Goal: Task Accomplishment & Management: Manage account settings

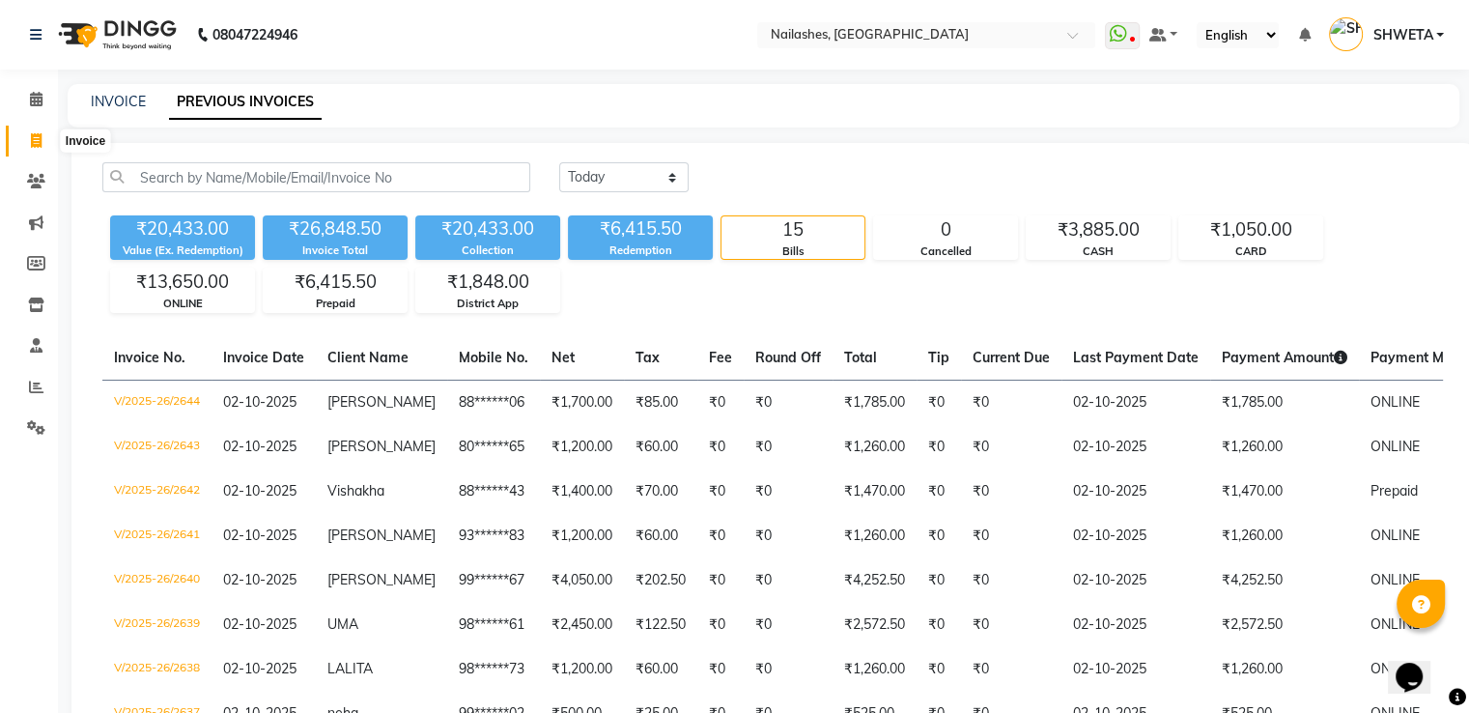
click at [34, 136] on icon at bounding box center [36, 140] width 11 height 14
select select "service"
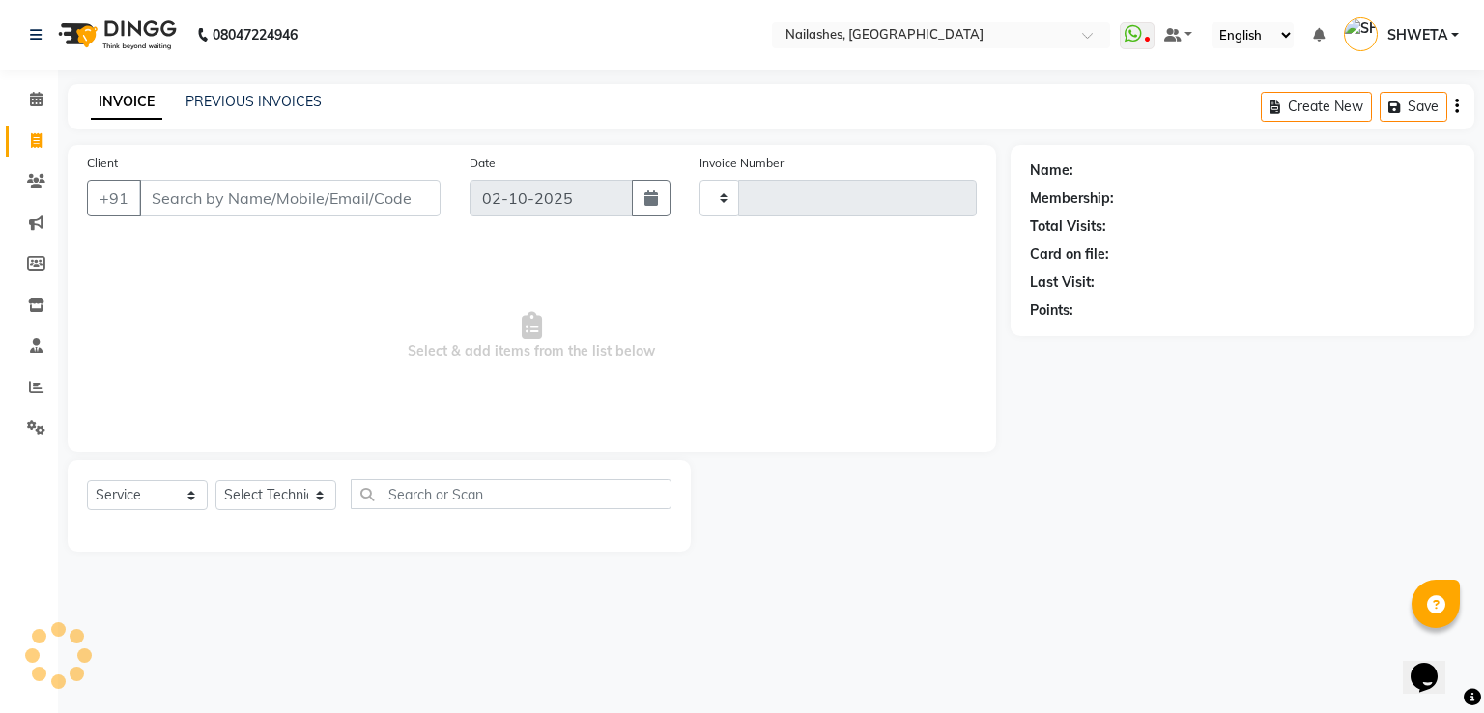
type input "2645"
select select "3926"
click at [220, 192] on input "Client" at bounding box center [289, 198] width 301 height 37
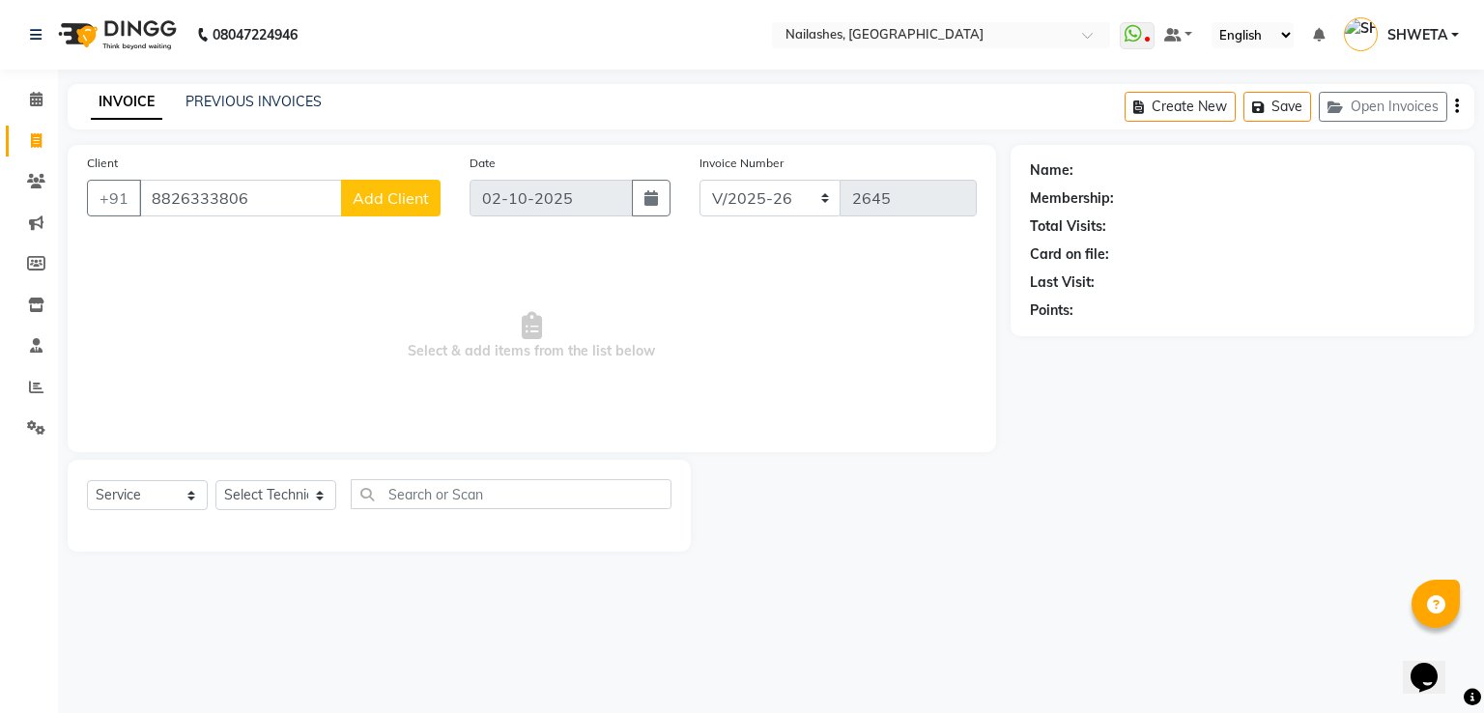
type input "8826333806"
click at [368, 203] on span "Add Client" at bounding box center [391, 197] width 76 height 19
select select "21"
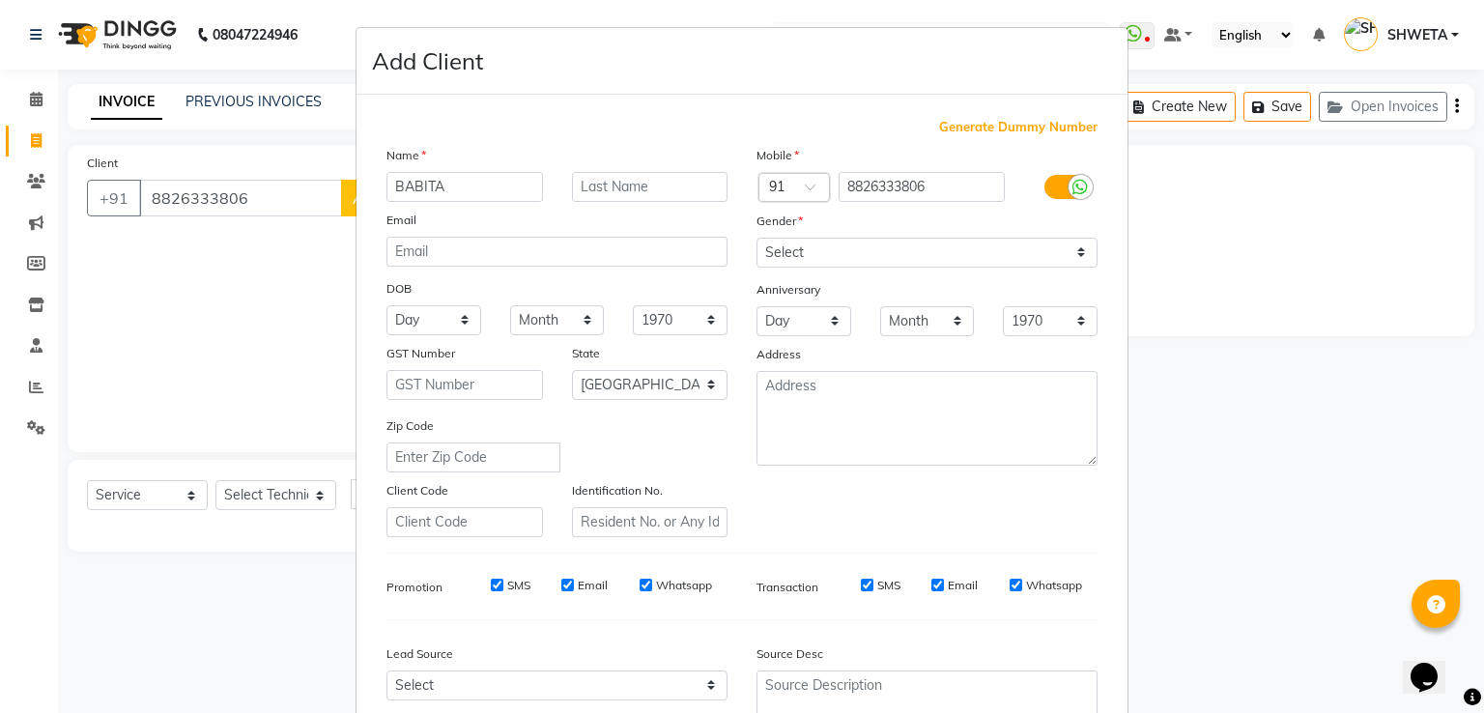
type input "BABITA"
click at [841, 258] on select "Select Male Female Other Prefer Not To Say" at bounding box center [926, 253] width 341 height 30
select select "female"
click at [756, 239] on select "Select Male Female Other Prefer Not To Say" at bounding box center [926, 253] width 341 height 30
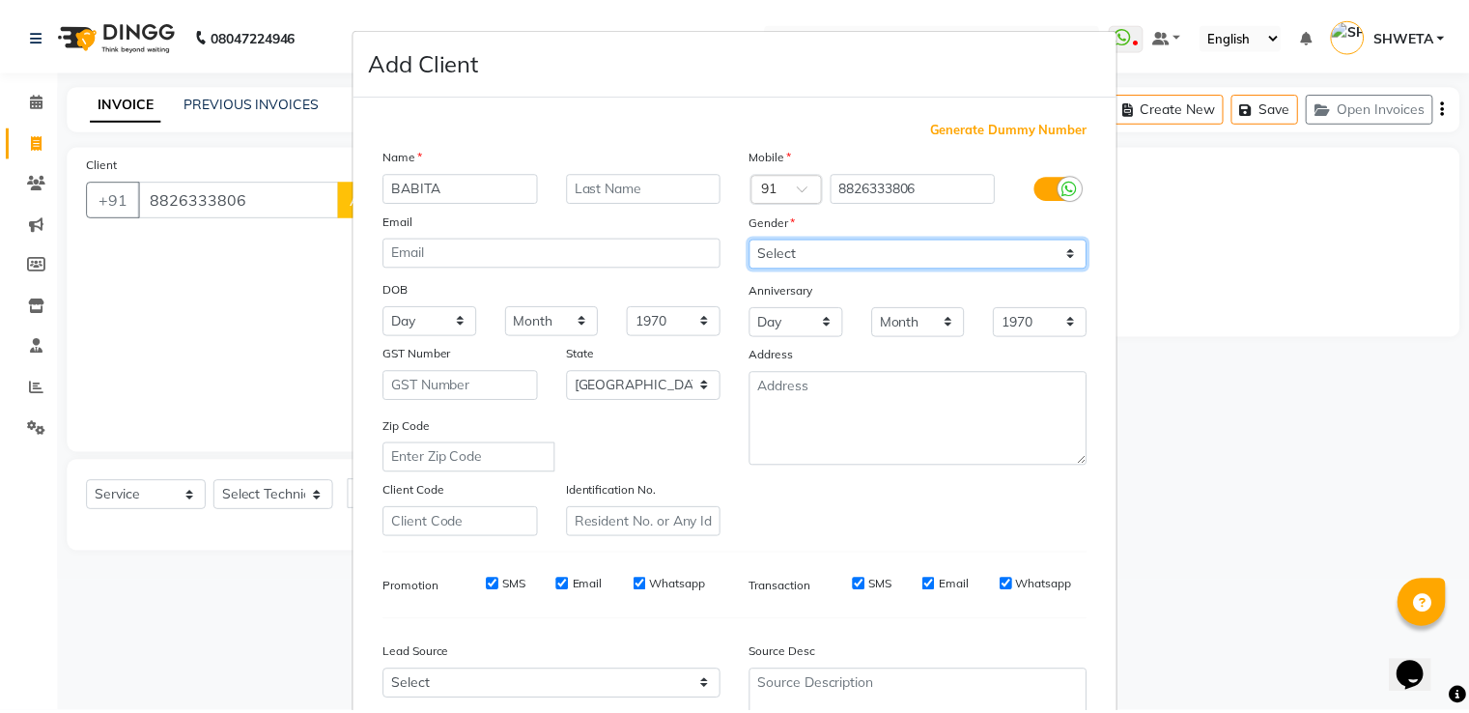
scroll to position [188, 0]
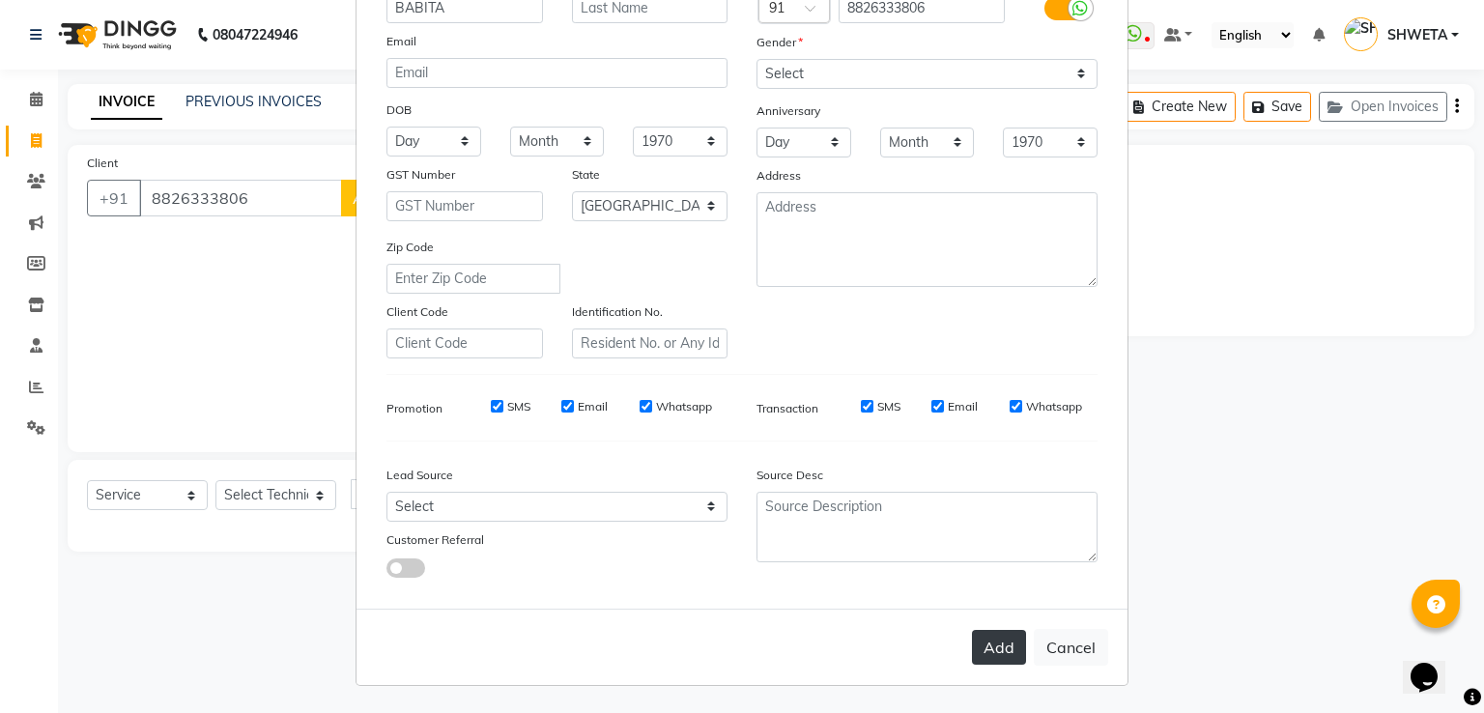
click at [1006, 641] on button "Add" at bounding box center [999, 647] width 54 height 35
type input "88******06"
select select
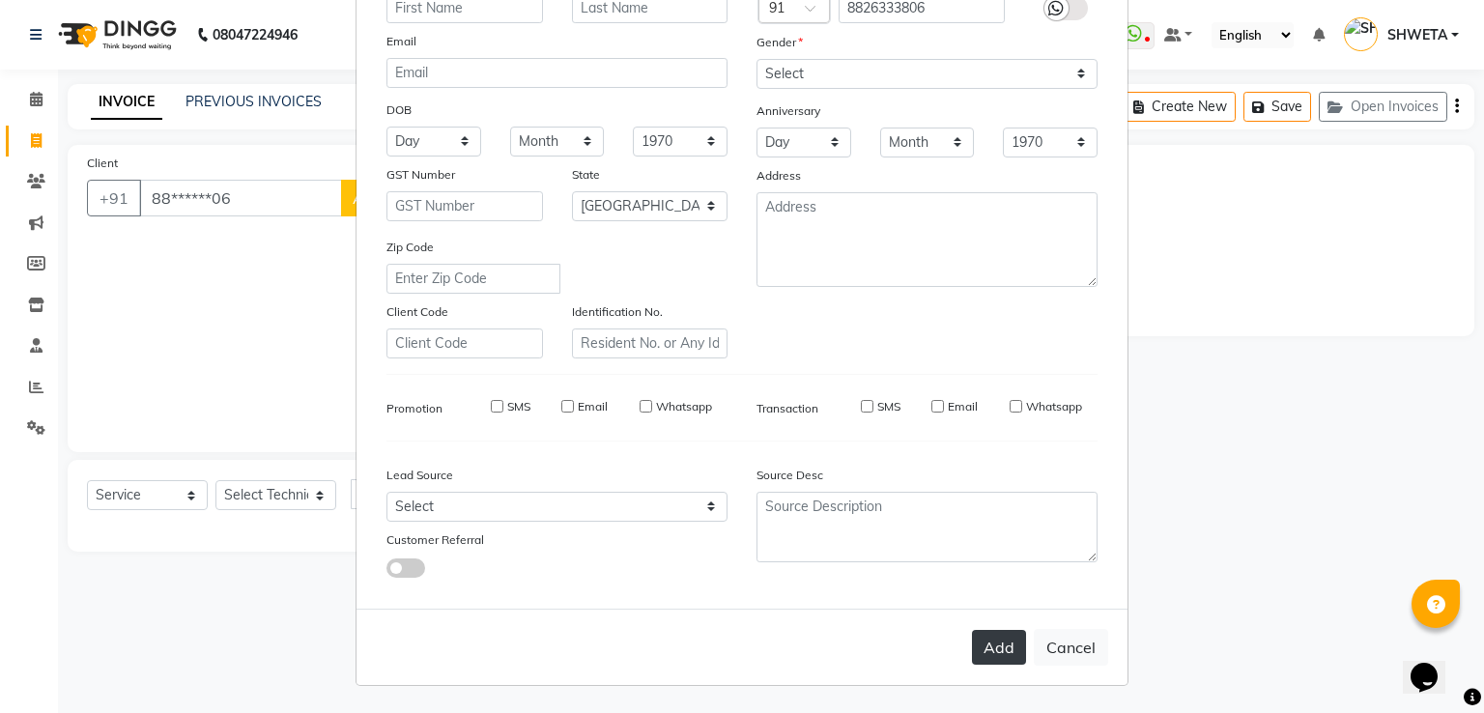
select select "null"
select select
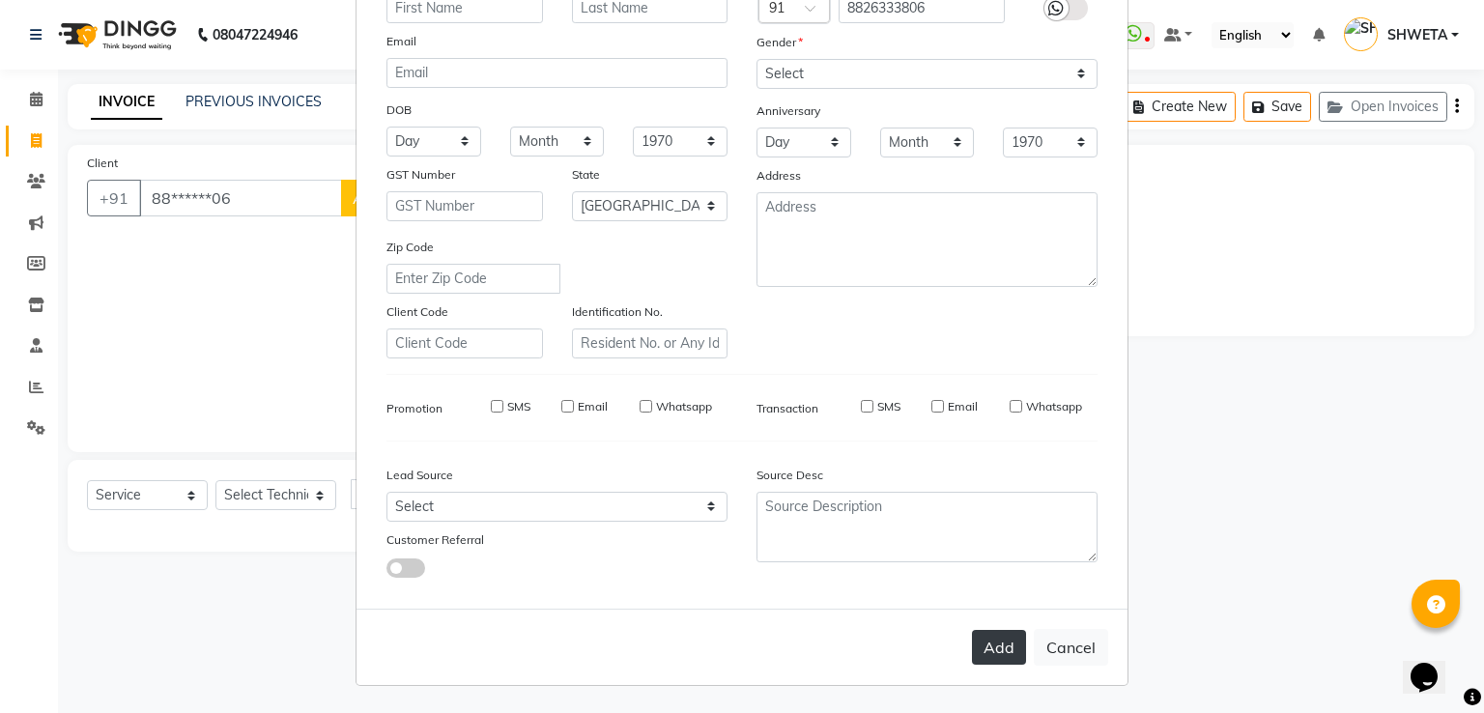
checkbox input "false"
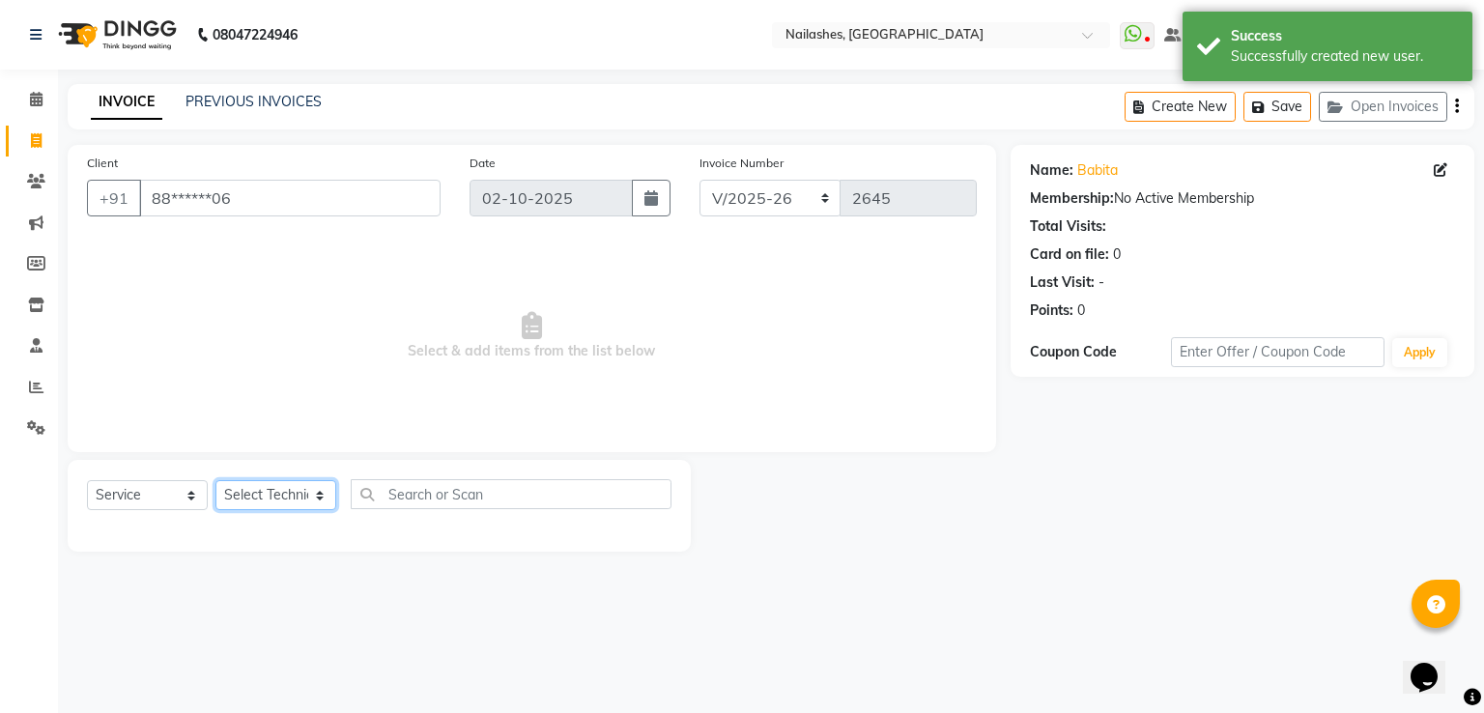
click at [242, 492] on select "Select Technician Anamika Anita Anita 2 Arjun Mamta MANAGER Nisha Nitin Samir S…" at bounding box center [275, 495] width 121 height 30
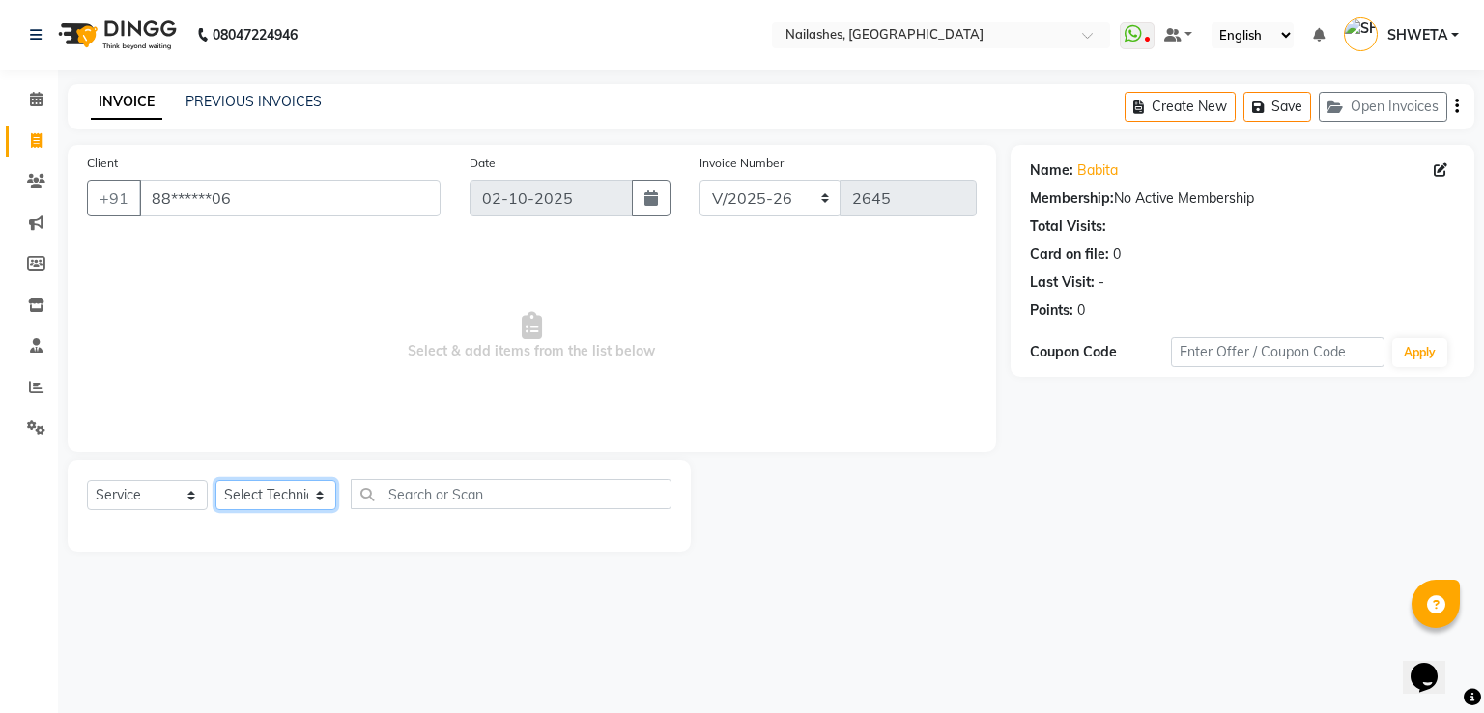
select select "93473"
click at [215, 481] on select "Select Technician Anamika Anita Anita 2 Arjun Mamta MANAGER Nisha Nitin Samir S…" at bounding box center [275, 495] width 121 height 30
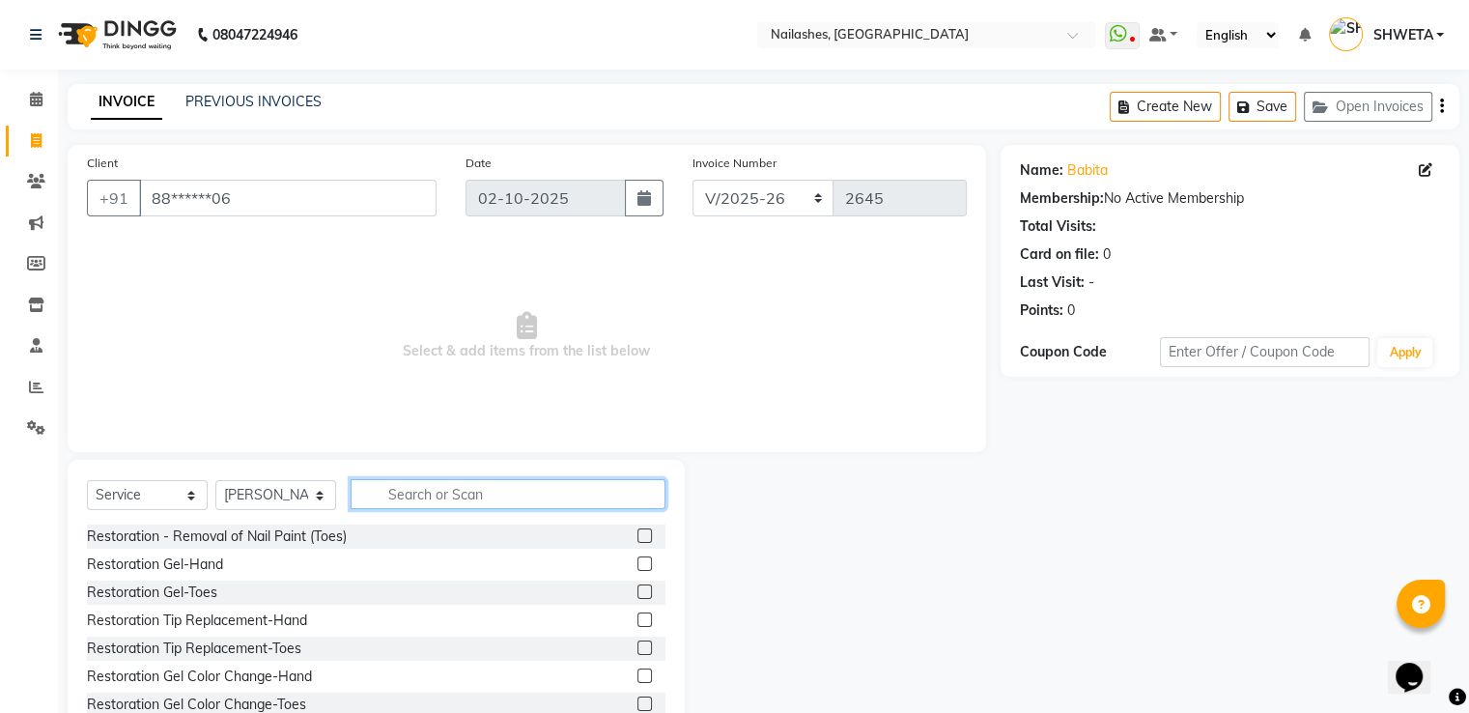
click at [507, 496] on input "text" at bounding box center [508, 494] width 315 height 30
click at [558, 496] on input "text" at bounding box center [508, 494] width 315 height 30
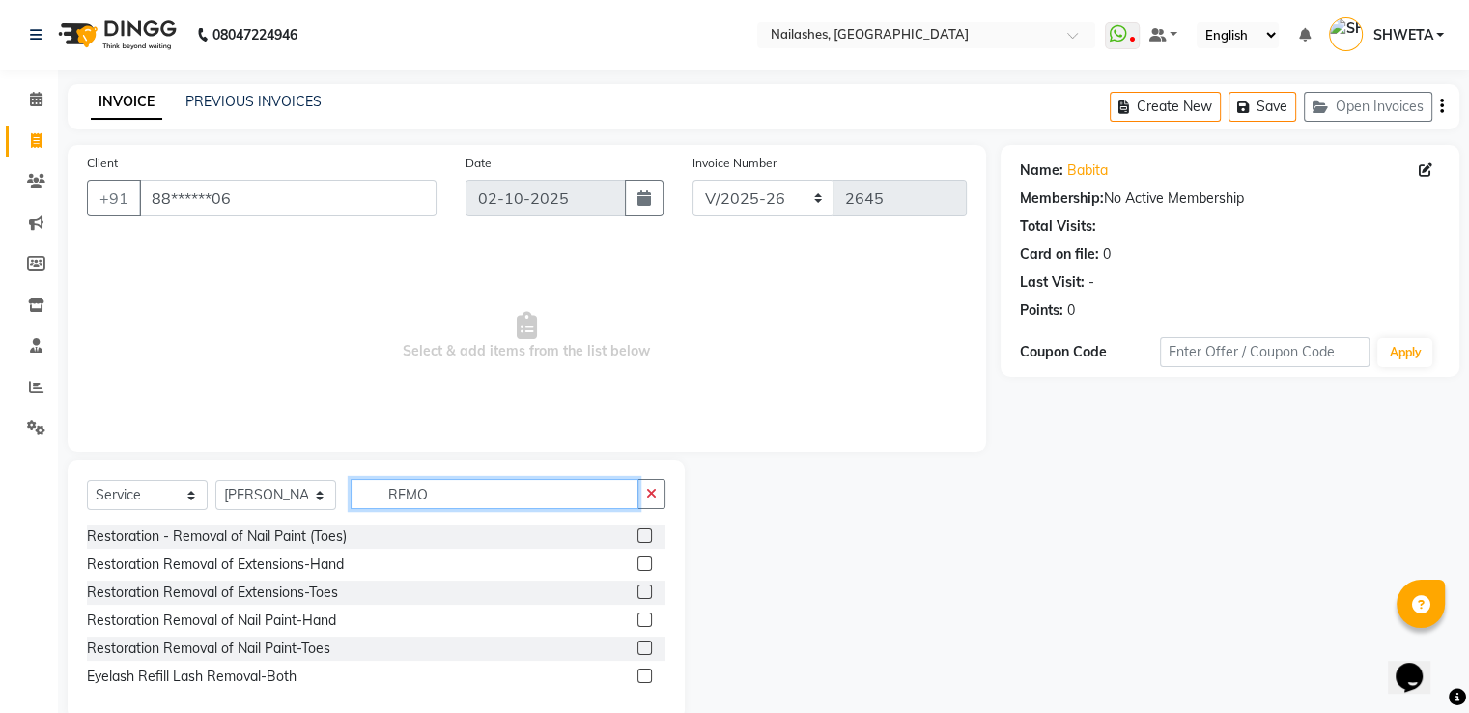
type input "REMO"
click at [649, 562] on label at bounding box center [645, 563] width 14 height 14
click at [649, 562] on input "checkbox" at bounding box center [644, 564] width 13 height 13
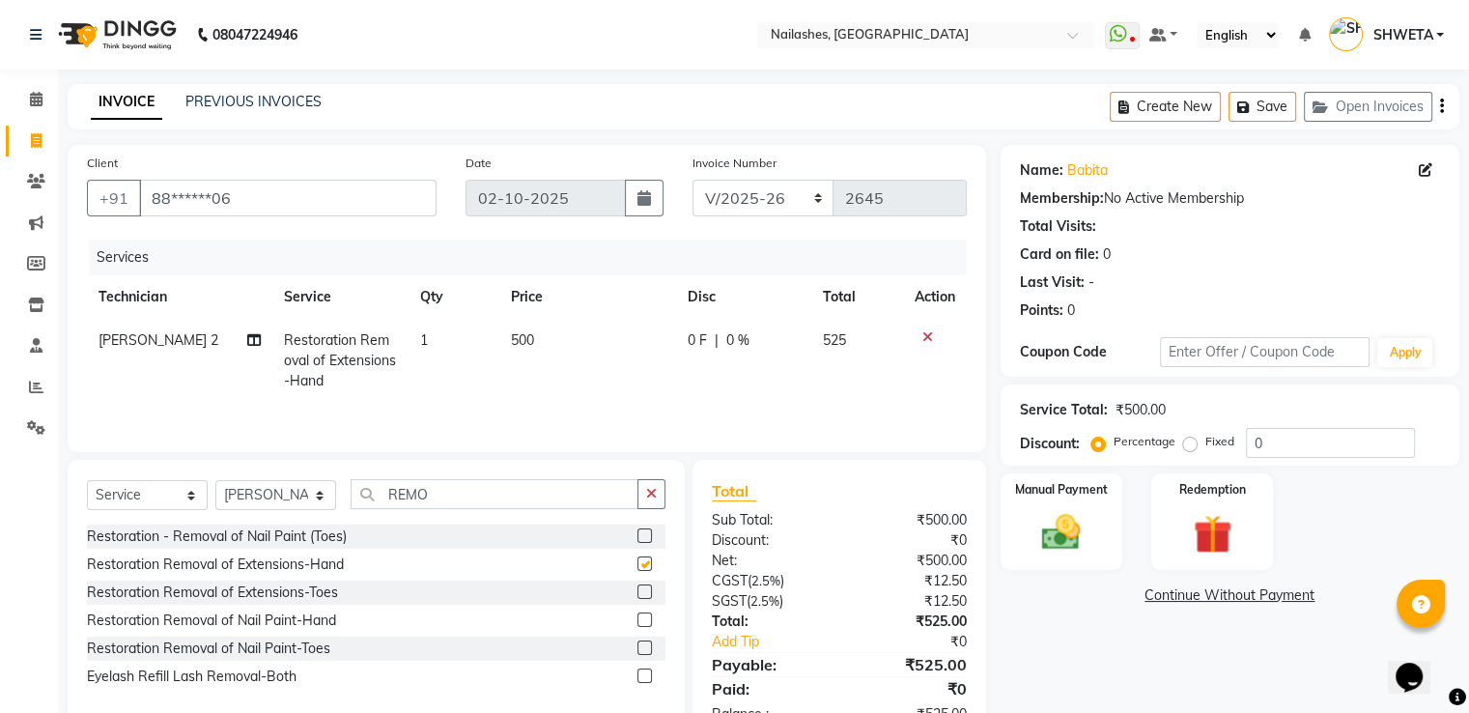
checkbox input "false"
click at [1082, 520] on img at bounding box center [1061, 533] width 65 height 46
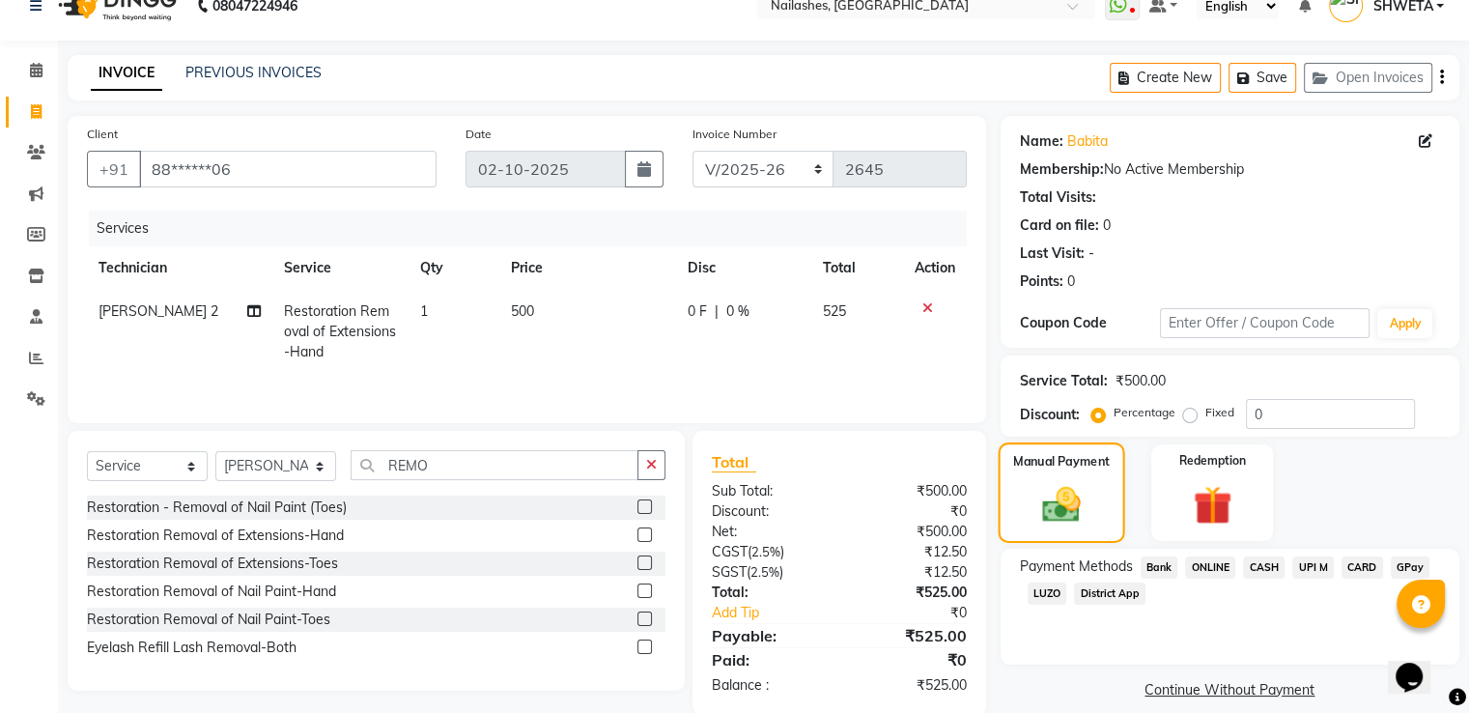
scroll to position [61, 0]
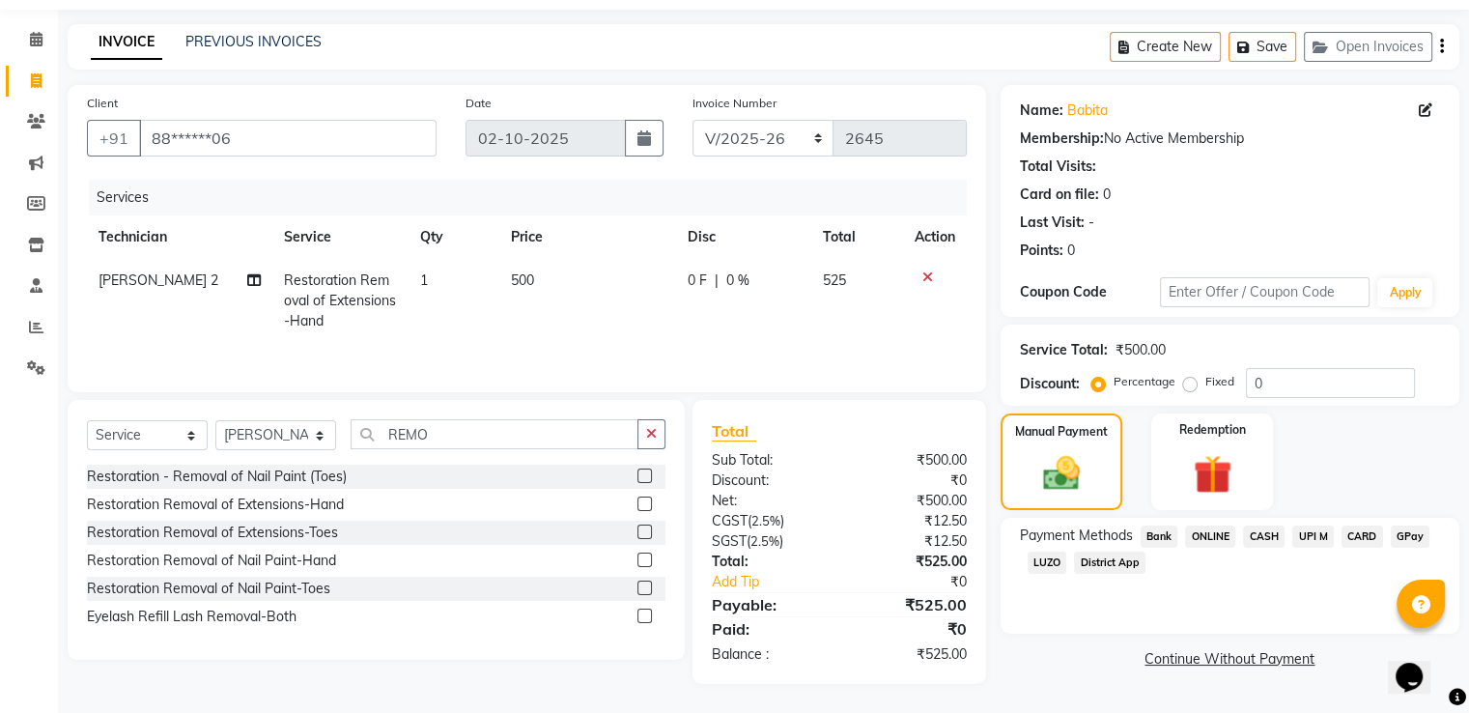
click at [1206, 527] on span "ONLINE" at bounding box center [1210, 537] width 50 height 22
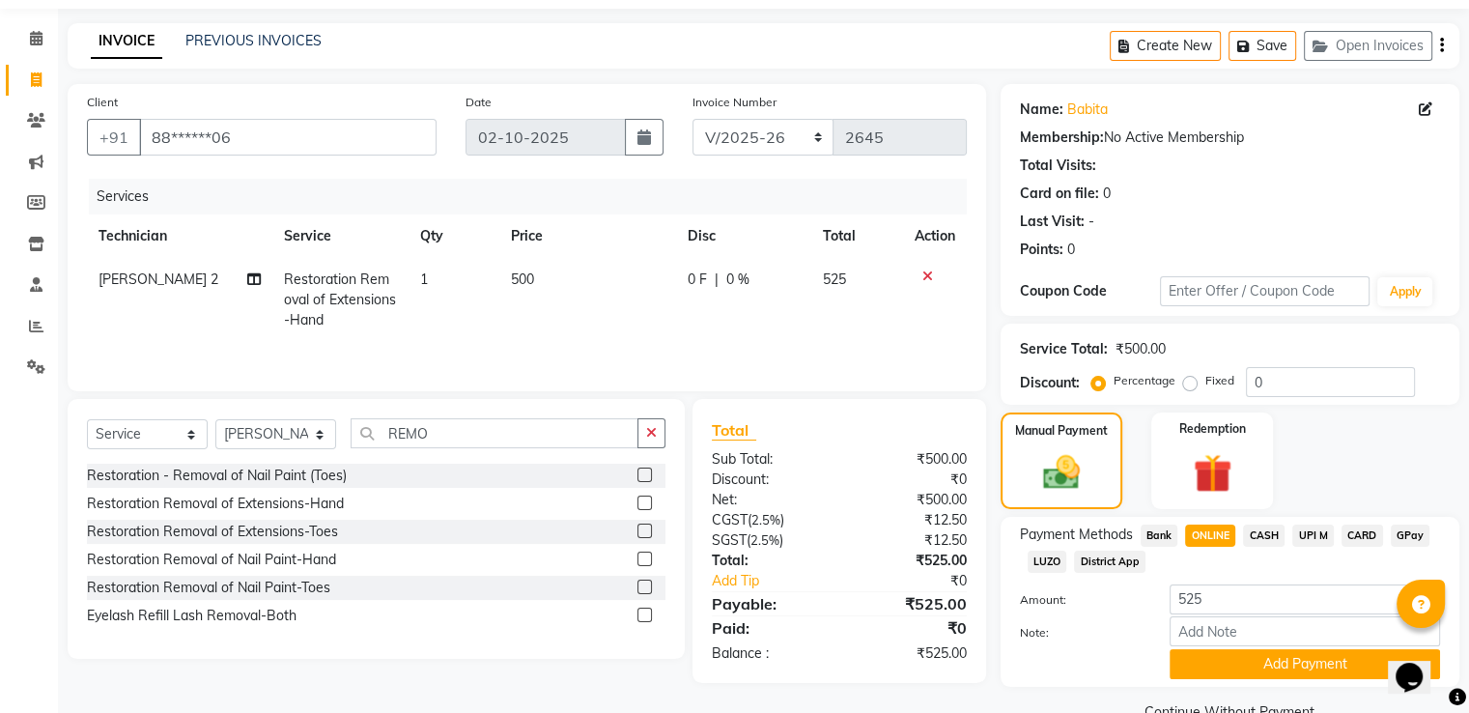
scroll to position [105, 0]
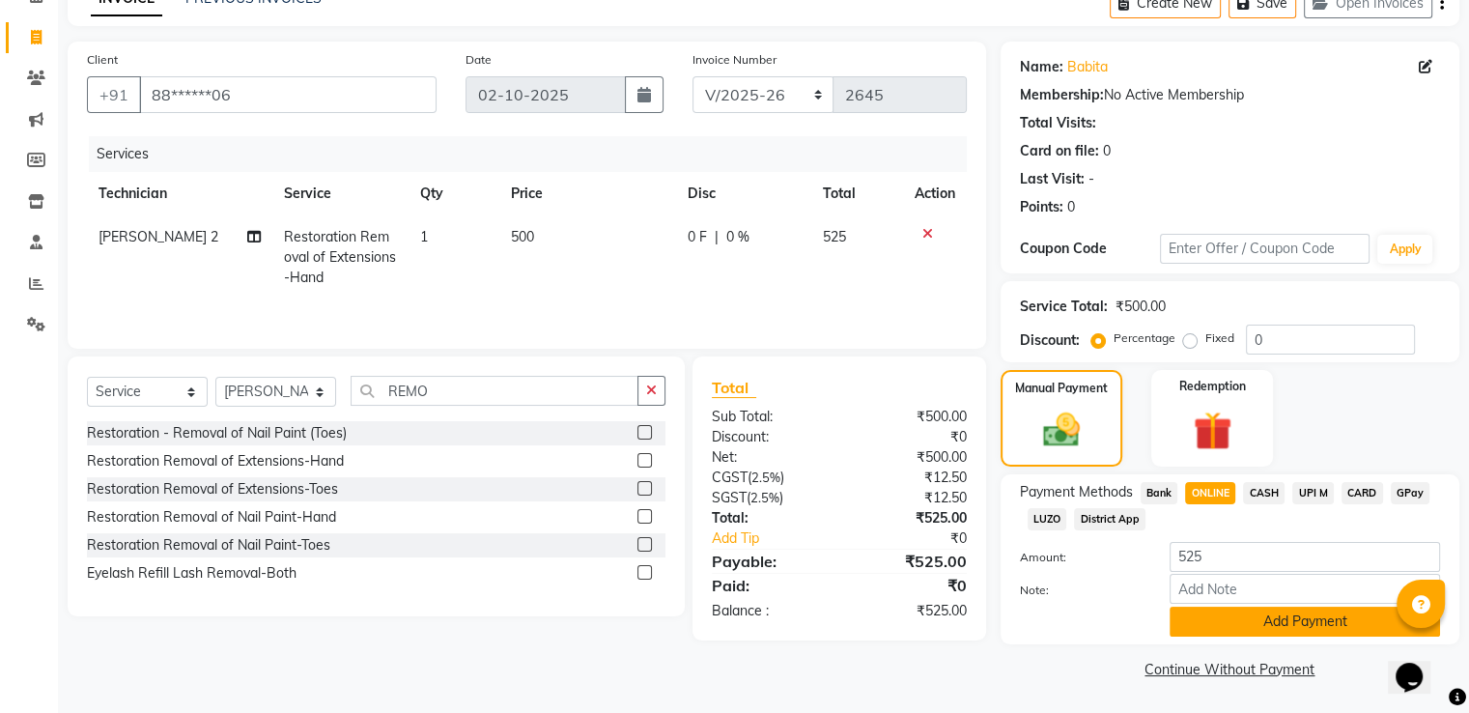
click at [1287, 621] on button "Add Payment" at bounding box center [1305, 622] width 271 height 30
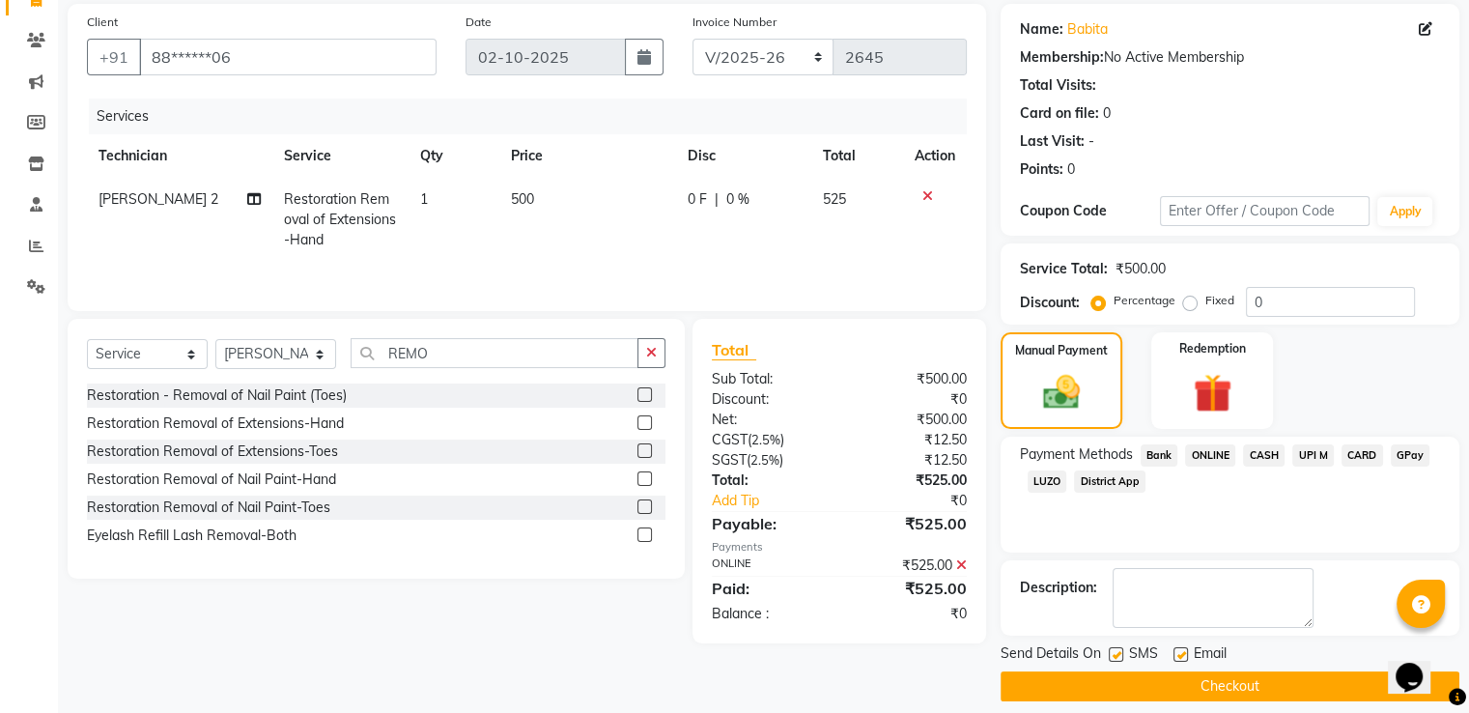
scroll to position [157, 0]
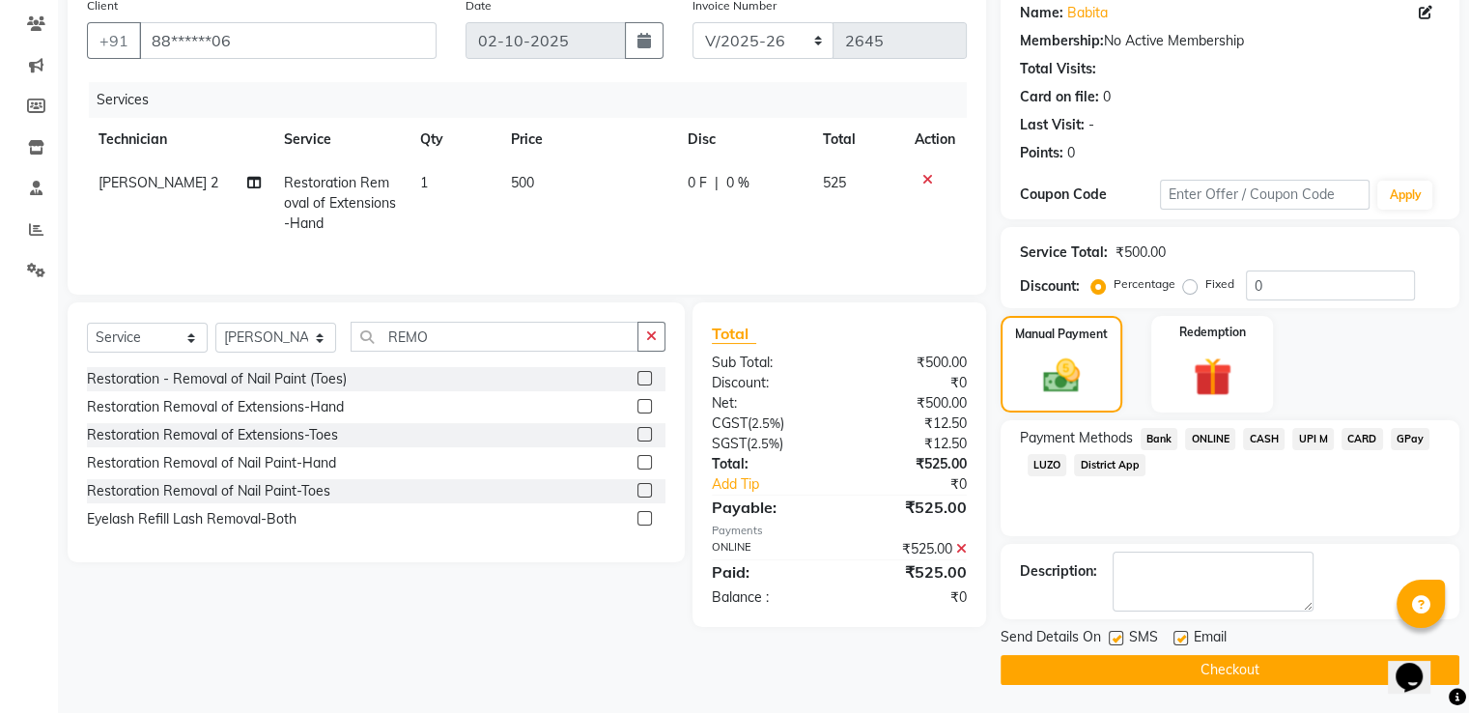
click at [1255, 679] on button "Checkout" at bounding box center [1230, 670] width 459 height 30
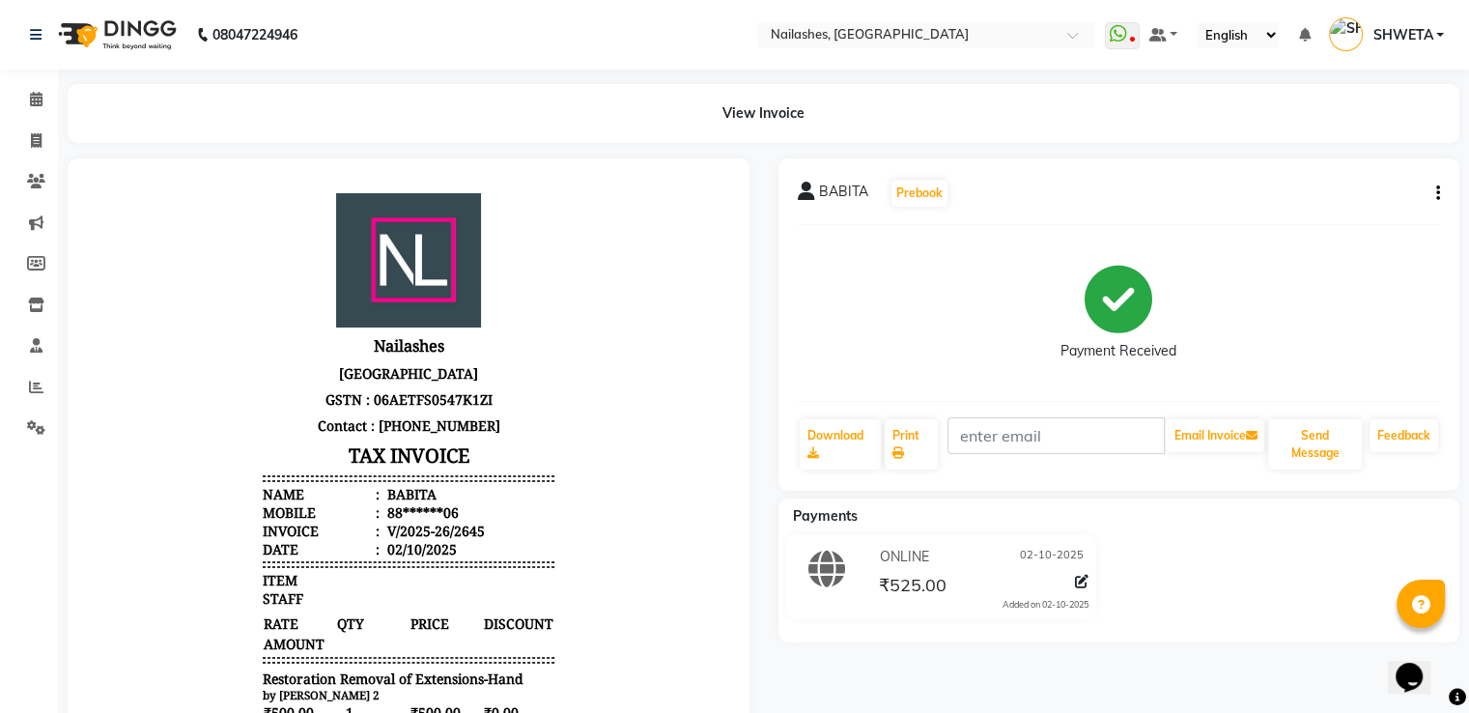
click at [1255, 679] on div "BABITA Prebook Payment Received Download Print Email Invoice Send Message Feedb…" at bounding box center [1119, 583] width 711 height 851
click at [193, 273] on body "Nailashes First floor south point mall Golf course road Gurugram 122002 GSTN : …" at bounding box center [409, 577] width 628 height 784
click at [39, 139] on icon at bounding box center [36, 140] width 11 height 14
select select "service"
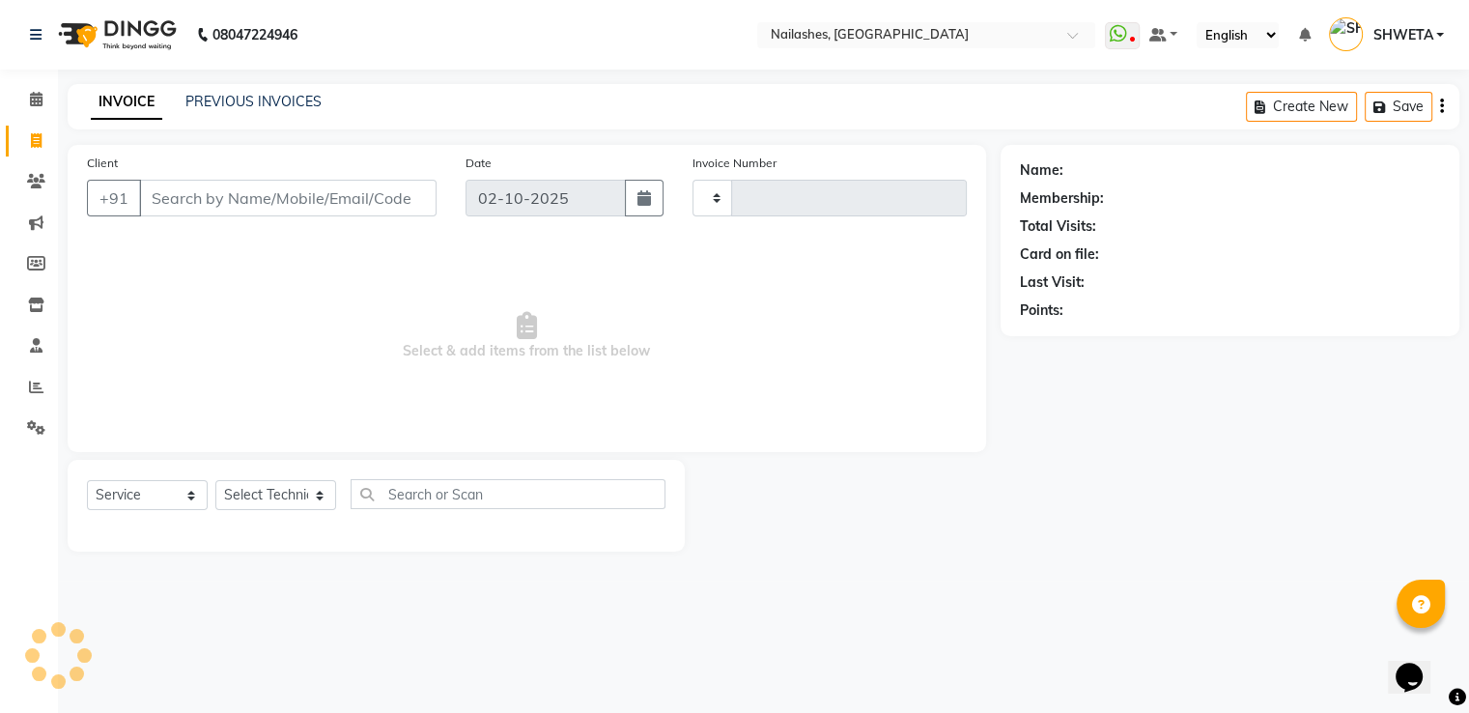
type input "2646"
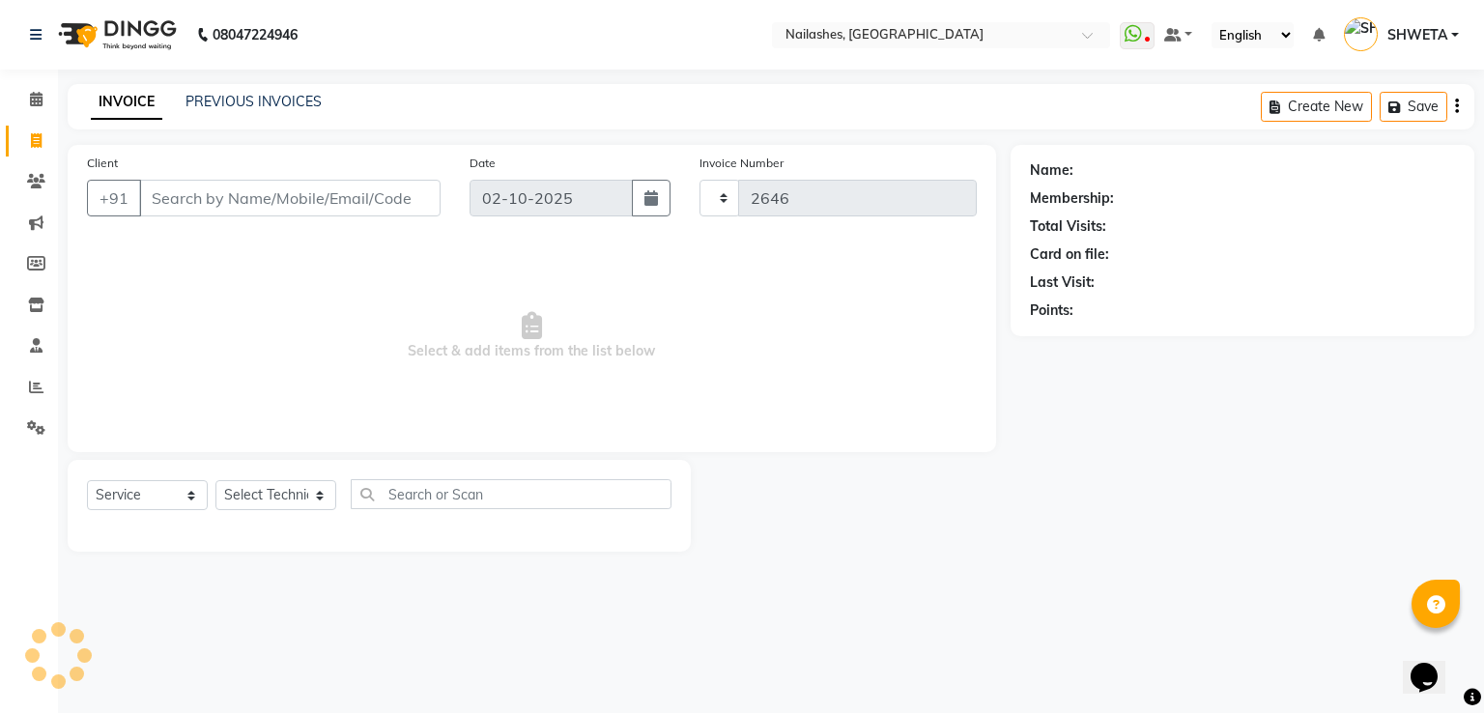
select select "3926"
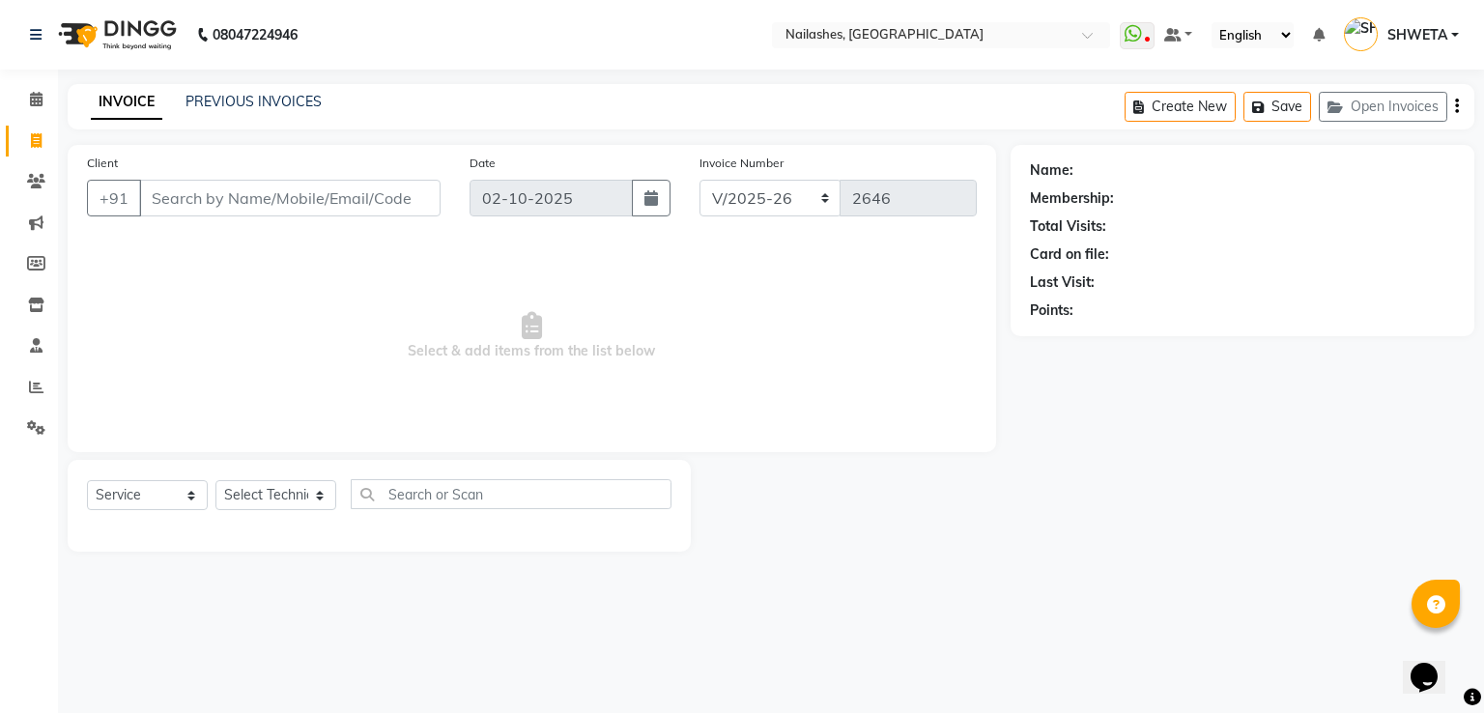
click at [980, 347] on div "Client +91 Date 02-10-2025 Invoice Number BTH/2025-26 RED/2025-26 V/2025 V/2025…" at bounding box center [532, 298] width 928 height 307
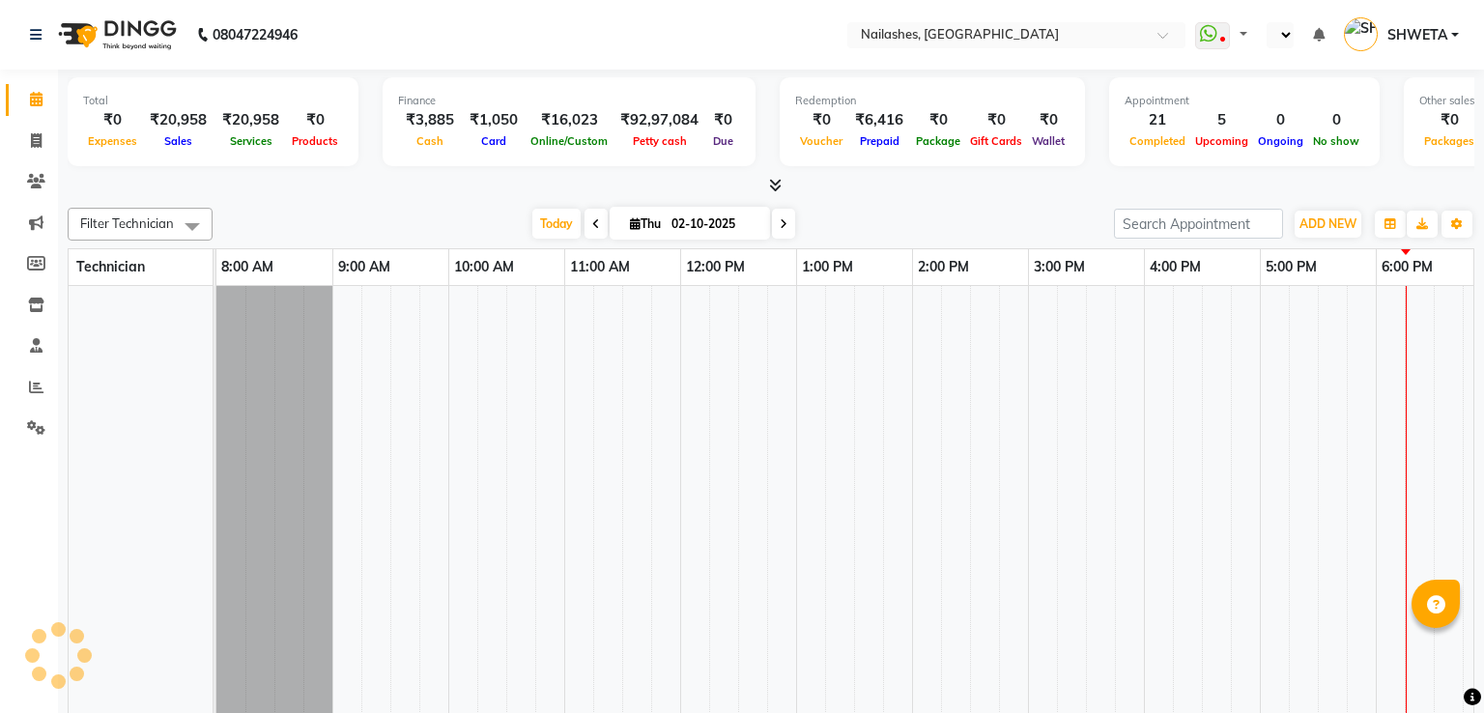
select select "en"
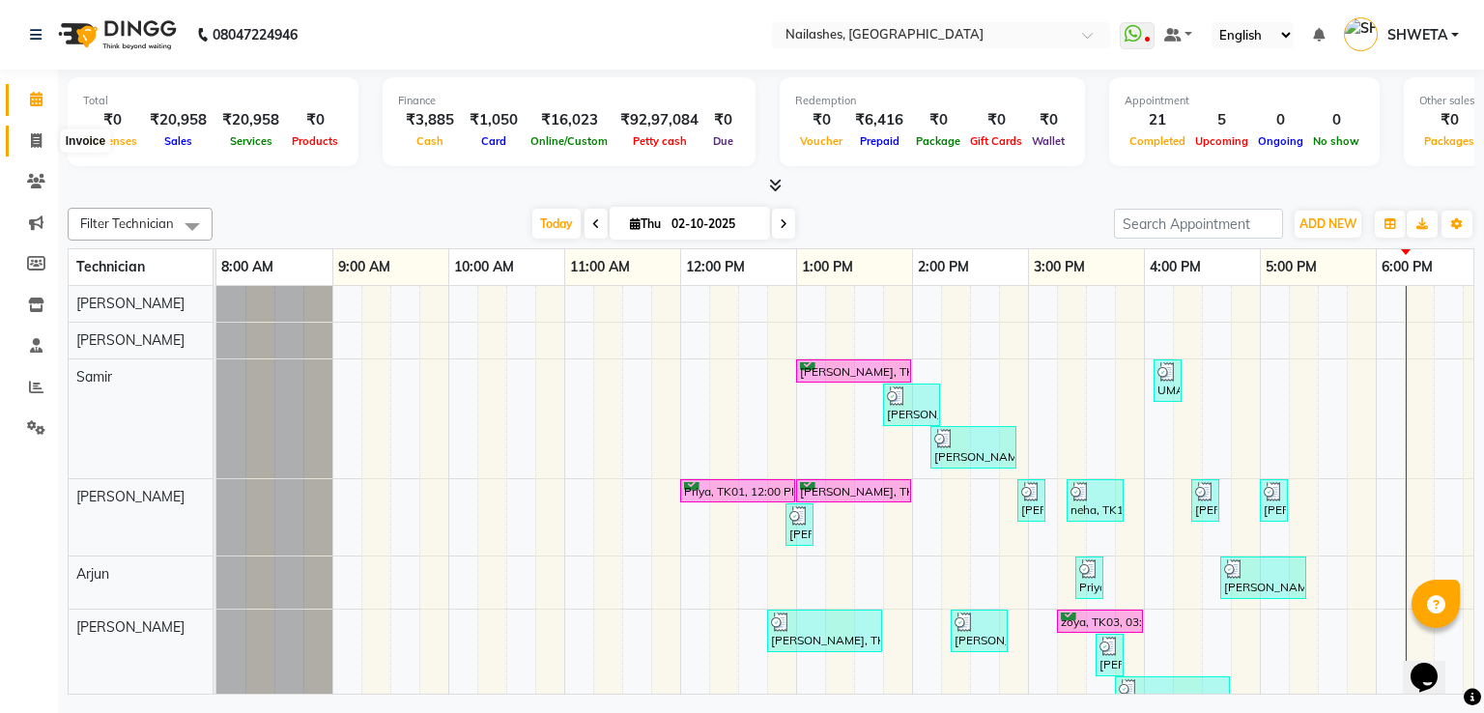
click at [43, 138] on span at bounding box center [36, 141] width 34 height 22
select select "service"
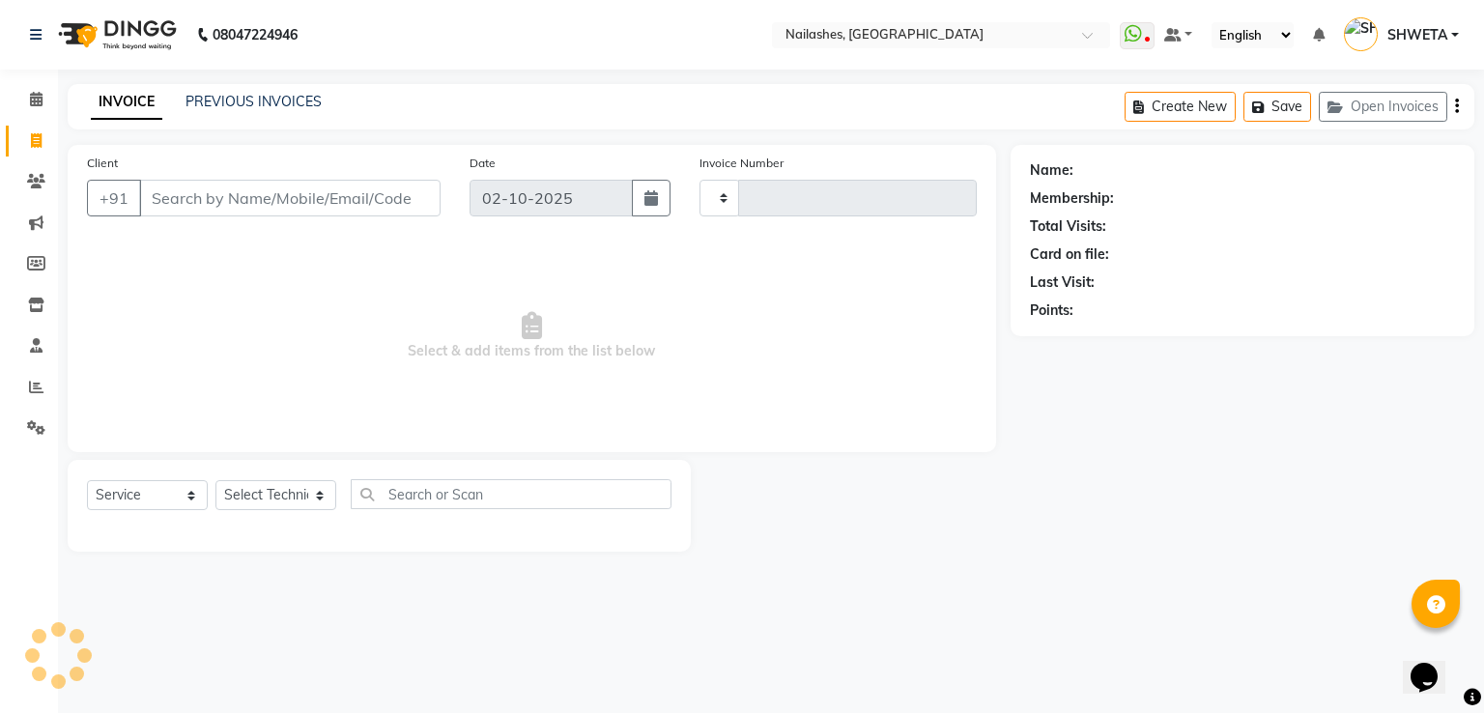
type input "2646"
select select "3926"
click at [181, 195] on input "Client" at bounding box center [289, 198] width 301 height 37
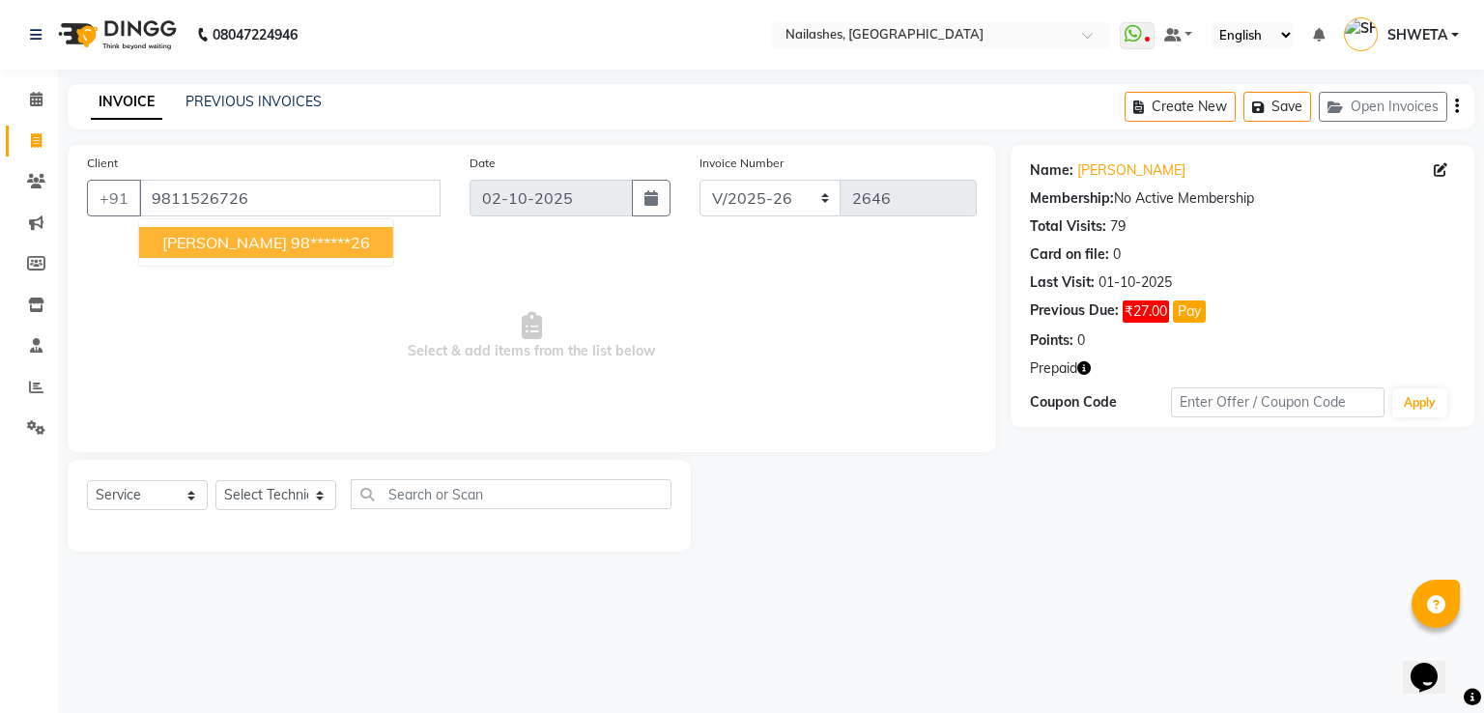
click at [171, 241] on span "[PERSON_NAME]" at bounding box center [224, 242] width 125 height 19
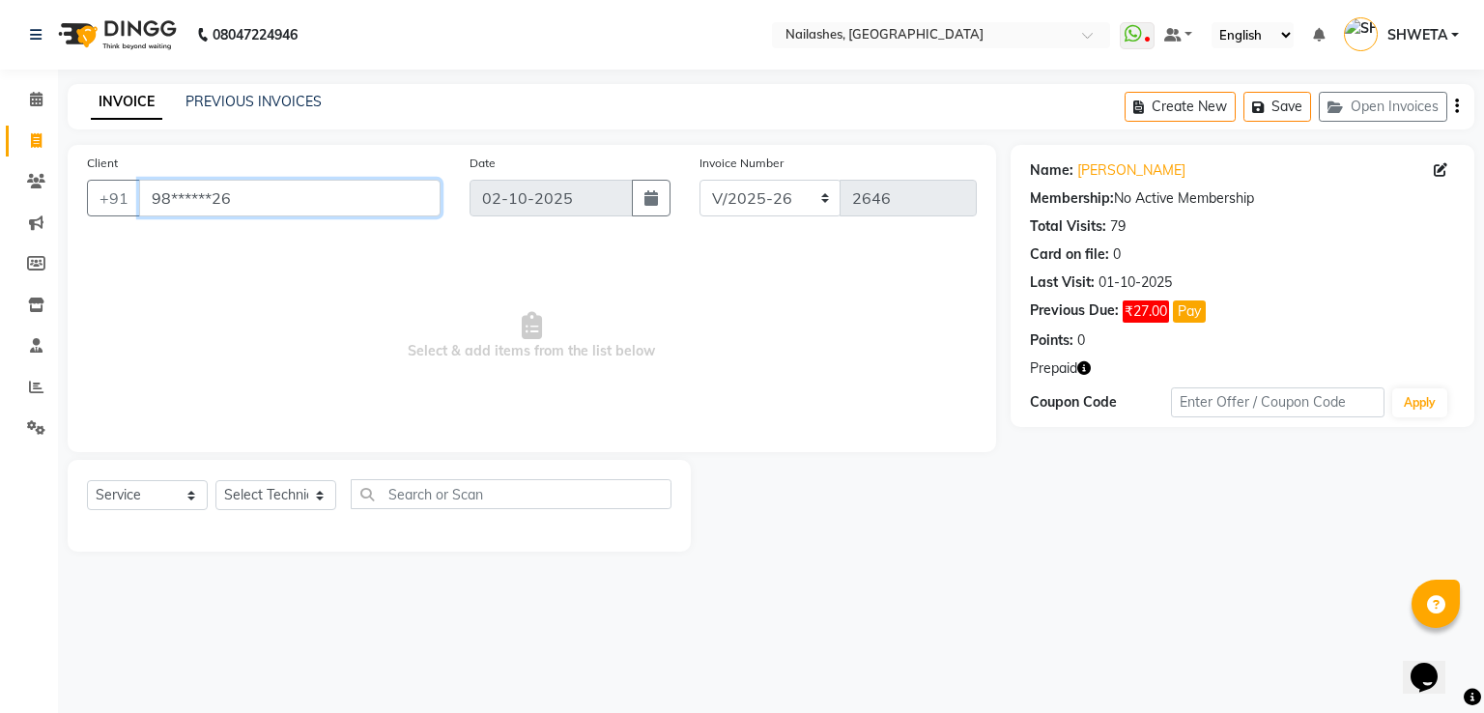
click at [362, 182] on input "98******26" at bounding box center [289, 198] width 301 height 37
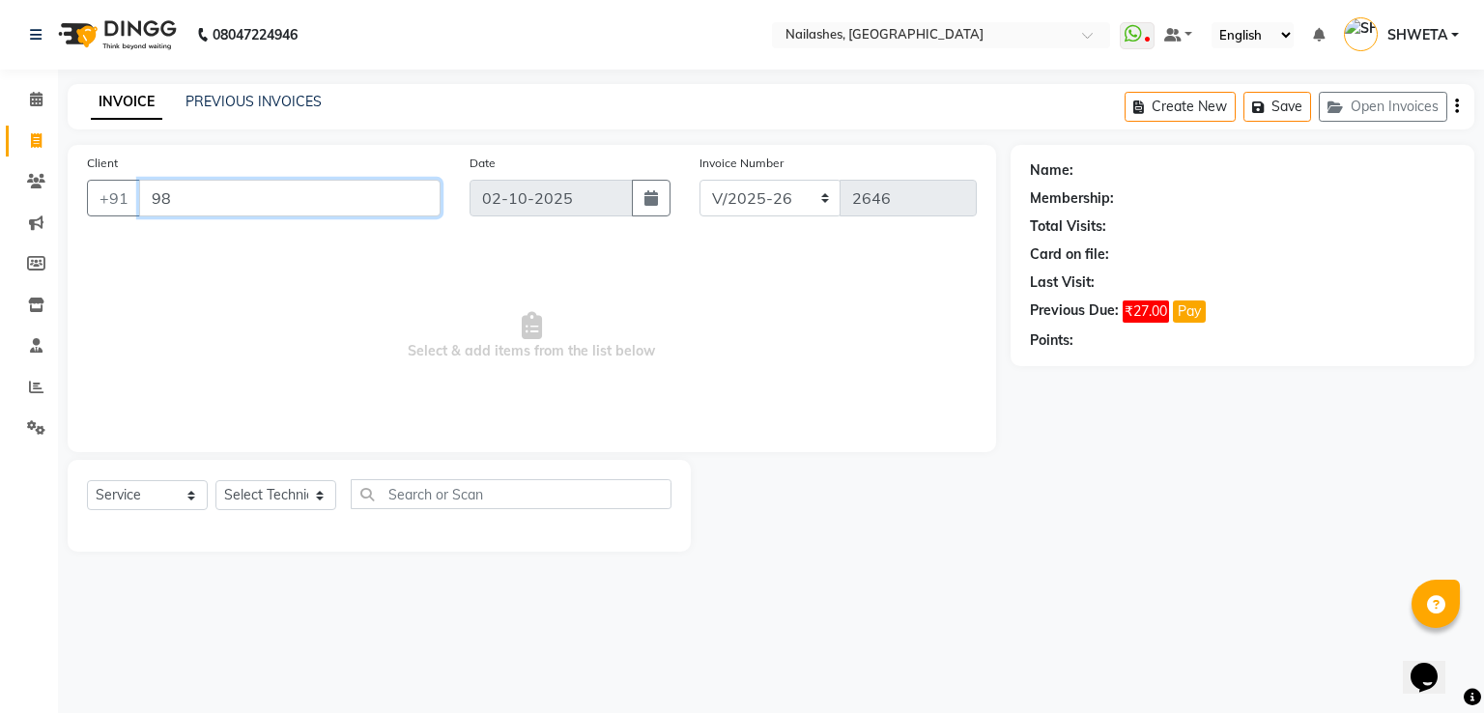
type input "9"
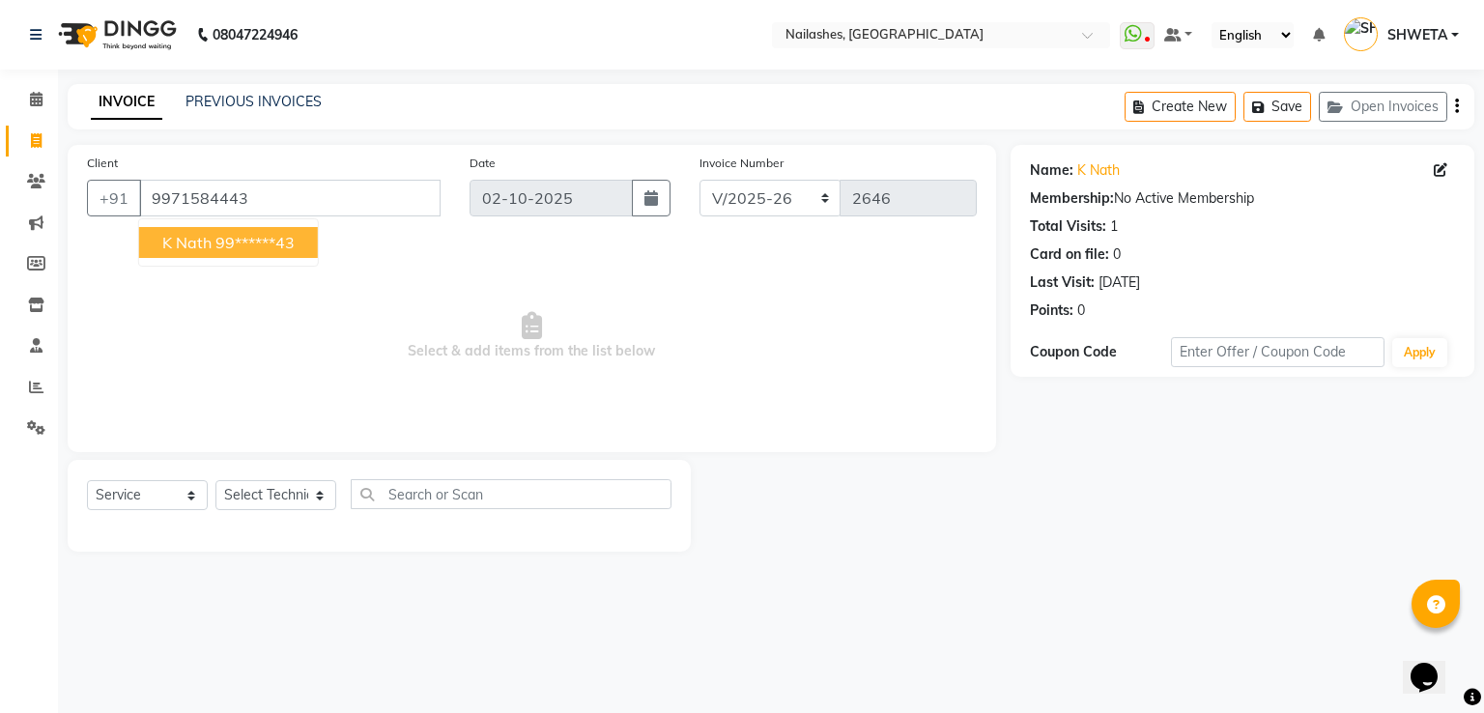
click at [235, 248] on ngb-highlight "99******43" at bounding box center [254, 242] width 79 height 19
type input "99******43"
click at [256, 504] on select "Select Technician [PERSON_NAME] [PERSON_NAME] [PERSON_NAME] 2 [PERSON_NAME] MAN…" at bounding box center [275, 495] width 121 height 30
select select "38034"
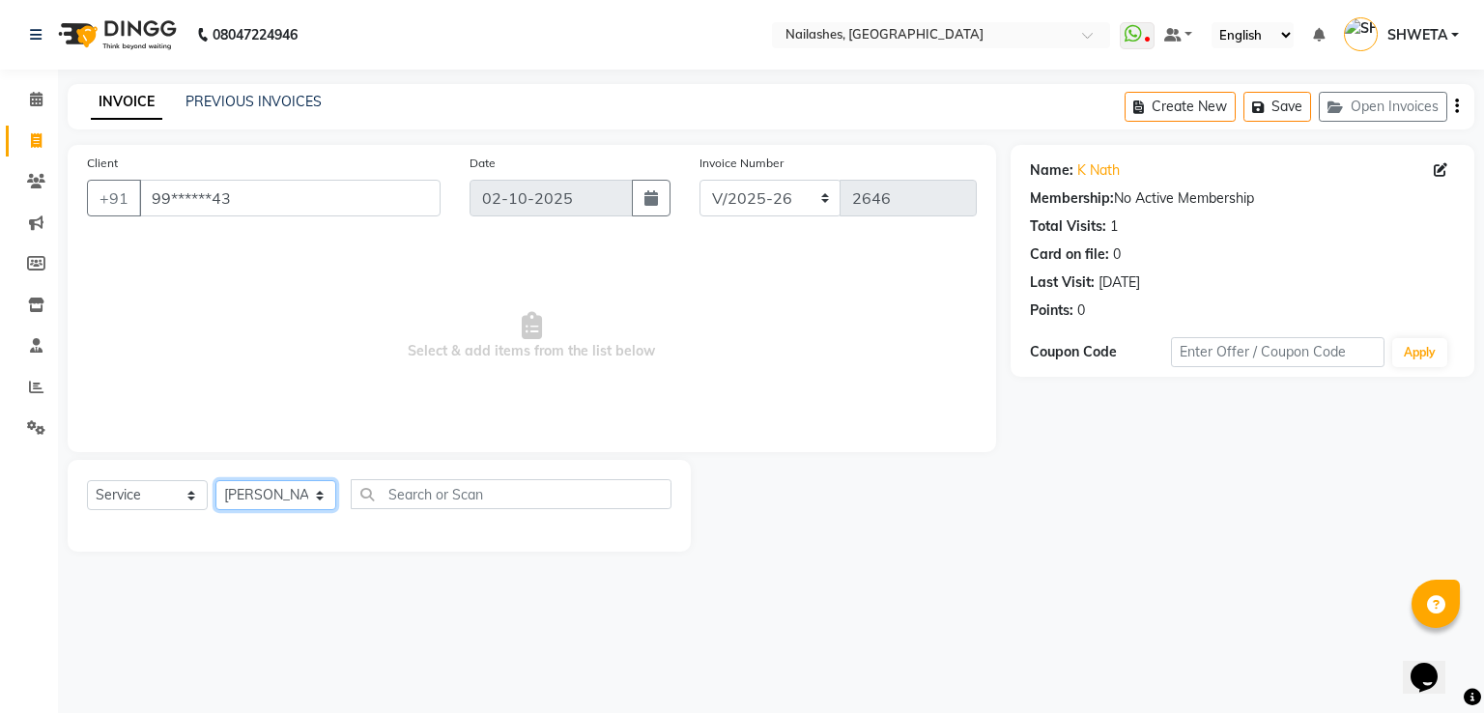
click at [215, 481] on select "Select Technician [PERSON_NAME] [PERSON_NAME] [PERSON_NAME] 2 [PERSON_NAME] MAN…" at bounding box center [275, 495] width 121 height 30
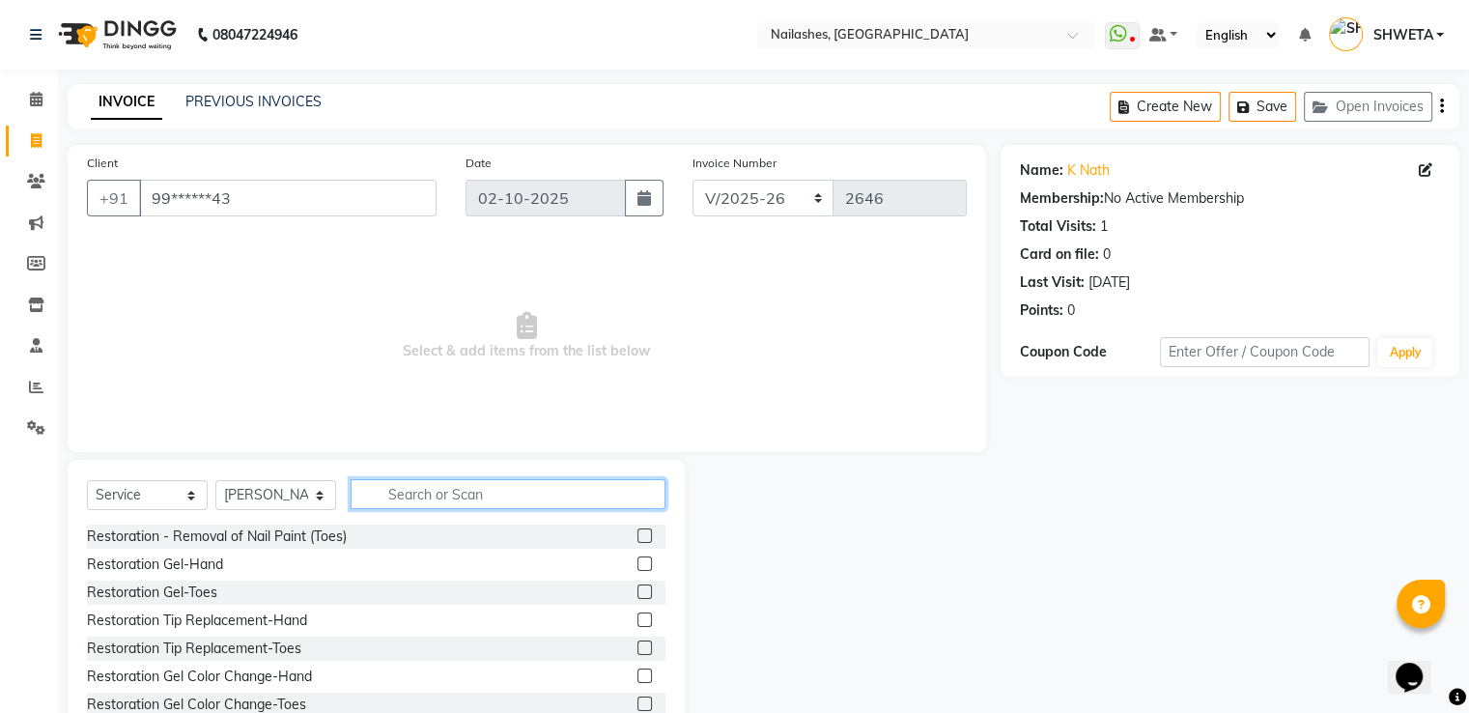
click at [422, 496] on input "text" at bounding box center [508, 494] width 315 height 30
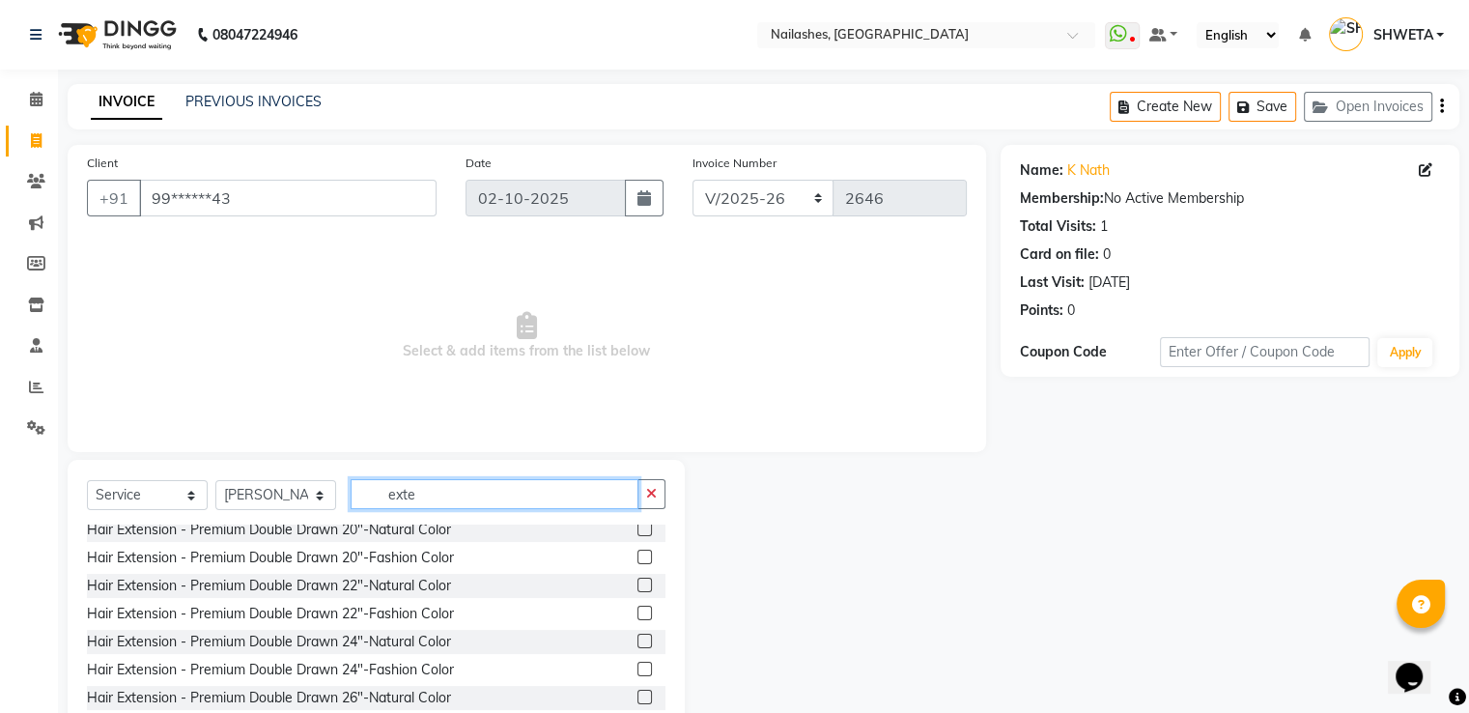
scroll to position [566, 0]
type input "e"
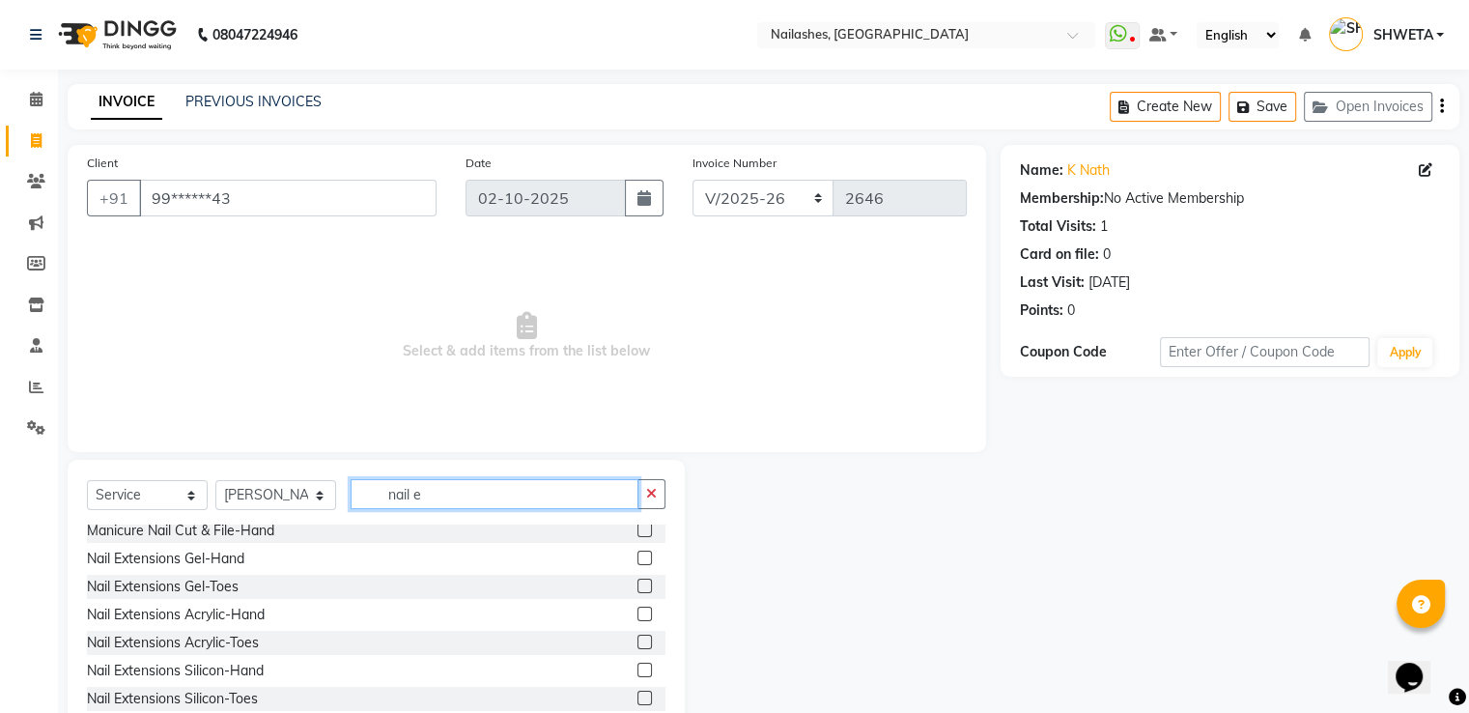
scroll to position [62, 0]
type input "nail e"
click at [638, 556] on label at bounding box center [645, 558] width 14 height 14
click at [638, 556] on input "checkbox" at bounding box center [644, 559] width 13 height 13
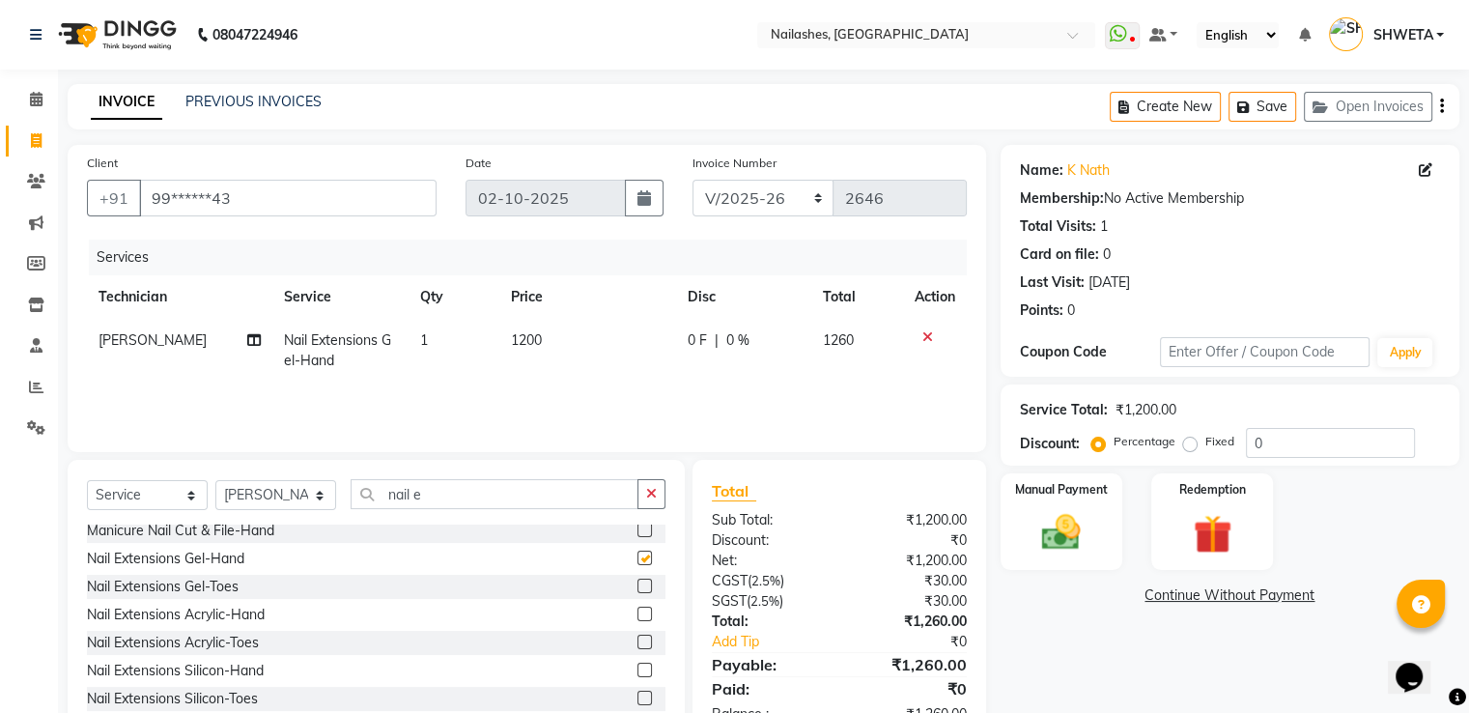
checkbox input "false"
click at [647, 489] on icon "button" at bounding box center [651, 494] width 11 height 14
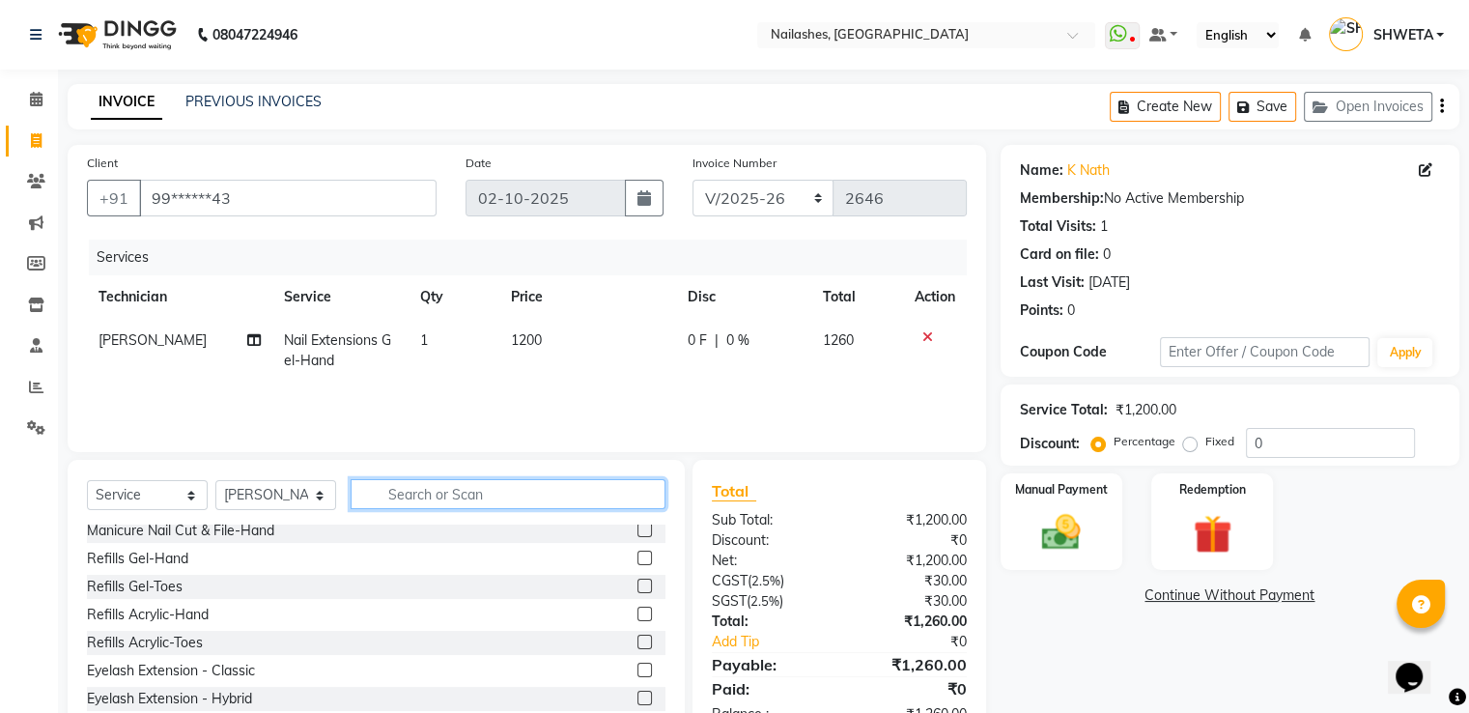
click at [624, 489] on input "text" at bounding box center [508, 494] width 315 height 30
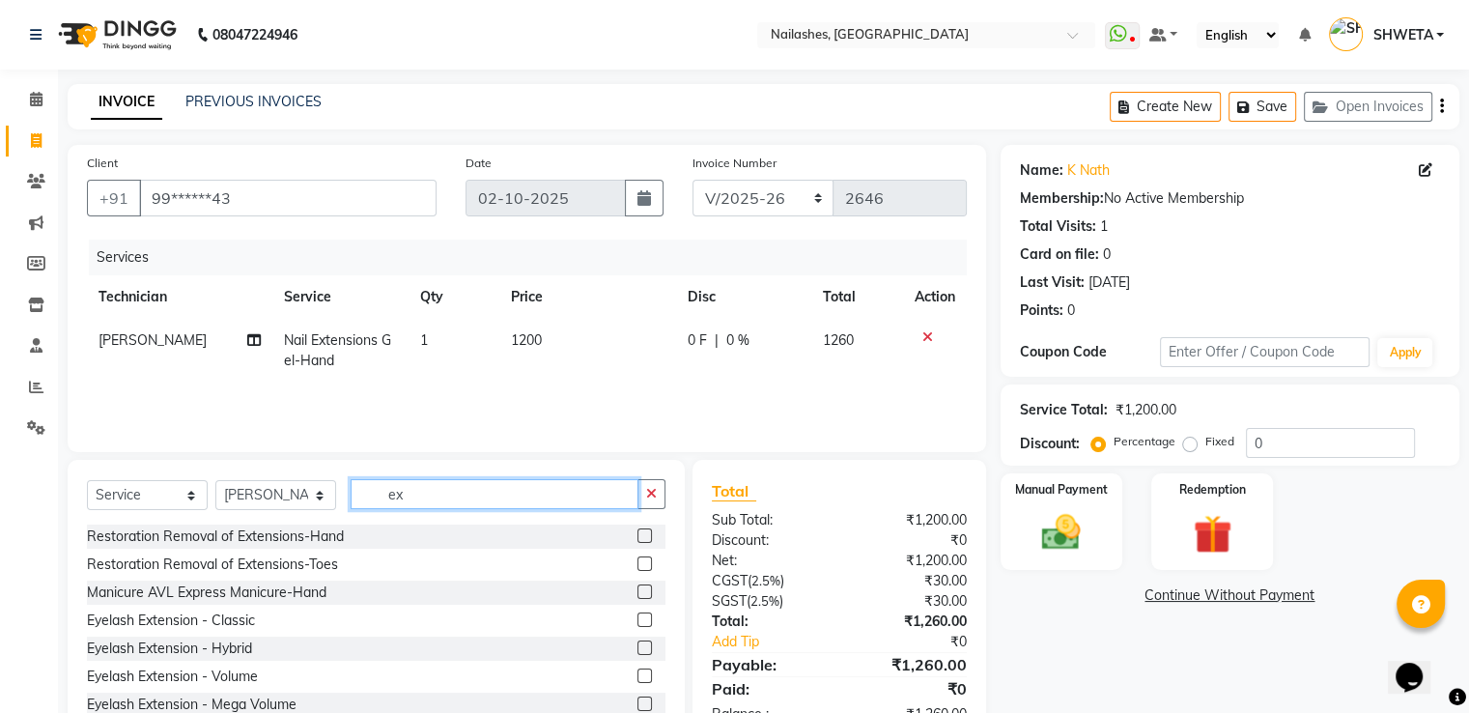
type input "e"
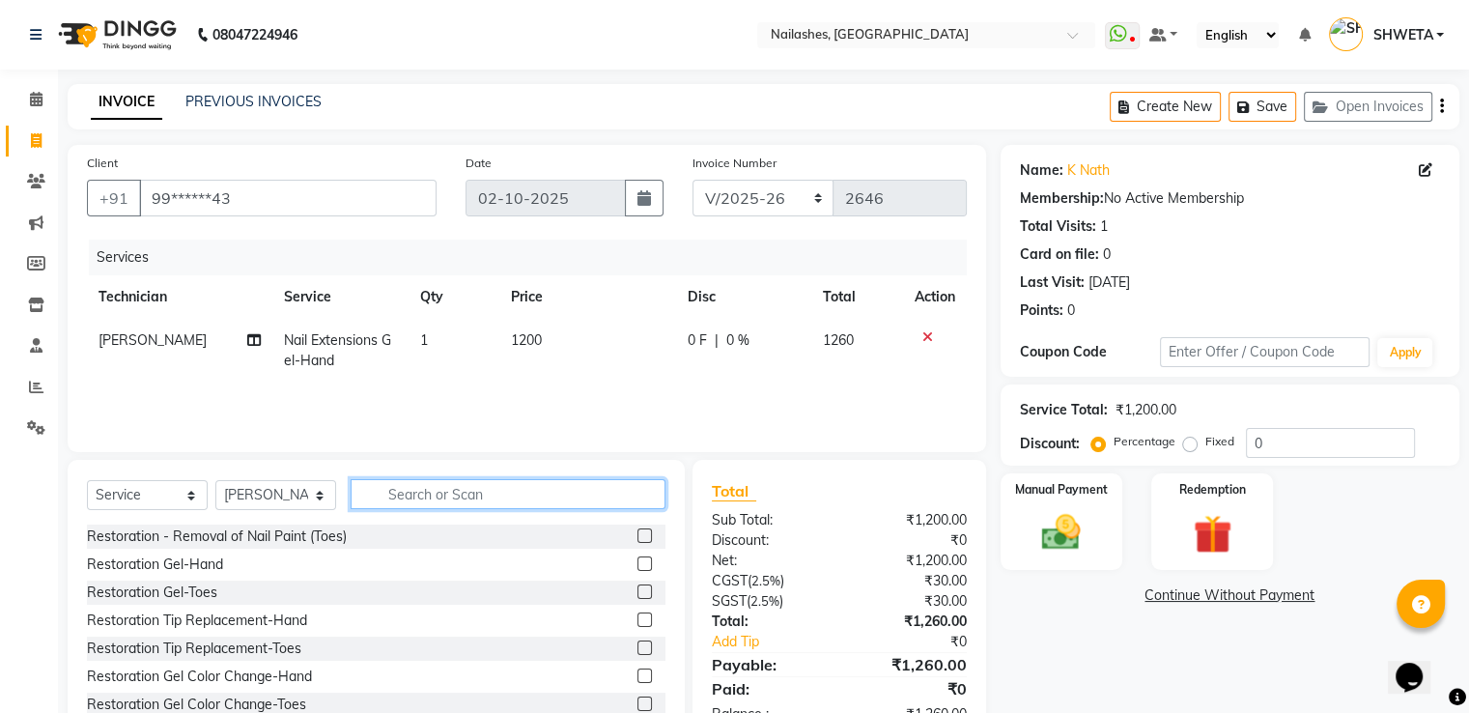
type input "t"
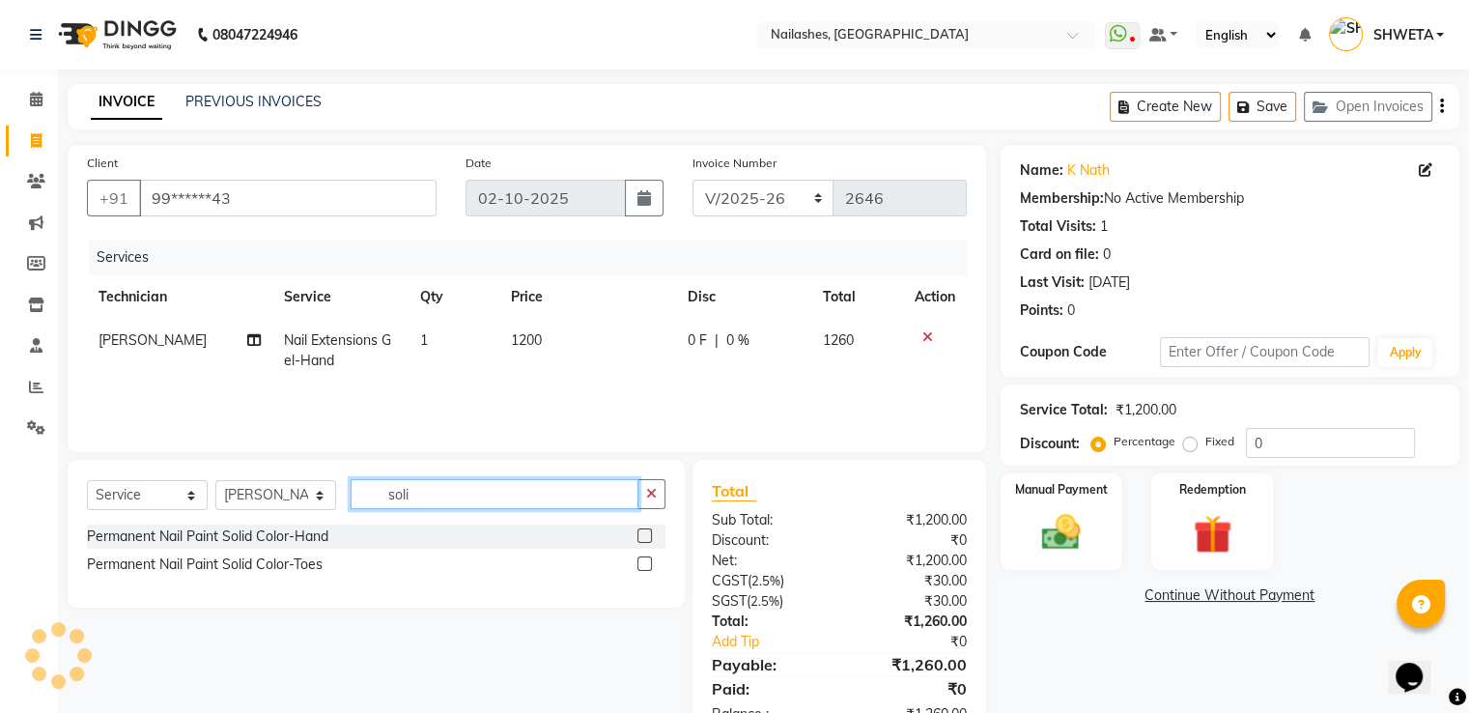
type input "soli"
click at [644, 540] on label at bounding box center [645, 535] width 14 height 14
click at [644, 540] on input "checkbox" at bounding box center [644, 536] width 13 height 13
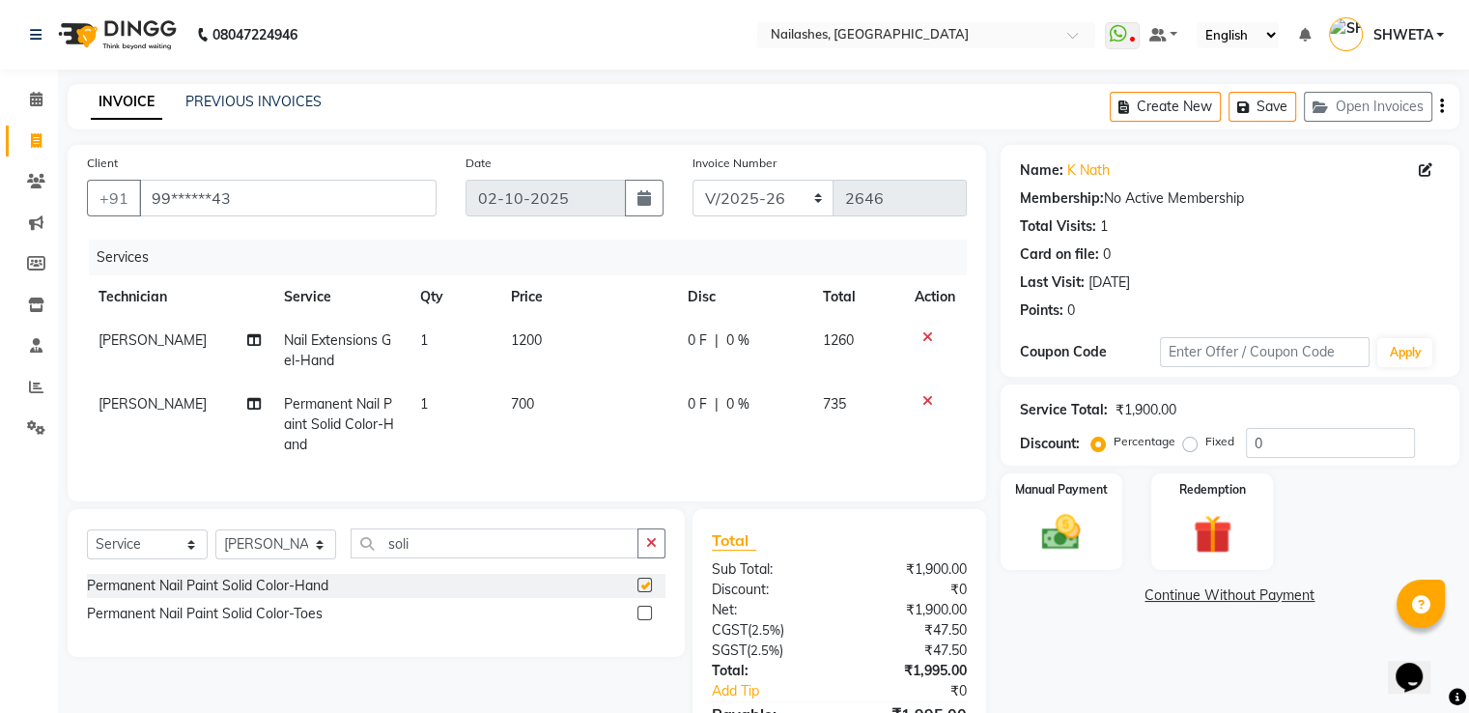
checkbox input "false"
click at [1048, 535] on img at bounding box center [1061, 533] width 65 height 46
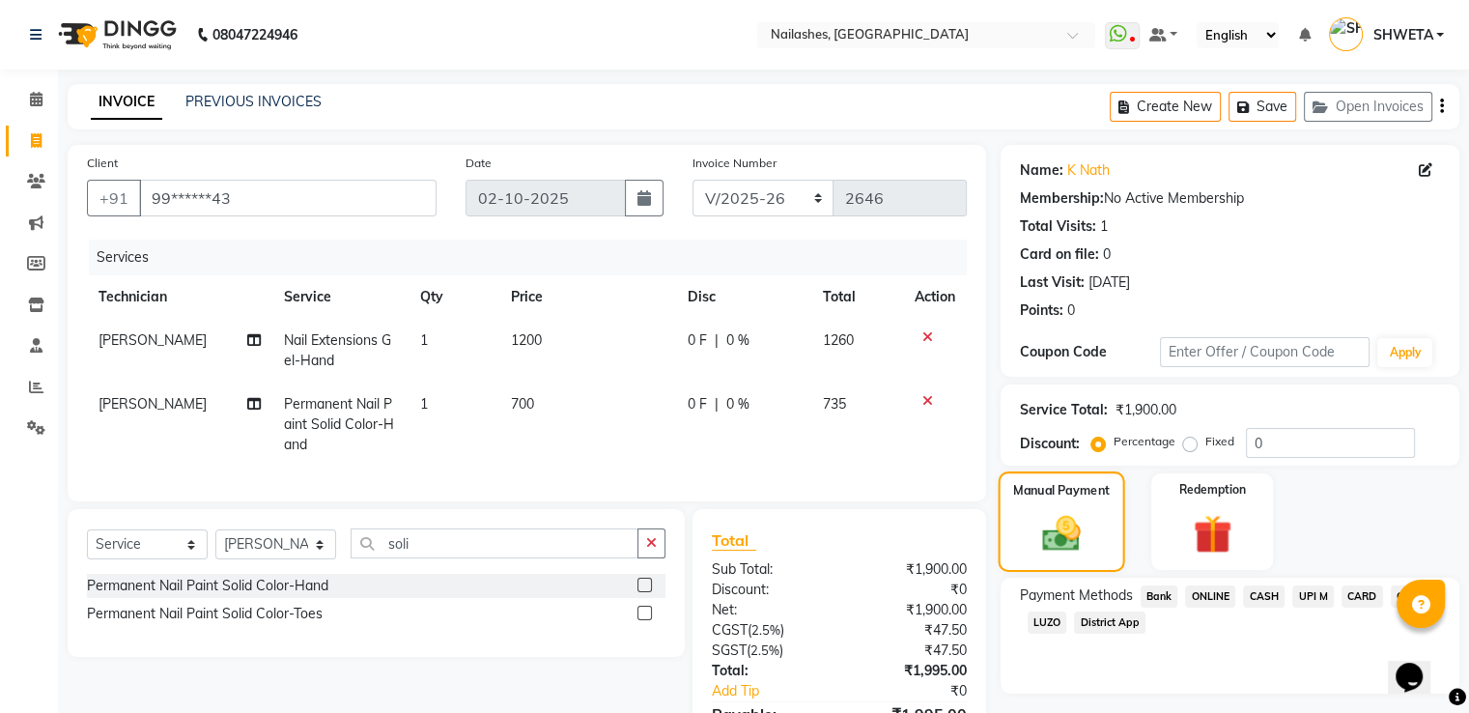
scroll to position [125, 0]
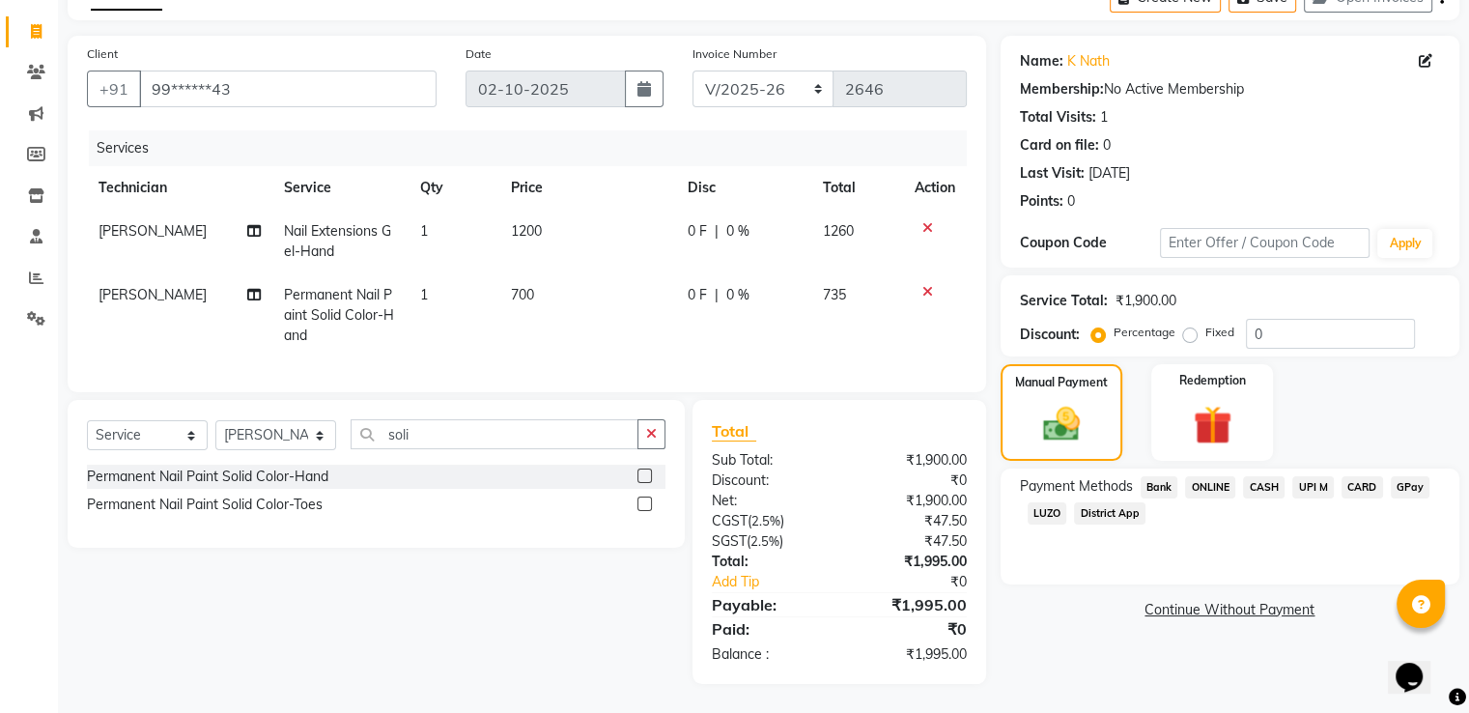
click at [1198, 476] on span "ONLINE" at bounding box center [1210, 487] width 50 height 22
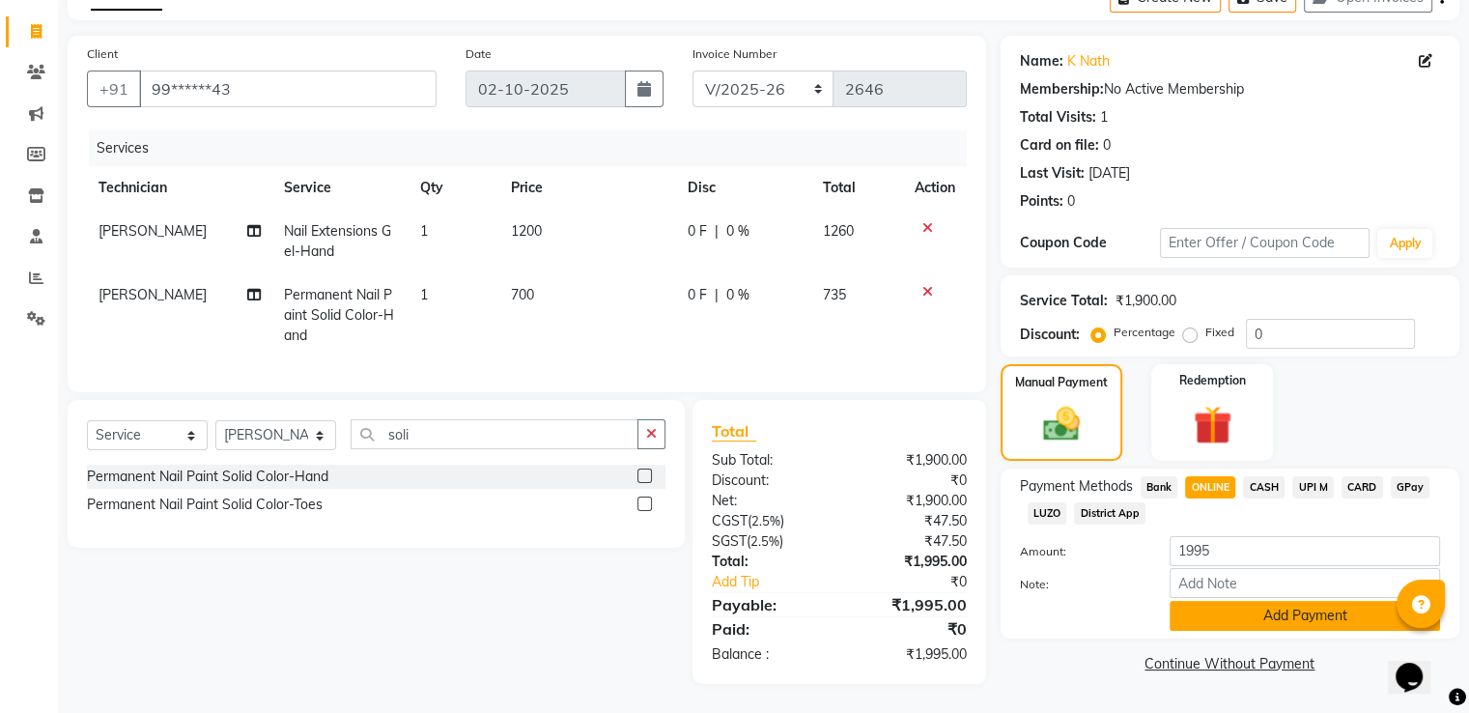
click at [1247, 601] on button "Add Payment" at bounding box center [1305, 616] width 271 height 30
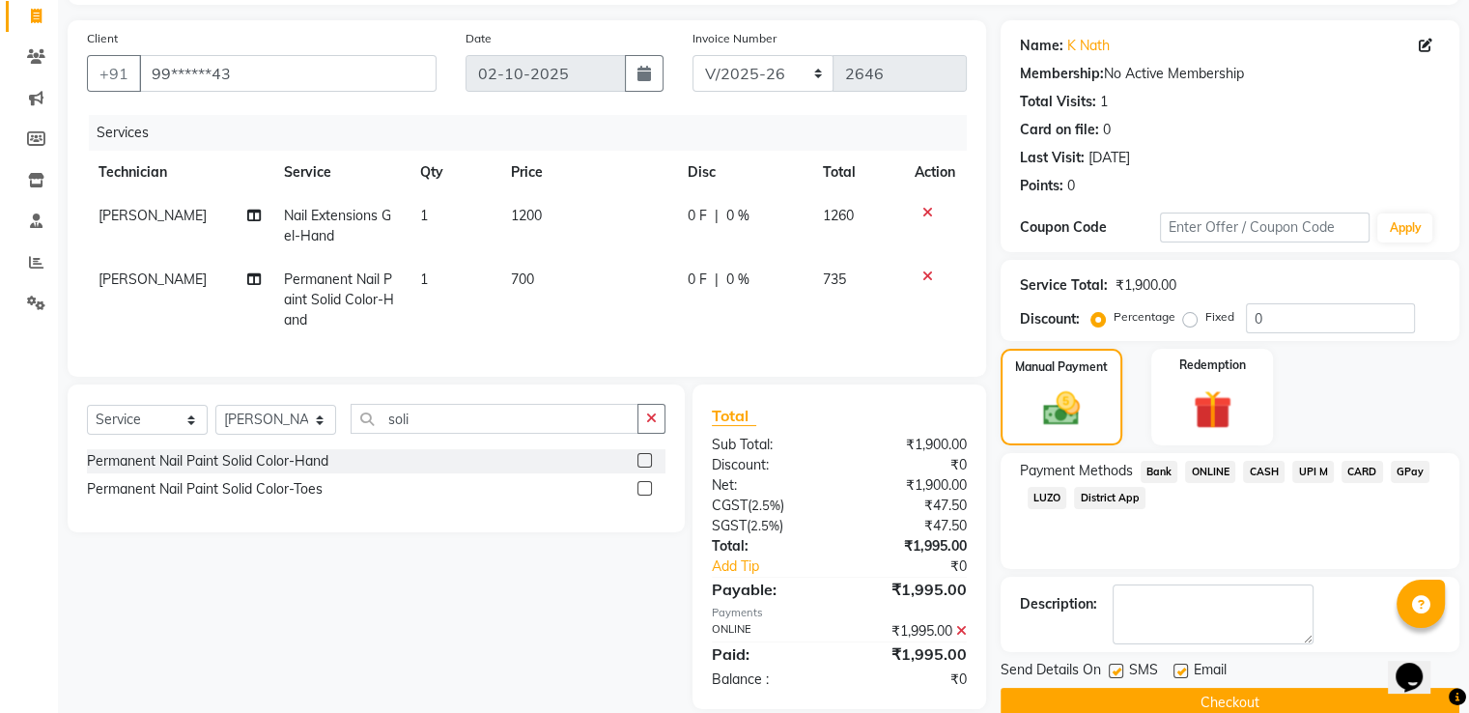
scroll to position [165, 0]
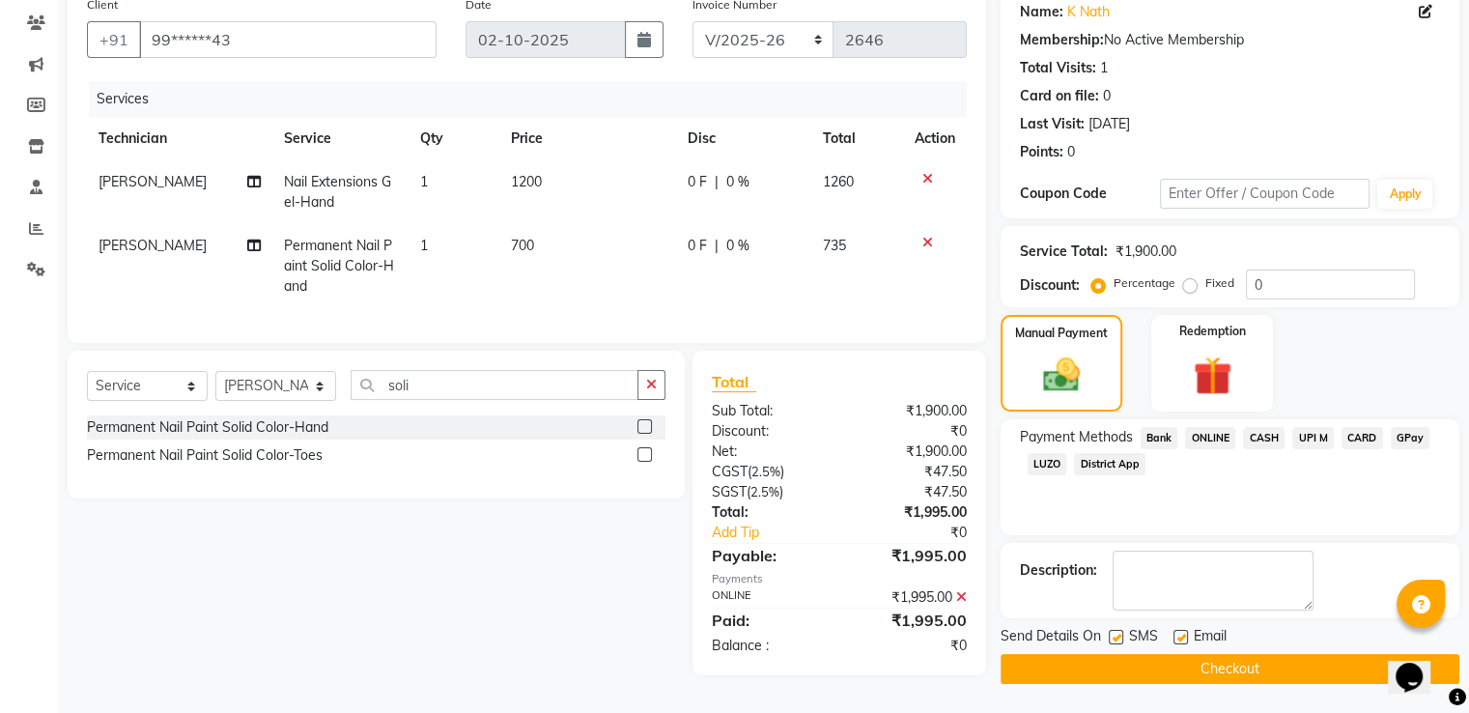
click at [1209, 670] on button "Checkout" at bounding box center [1230, 669] width 459 height 30
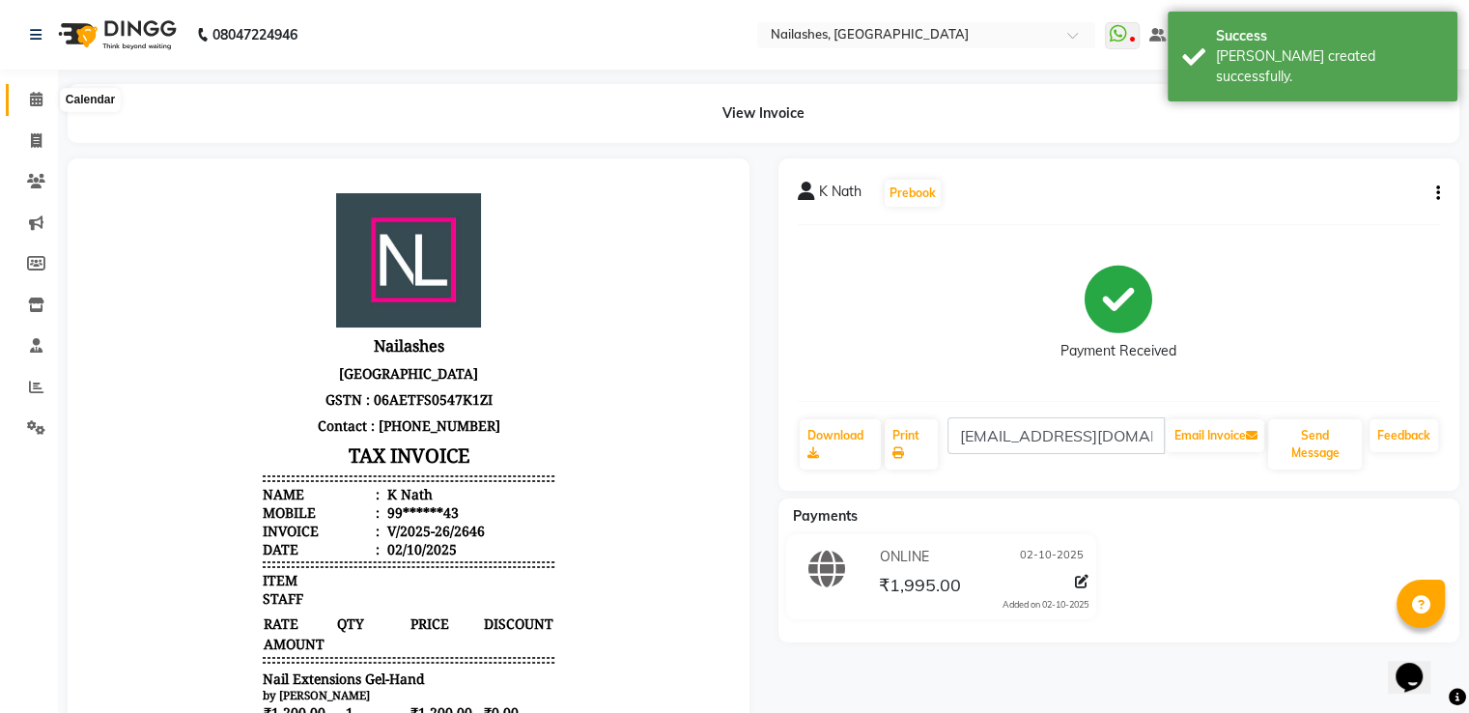
click at [34, 98] on icon at bounding box center [36, 99] width 13 height 14
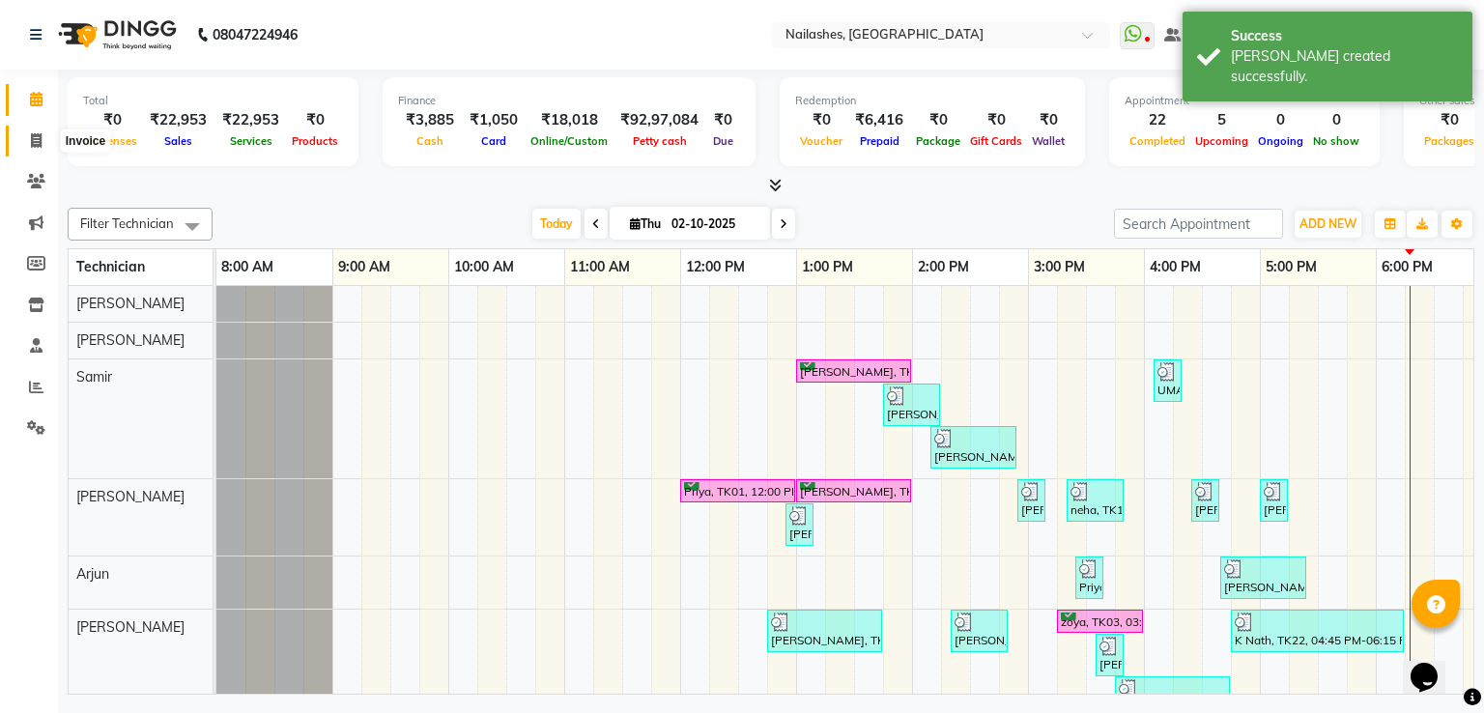
click at [31, 134] on icon at bounding box center [36, 140] width 11 height 14
select select "3926"
select select "service"
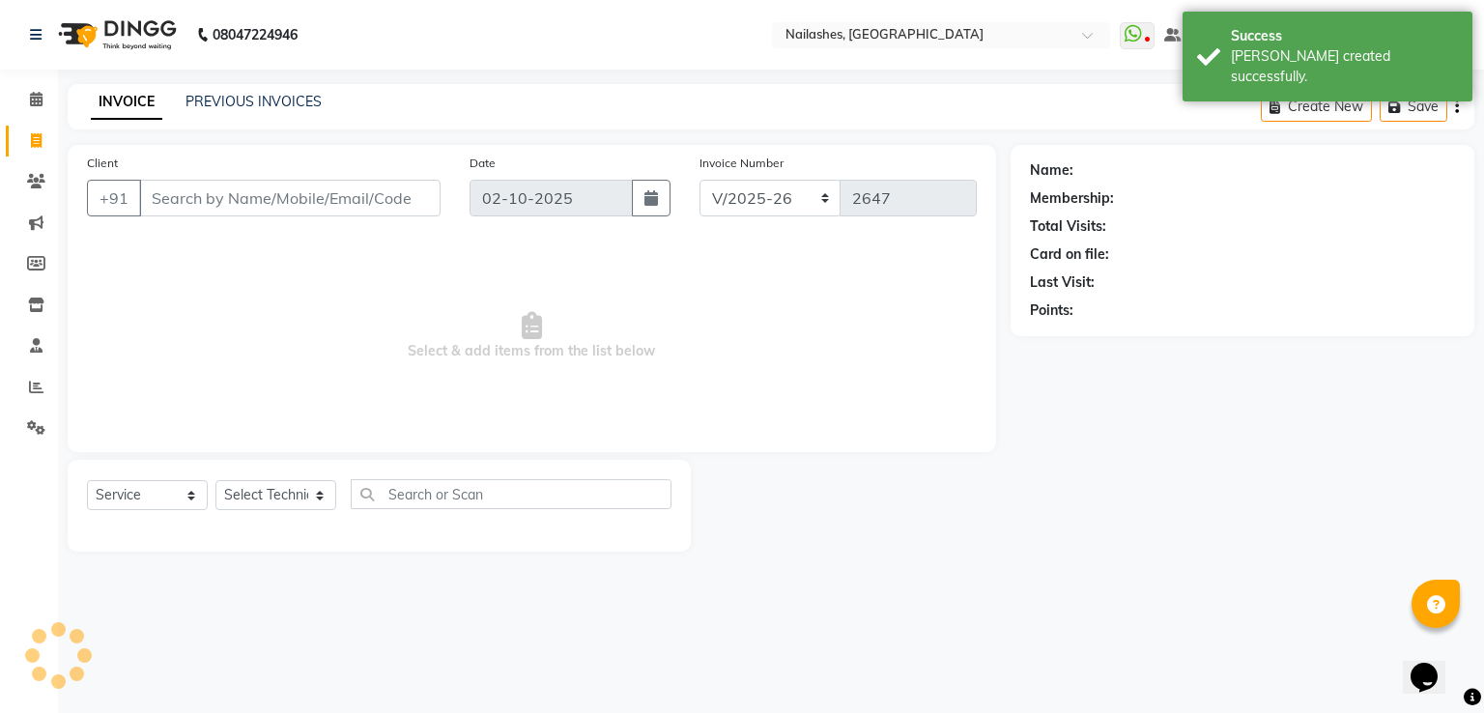
click at [168, 198] on input "Client" at bounding box center [289, 198] width 301 height 37
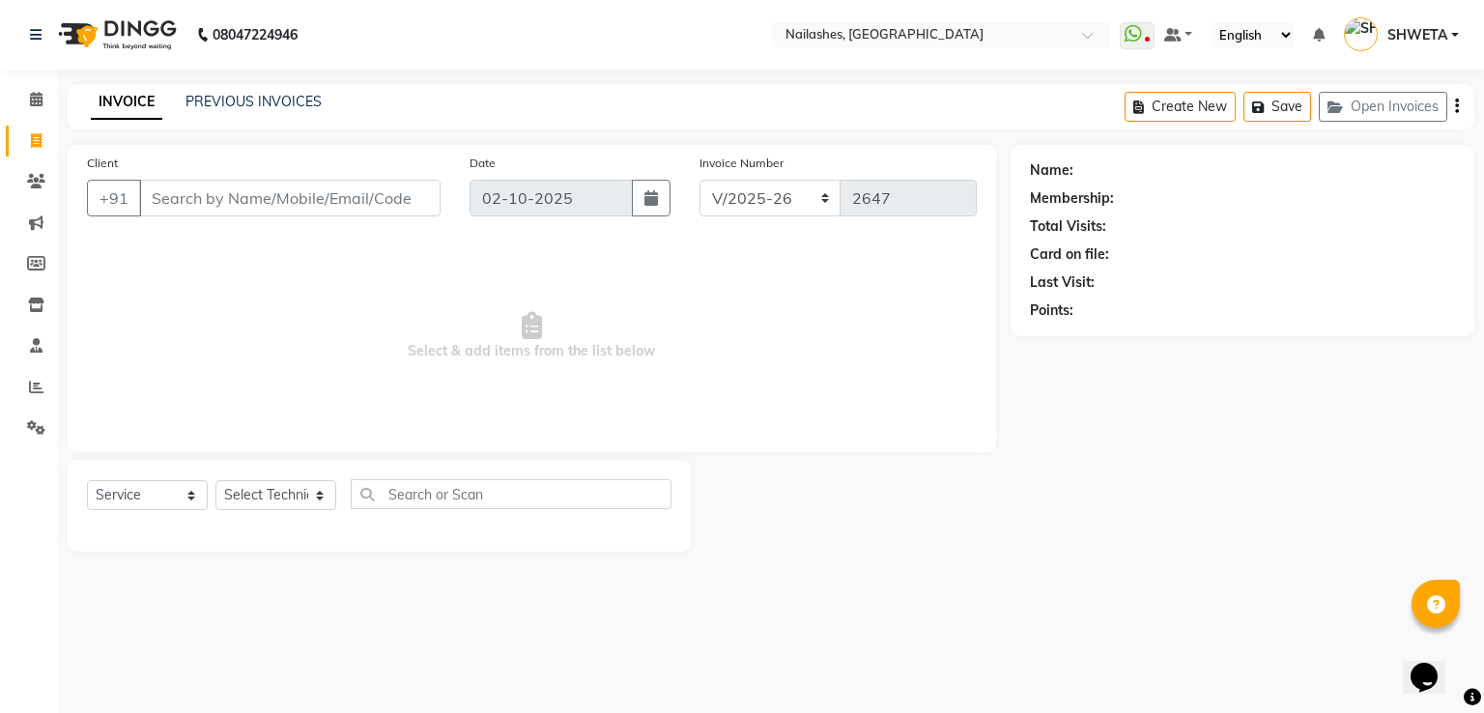
click at [193, 194] on input "Client" at bounding box center [289, 198] width 301 height 37
click at [203, 193] on input "Client" at bounding box center [289, 198] width 301 height 37
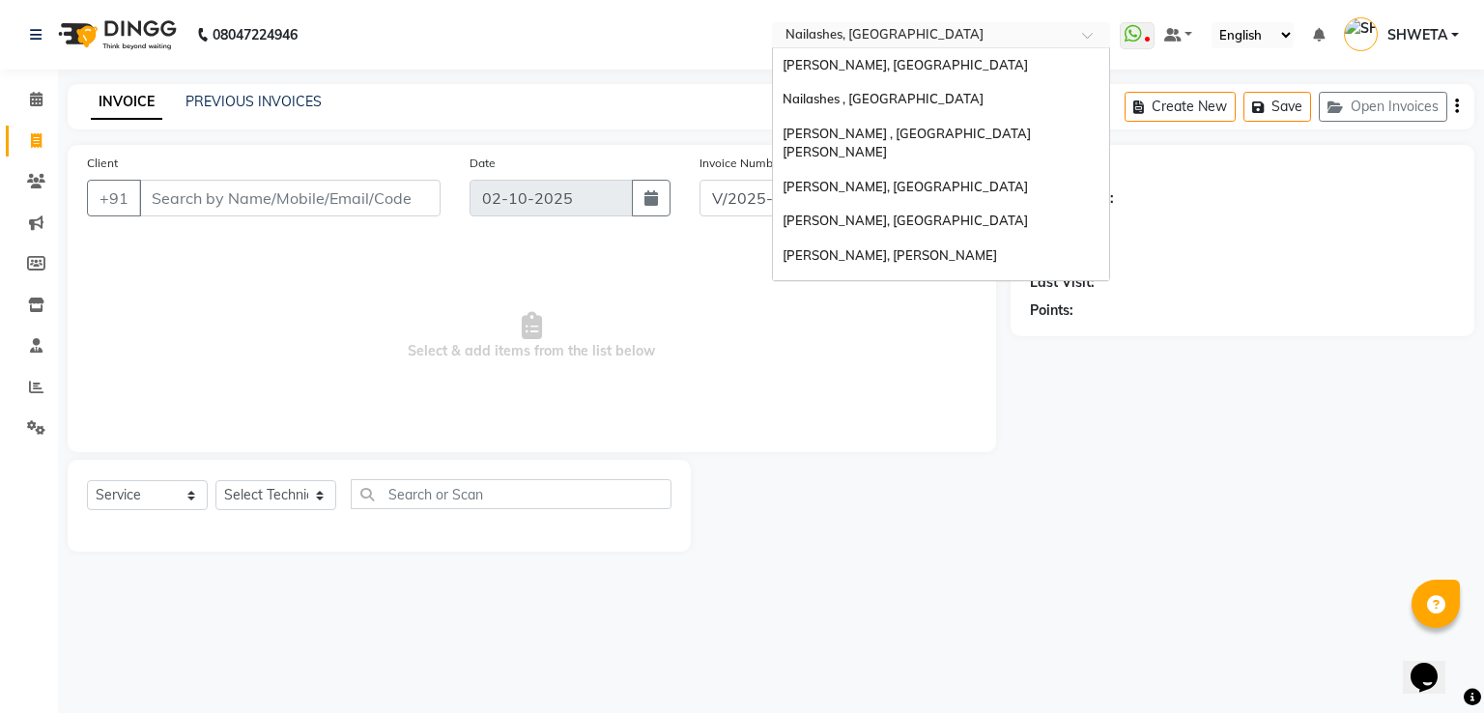
click at [848, 27] on input "text" at bounding box center [922, 36] width 280 height 19
click at [846, 132] on span "Nailashes , East Patel Nagar" at bounding box center [907, 143] width 248 height 35
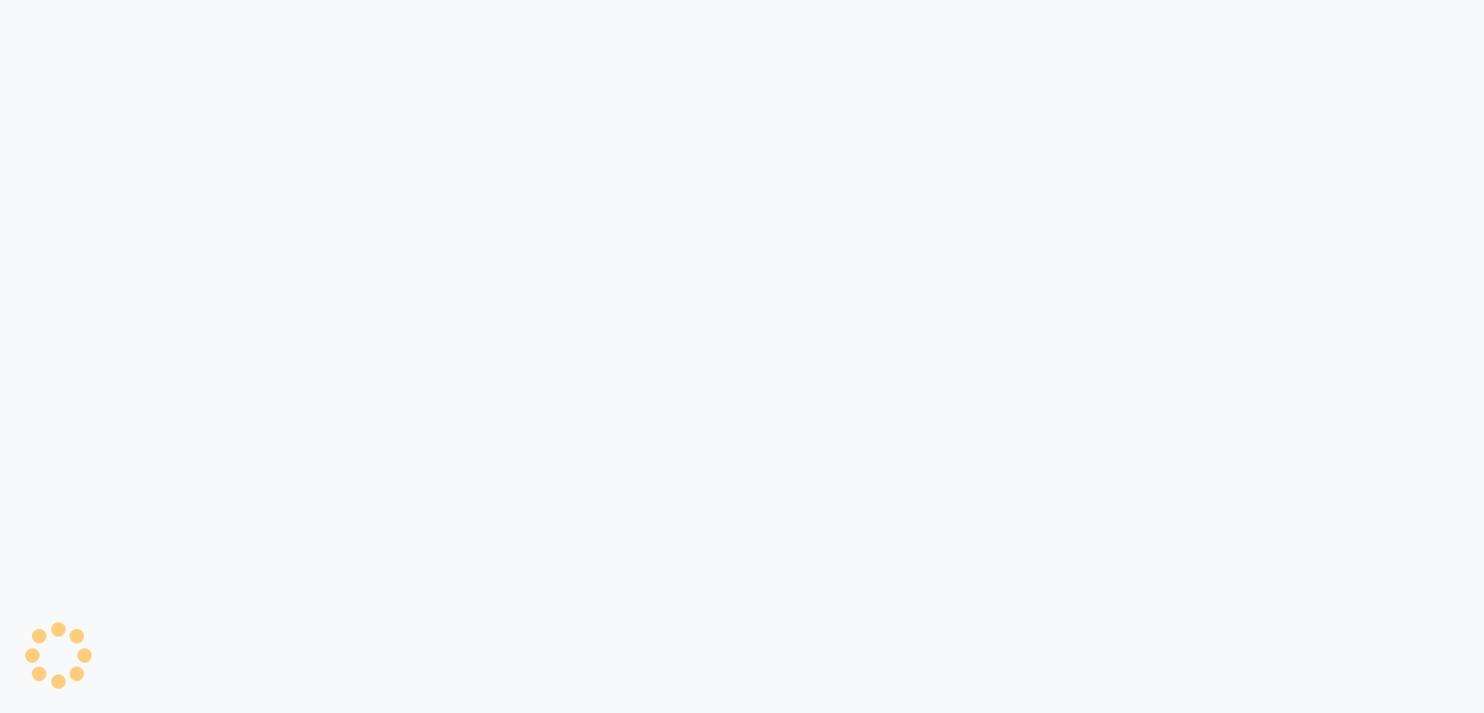
select select "3836"
select select "service"
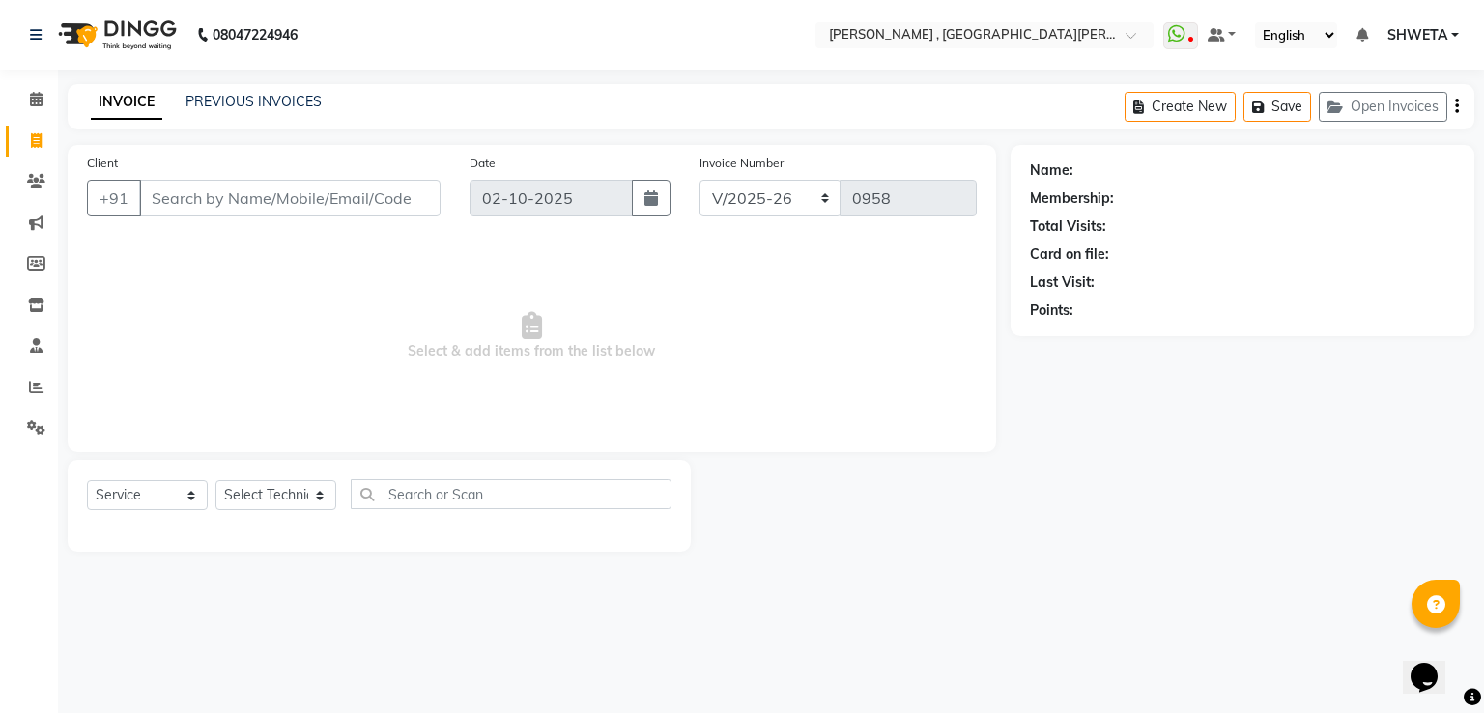
click at [177, 188] on input "Client" at bounding box center [289, 198] width 301 height 37
click at [166, 248] on span "Select & add items from the list below" at bounding box center [532, 336] width 890 height 193
click at [205, 206] on input "Client" at bounding box center [289, 198] width 301 height 37
click at [206, 203] on input "Client" at bounding box center [289, 198] width 301 height 37
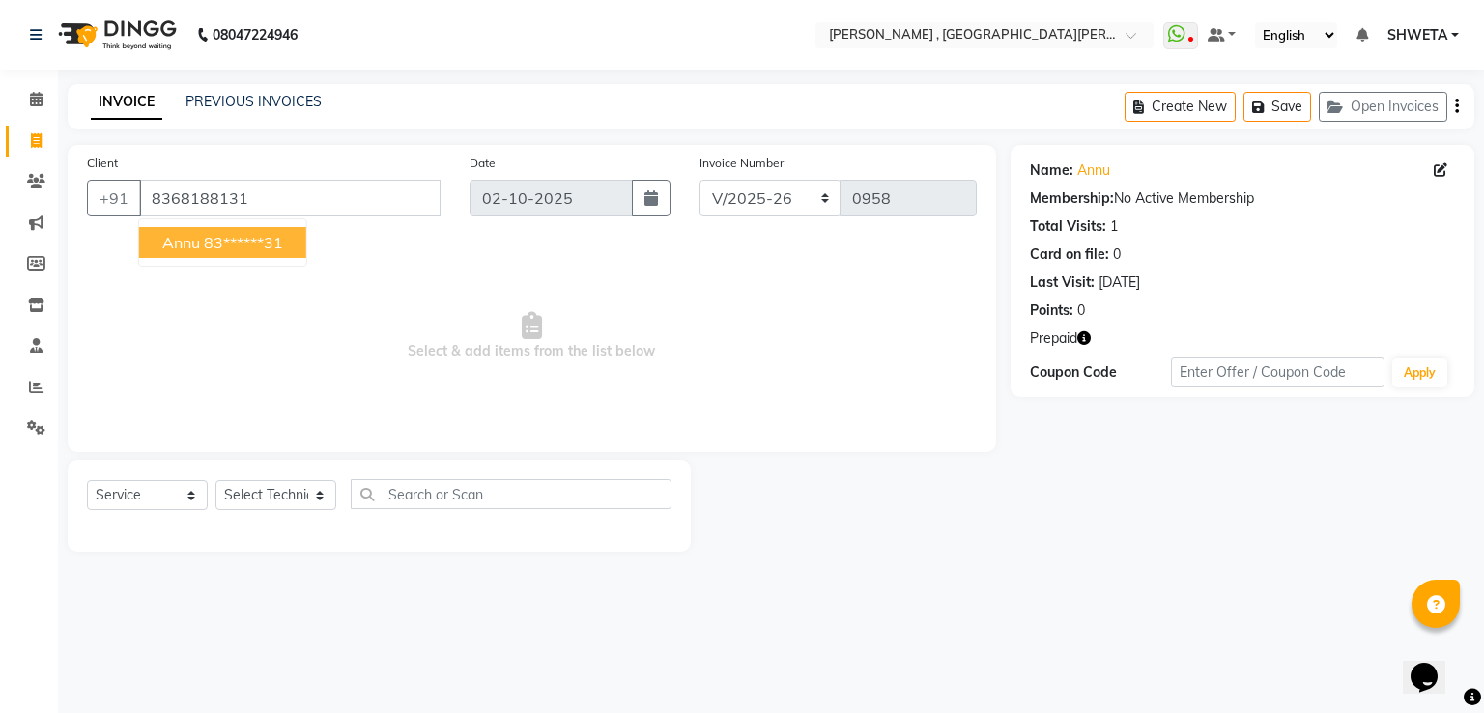
click at [198, 241] on span "Annu" at bounding box center [181, 242] width 38 height 19
type input "83******31"
click at [1083, 340] on icon "button" at bounding box center [1084, 338] width 14 height 14
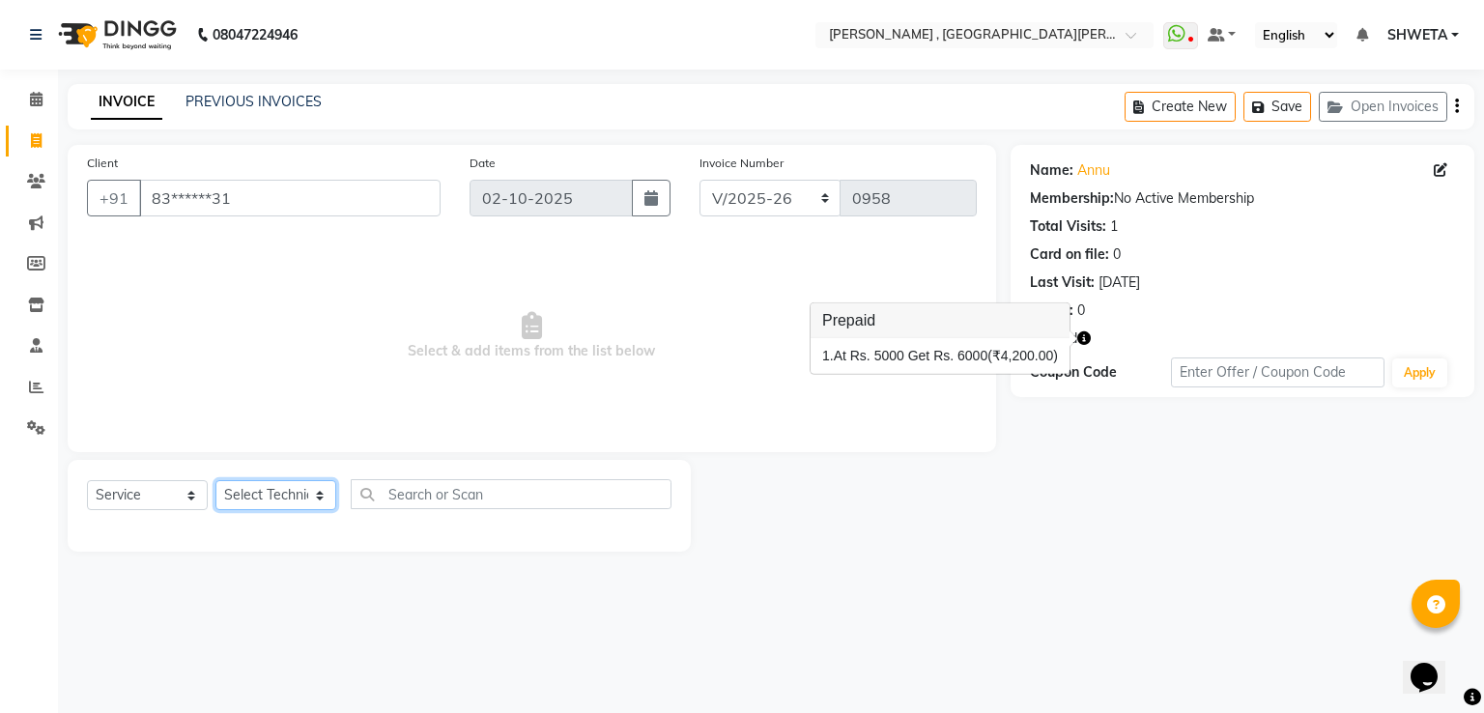
click at [267, 499] on select "Select Technician aakash Manager Nargis Neha Nagarwal rohit Sky" at bounding box center [275, 495] width 121 height 30
select select "93077"
click at [215, 481] on select "Select Technician aakash Manager Nargis Neha Nagarwal rohit Sky" at bounding box center [275, 495] width 121 height 30
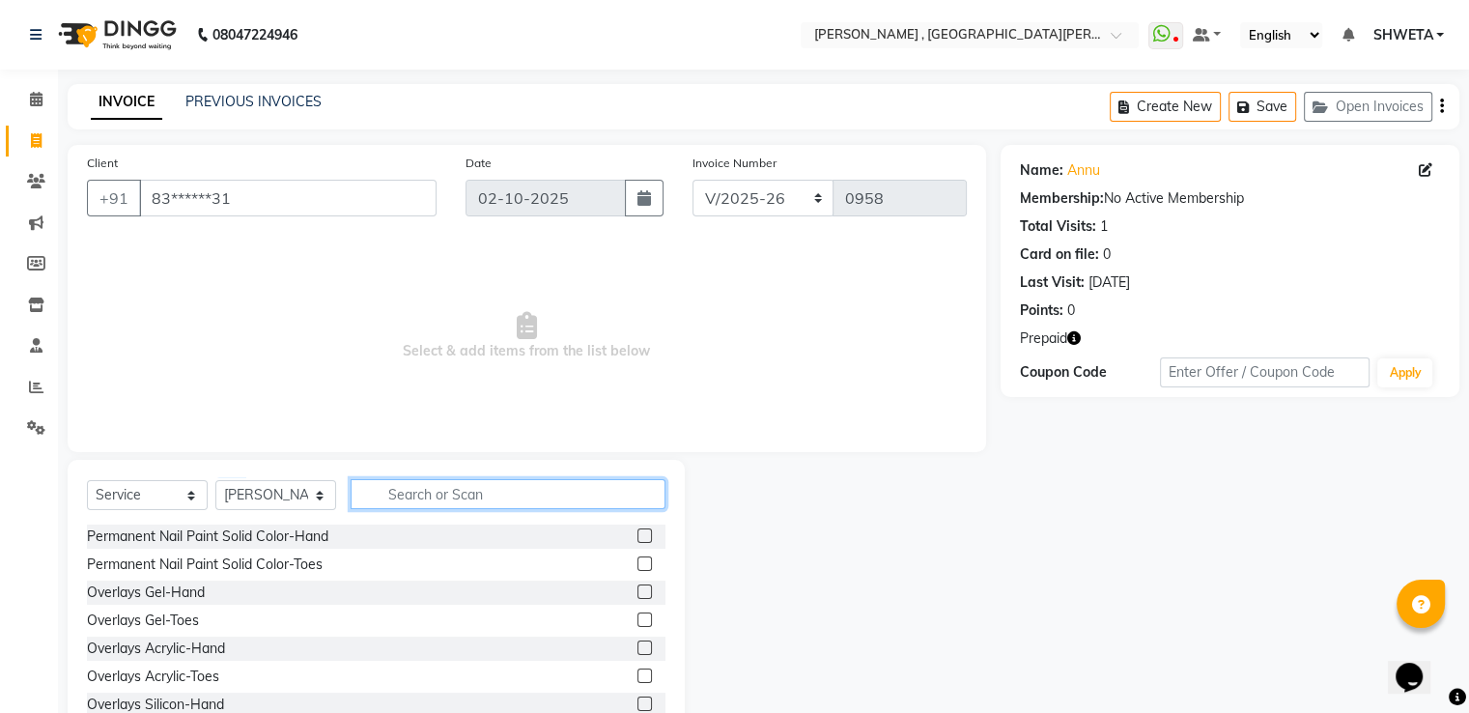
click at [433, 494] on input "text" at bounding box center [508, 494] width 315 height 30
click at [638, 536] on label at bounding box center [645, 535] width 14 height 14
click at [638, 536] on input "checkbox" at bounding box center [644, 536] width 13 height 13
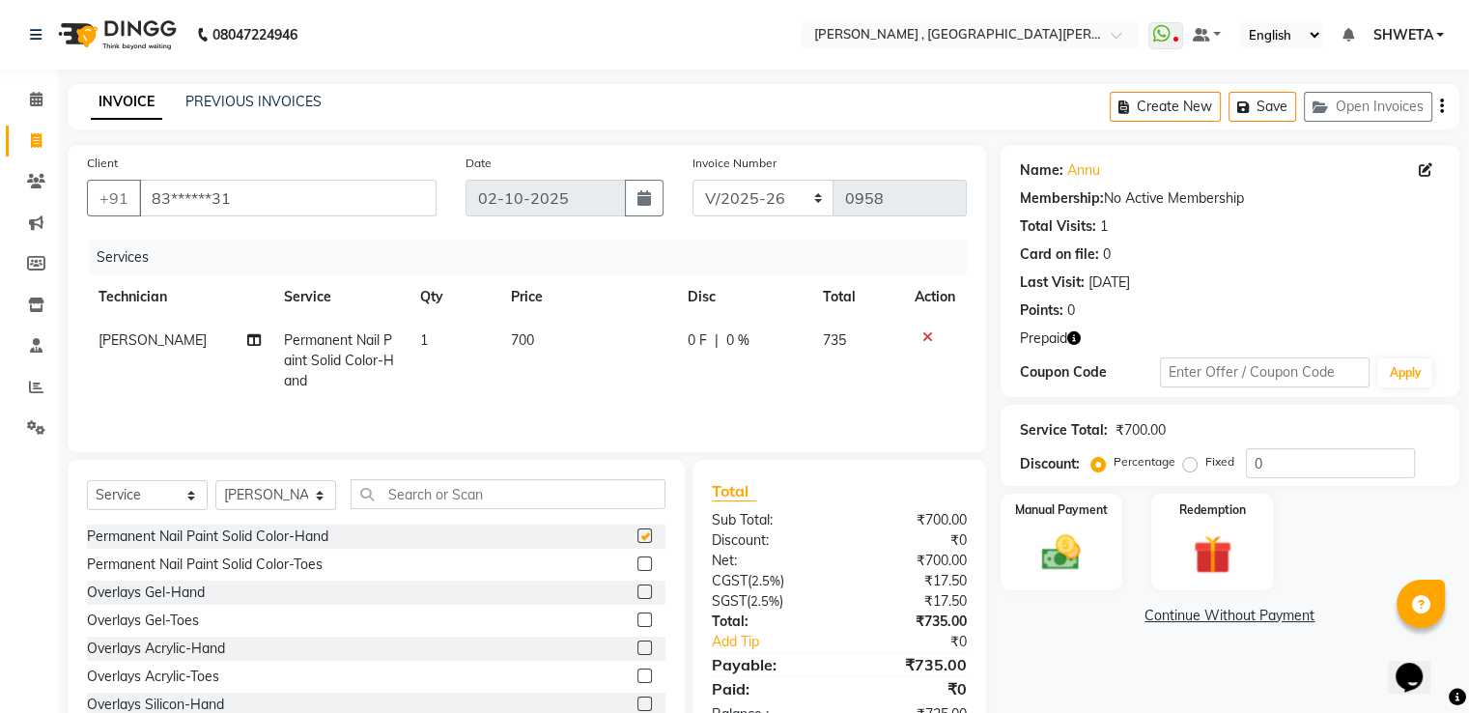
checkbox input "false"
click at [526, 342] on span "700" at bounding box center [522, 339] width 23 height 17
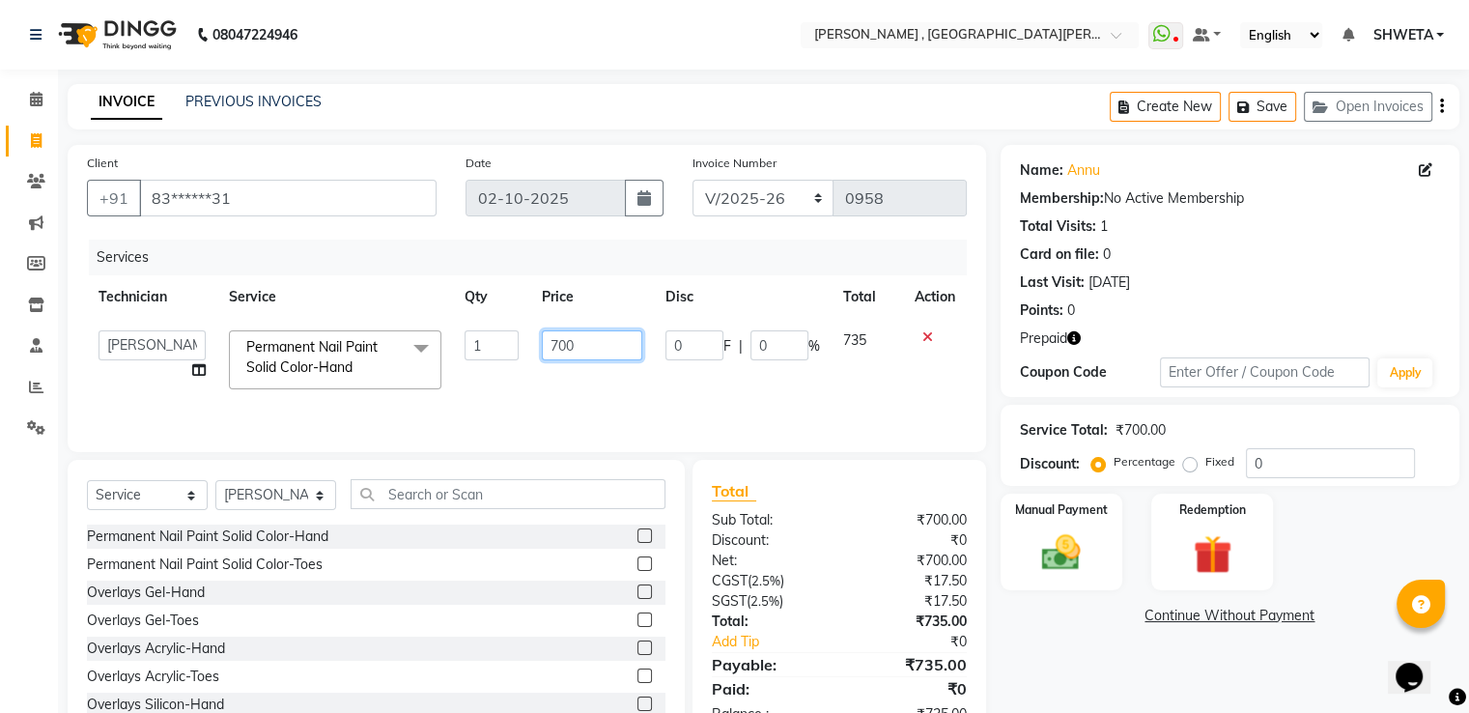
click at [562, 340] on input "700" at bounding box center [592, 345] width 100 height 30
type input "2300"
click at [725, 397] on td "0 F | 0 %" at bounding box center [743, 360] width 178 height 82
click at [1177, 569] on div "Redemption" at bounding box center [1212, 542] width 127 height 100
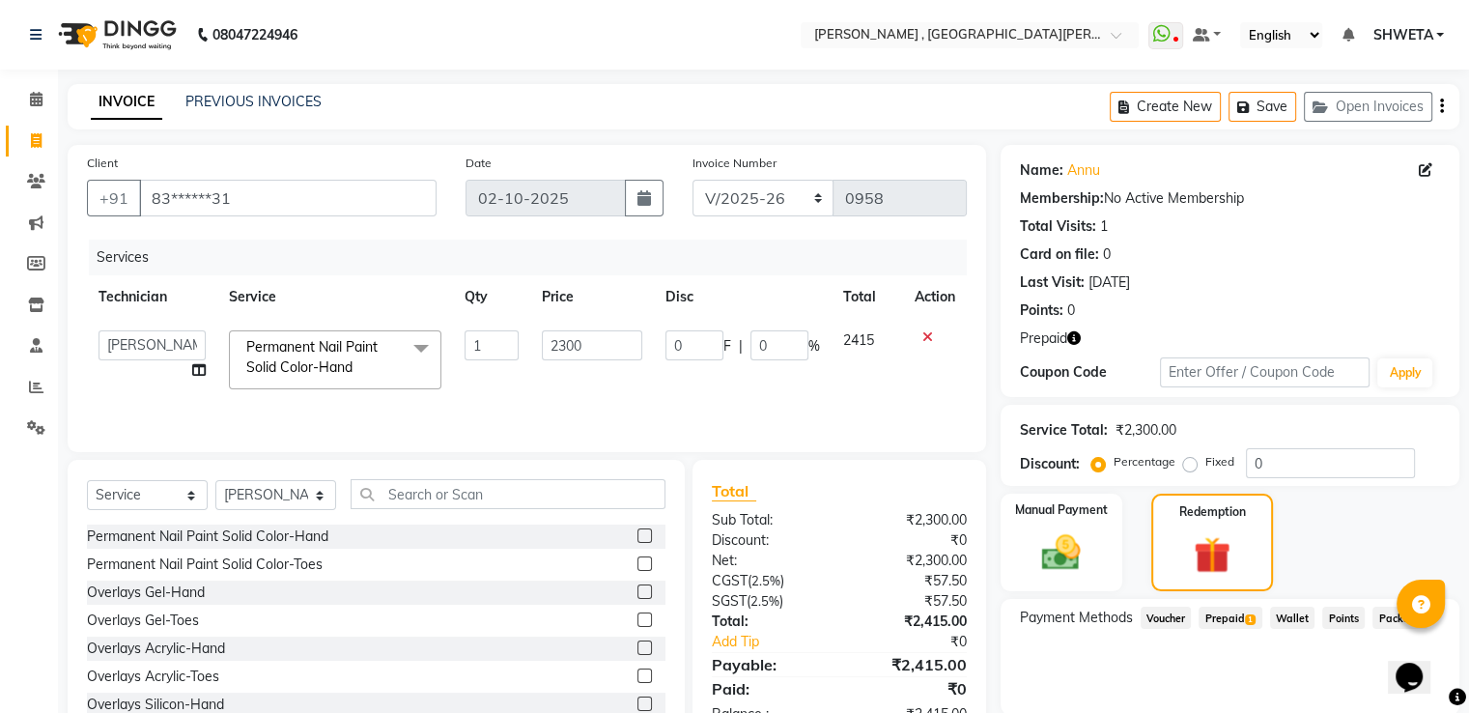
click at [1208, 623] on span "Prepaid 1" at bounding box center [1230, 618] width 63 height 22
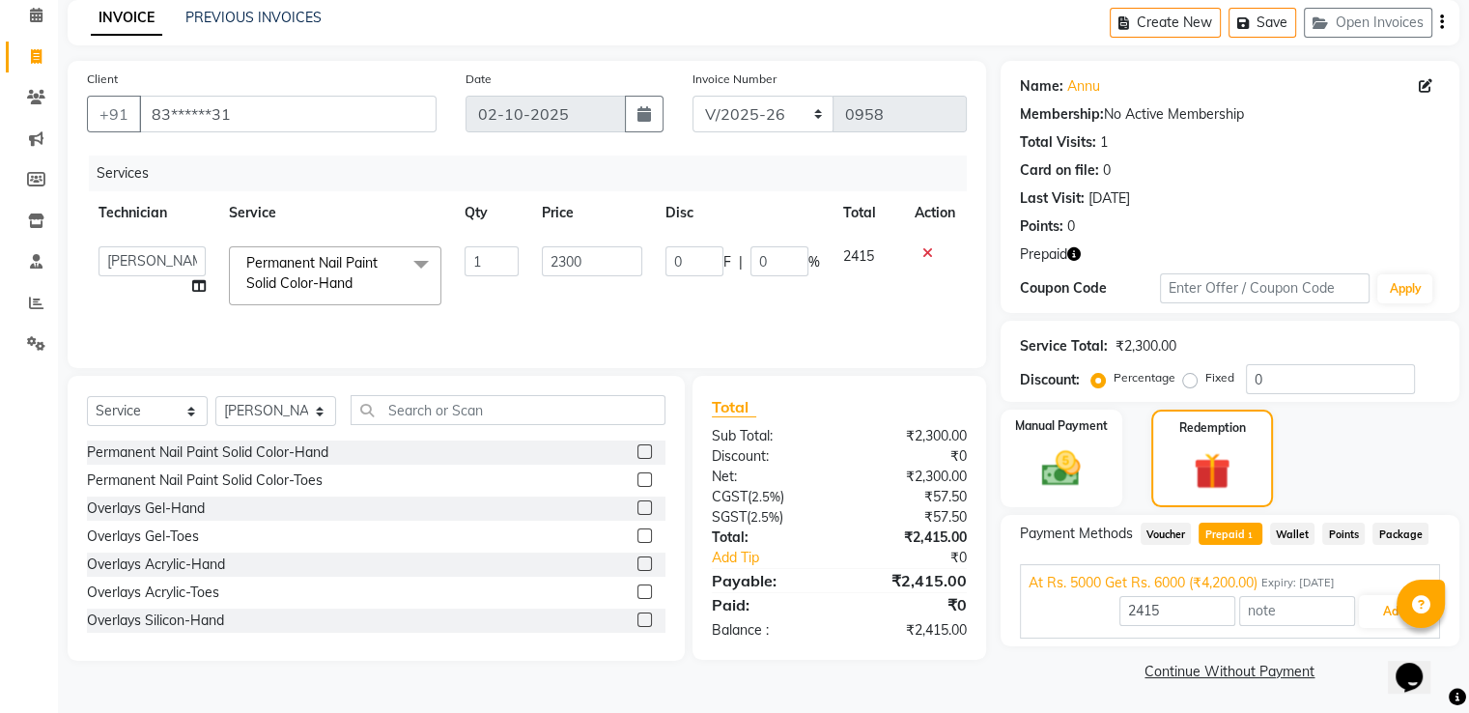
scroll to position [86, 0]
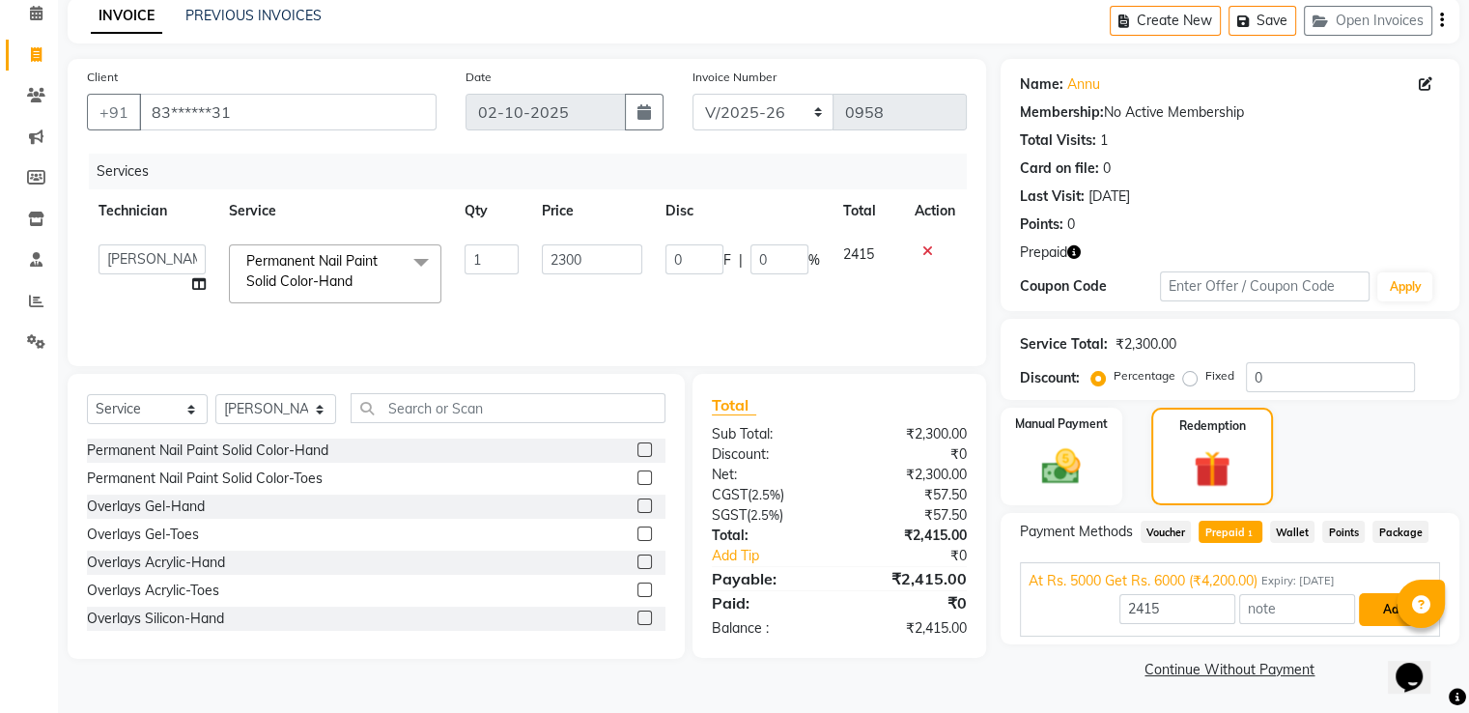
click at [1381, 596] on button "Add" at bounding box center [1394, 609] width 71 height 33
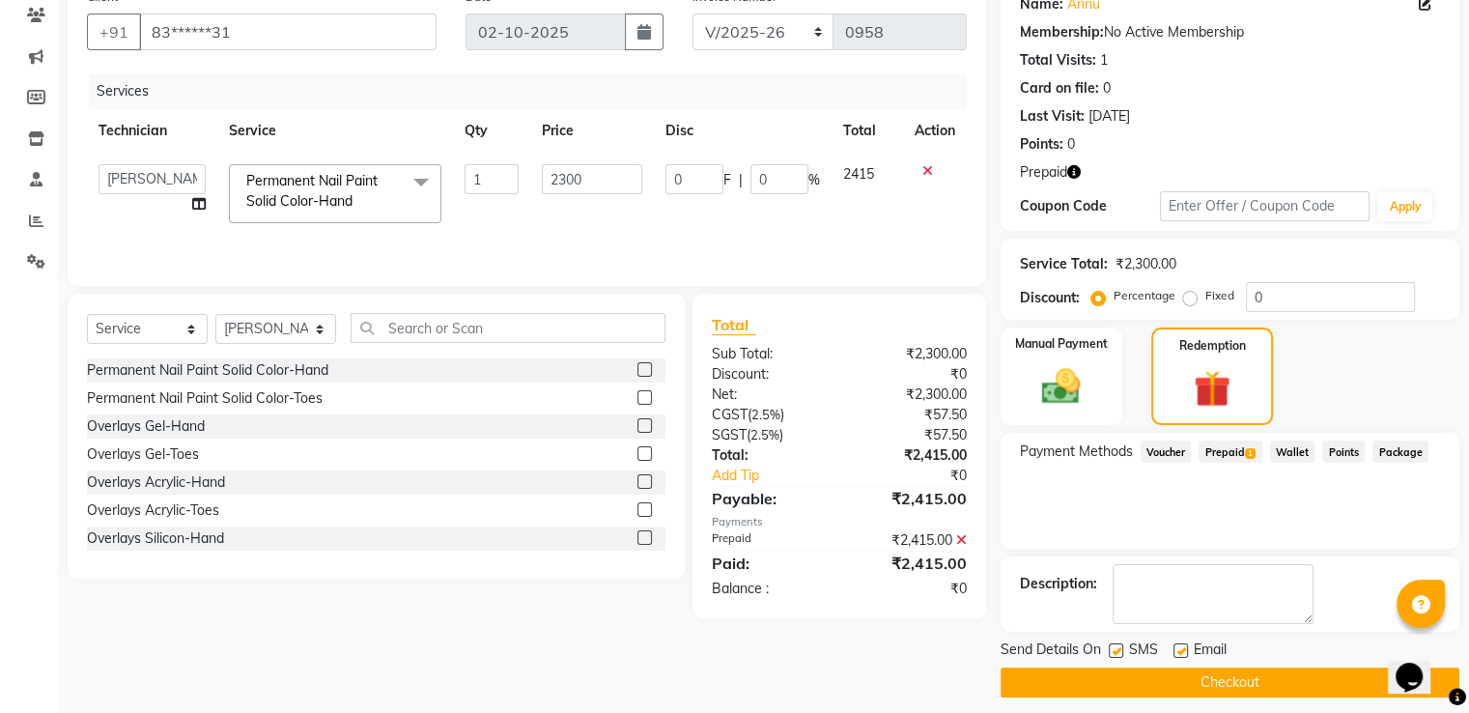
scroll to position [179, 0]
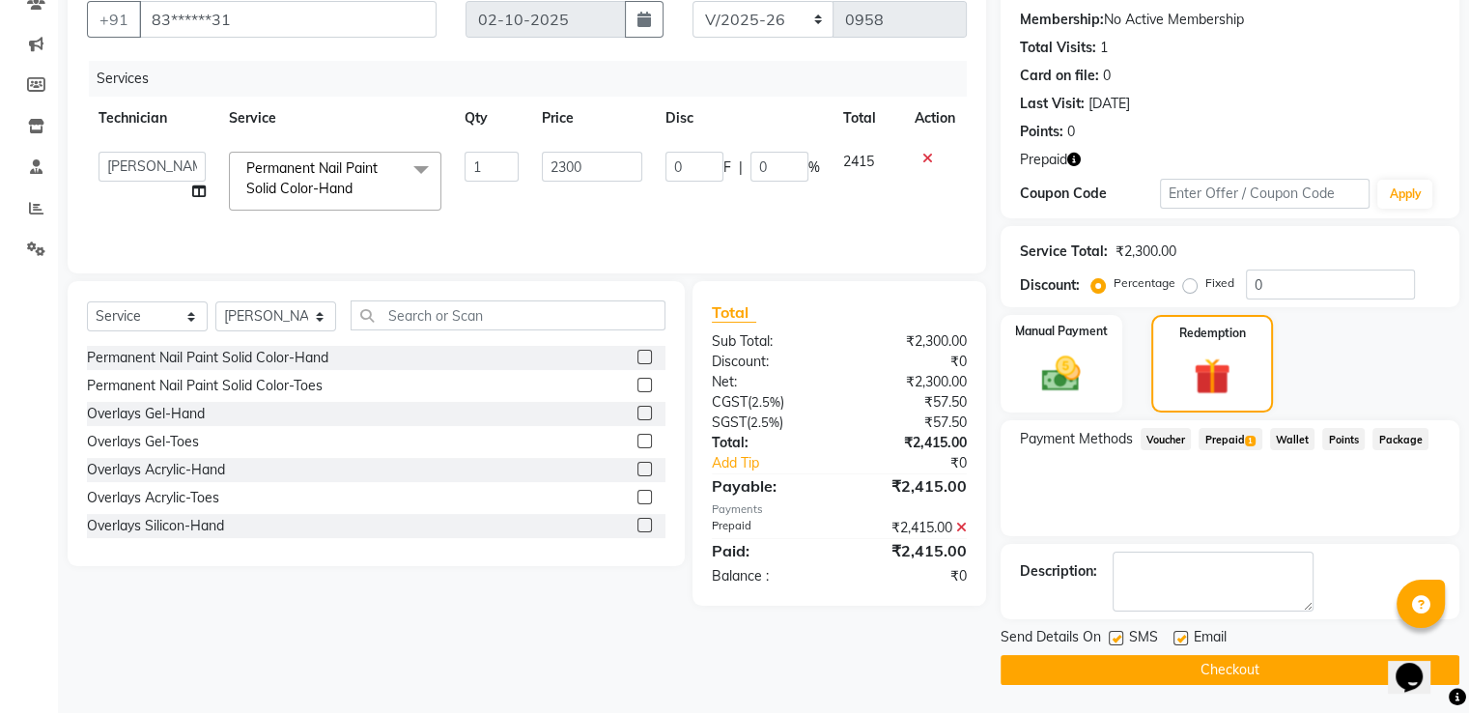
click at [1230, 677] on button "Checkout" at bounding box center [1230, 670] width 459 height 30
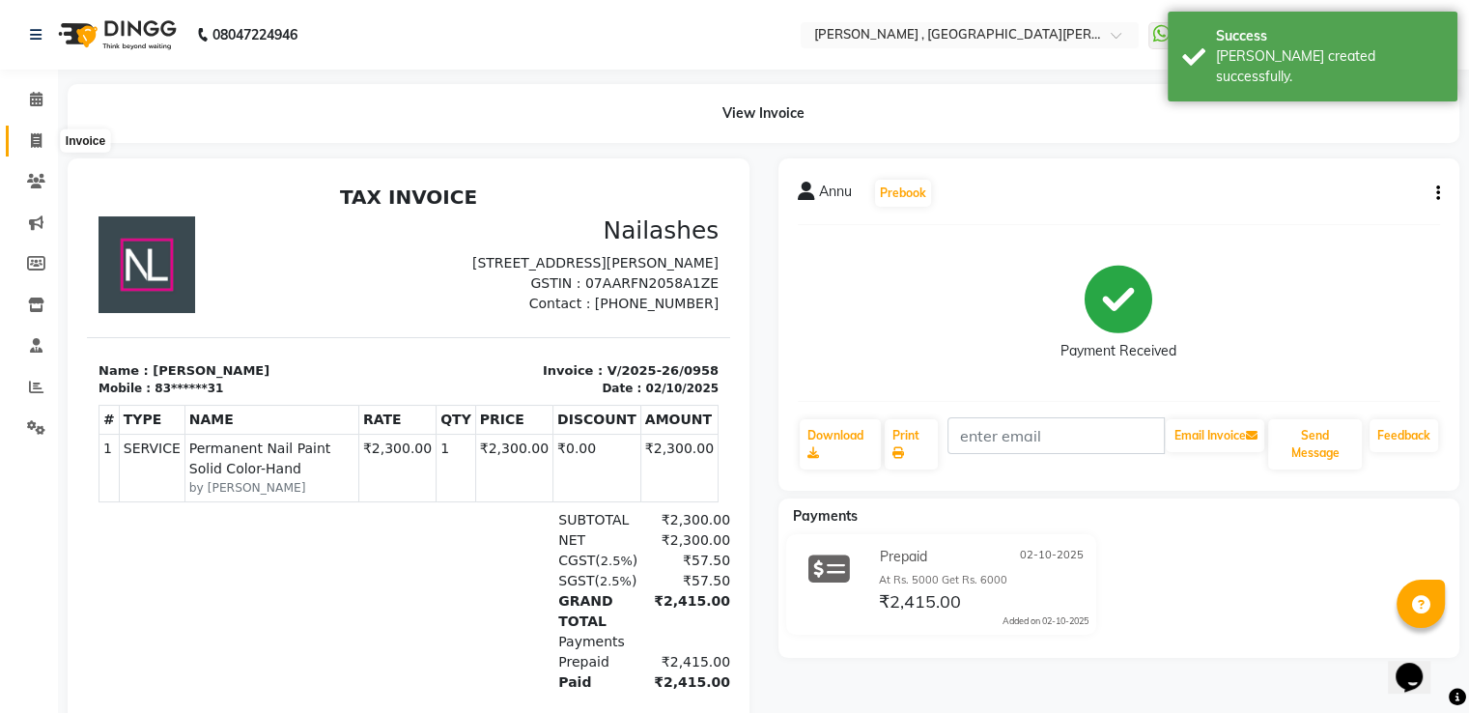
click at [43, 130] on span at bounding box center [36, 141] width 34 height 22
select select "service"
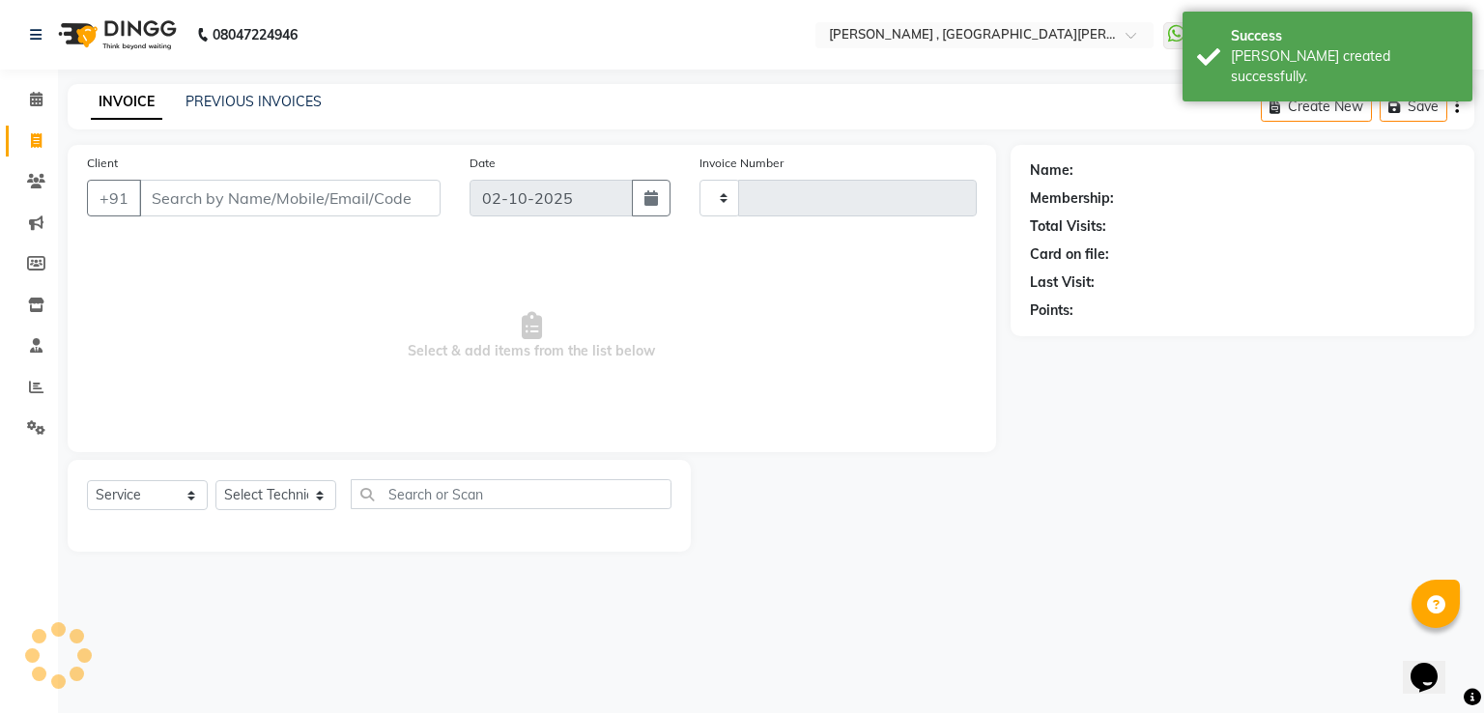
type input "0959"
select select "3836"
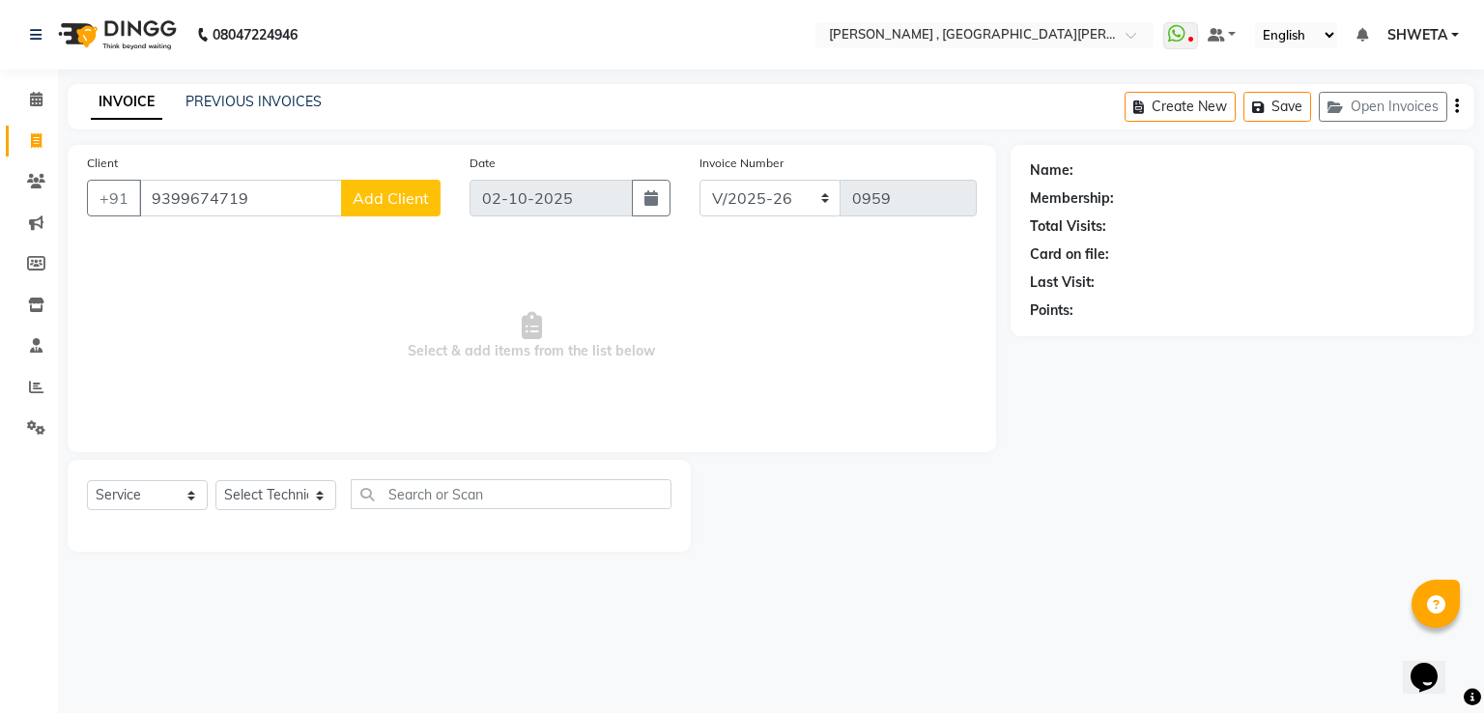
type input "9399674719"
click at [398, 206] on span "Add Client" at bounding box center [391, 197] width 76 height 19
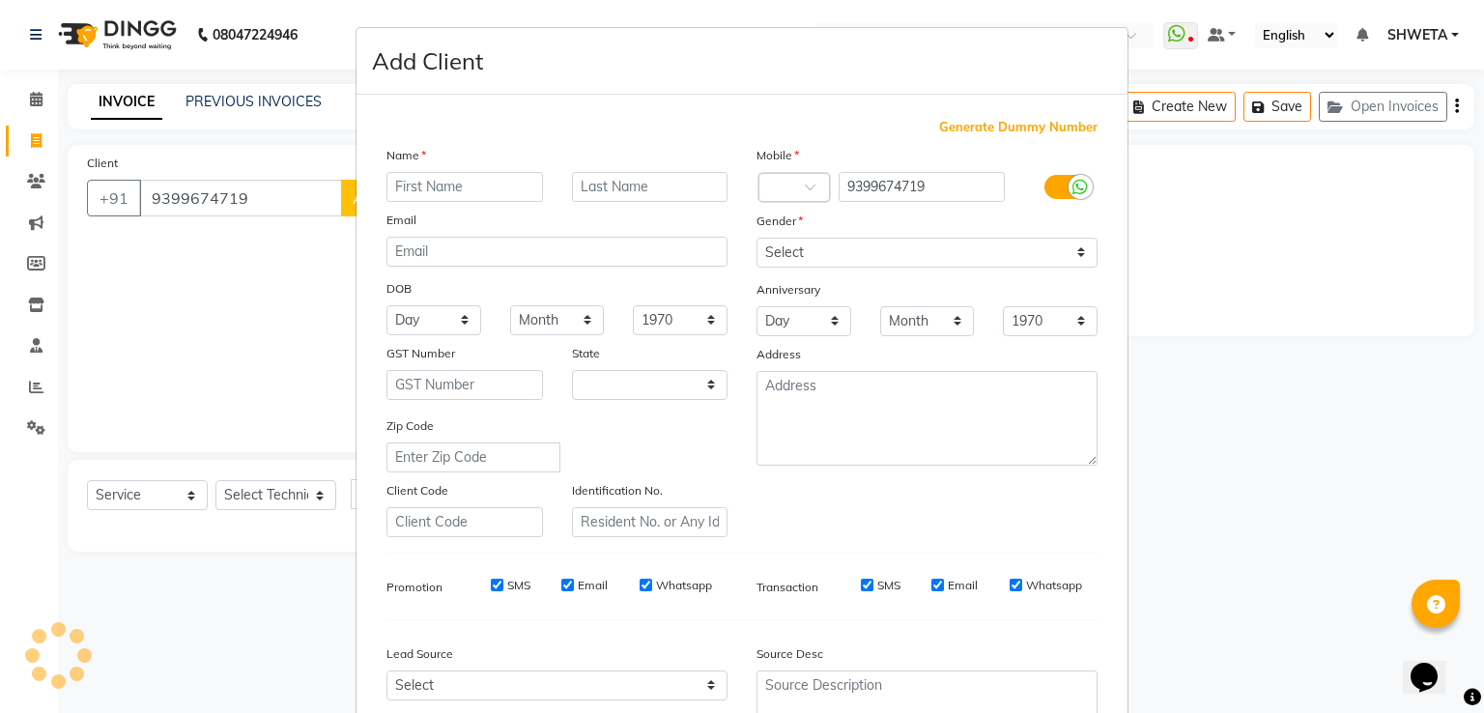
select select "21"
type input "sonali"
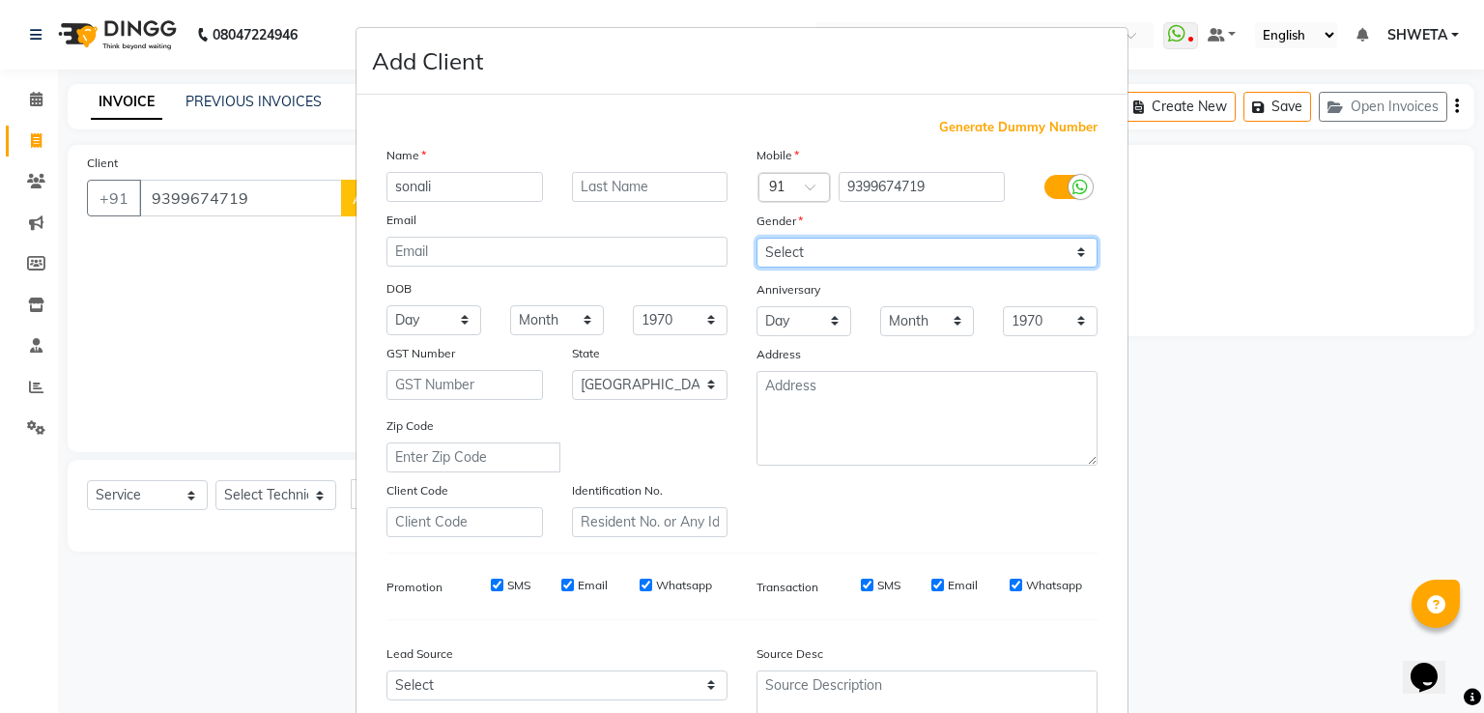
click at [801, 255] on select "Select Male Female Other Prefer Not To Say" at bounding box center [926, 253] width 341 height 30
select select "female"
click at [756, 239] on select "Select Male Female Other Prefer Not To Say" at bounding box center [926, 253] width 341 height 30
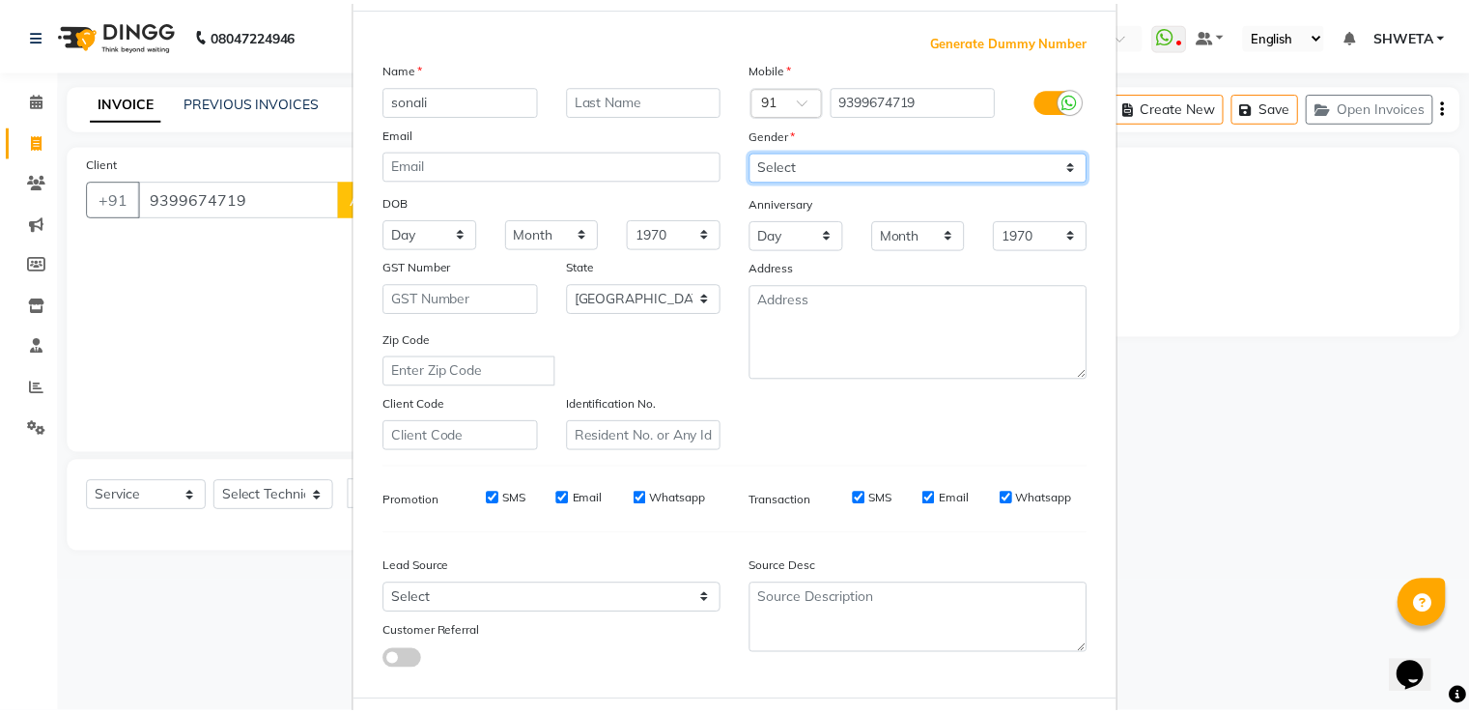
scroll to position [188, 0]
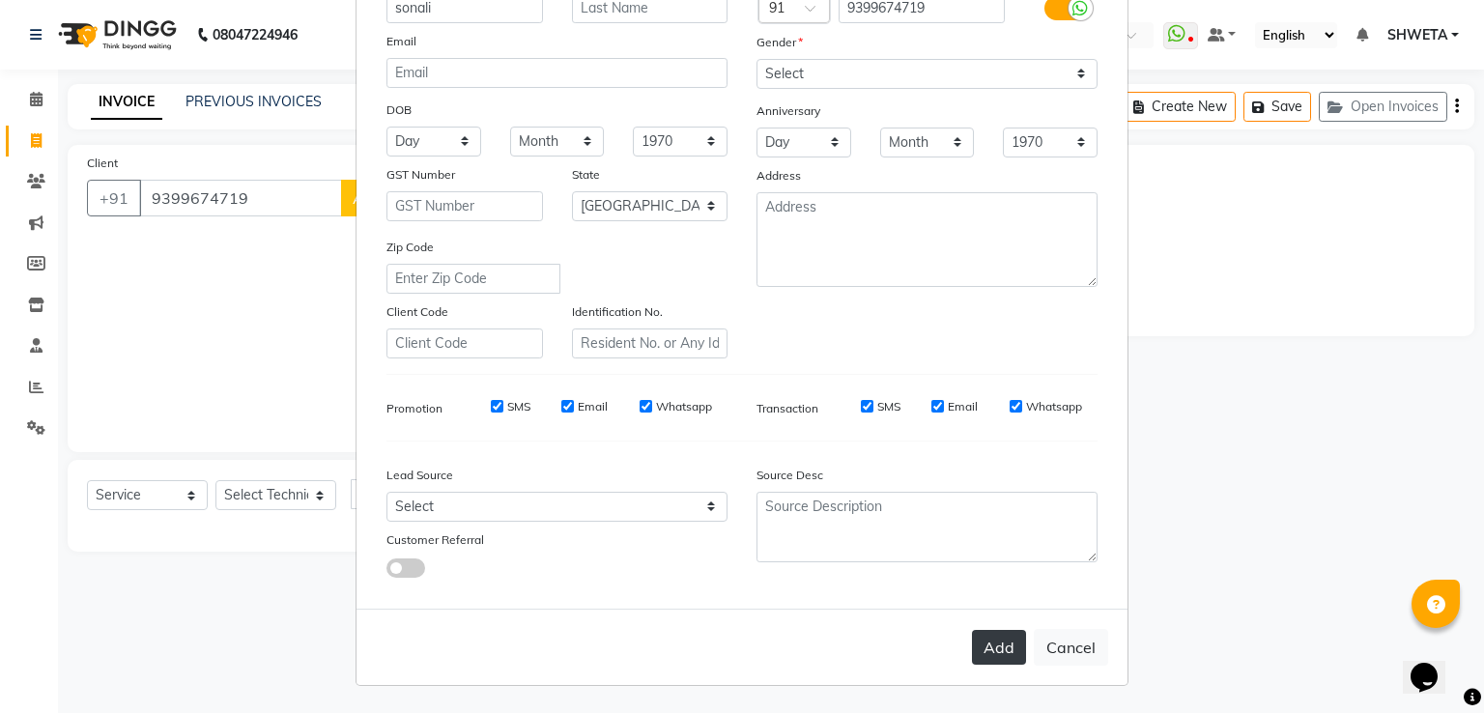
click at [978, 640] on button "Add" at bounding box center [999, 647] width 54 height 35
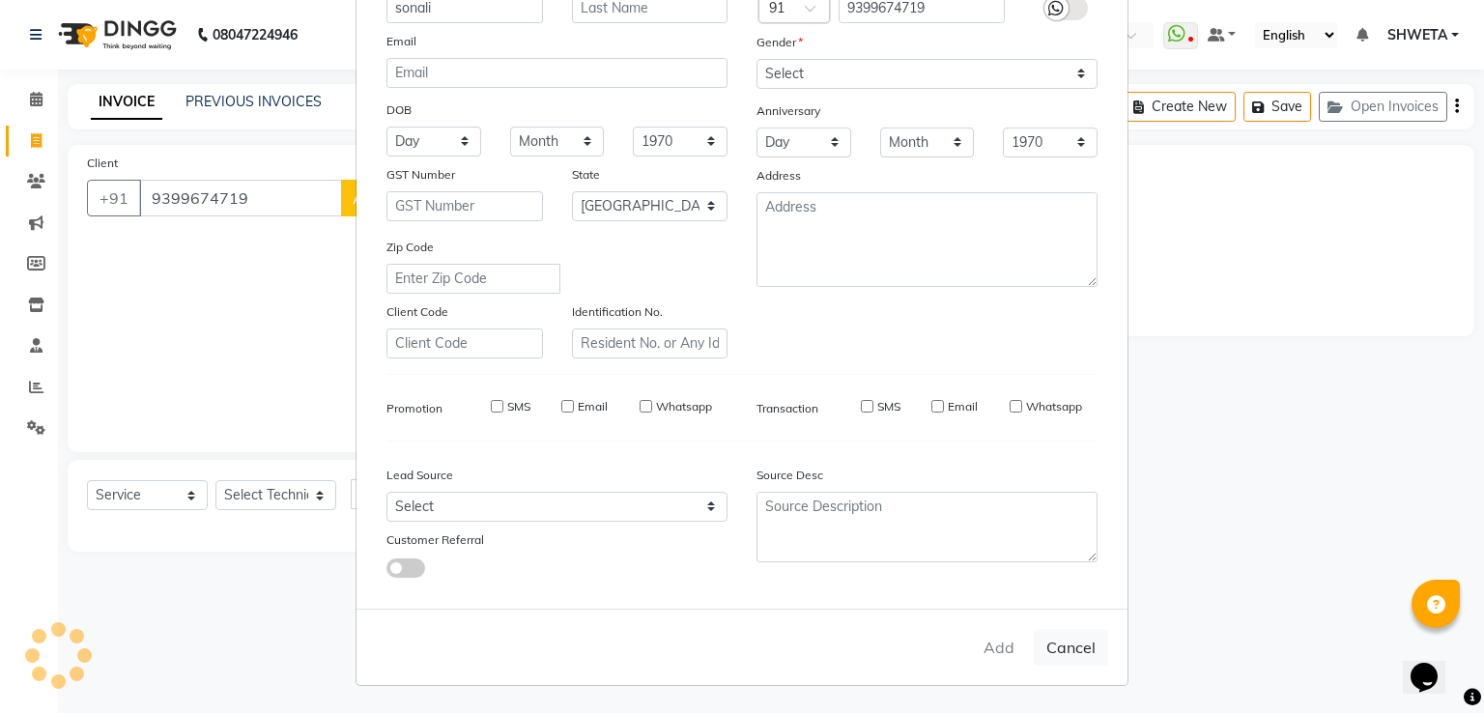
type input "93******19"
select select
select select "null"
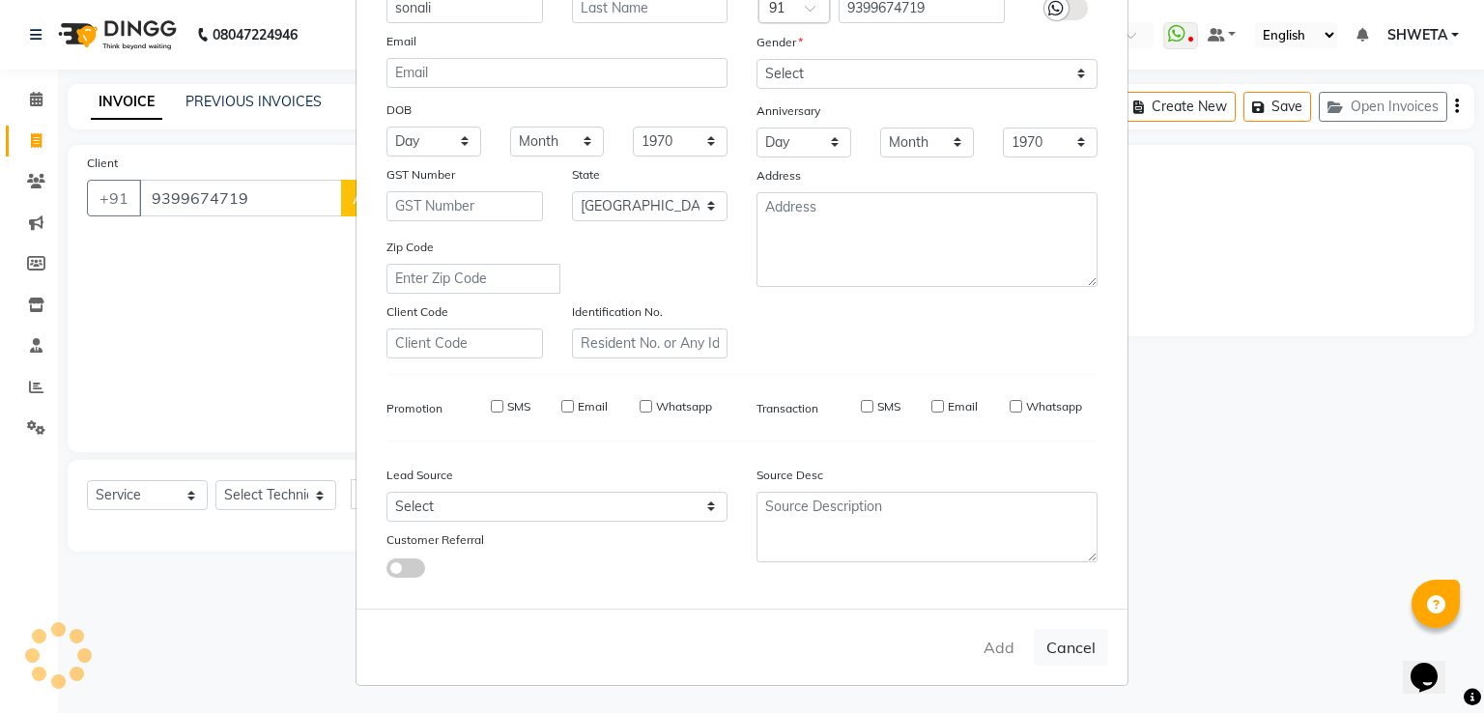
select select
checkbox input "false"
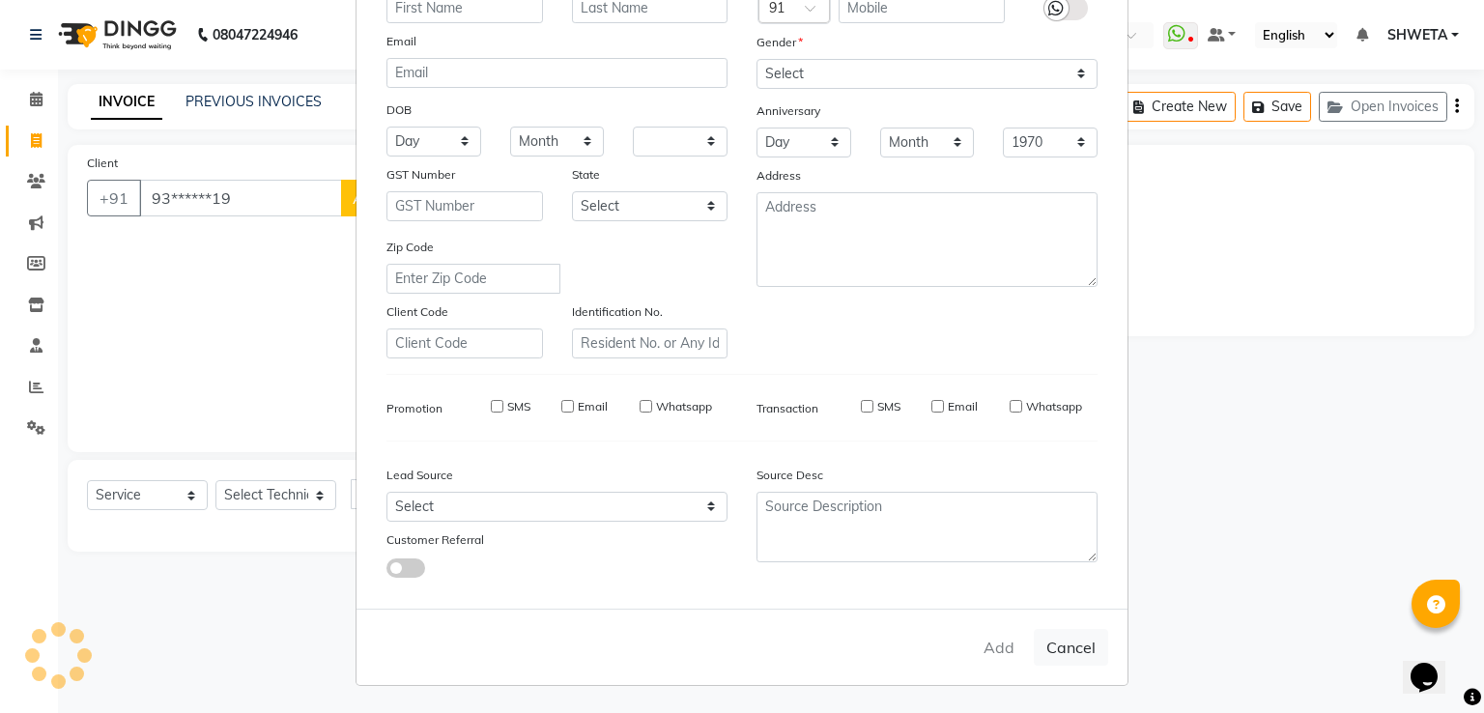
checkbox input "false"
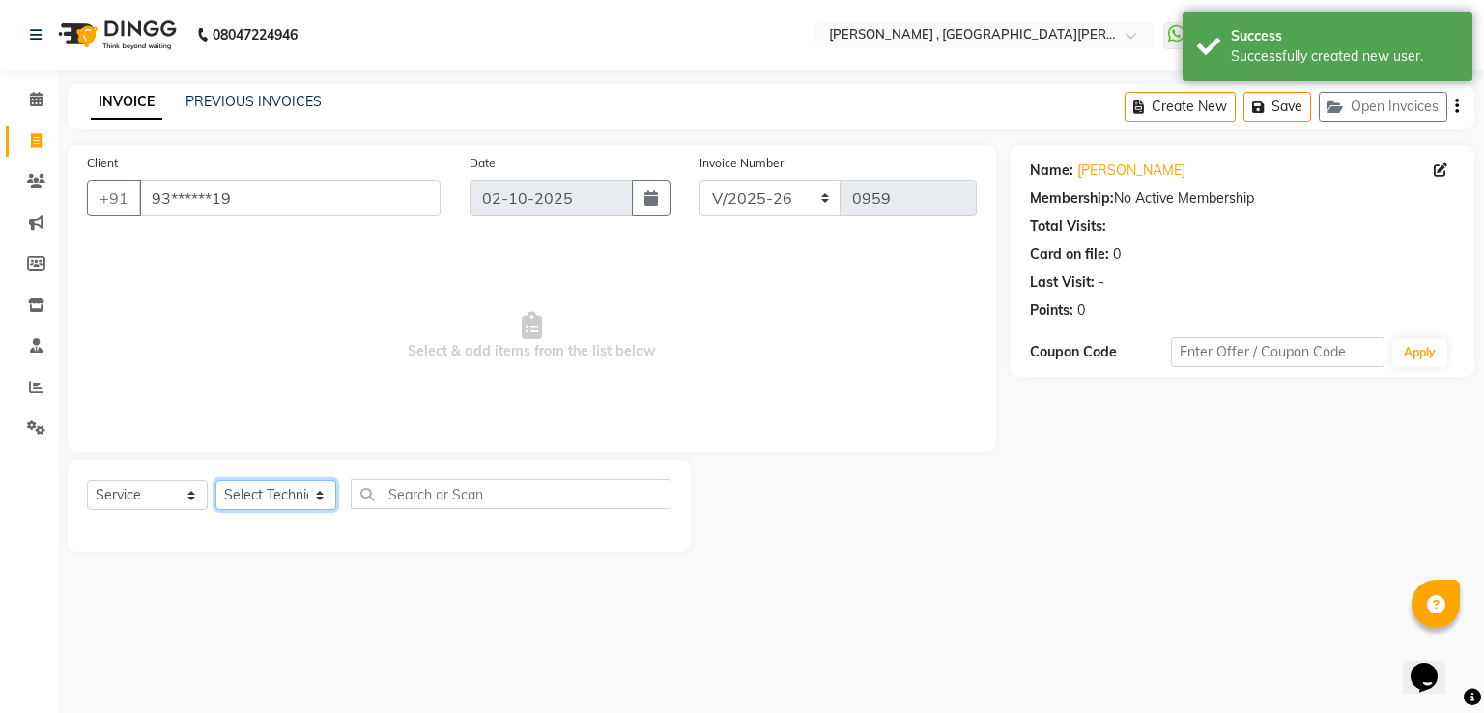
click at [281, 489] on select "Select Technician aakash Manager Nargis Neha Nagarwal rohit Sky" at bounding box center [275, 495] width 121 height 30
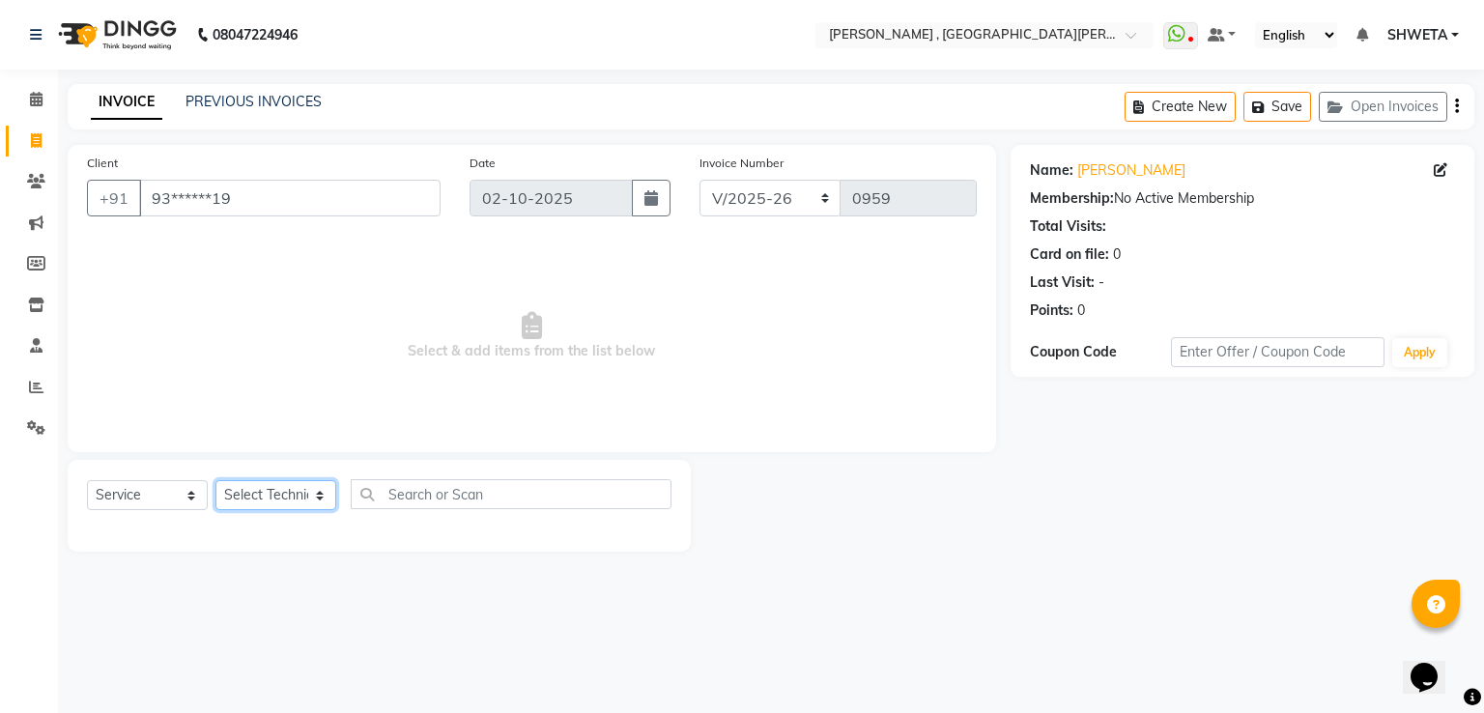
select select "93077"
click at [215, 481] on select "Select Technician aakash Manager Nargis Neha Nagarwal rohit Sky" at bounding box center [275, 495] width 121 height 30
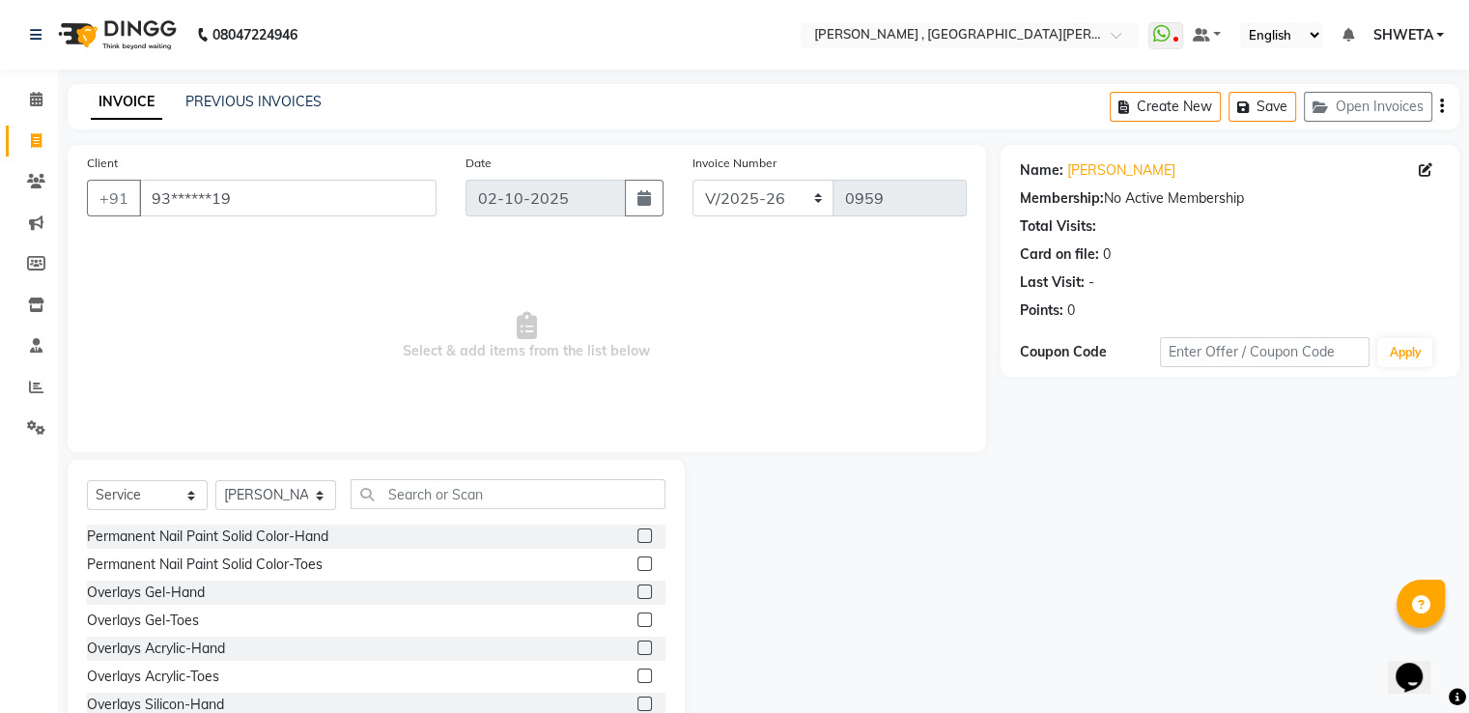
click at [638, 532] on label at bounding box center [645, 535] width 14 height 14
click at [638, 532] on input "checkbox" at bounding box center [644, 536] width 13 height 13
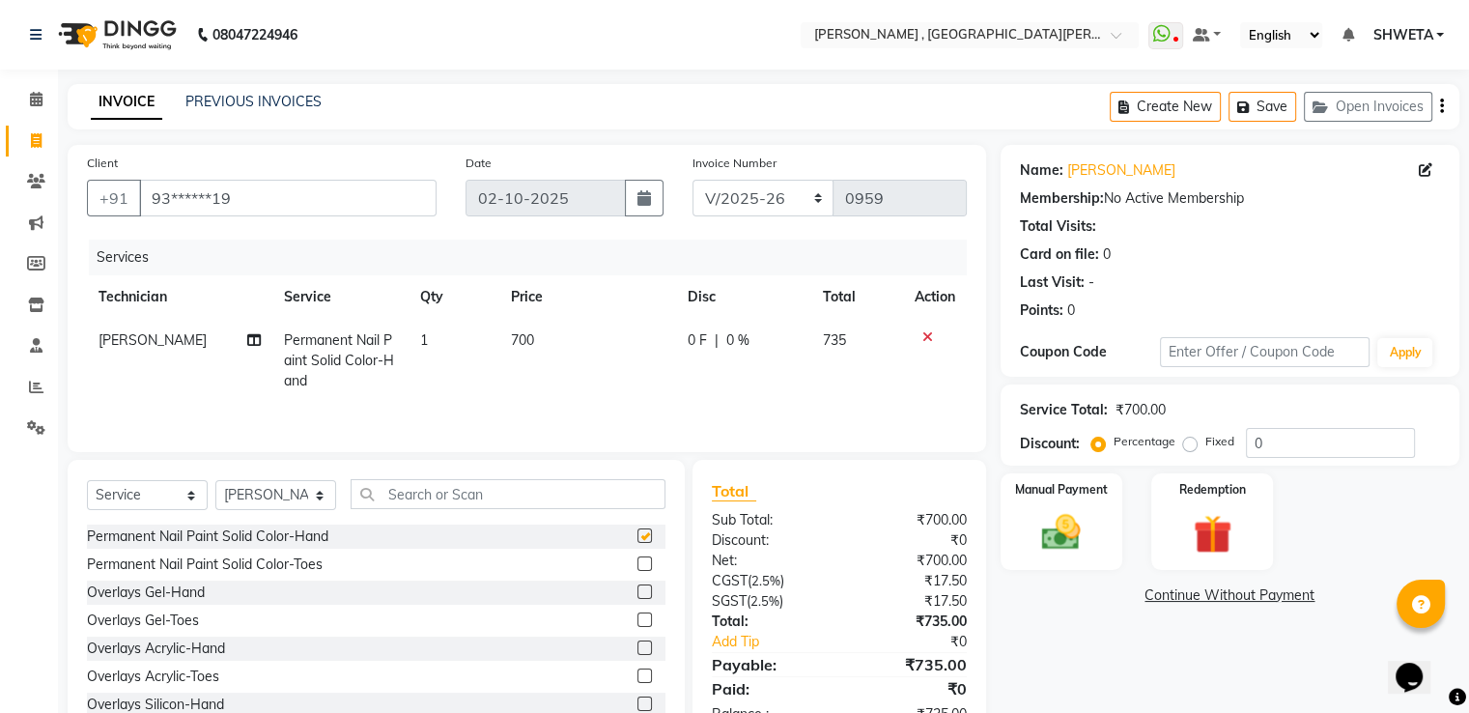
checkbox input "false"
drag, startPoint x: 553, startPoint y: 387, endPoint x: 552, endPoint y: 347, distance: 40.6
click at [552, 347] on td "700" at bounding box center [587, 361] width 177 height 84
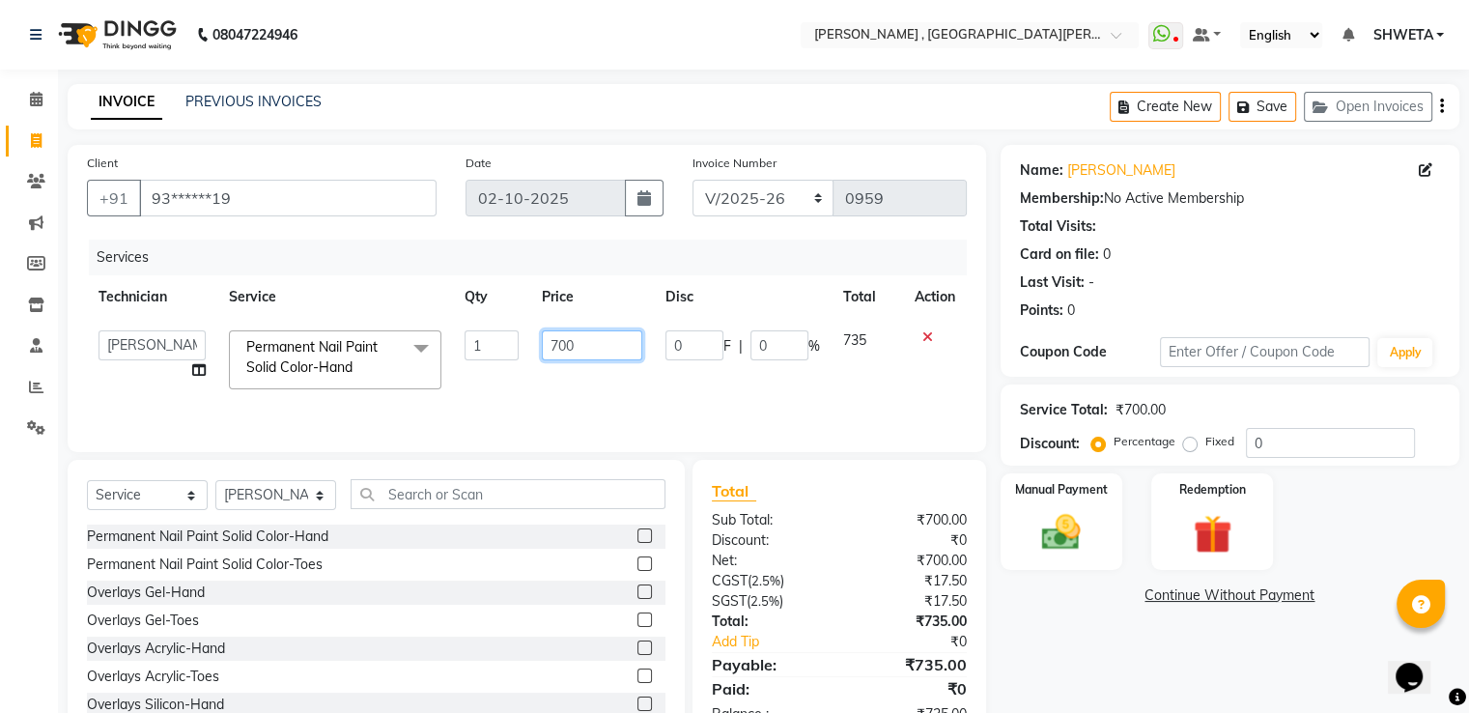
click at [552, 348] on input "700" at bounding box center [592, 345] width 100 height 30
click at [593, 346] on input "700" at bounding box center [592, 345] width 100 height 30
type input "7"
type input "1000"
click at [1073, 632] on div "Name: Sonali Membership: No Active Membership Total Visits: Card on file: 0 Las…" at bounding box center [1237, 445] width 473 height 600
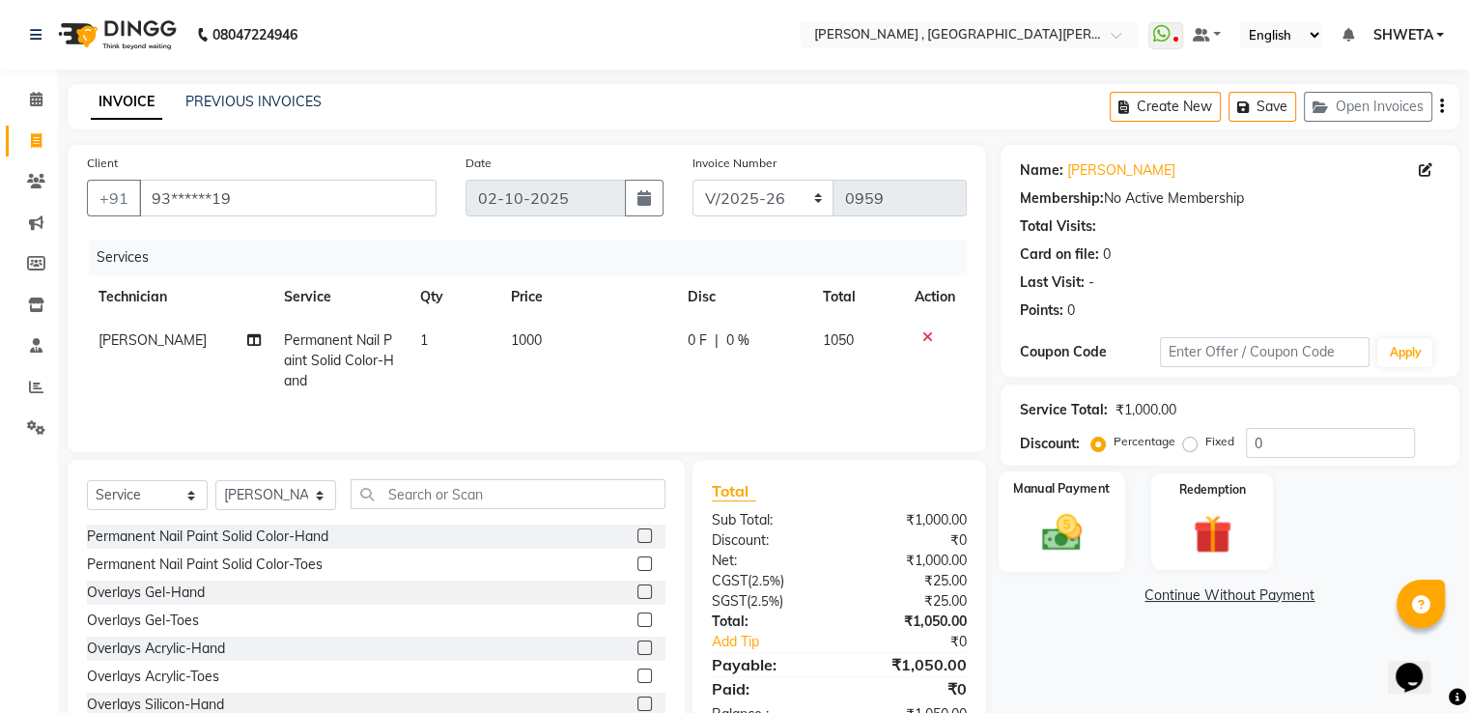
scroll to position [62, 0]
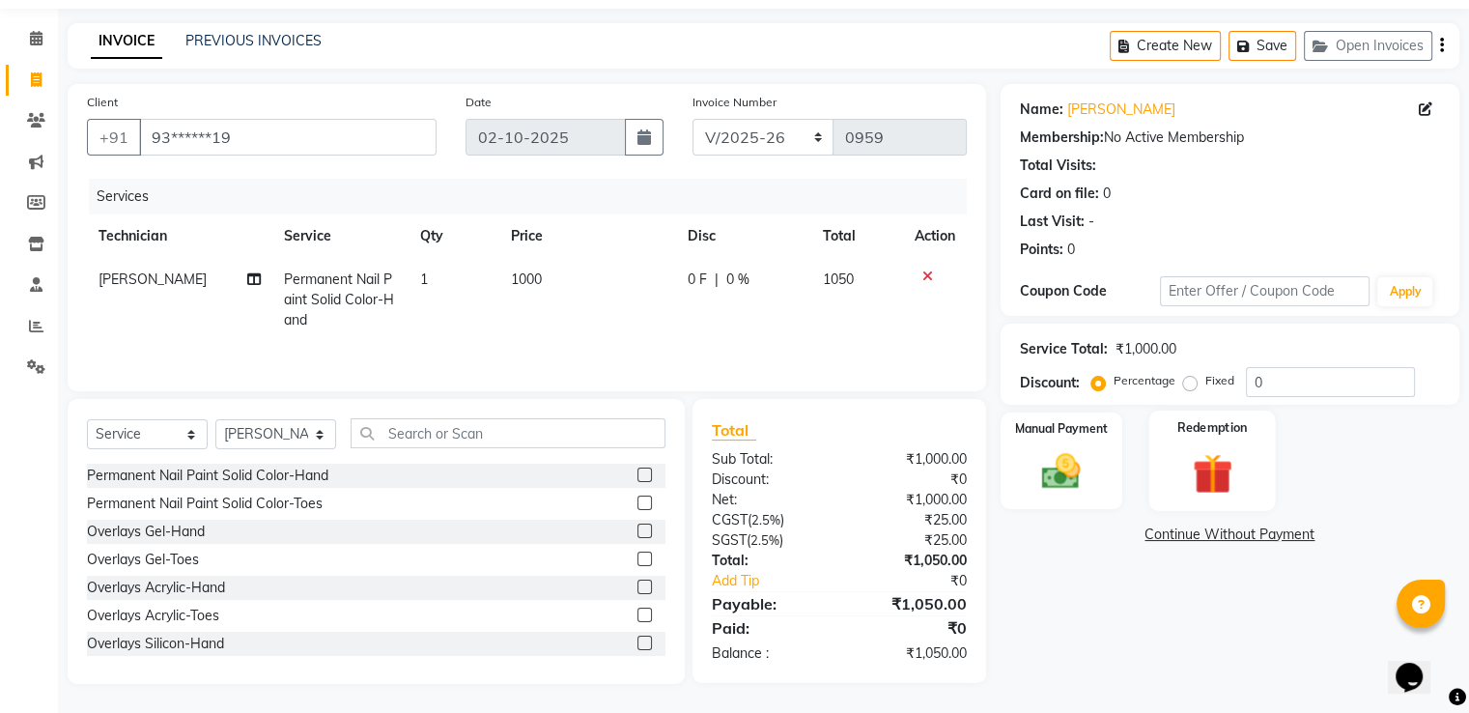
click at [1229, 476] on img at bounding box center [1212, 473] width 65 height 49
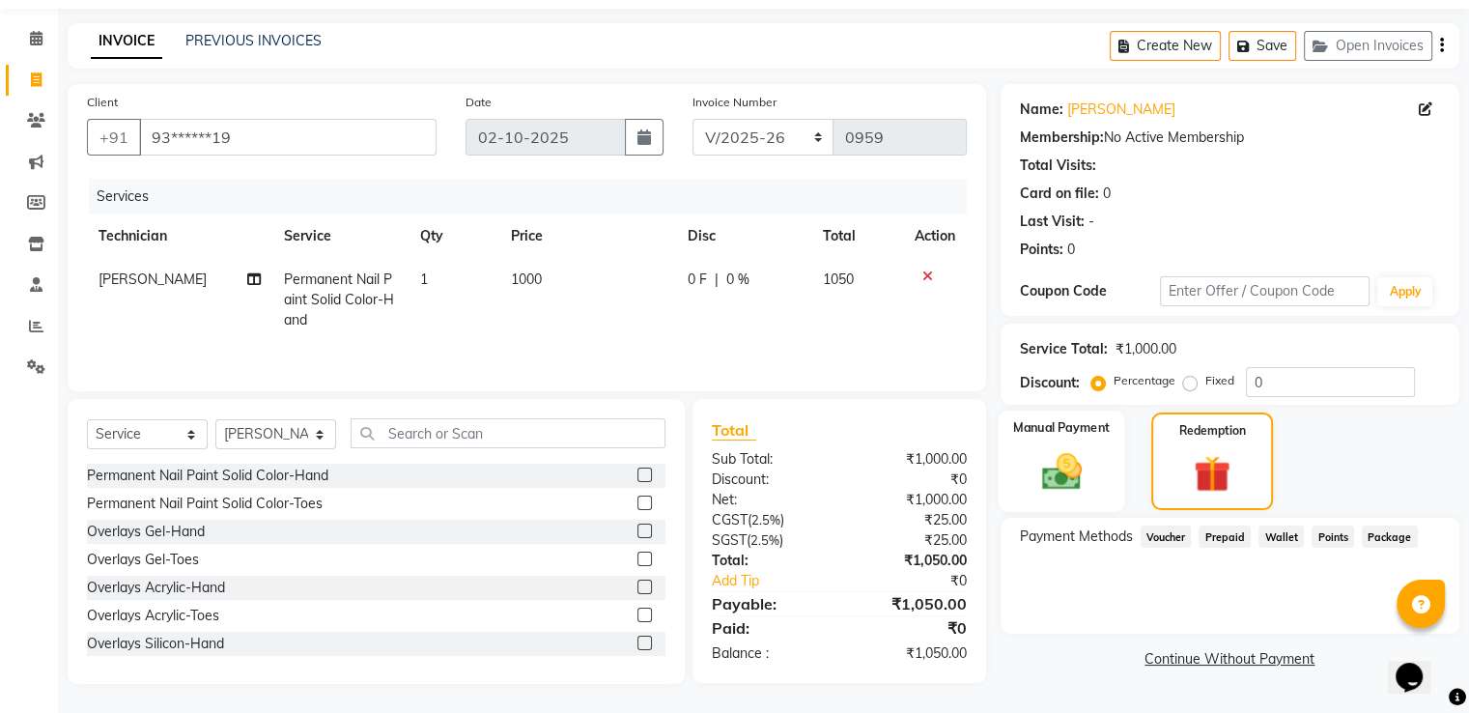
click at [1113, 475] on div "Manual Payment" at bounding box center [1061, 461] width 127 height 101
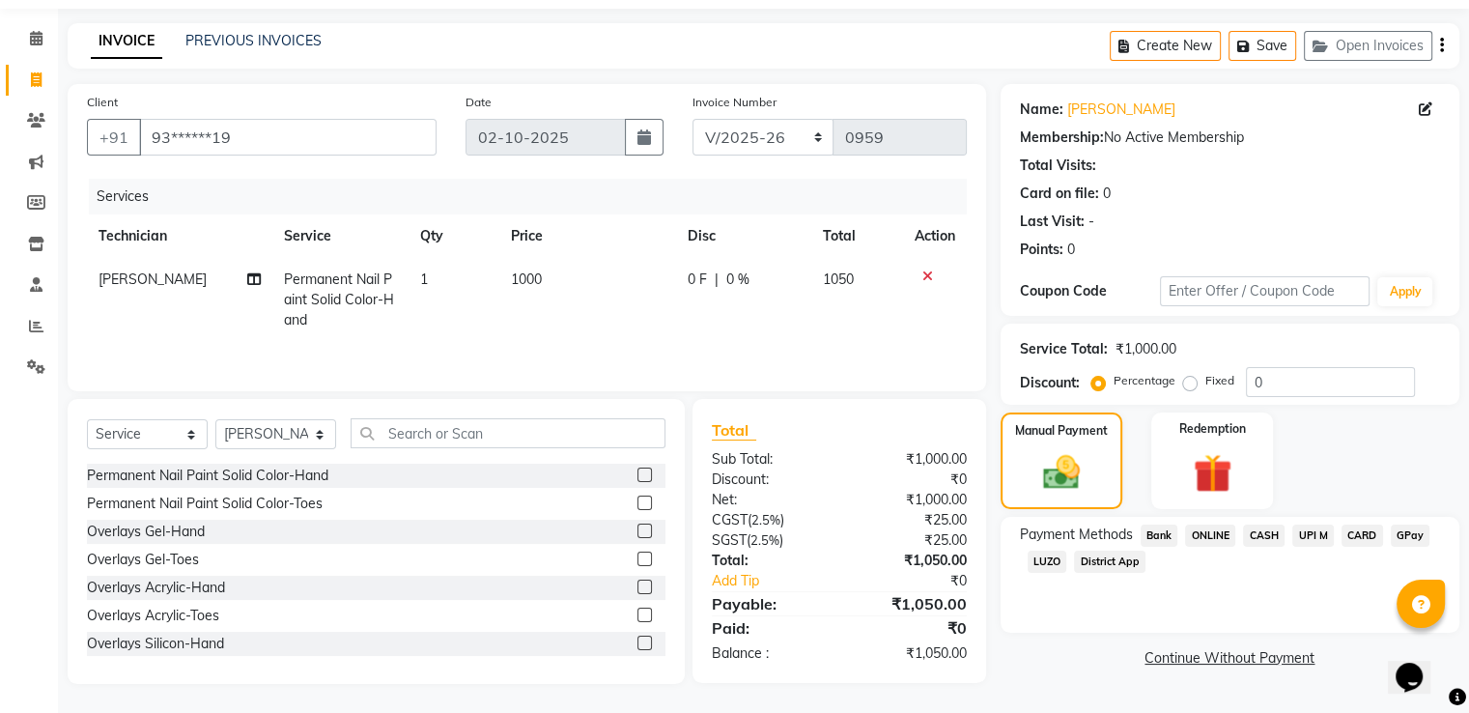
click at [1261, 538] on span "CASH" at bounding box center [1264, 536] width 42 height 22
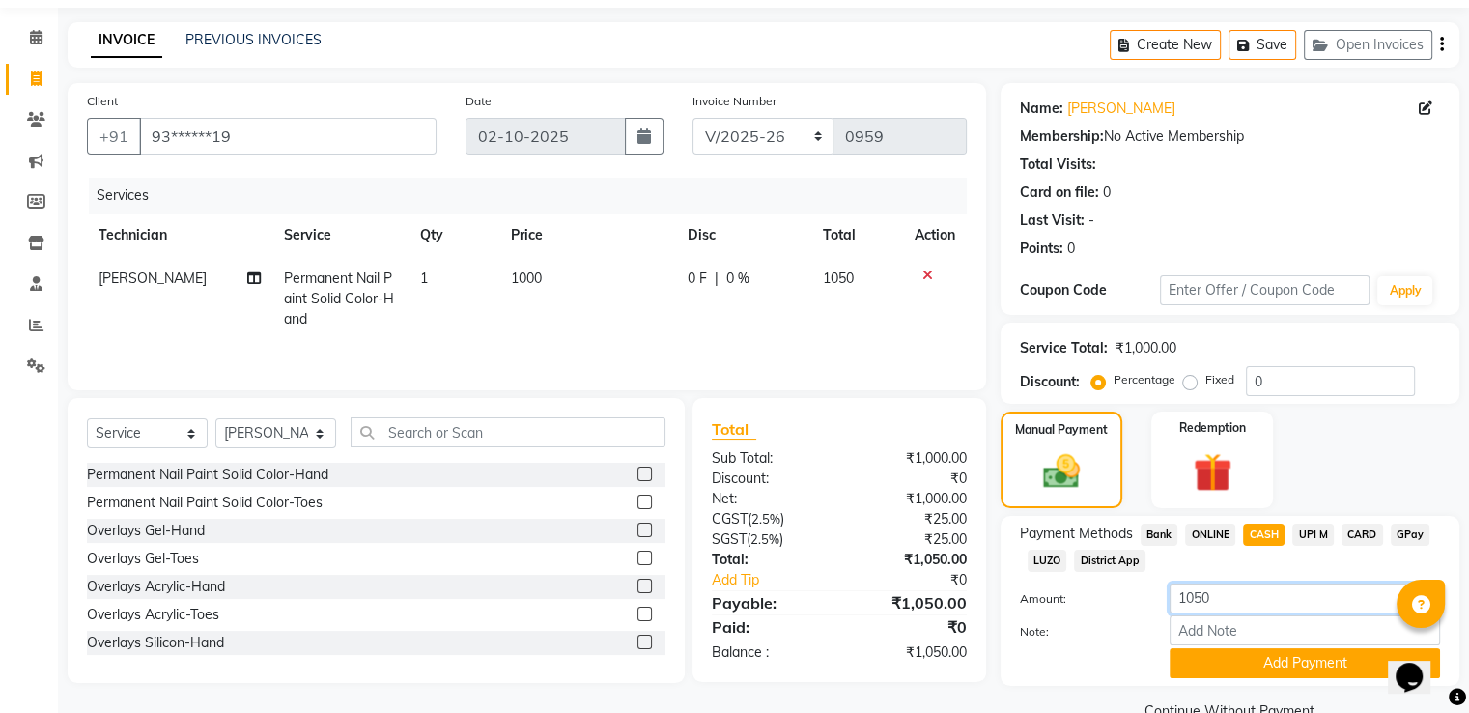
click at [1206, 592] on input "1050" at bounding box center [1305, 599] width 271 height 30
type input "1000"
click at [1236, 664] on button "Add Payment" at bounding box center [1305, 663] width 271 height 30
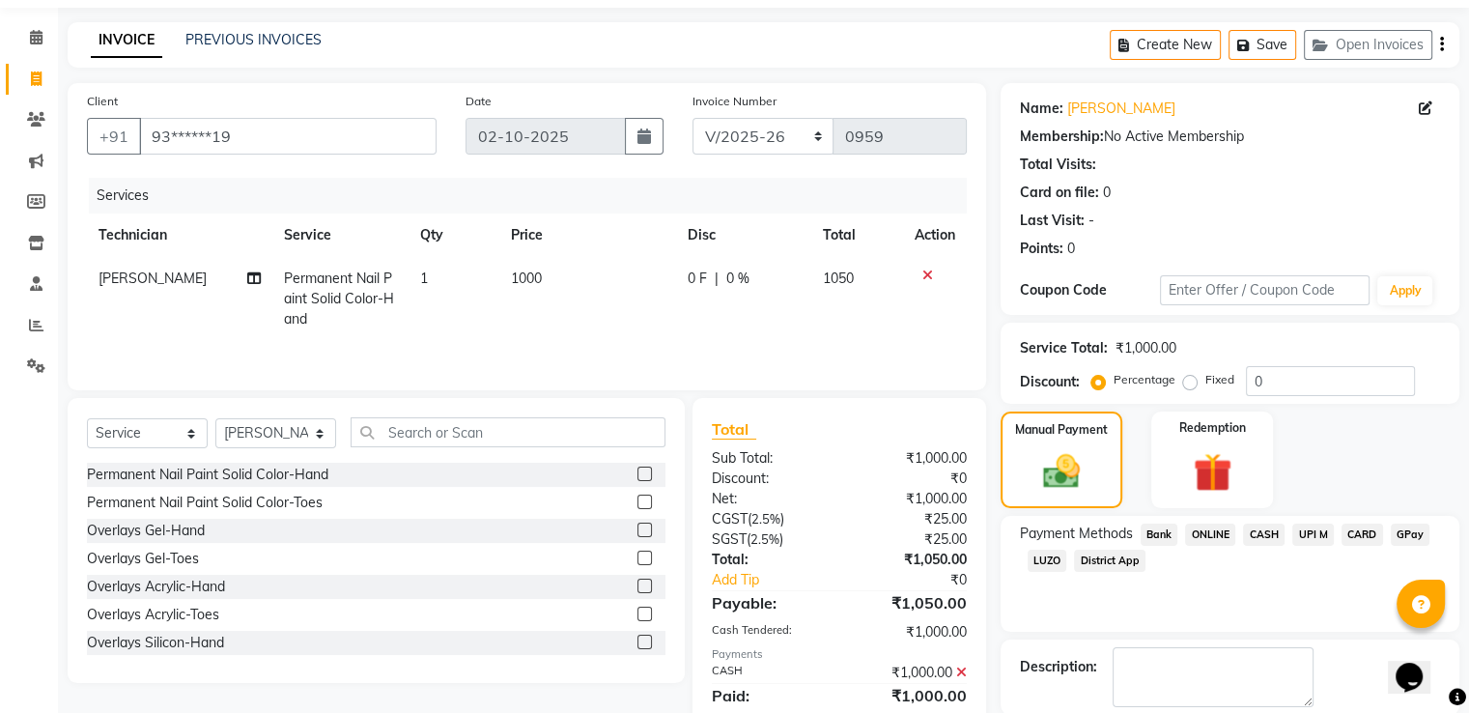
click at [1213, 534] on span "ONLINE" at bounding box center [1210, 535] width 50 height 22
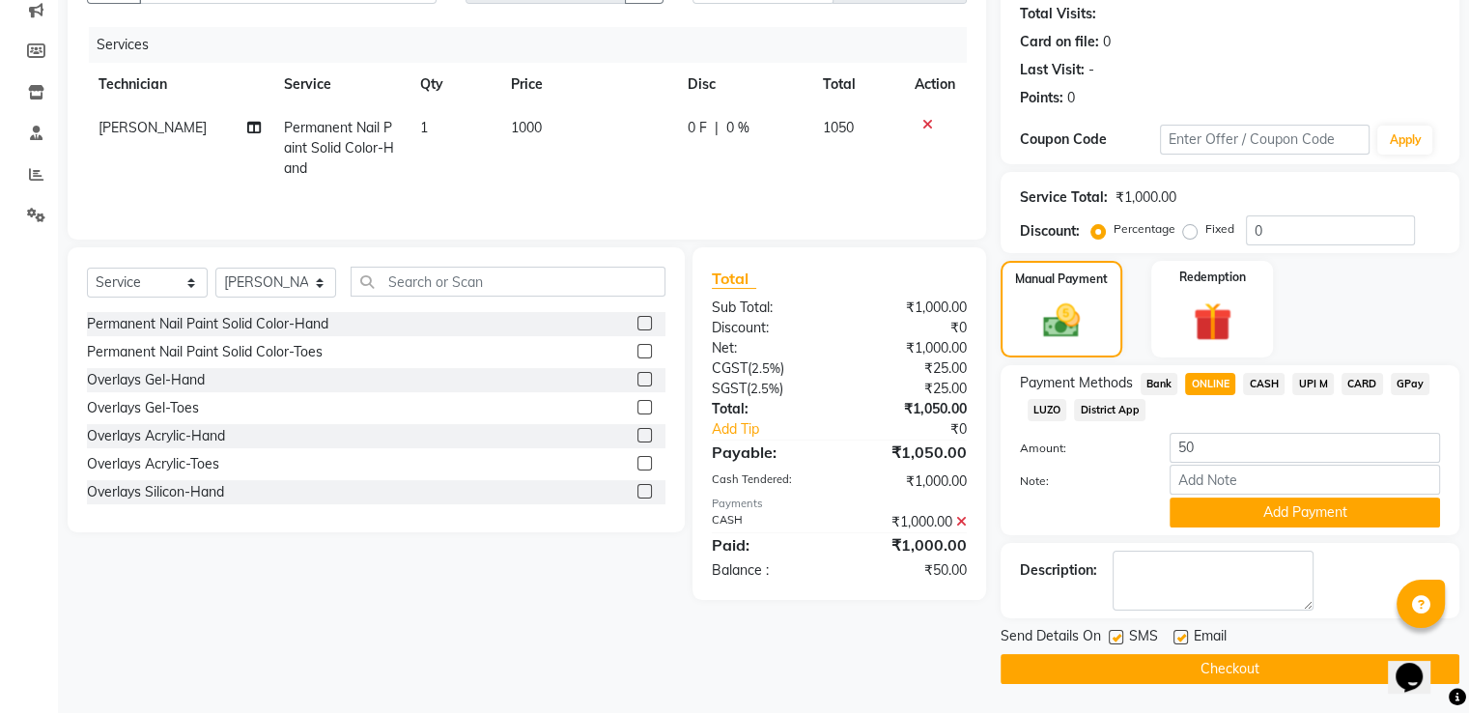
scroll to position [214, 0]
click at [1252, 515] on button "Add Payment" at bounding box center [1305, 513] width 271 height 30
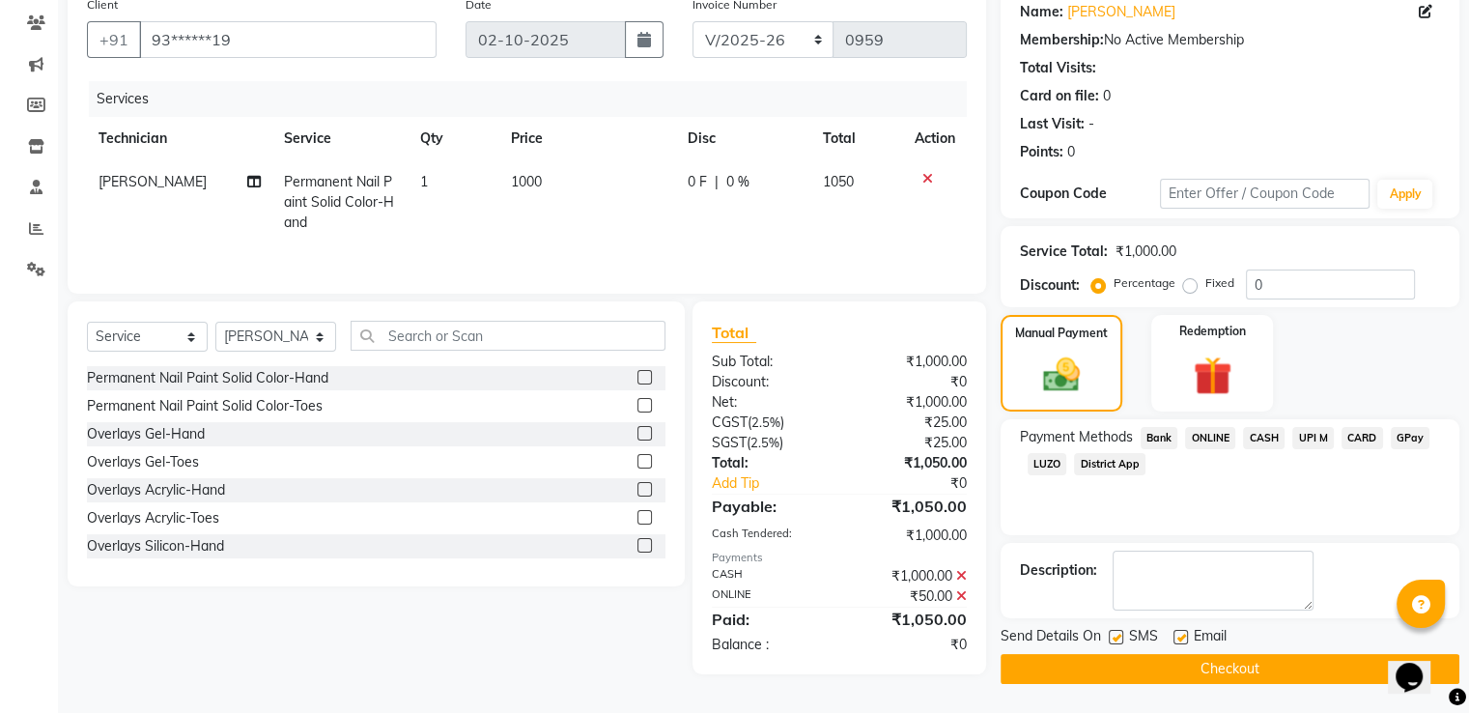
scroll to position [157, 0]
click at [1232, 662] on button "Checkout" at bounding box center [1230, 670] width 459 height 30
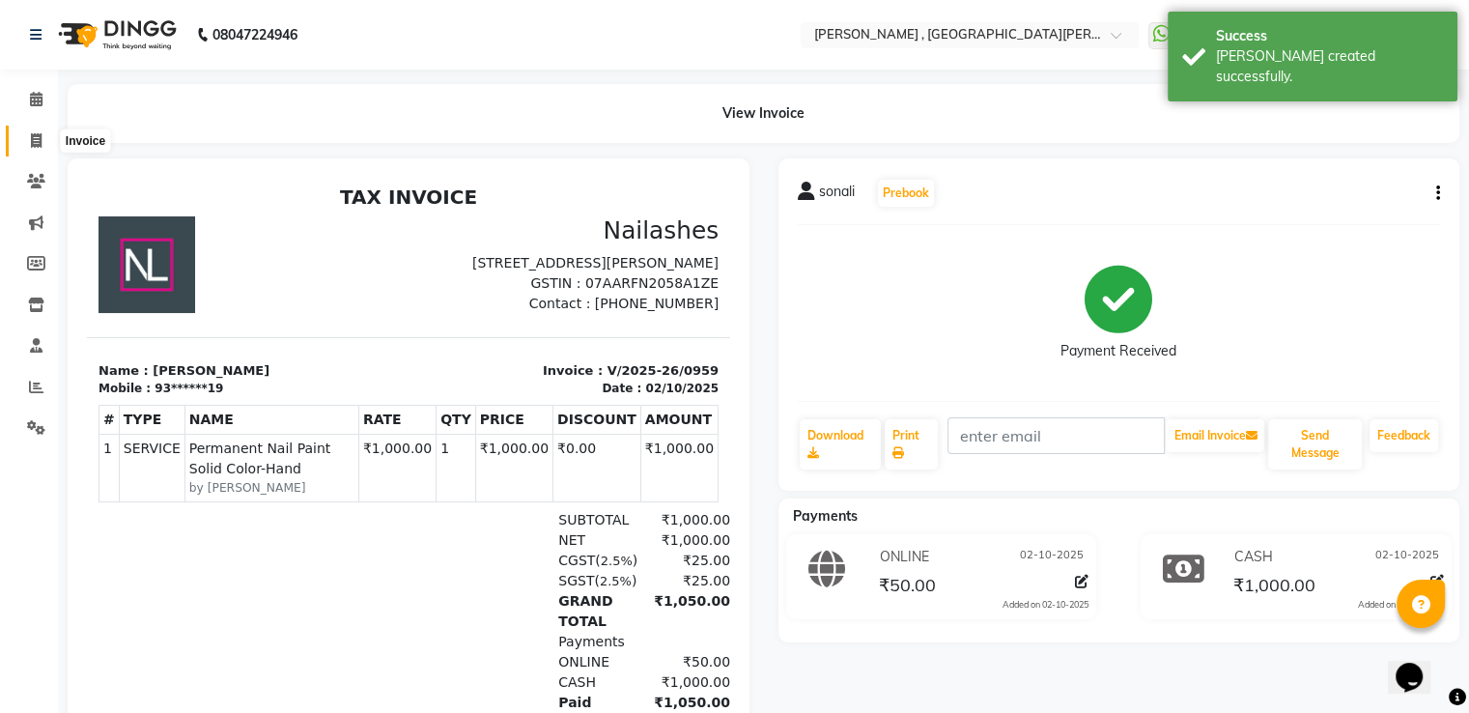
click at [43, 143] on span at bounding box center [36, 141] width 34 height 22
select select "service"
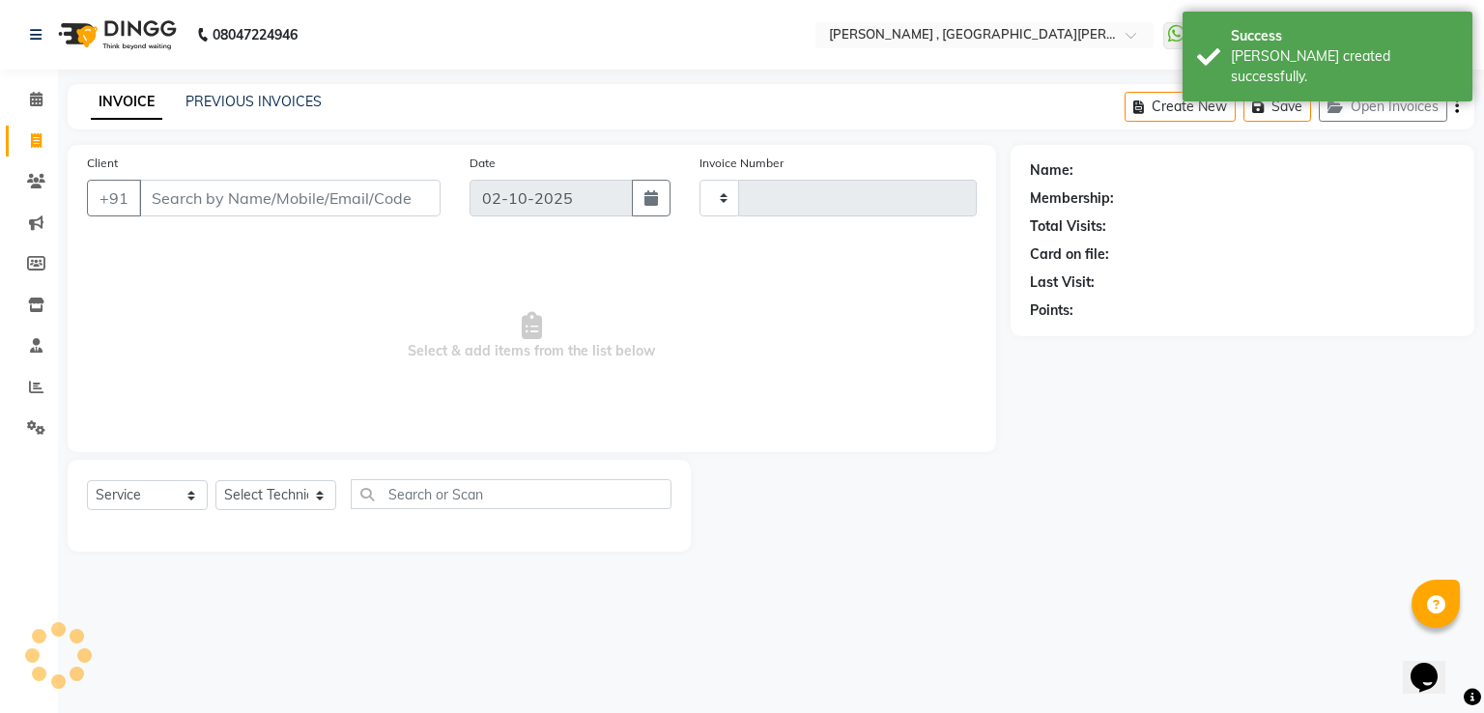
click at [198, 180] on input "Client" at bounding box center [289, 198] width 301 height 37
click at [187, 199] on input "Client" at bounding box center [289, 198] width 301 height 37
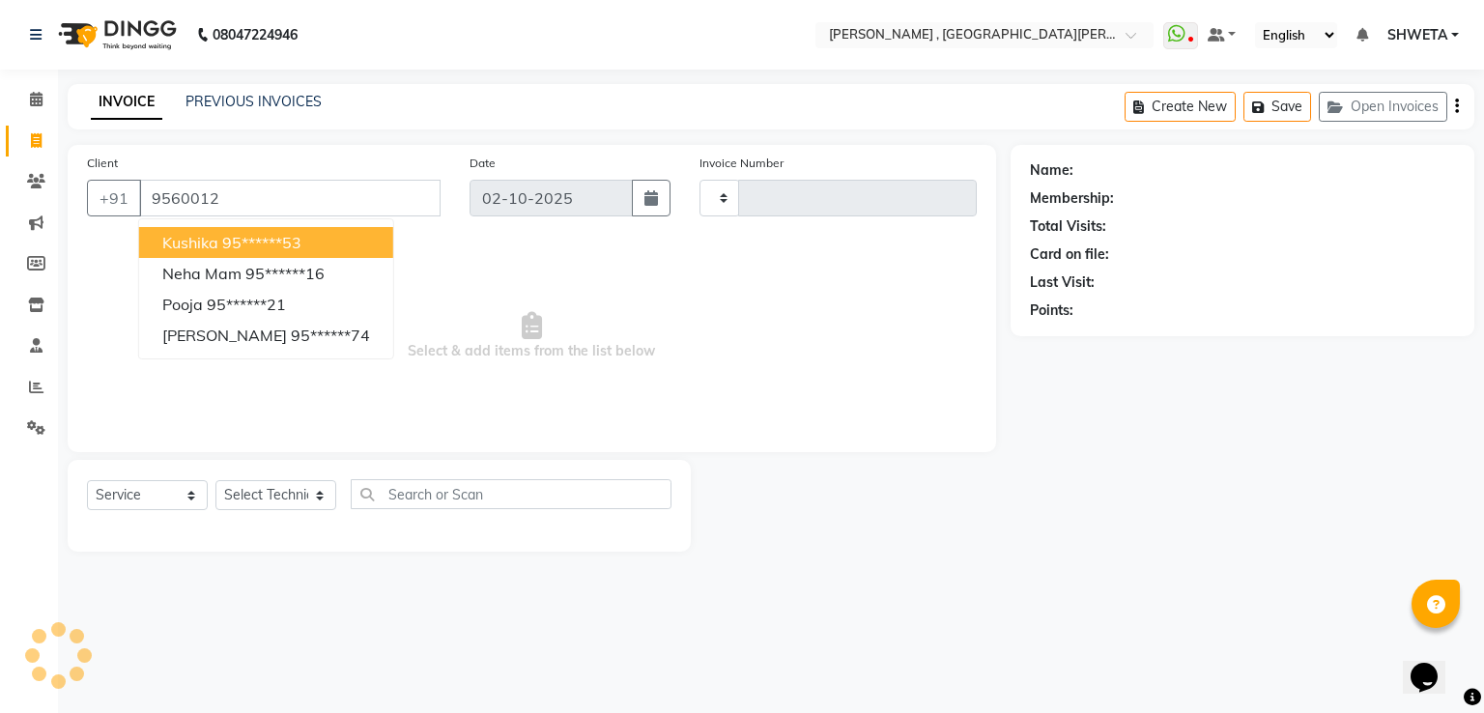
type input "95600123"
type input "0960"
select select "3836"
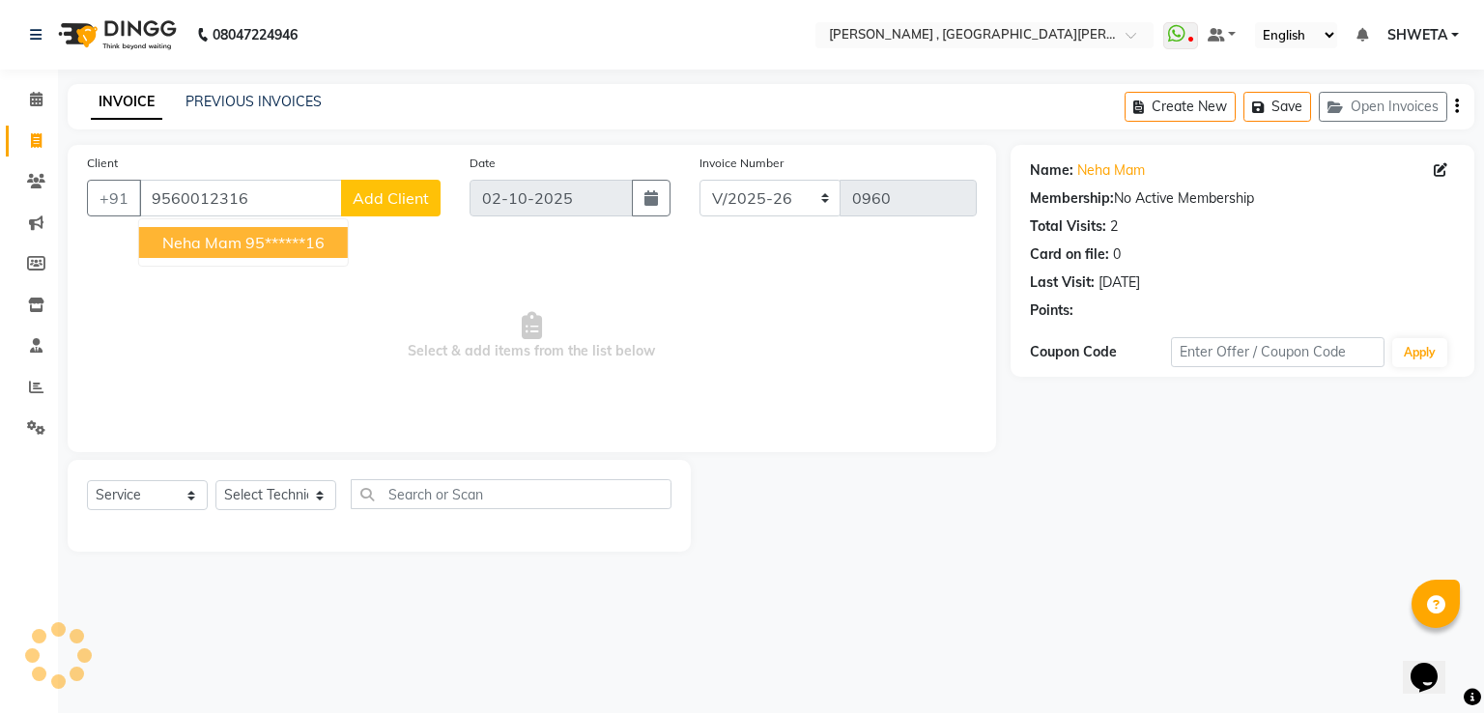
click at [226, 249] on span "neha mam" at bounding box center [201, 242] width 79 height 19
type input "95******16"
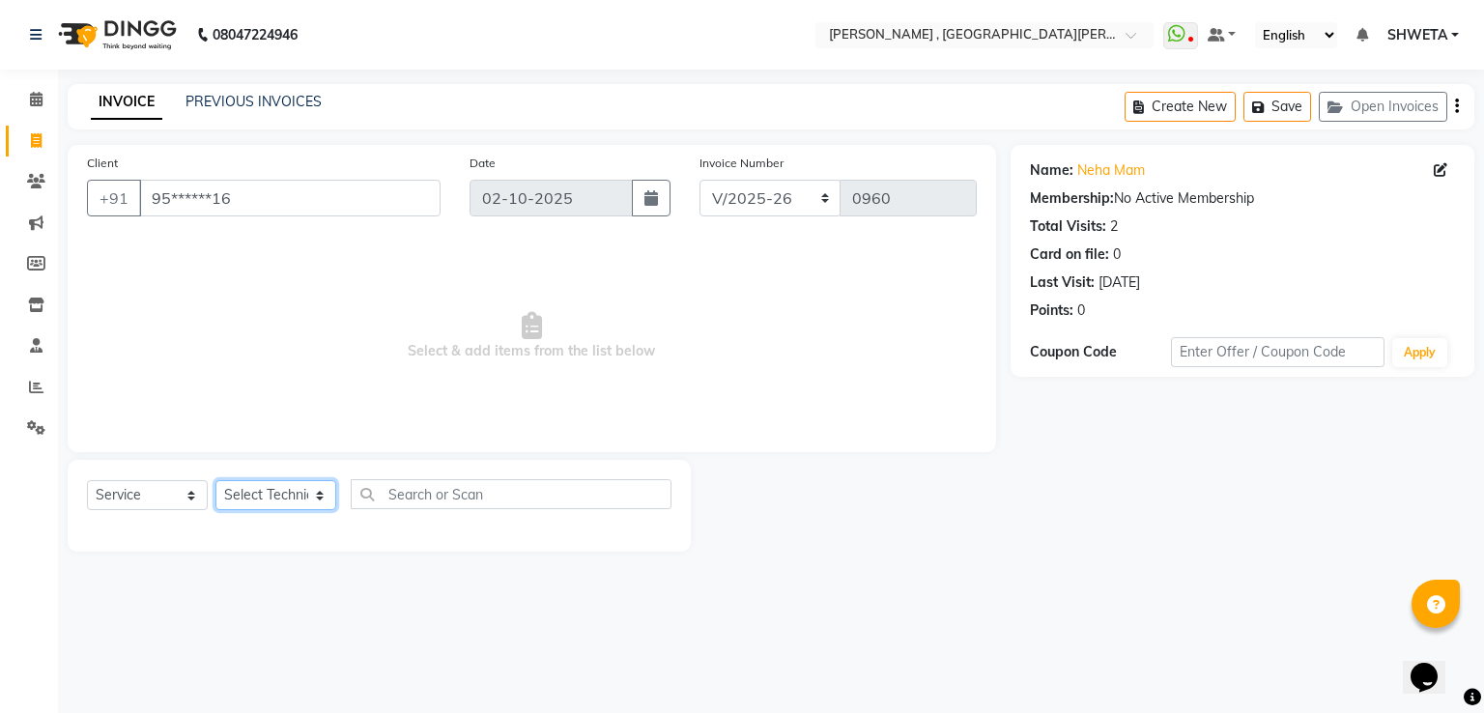
click at [283, 499] on select "Select Technician aakash Manager Nargis Neha Nagarwal rohit Sky" at bounding box center [275, 495] width 121 height 30
select select "40727"
click at [215, 481] on select "Select Technician aakash Manager Nargis Neha Nagarwal rohit Sky" at bounding box center [275, 495] width 121 height 30
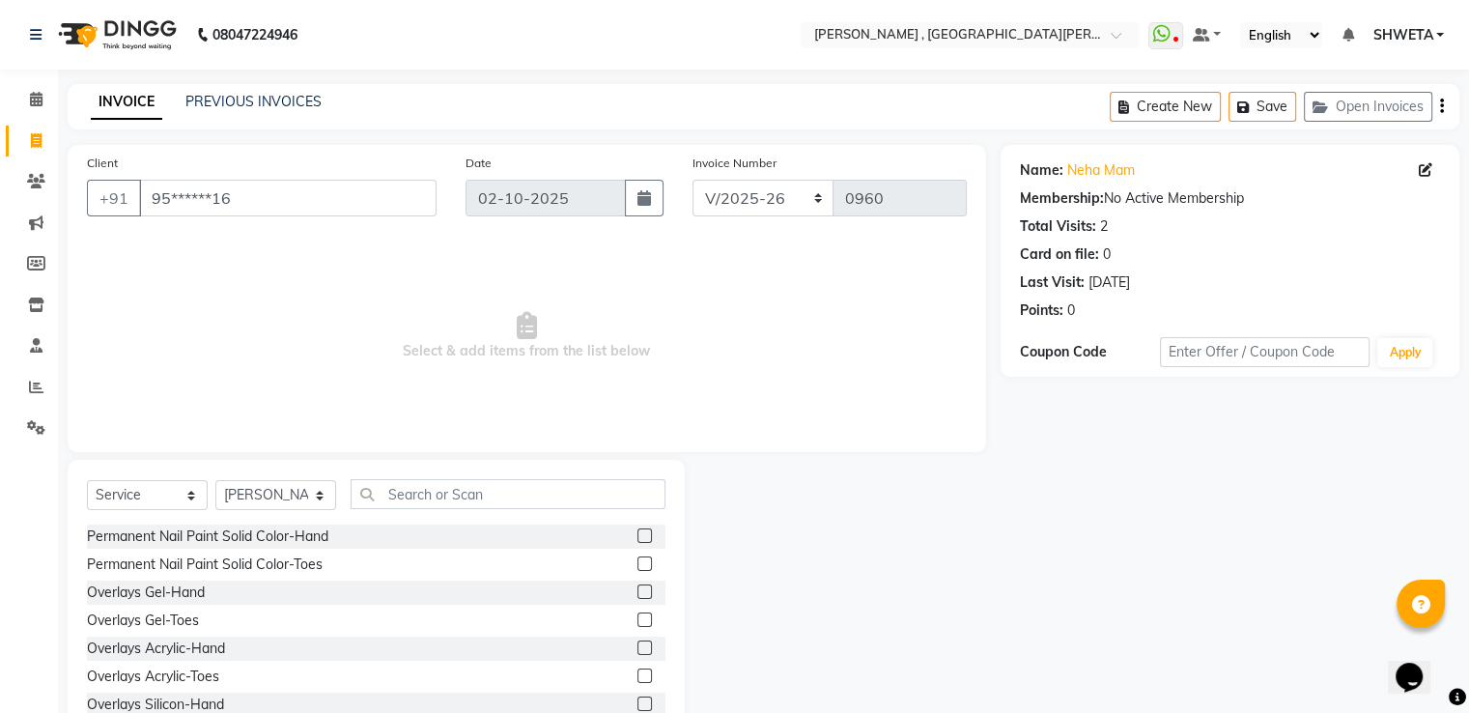
click at [638, 533] on label at bounding box center [645, 535] width 14 height 14
click at [638, 533] on input "checkbox" at bounding box center [644, 536] width 13 height 13
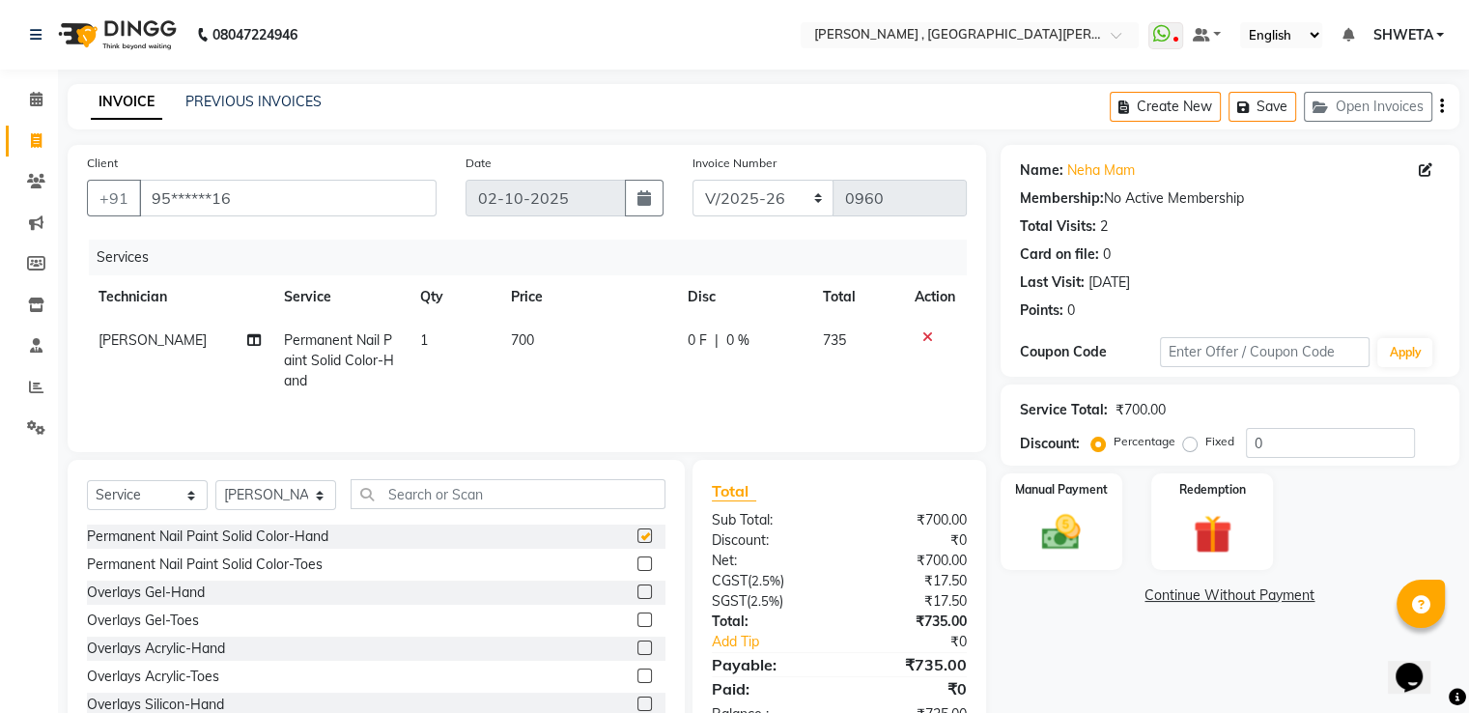
checkbox input "false"
click at [526, 341] on span "700" at bounding box center [522, 339] width 23 height 17
select select "40727"
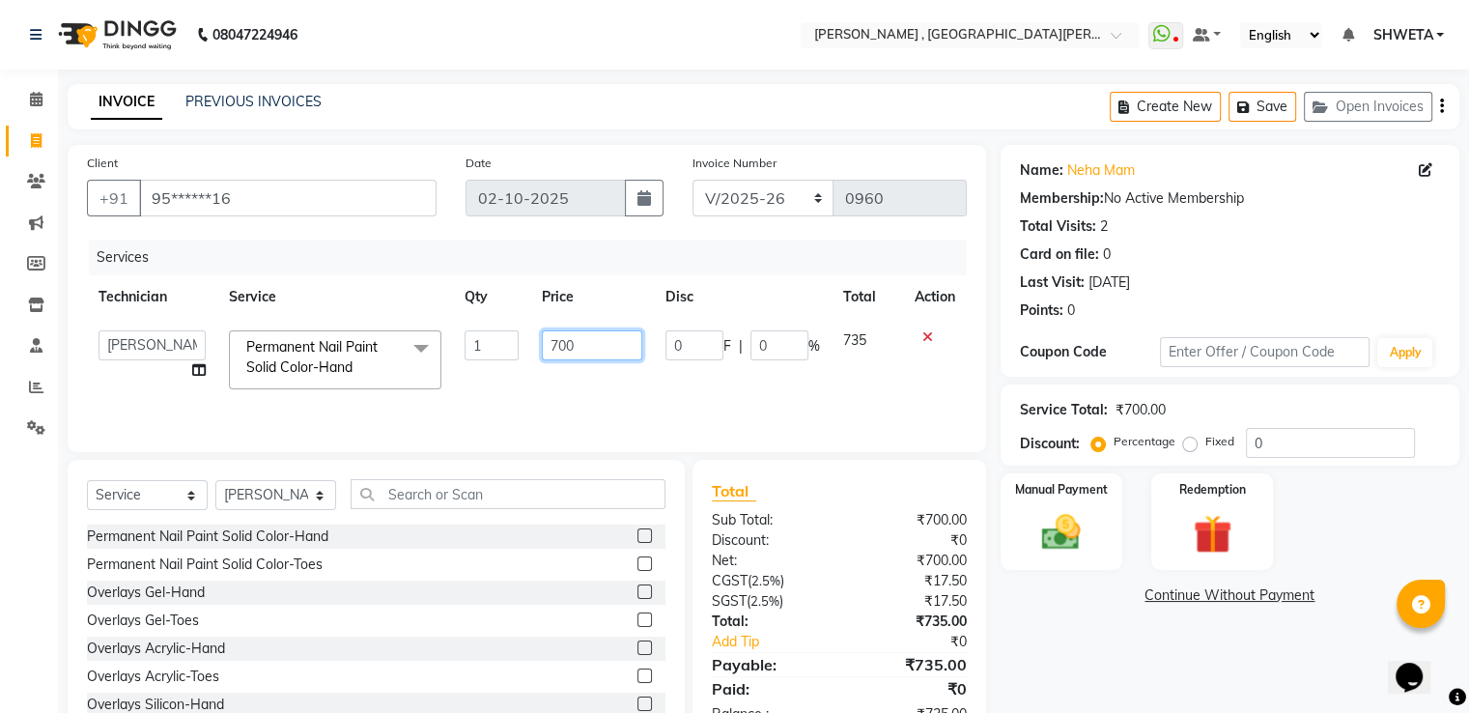
click at [580, 341] on input "700" at bounding box center [592, 345] width 100 height 30
type input "7"
type input "900"
click at [1053, 652] on div "Name: Neha Mam Membership: No Active Membership Total Visits: 2 Card on file: 0…" at bounding box center [1237, 445] width 473 height 600
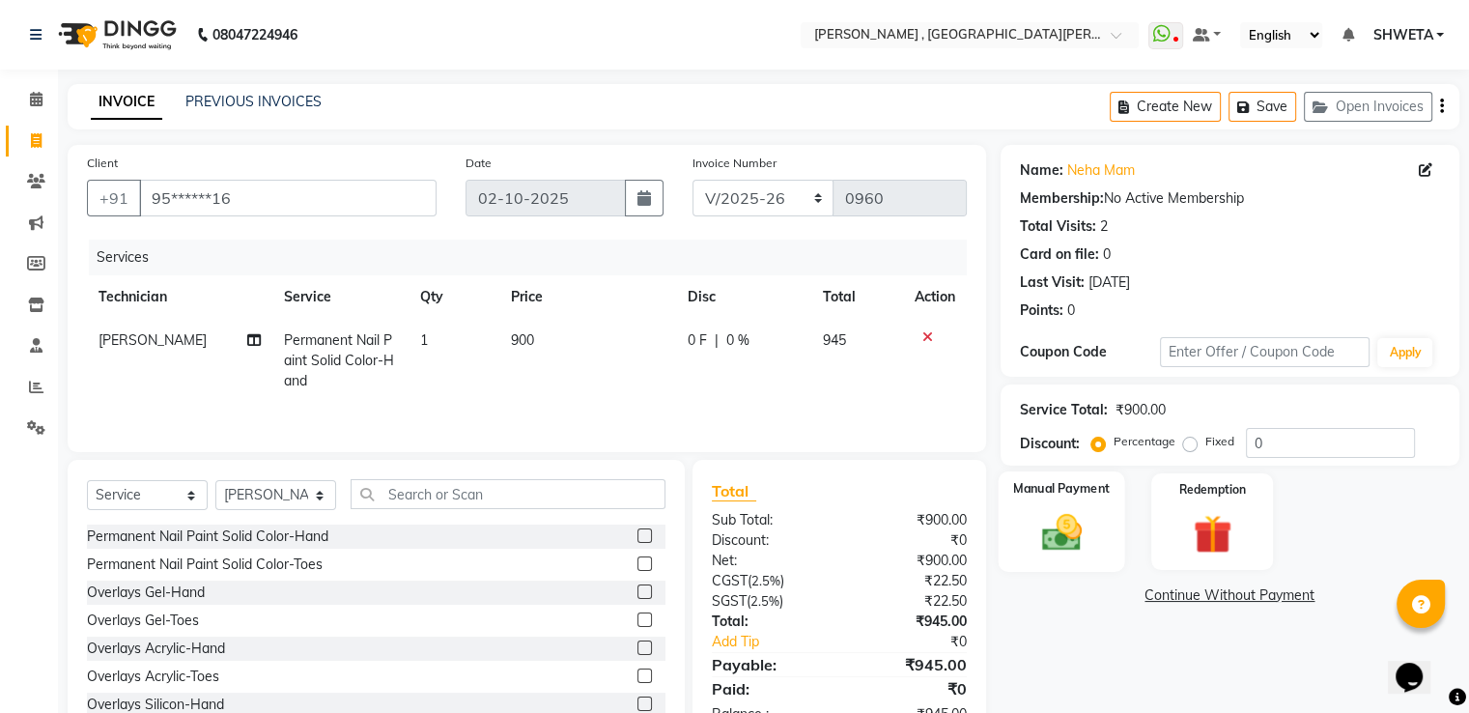
click at [1065, 520] on img at bounding box center [1061, 533] width 65 height 46
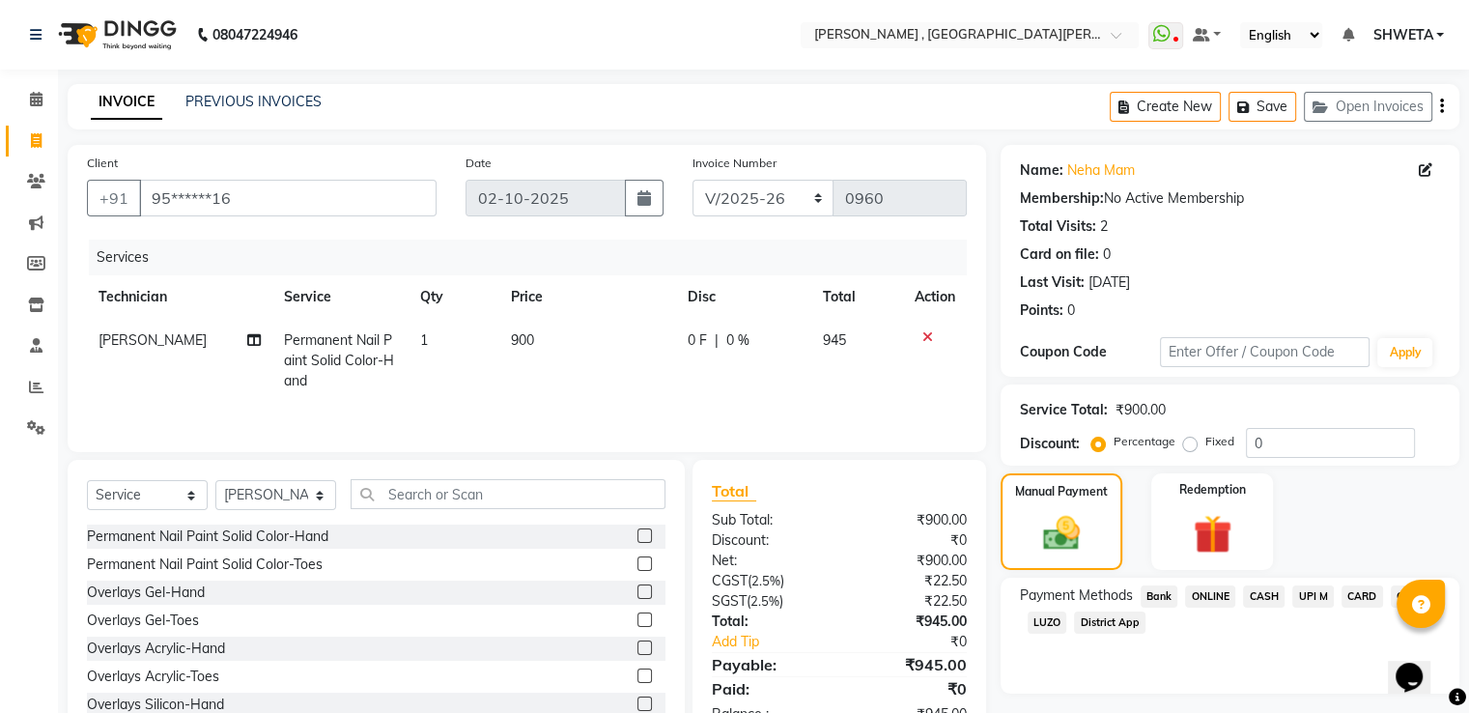
click at [1267, 589] on span "CASH" at bounding box center [1264, 596] width 42 height 22
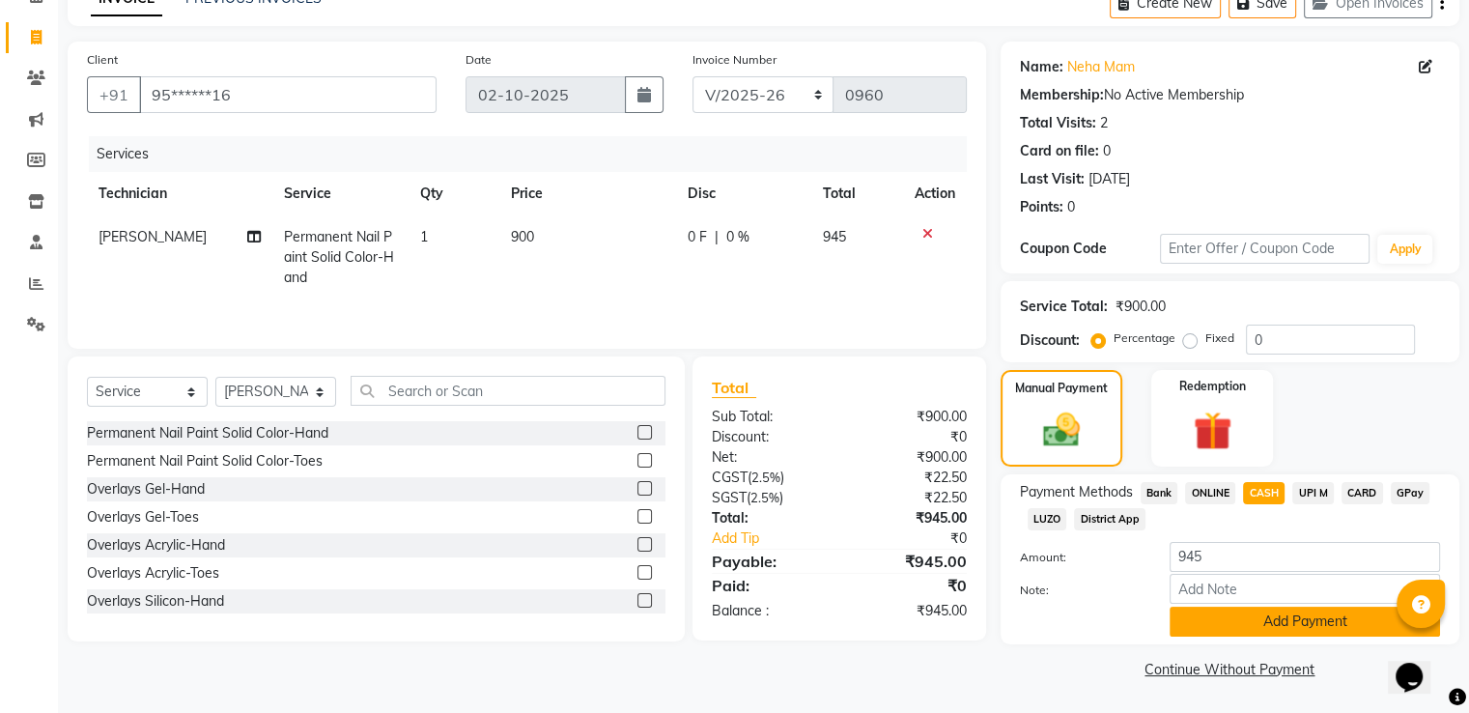
click at [1266, 613] on button "Add Payment" at bounding box center [1305, 622] width 271 height 30
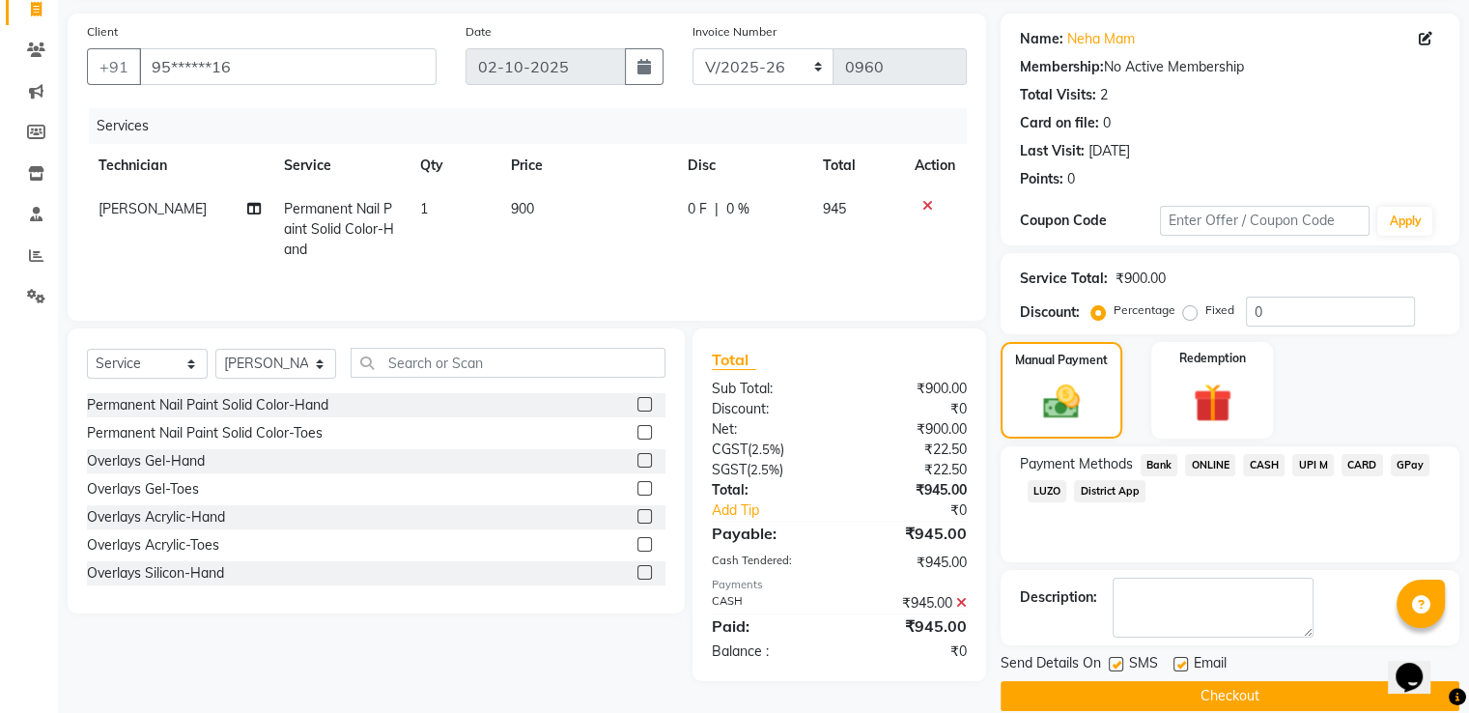
scroll to position [157, 0]
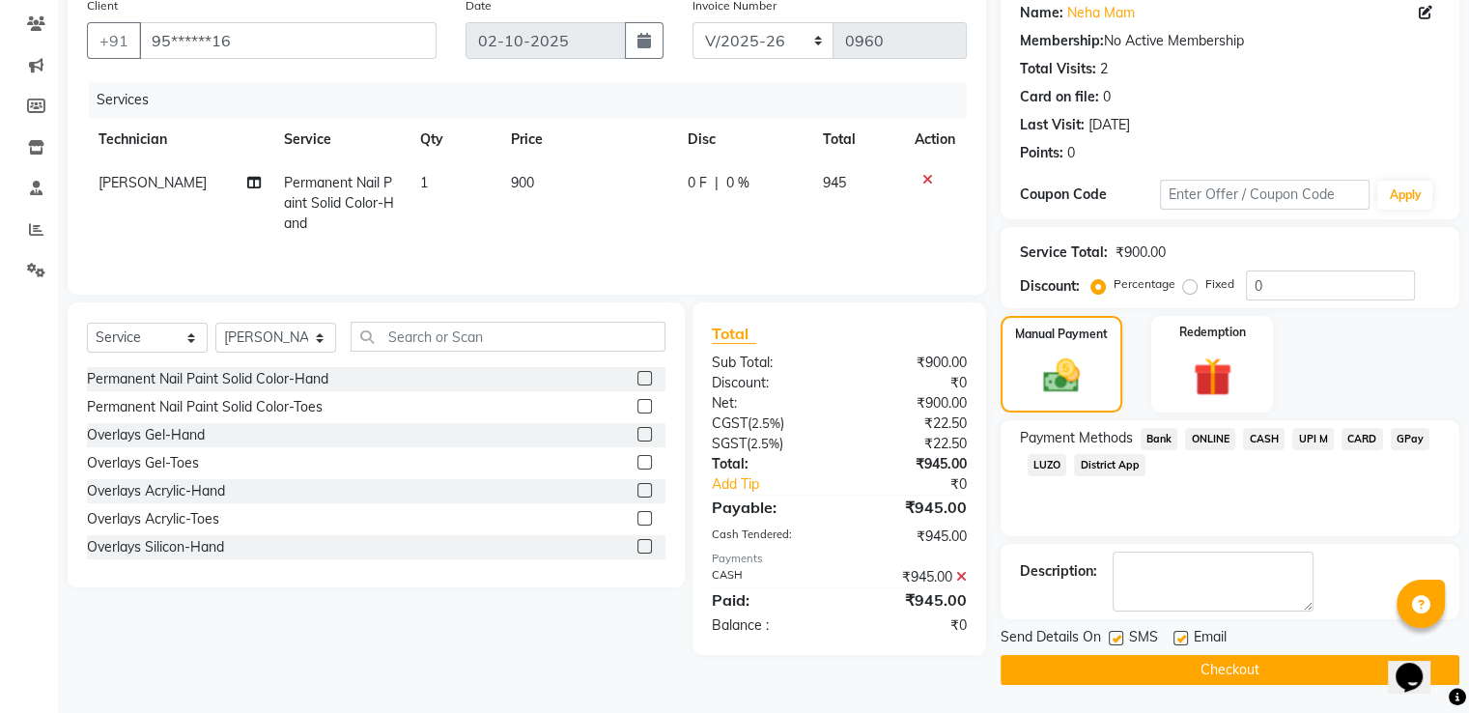
click at [1233, 664] on button "Checkout" at bounding box center [1230, 670] width 459 height 30
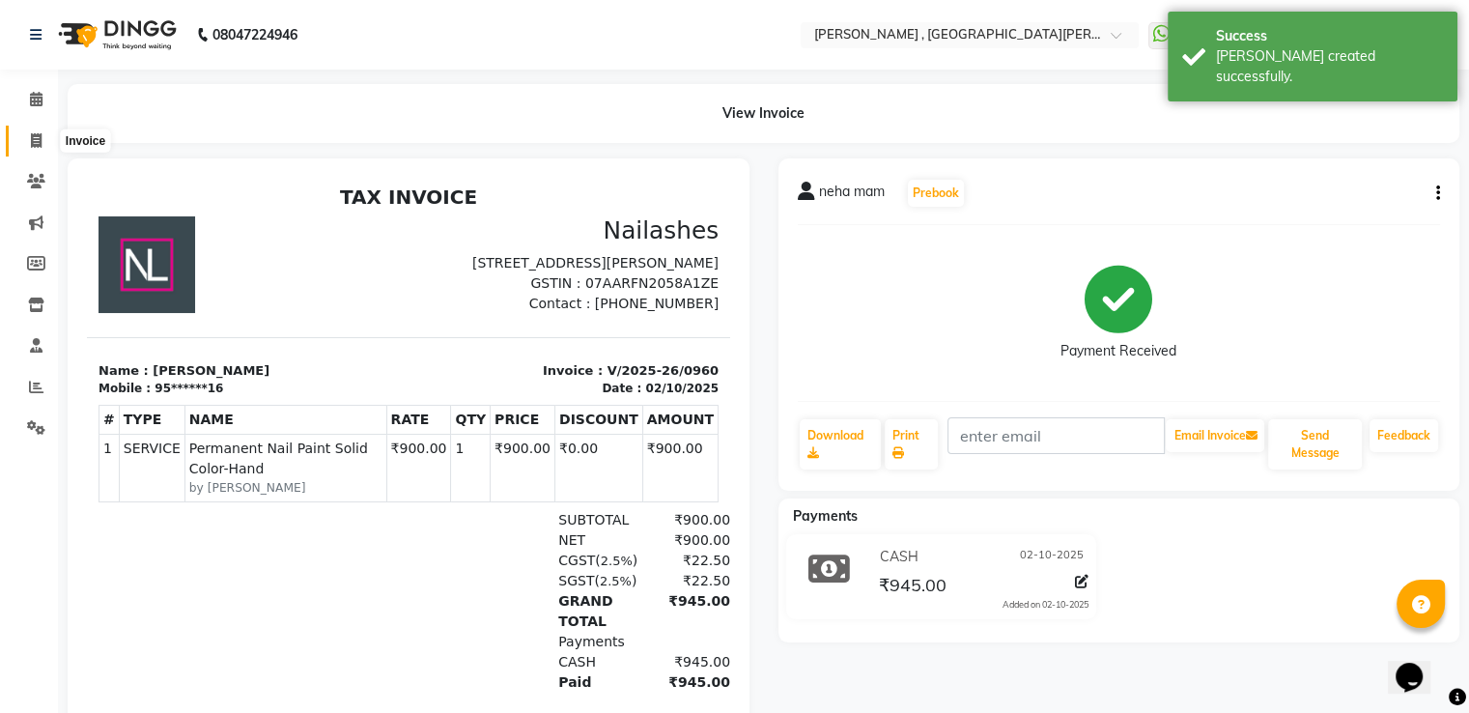
click at [33, 148] on span at bounding box center [36, 141] width 34 height 22
select select "service"
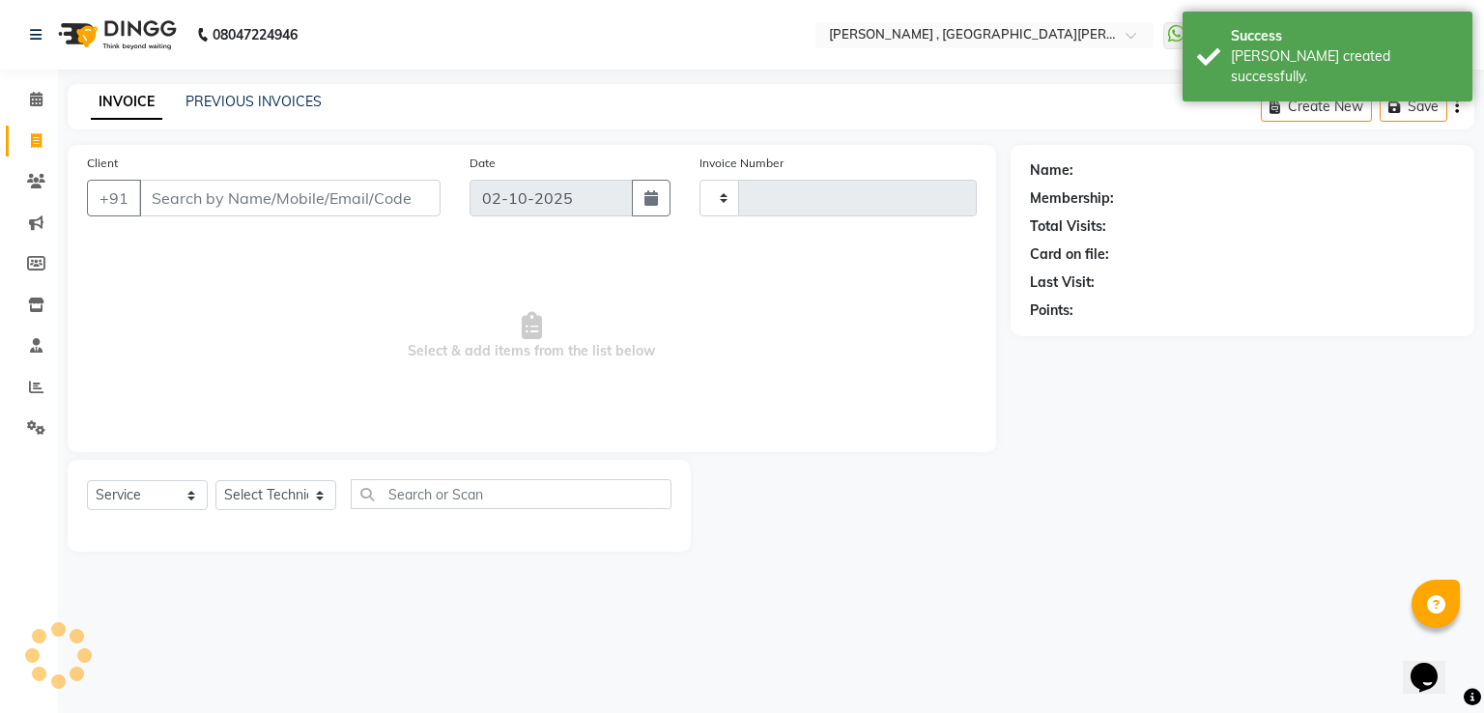
type input "0961"
select select "3836"
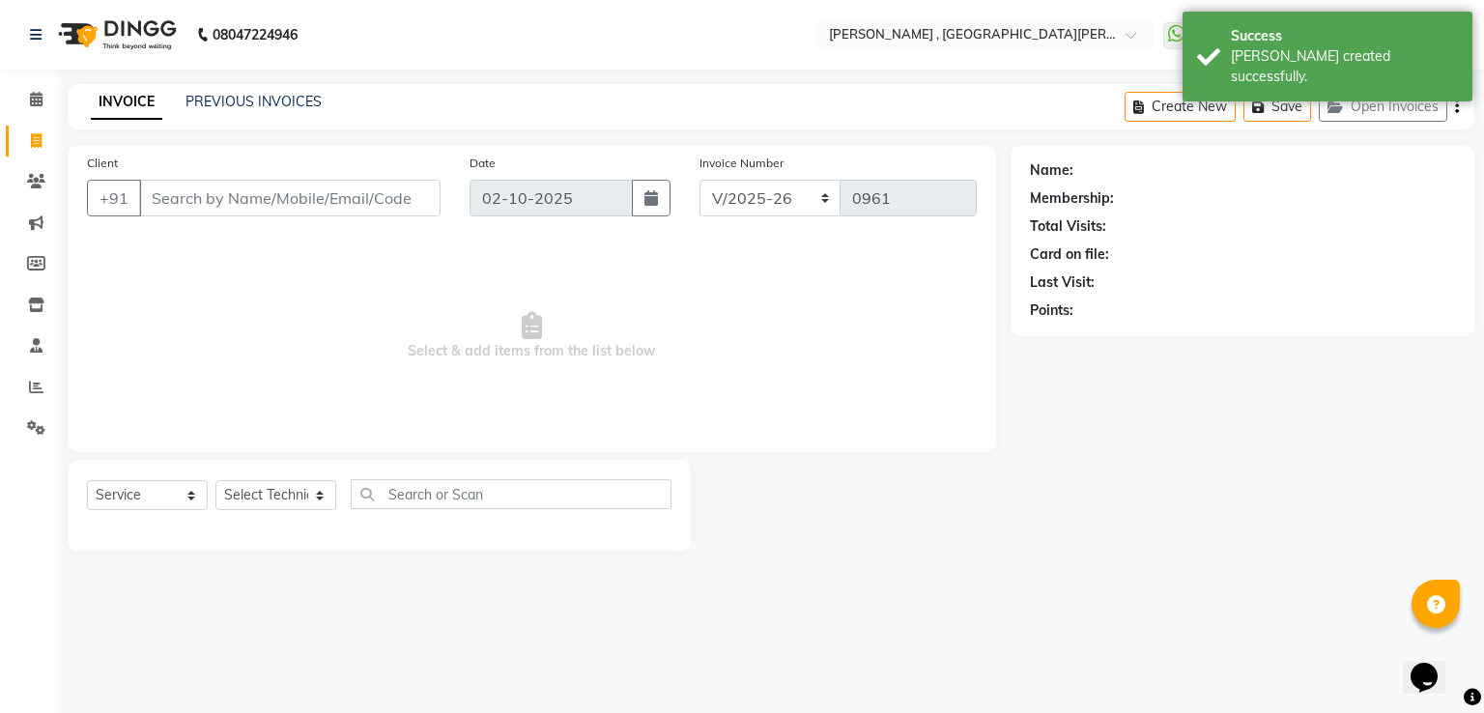
click at [172, 218] on div "Client +91" at bounding box center [263, 192] width 383 height 79
click at [176, 210] on input "Client" at bounding box center [289, 198] width 301 height 37
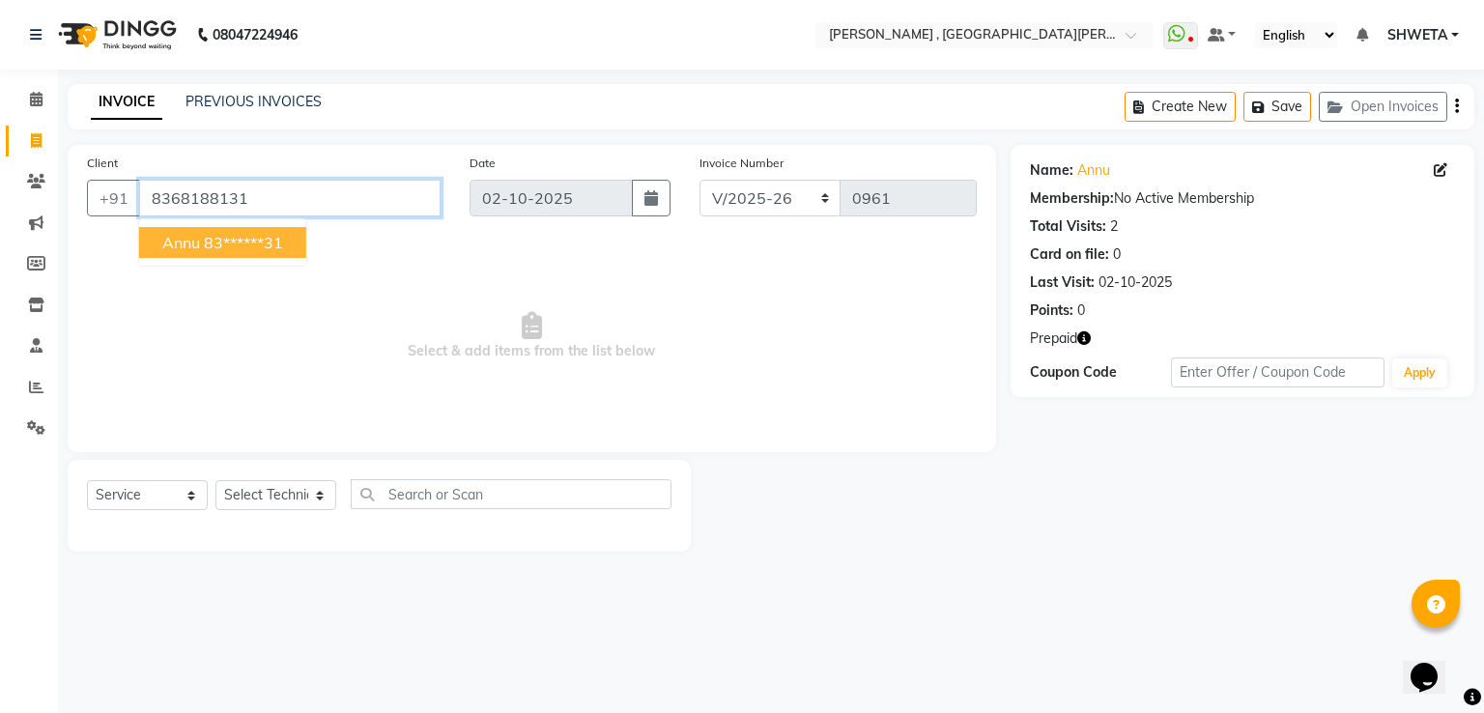
click at [328, 188] on input "8368188131" at bounding box center [289, 198] width 301 height 37
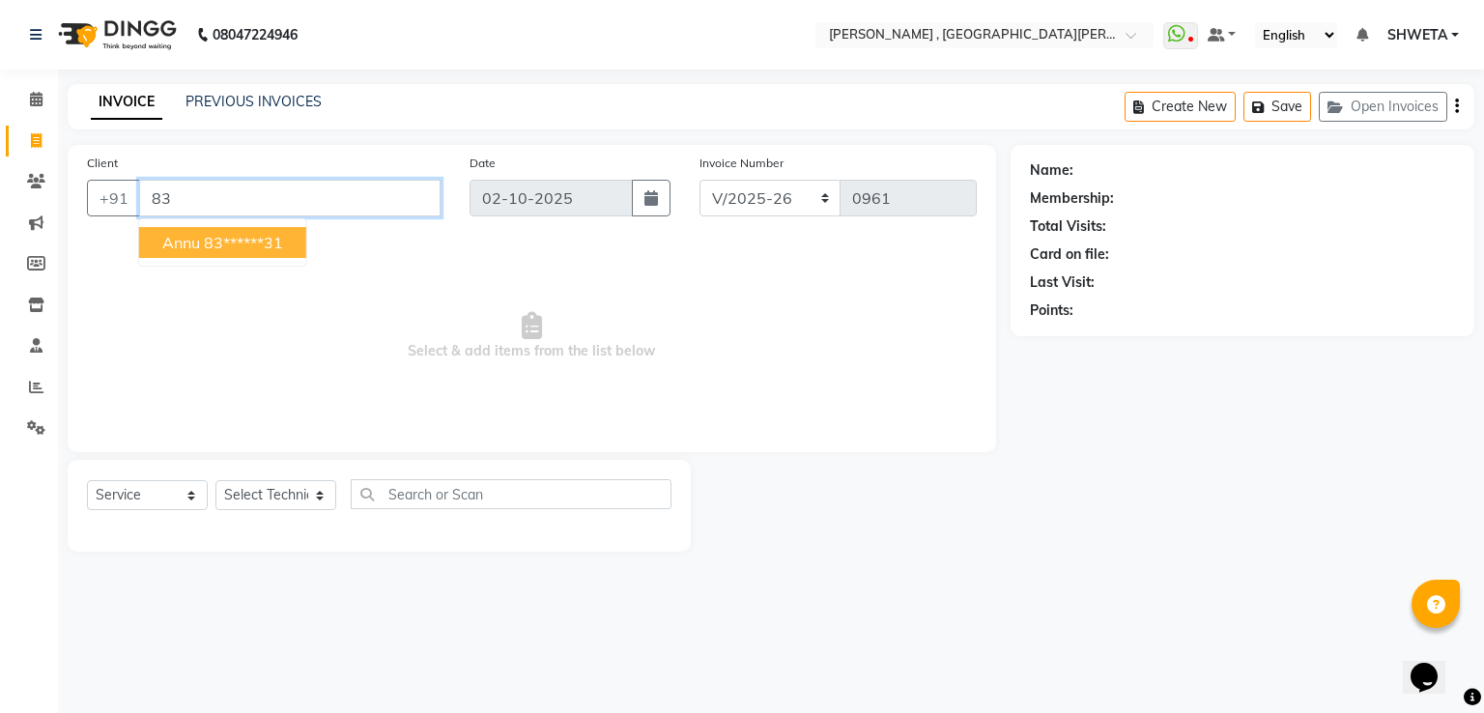
type input "8"
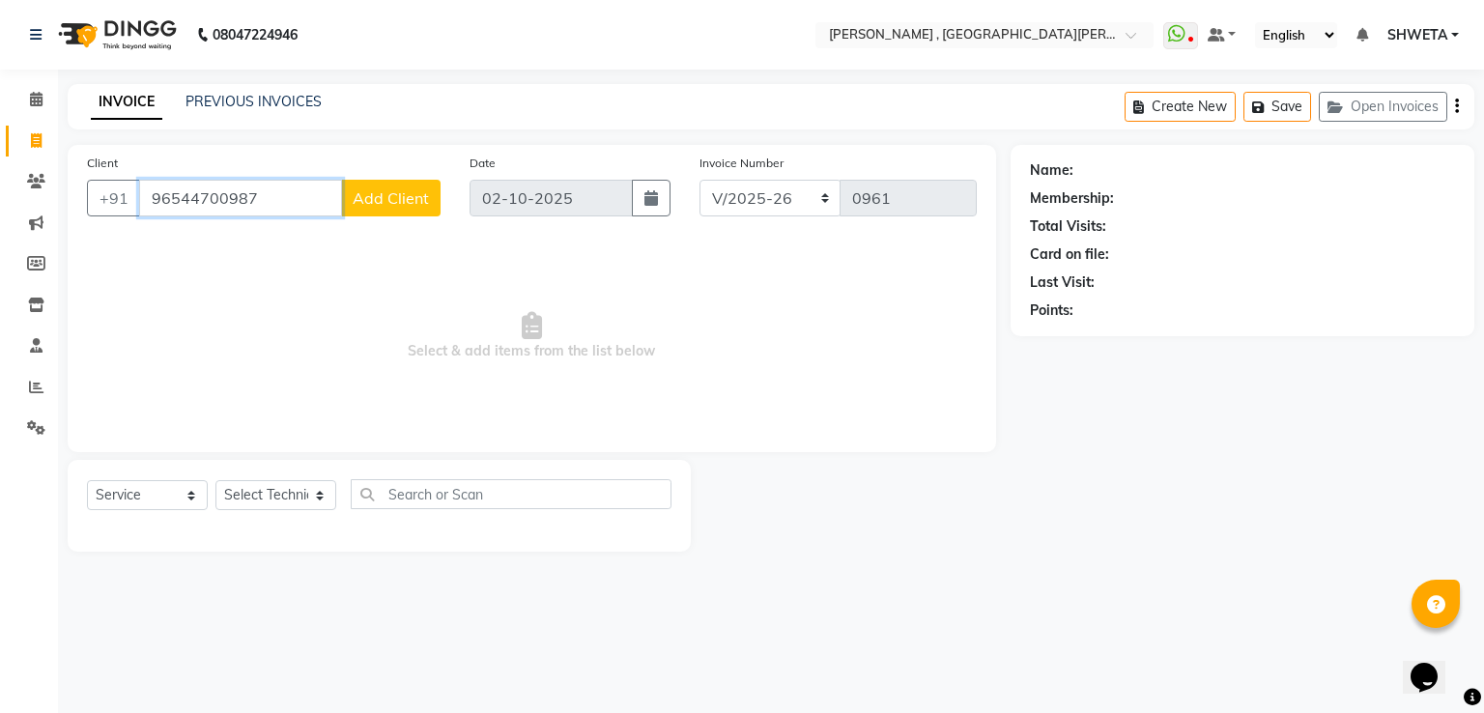
type input "96544700987"
click at [394, 202] on span "Add Client" at bounding box center [391, 197] width 76 height 19
select select "21"
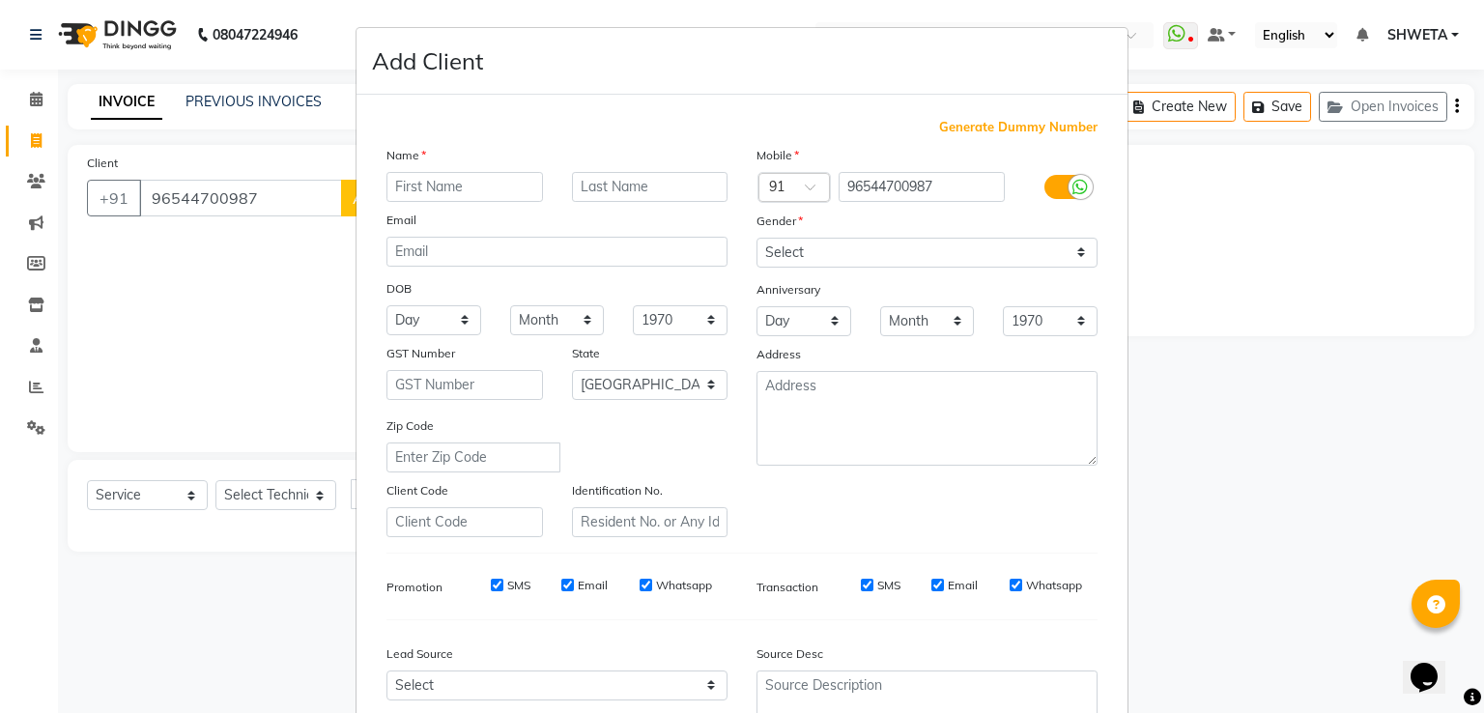
click at [489, 175] on input "text" at bounding box center [464, 187] width 157 height 30
type input "charu"
click at [784, 252] on select "Select Male Female Other Prefer Not To Say" at bounding box center [926, 253] width 341 height 30
select select "female"
click at [756, 239] on select "Select Male Female Other Prefer Not To Say" at bounding box center [926, 253] width 341 height 30
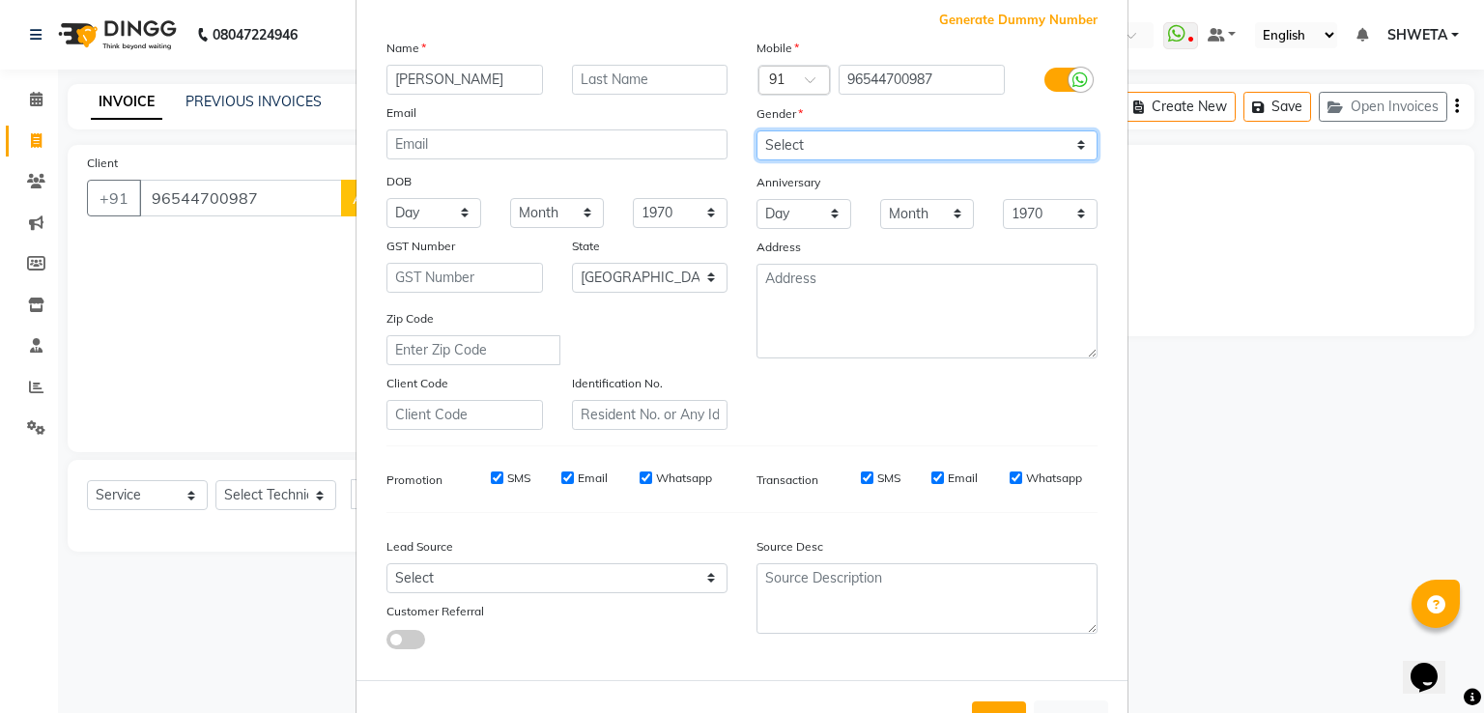
scroll to position [188, 0]
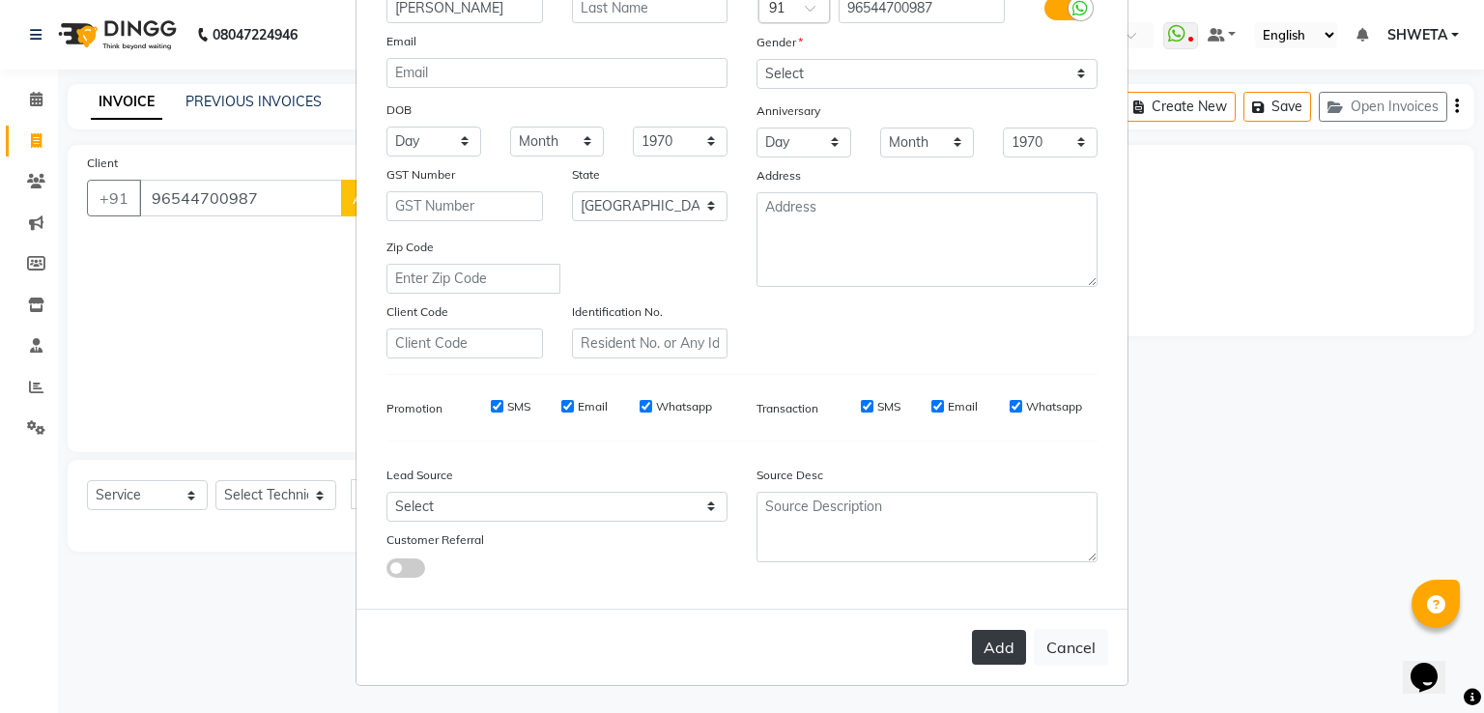
click at [985, 643] on button "Add" at bounding box center [999, 647] width 54 height 35
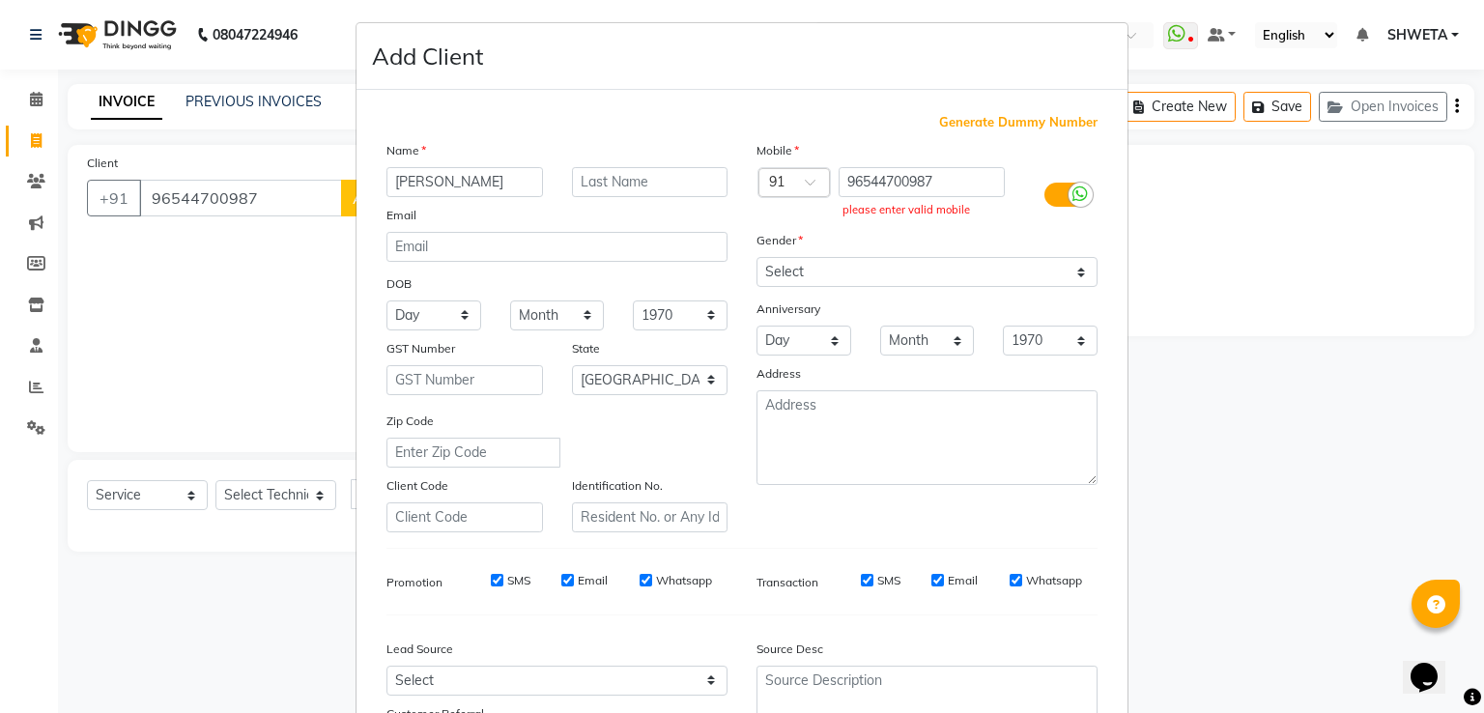
scroll to position [6, 0]
click at [917, 179] on input "96544700987" at bounding box center [922, 181] width 167 height 30
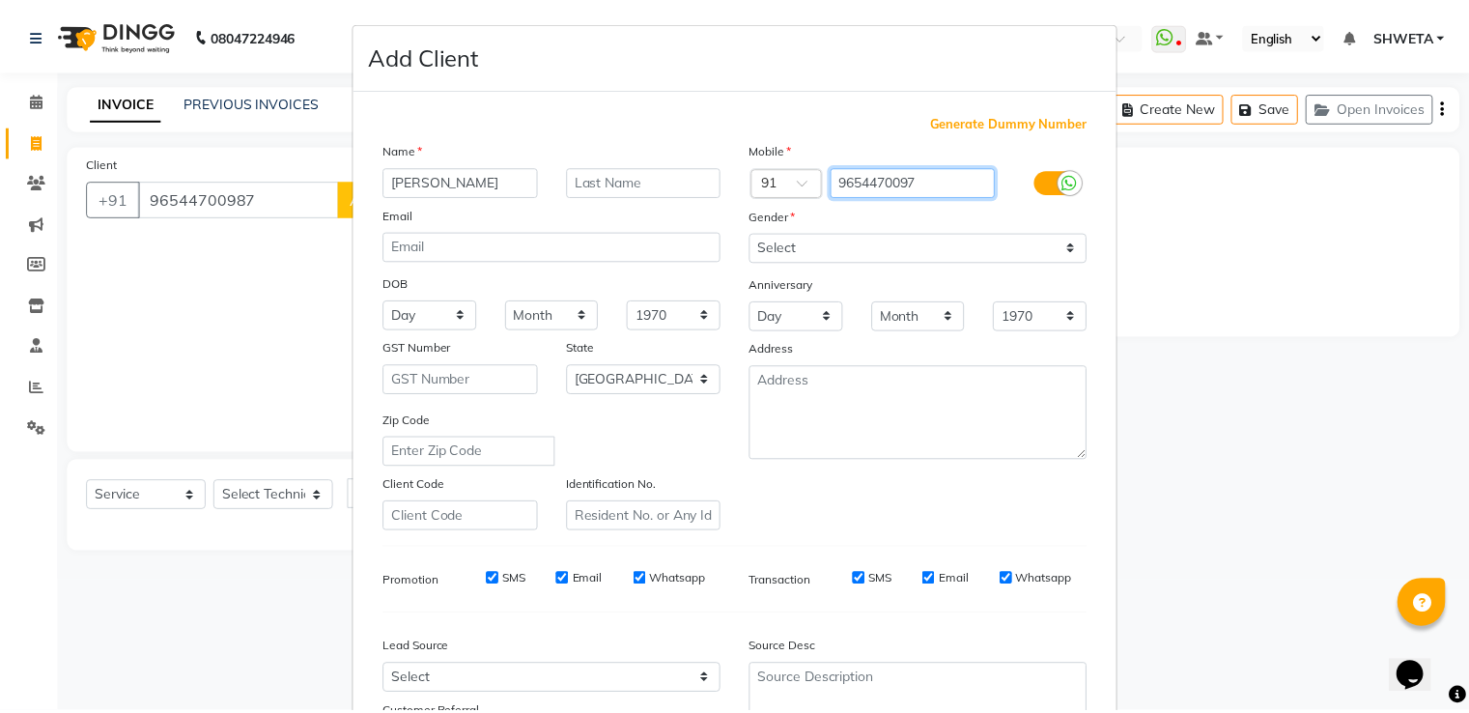
scroll to position [188, 0]
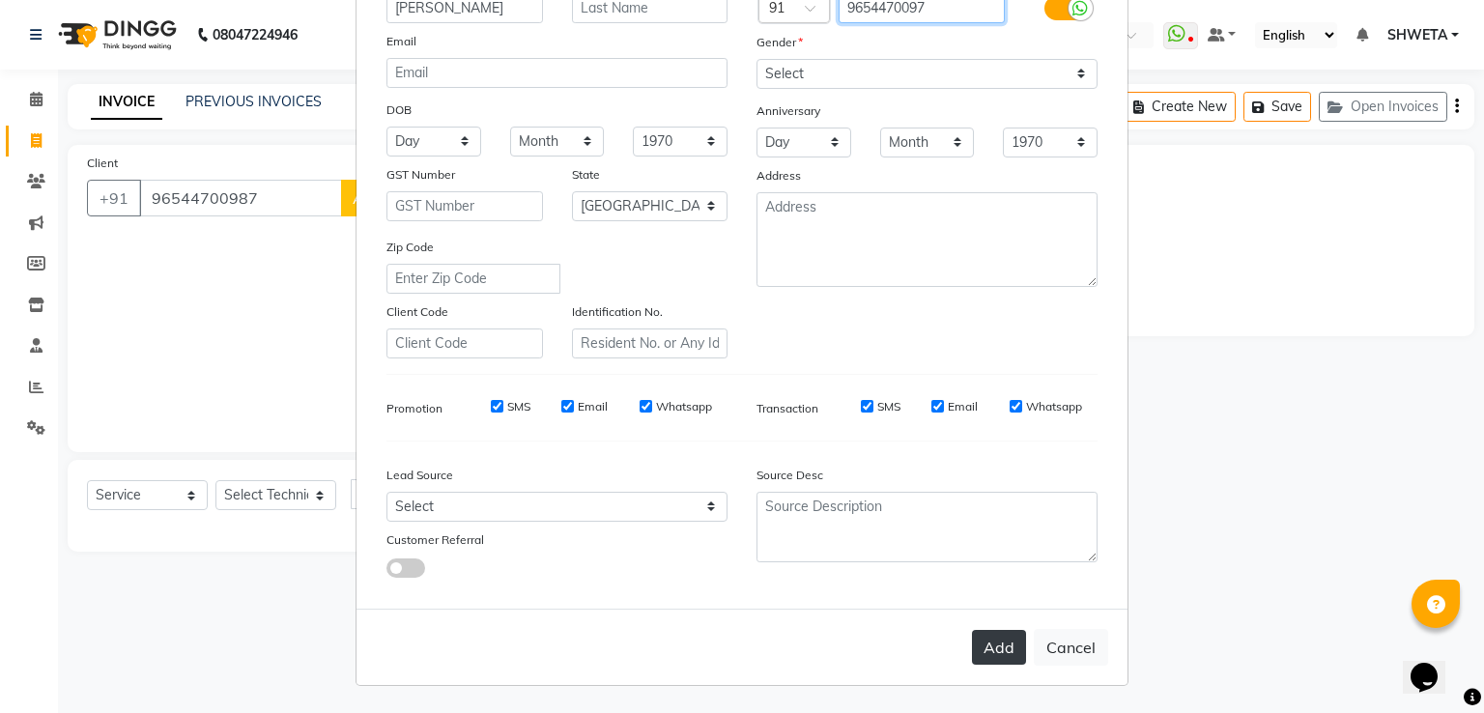
type input "9654470097"
click at [984, 651] on button "Add" at bounding box center [999, 647] width 54 height 35
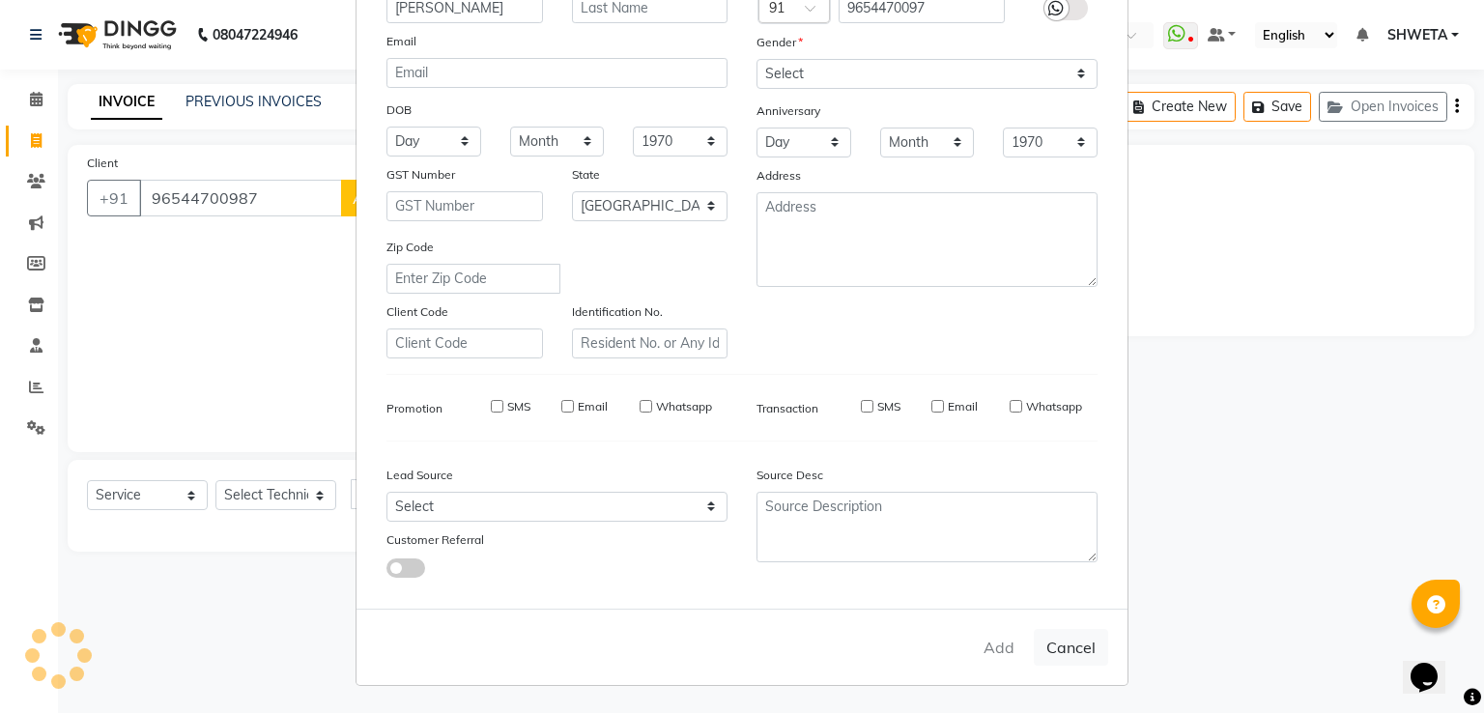
type input "96******97"
select select
select select "null"
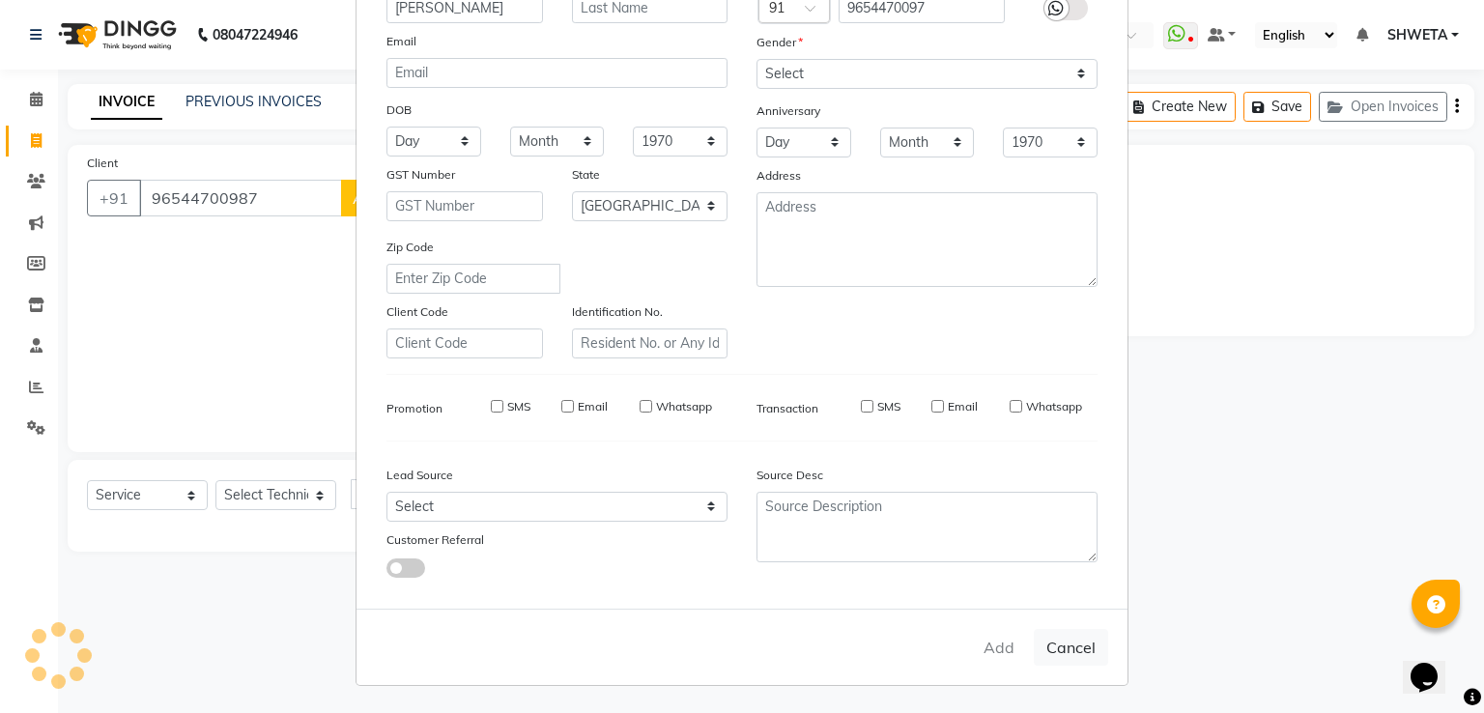
select select
checkbox input "false"
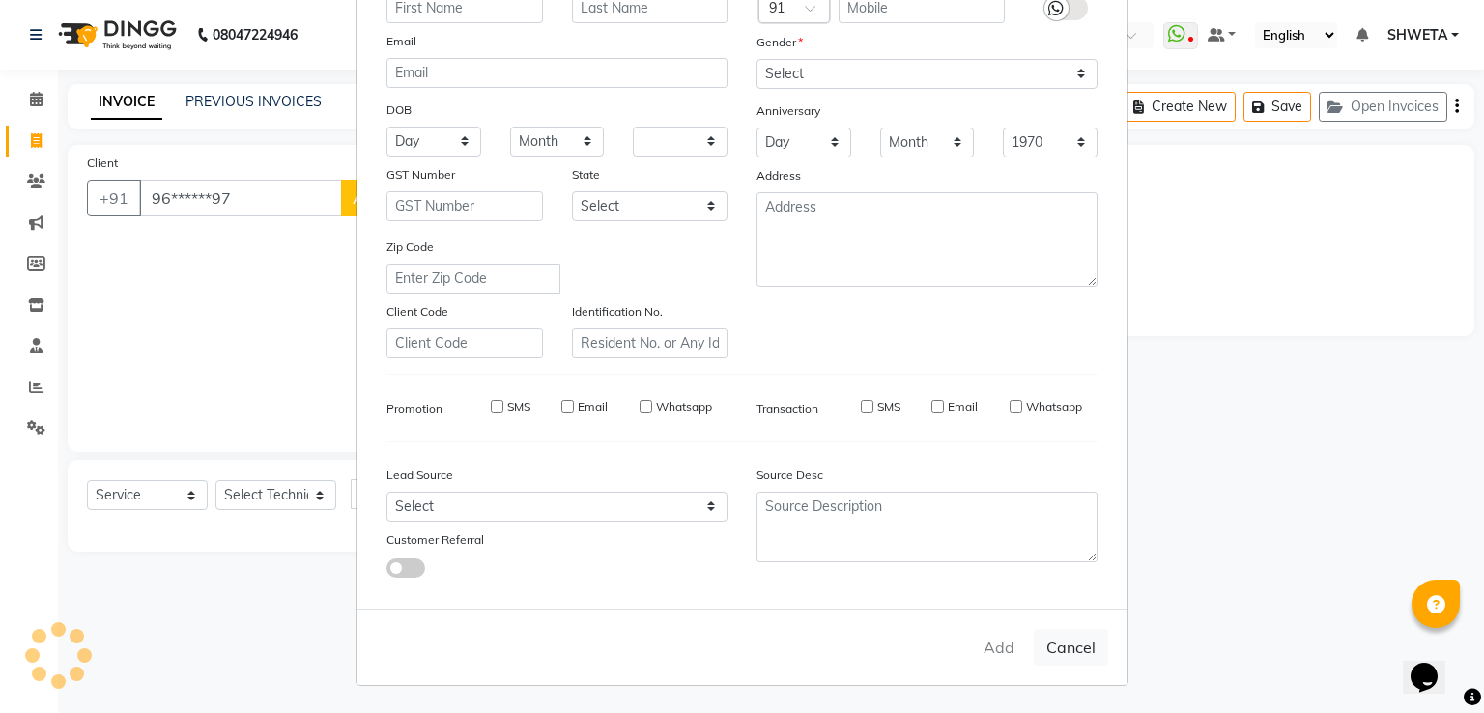
checkbox input "false"
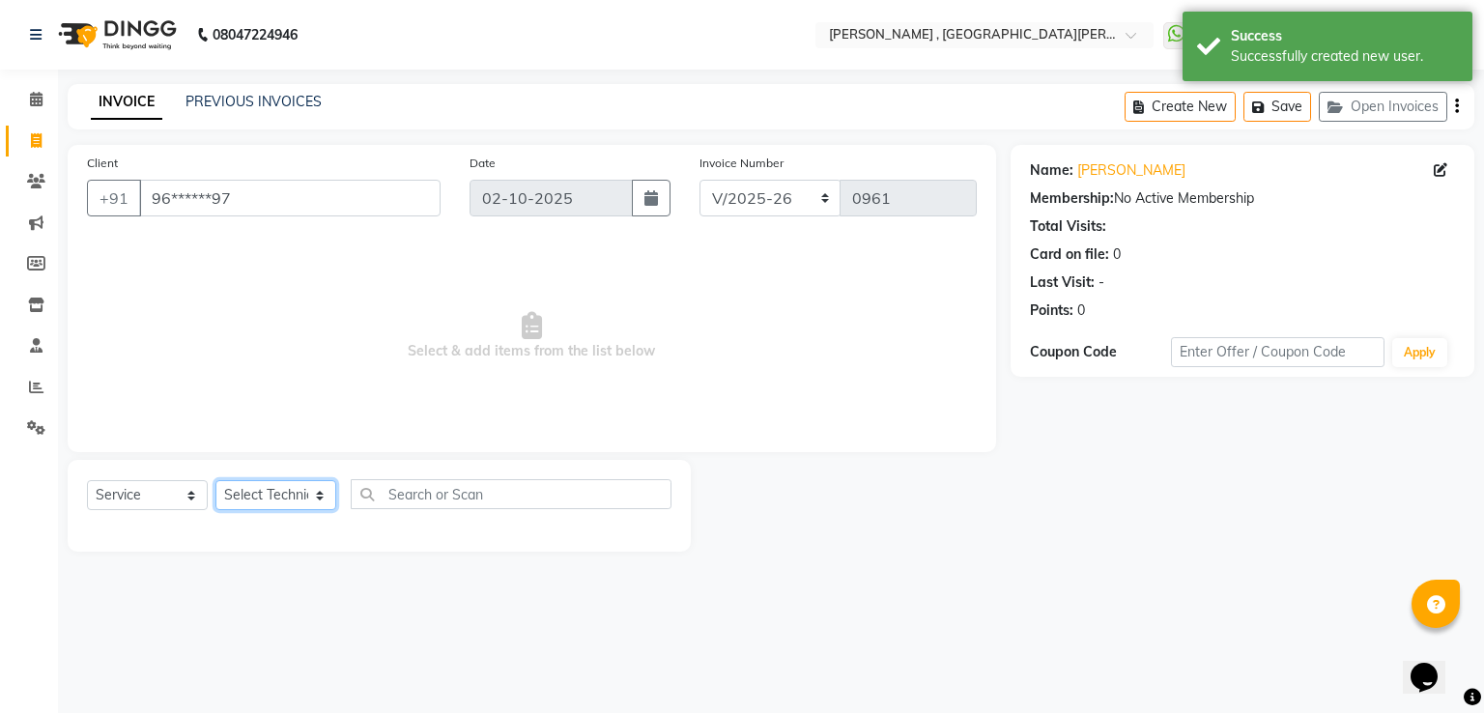
click at [307, 494] on select "Select Technician aakash Manager Nargis Neha Nagarwal rohit Sky" at bounding box center [275, 495] width 121 height 30
select select "93077"
click at [215, 481] on select "Select Technician aakash Manager Nargis Neha Nagarwal rohit Sky" at bounding box center [275, 495] width 121 height 30
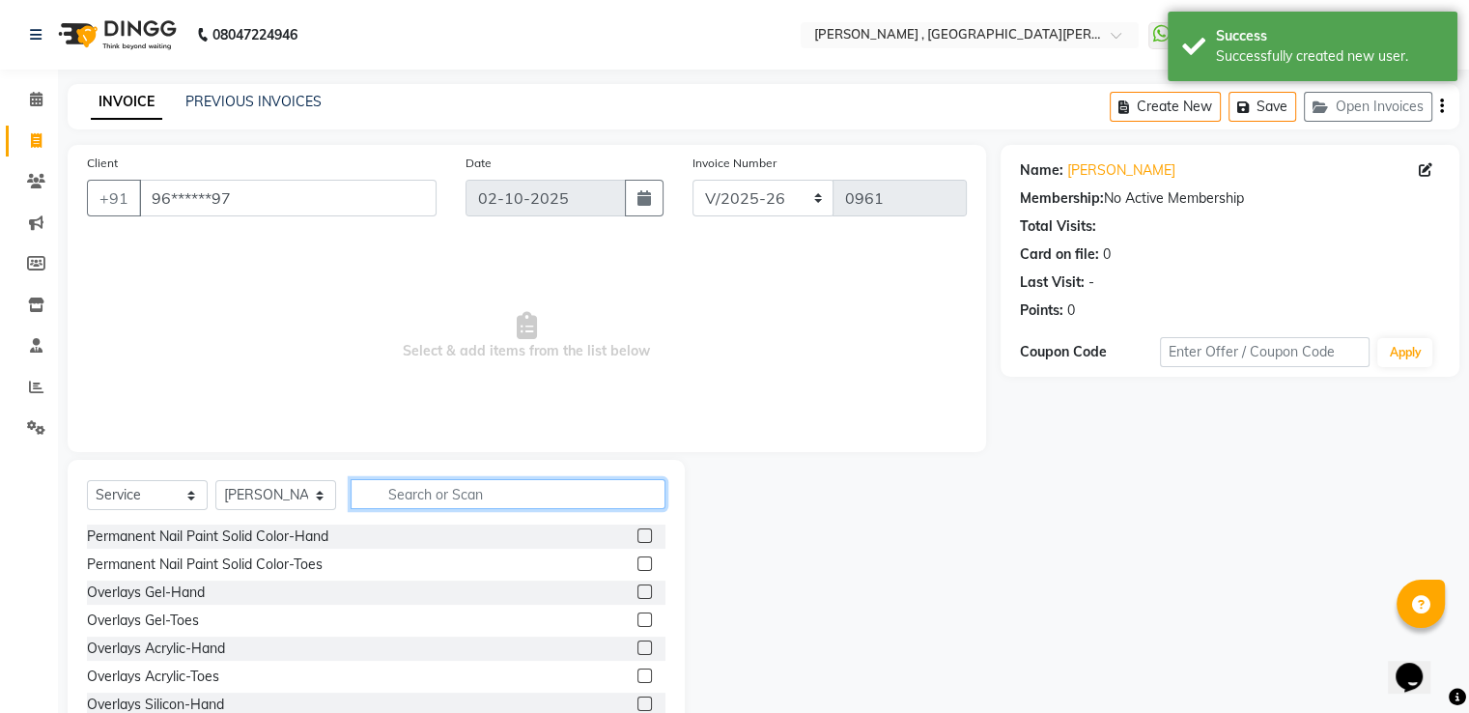
click at [419, 486] on input "text" at bounding box center [508, 494] width 315 height 30
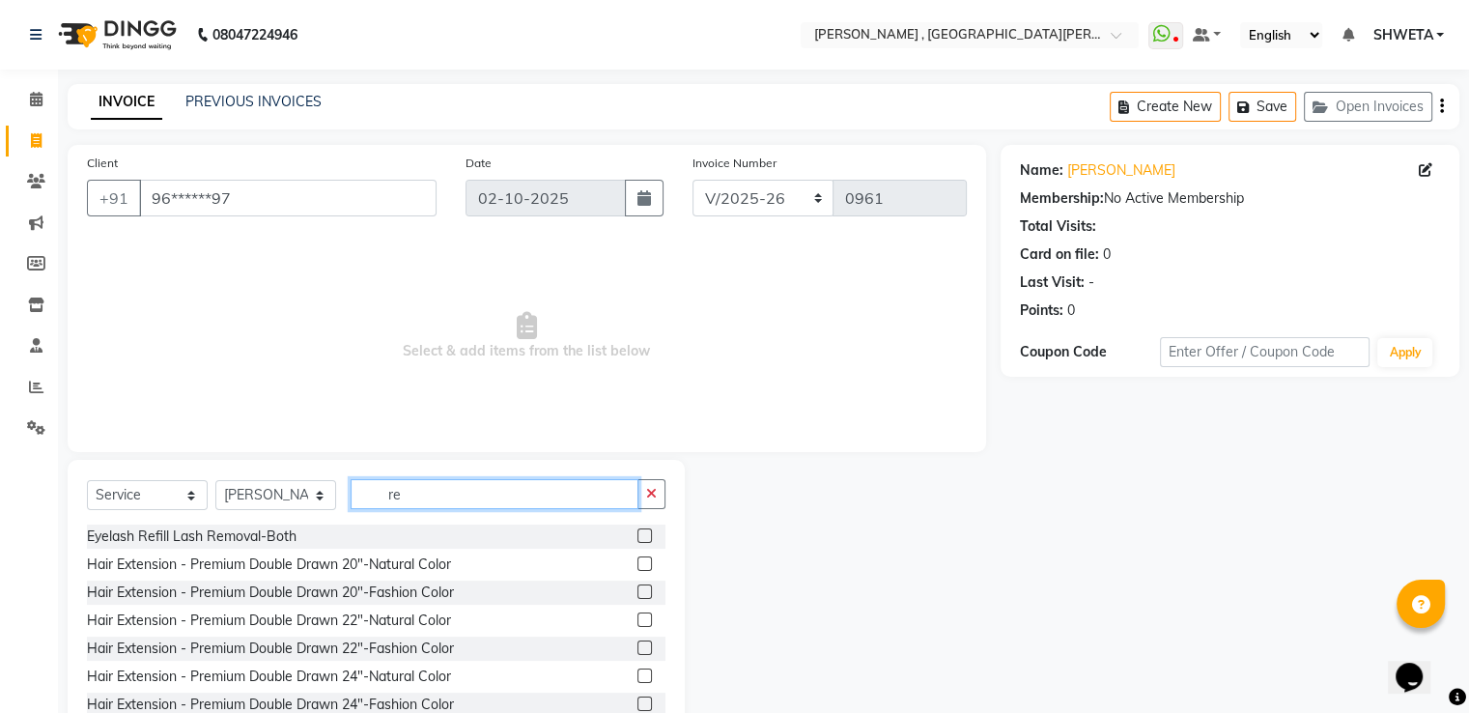
type input "r"
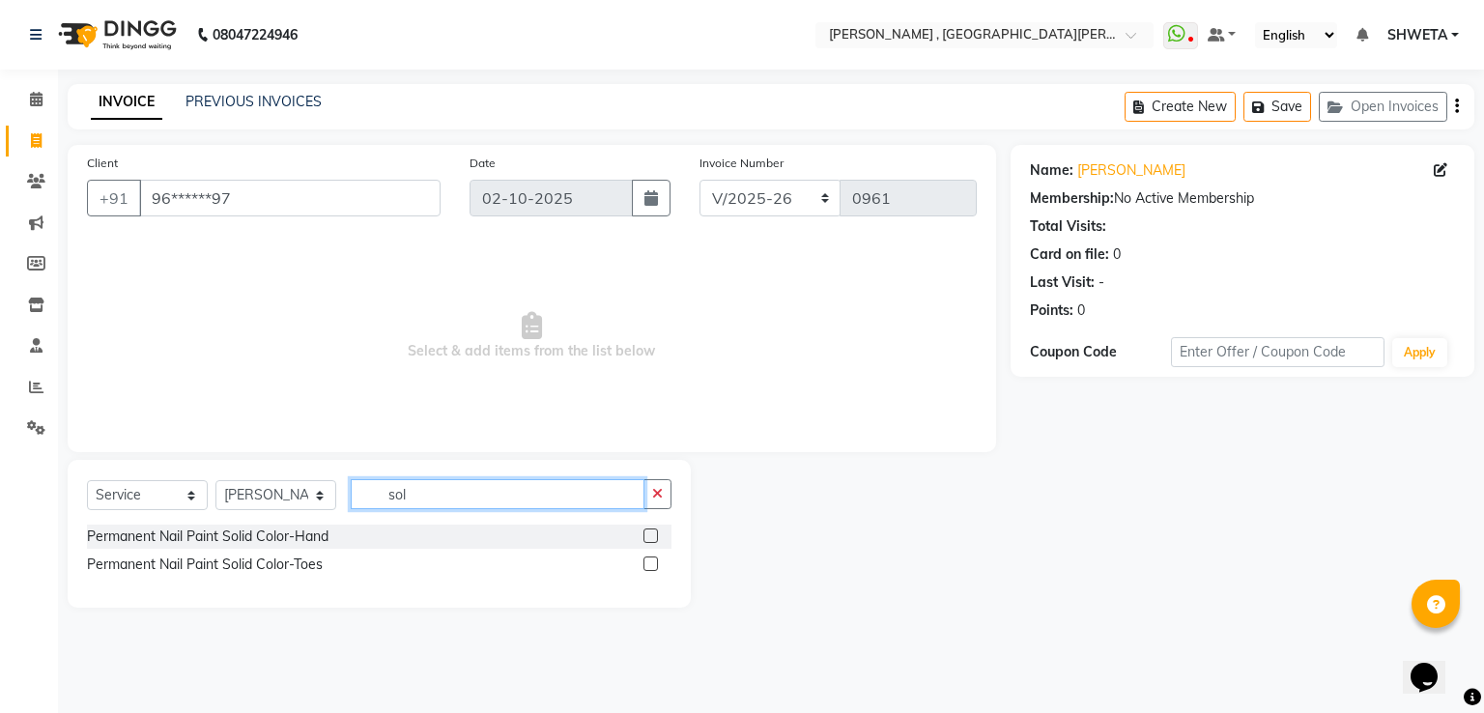
type input "sol"
click at [650, 535] on label at bounding box center [650, 535] width 14 height 14
click at [650, 535] on input "checkbox" at bounding box center [649, 536] width 13 height 13
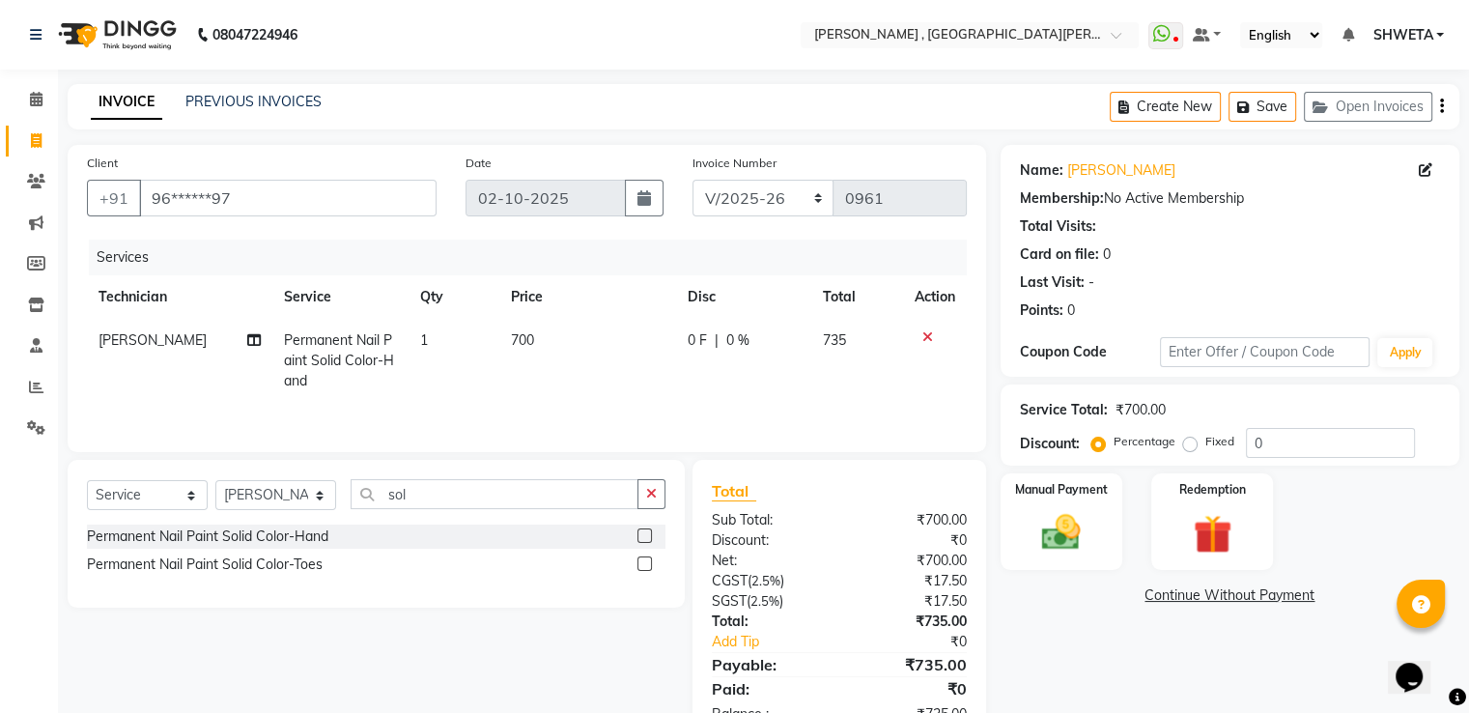
click at [650, 535] on label at bounding box center [645, 535] width 14 height 14
click at [650, 535] on input "checkbox" at bounding box center [644, 536] width 13 height 13
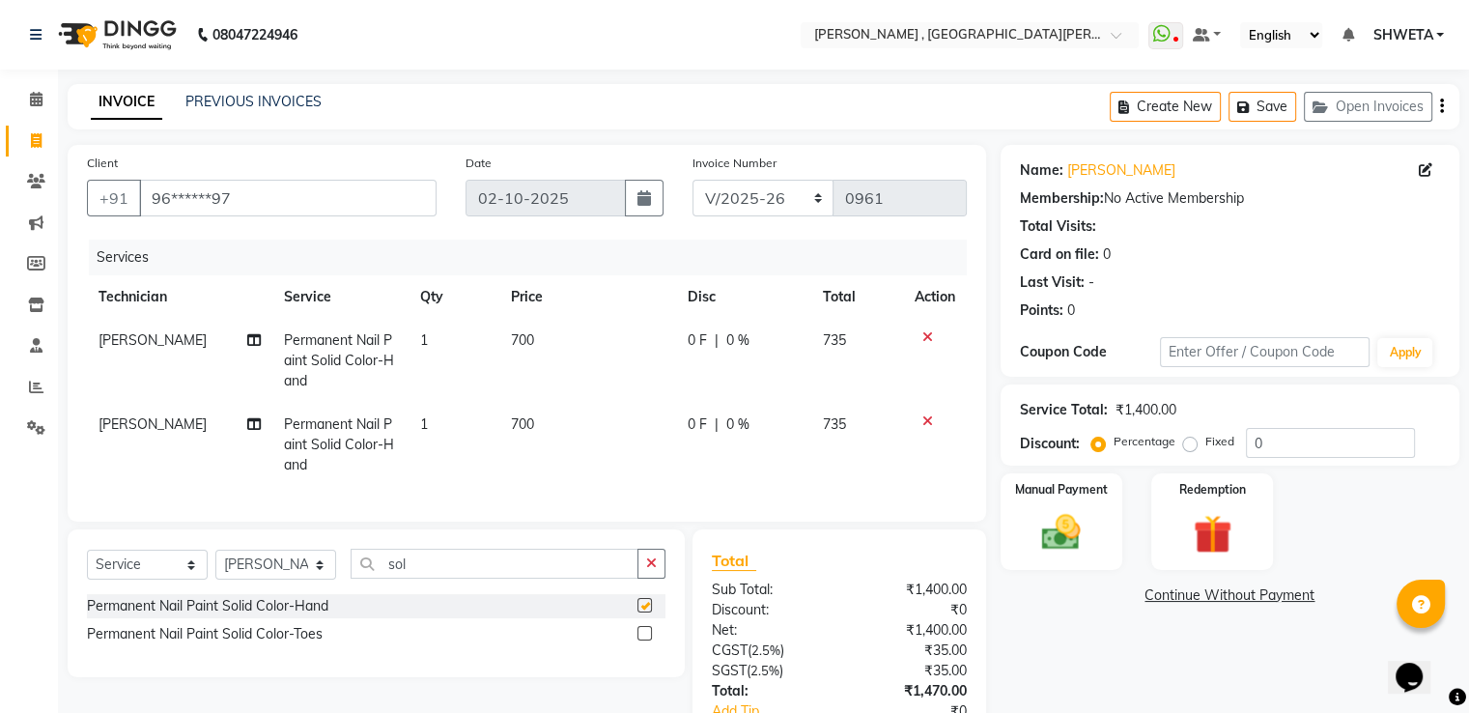
checkbox input "false"
click at [543, 330] on td "700" at bounding box center [587, 361] width 177 height 84
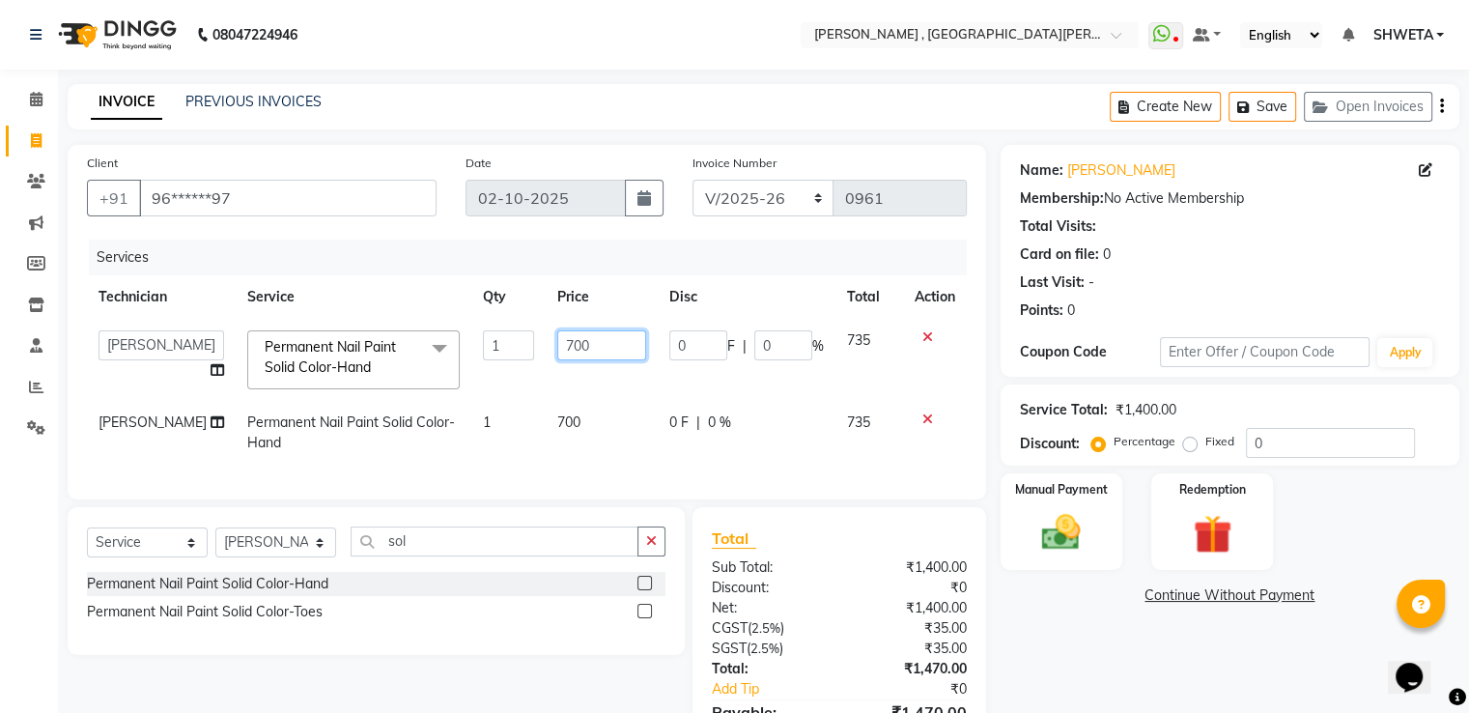
click at [565, 343] on input "700" at bounding box center [601, 345] width 89 height 30
type input "500"
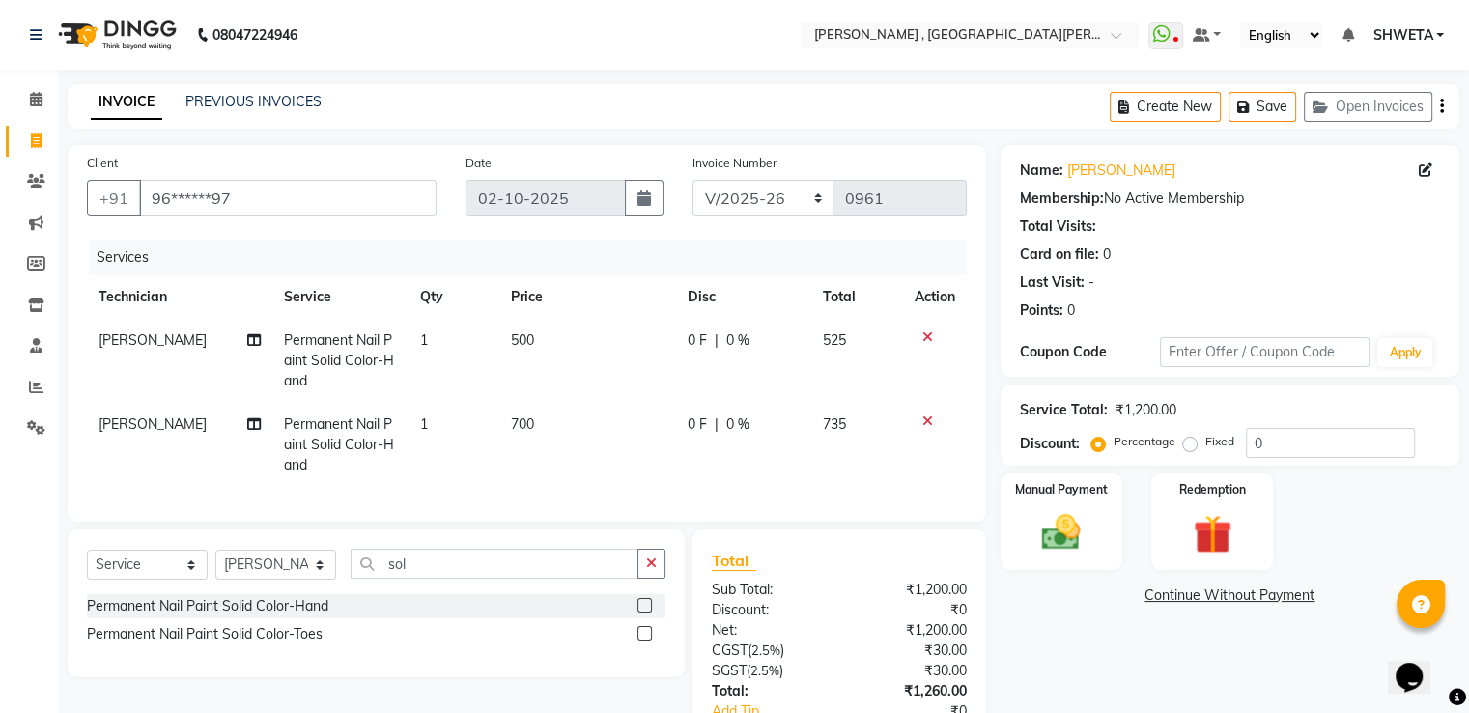
click at [552, 417] on td "700" at bounding box center [587, 445] width 177 height 84
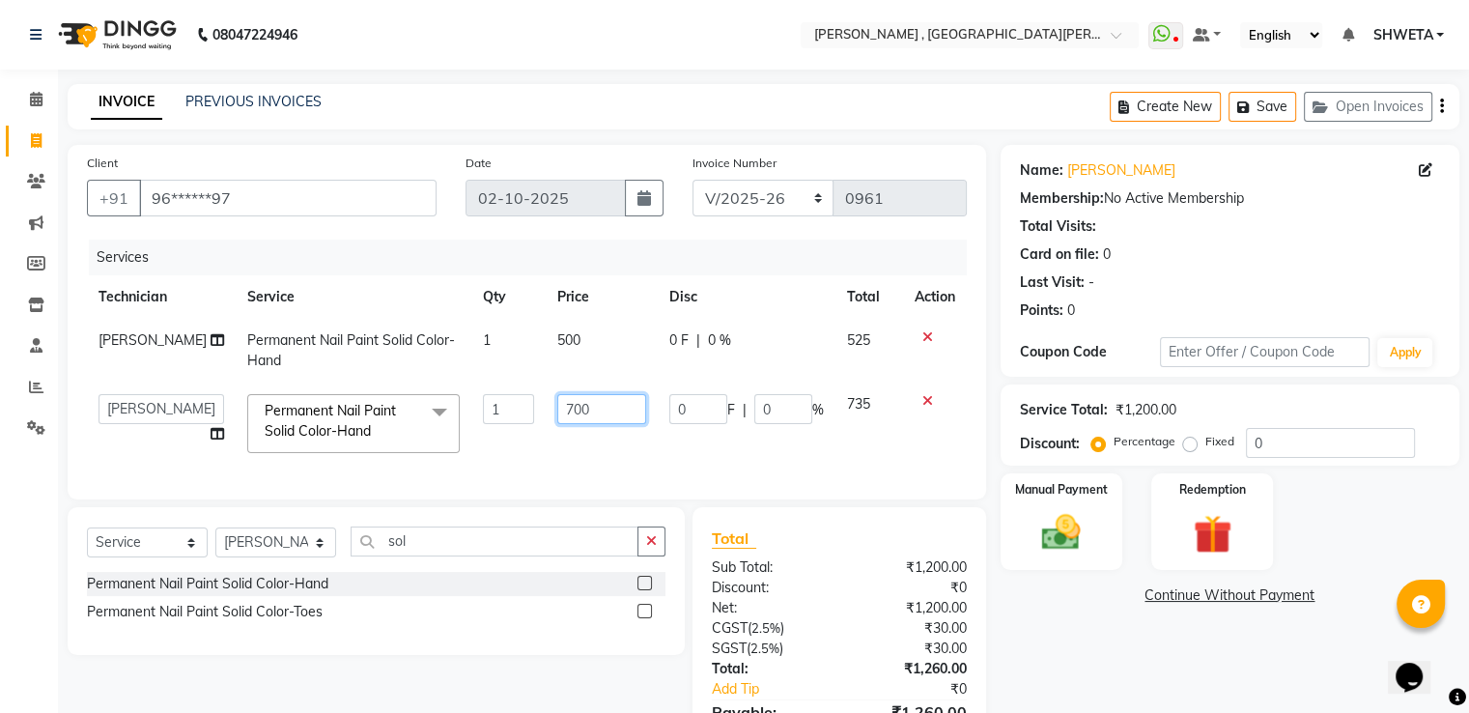
click at [564, 412] on input "700" at bounding box center [601, 409] width 89 height 30
type input "500"
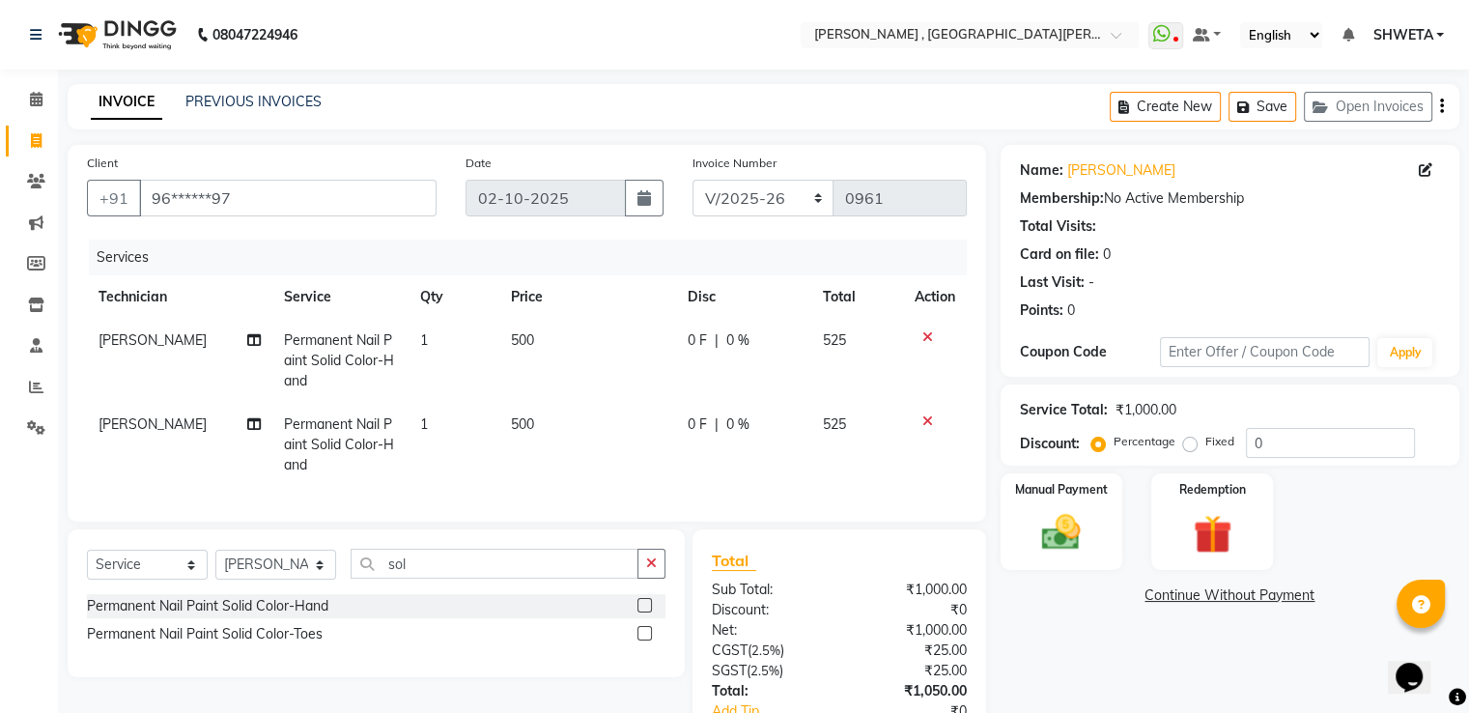
click at [123, 430] on span "aakash" at bounding box center [153, 423] width 108 height 17
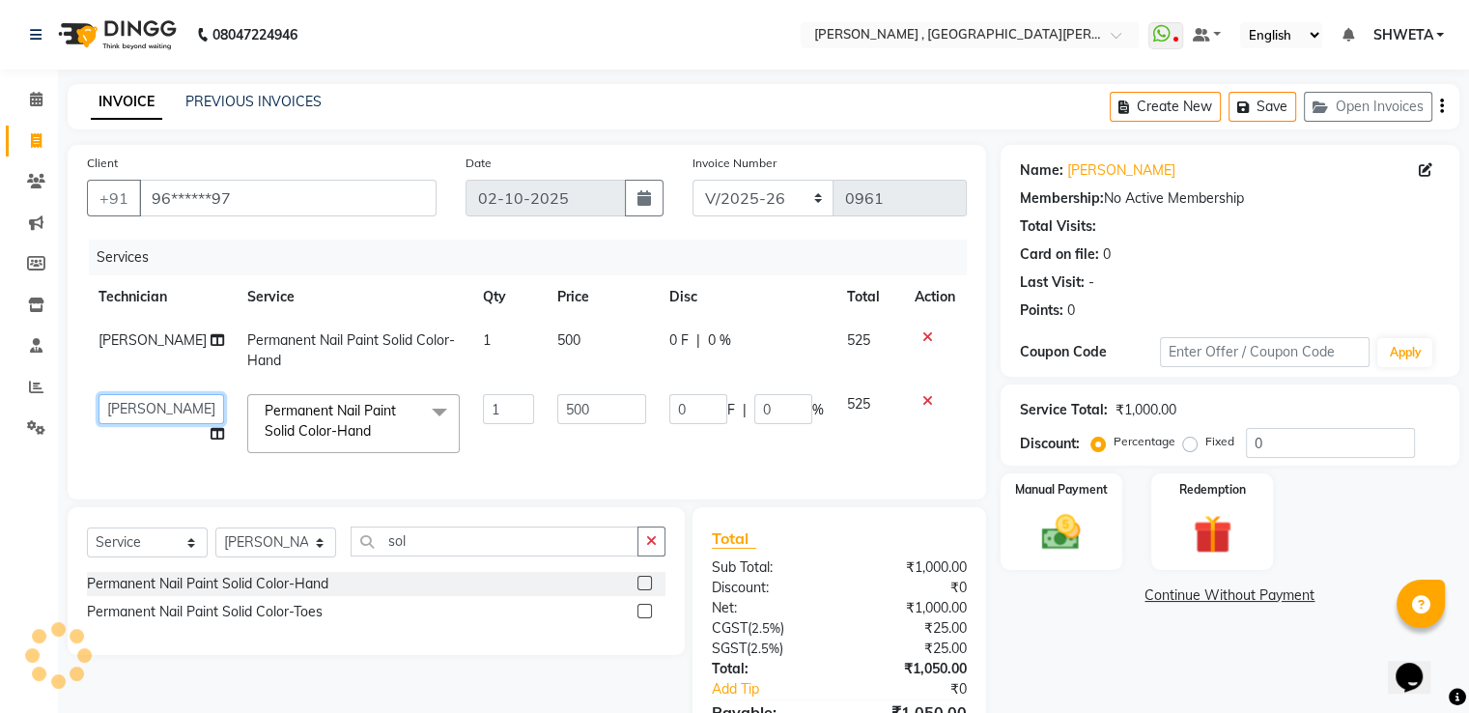
click at [122, 407] on select "aakash Manager Nargis Neha Nagarwal rohit Sky" at bounding box center [162, 409] width 126 height 30
select select "40727"
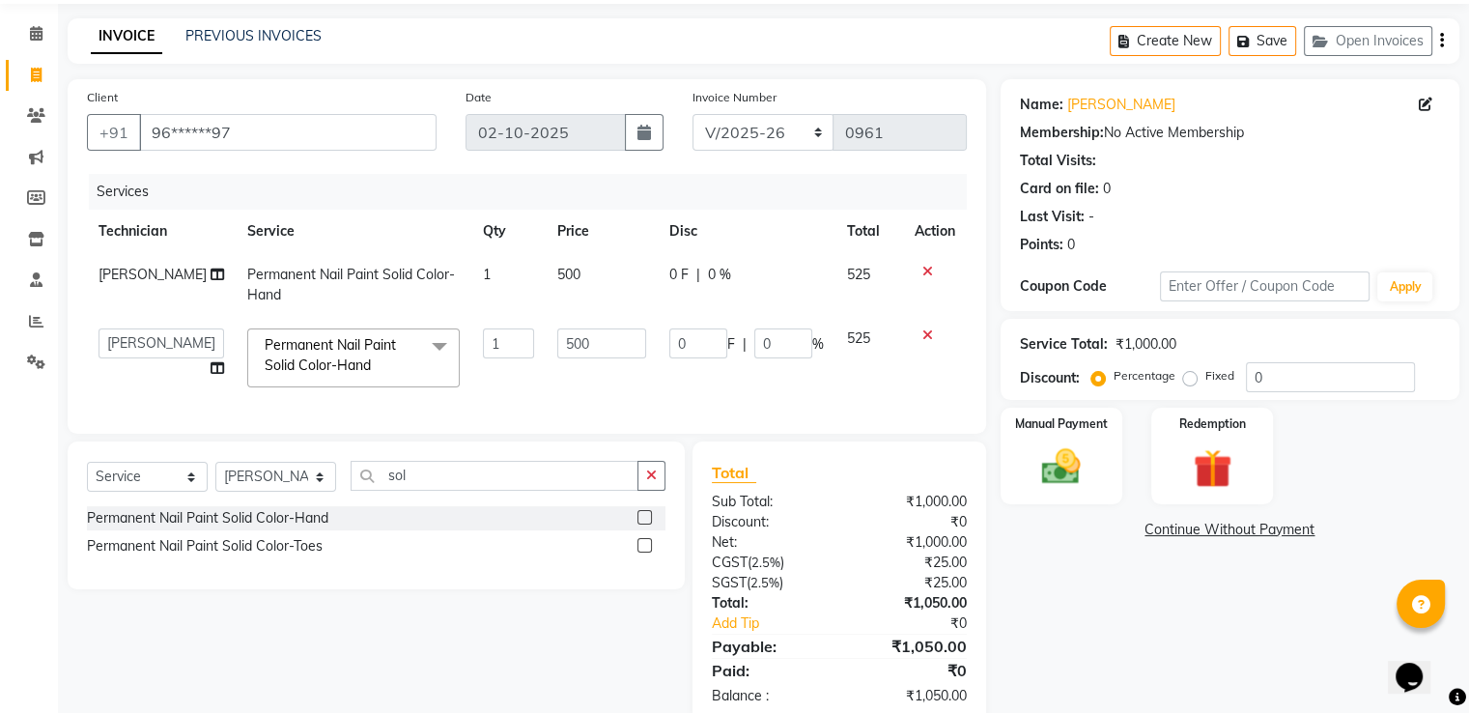
scroll to position [122, 0]
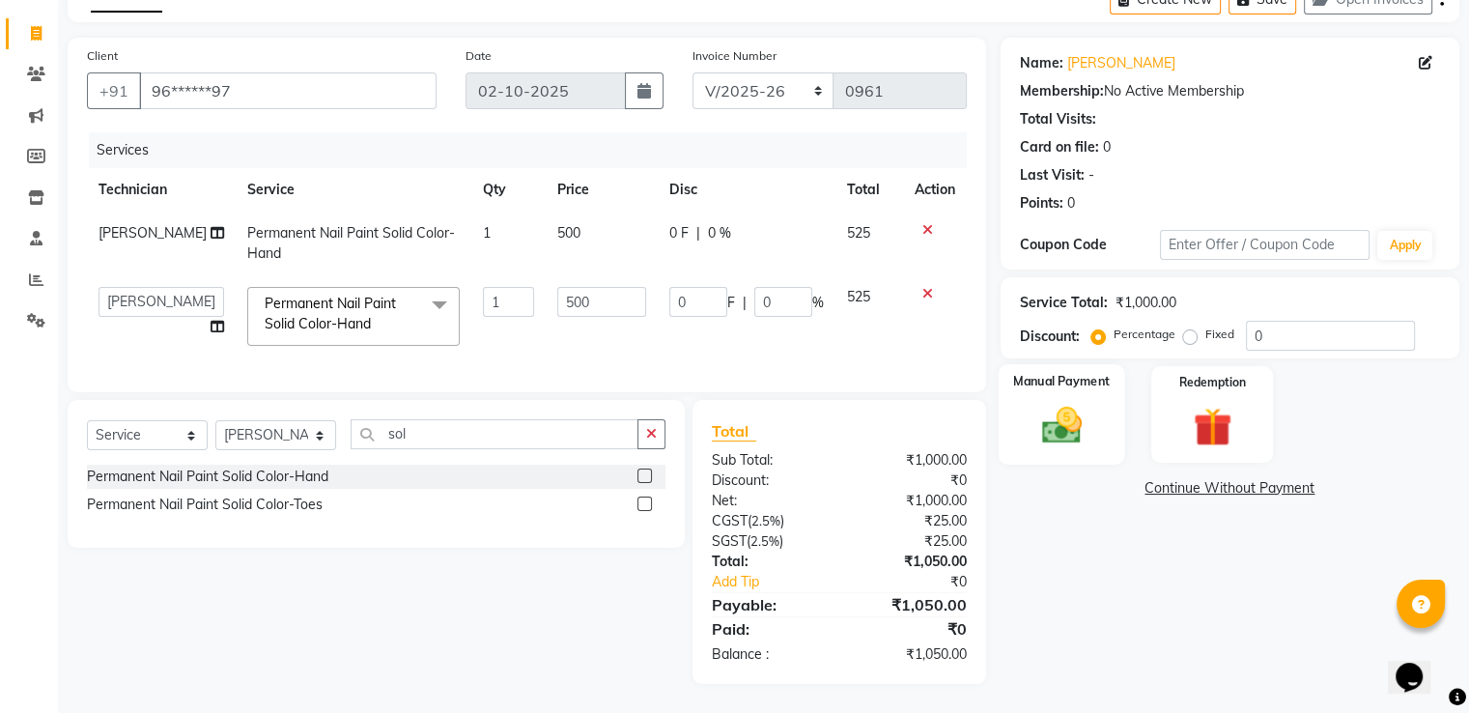
click at [1078, 403] on img at bounding box center [1061, 426] width 65 height 46
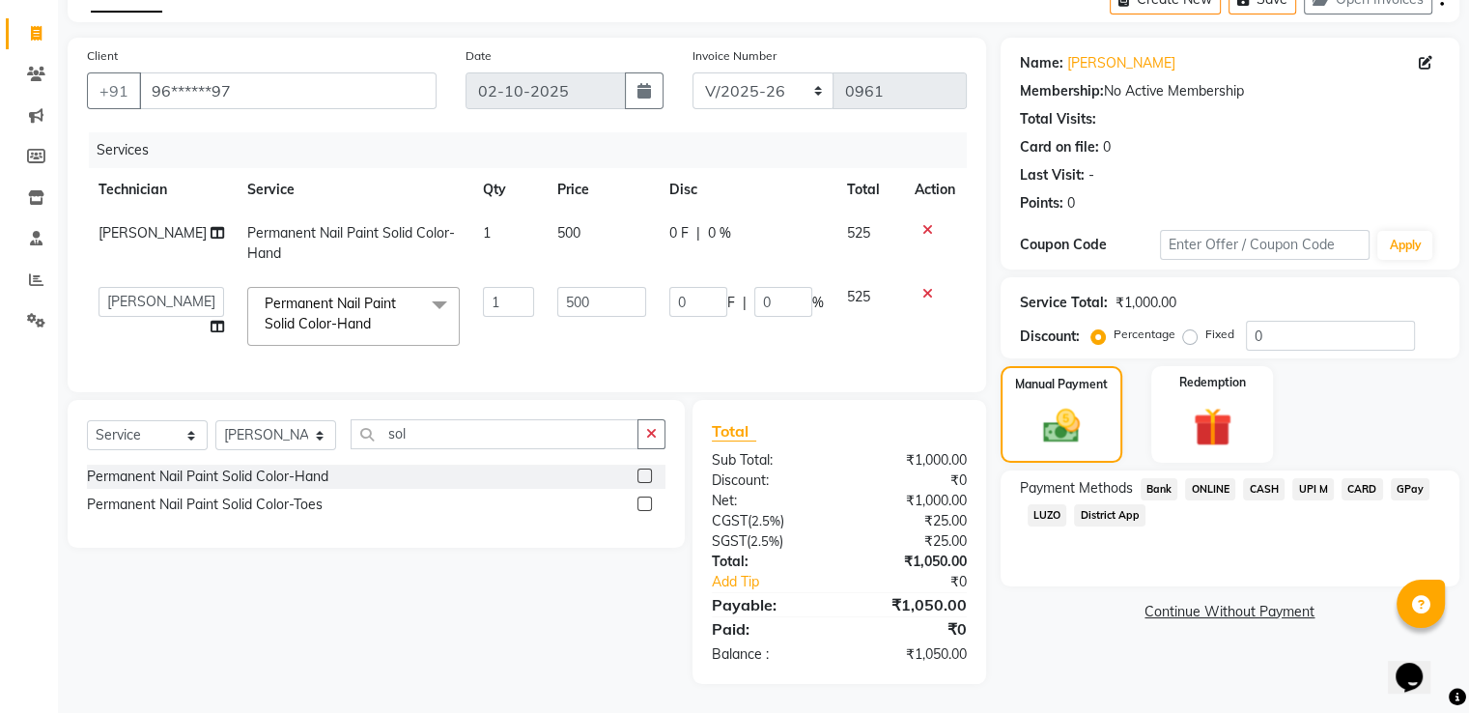
click at [1252, 478] on span "CASH" at bounding box center [1264, 489] width 42 height 22
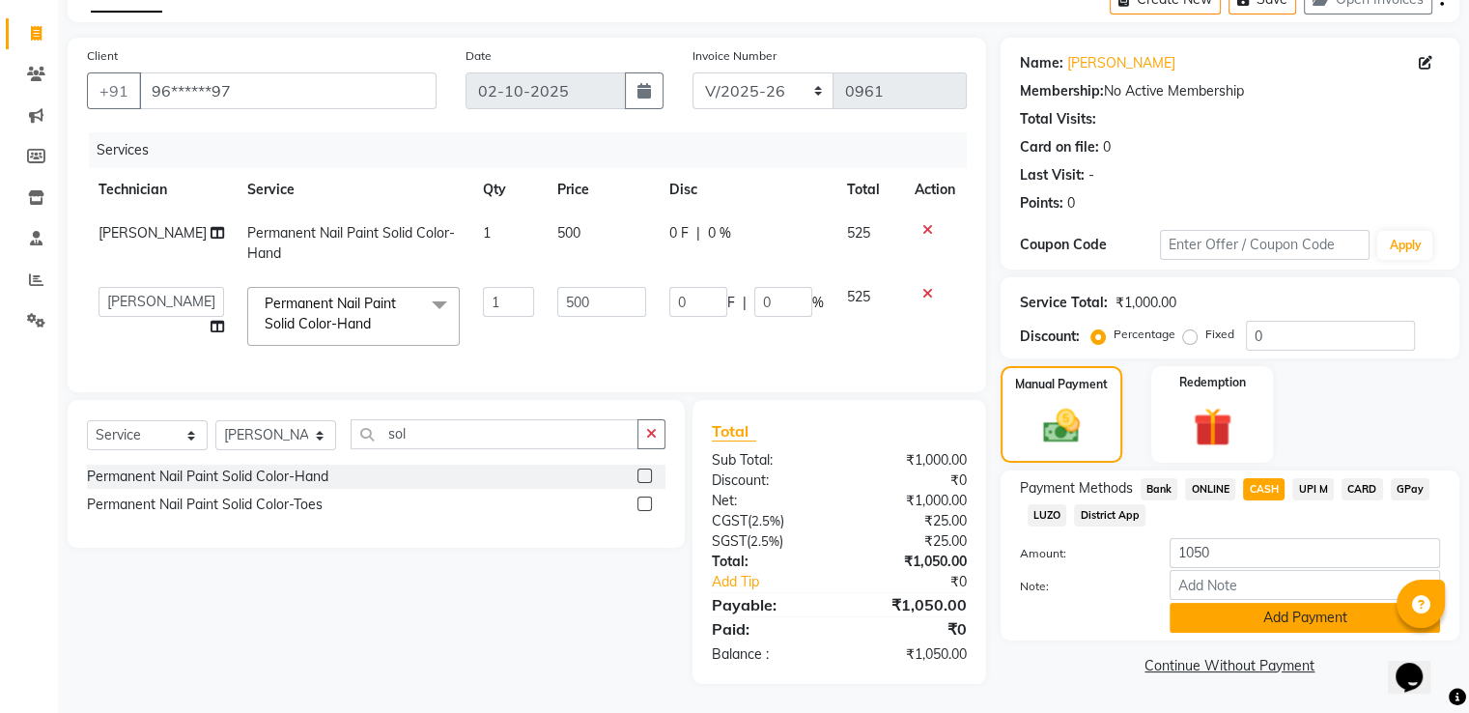
click at [1295, 613] on button "Add Payment" at bounding box center [1305, 618] width 271 height 30
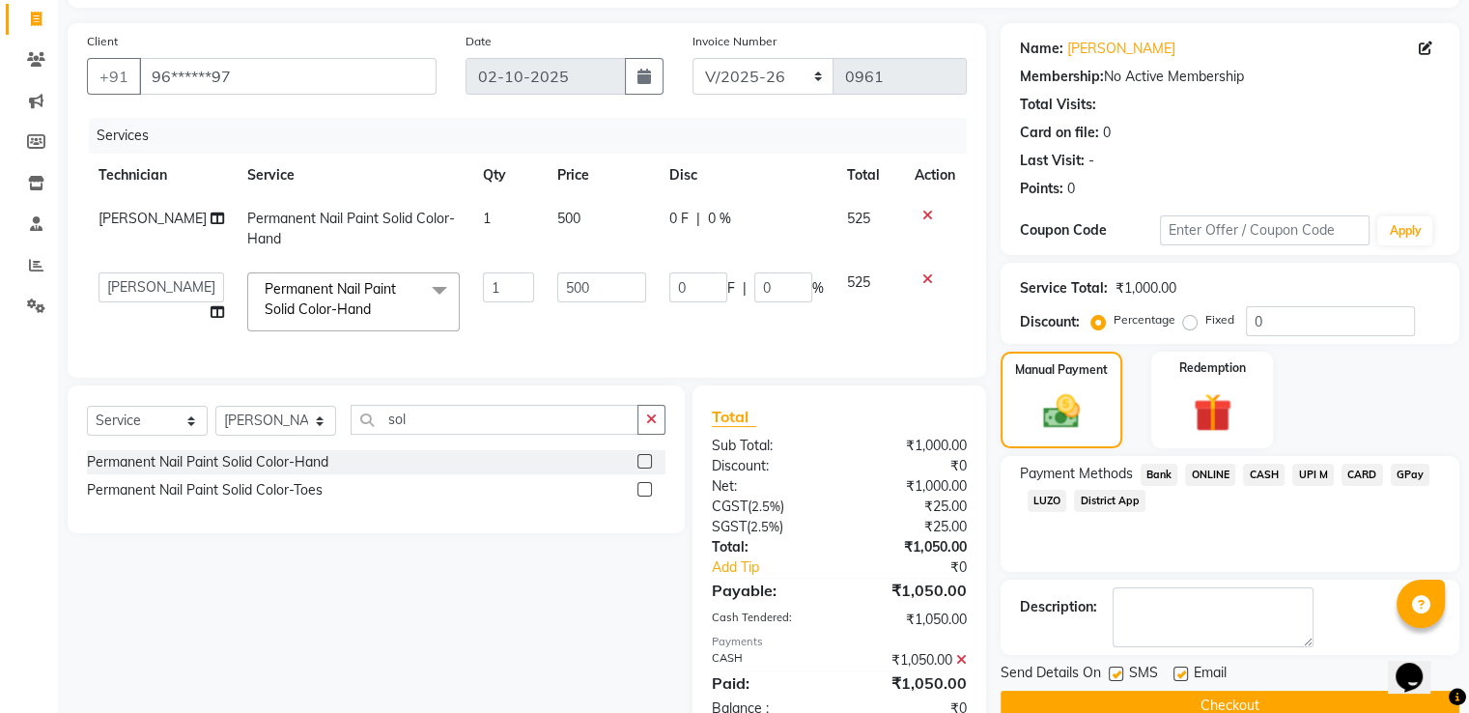
scroll to position [190, 0]
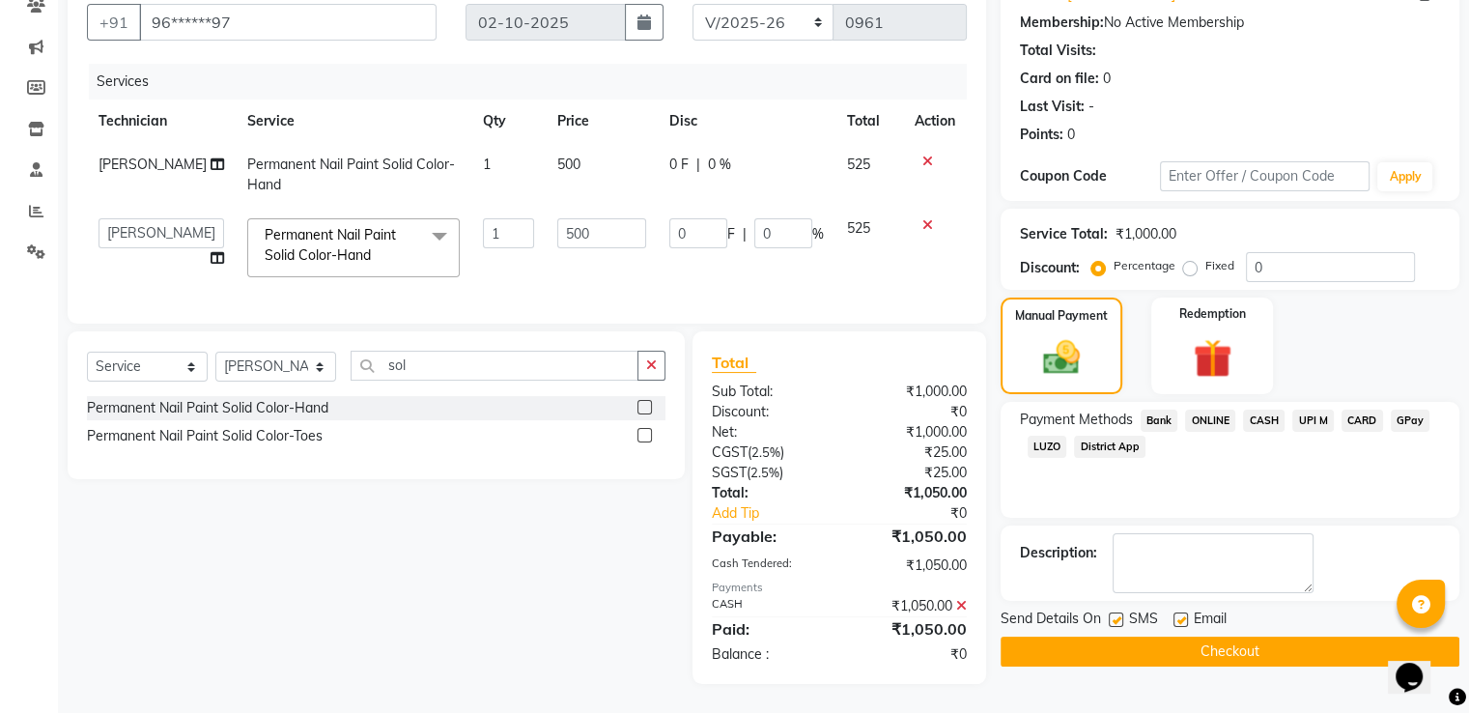
click at [1254, 646] on button "Checkout" at bounding box center [1230, 652] width 459 height 30
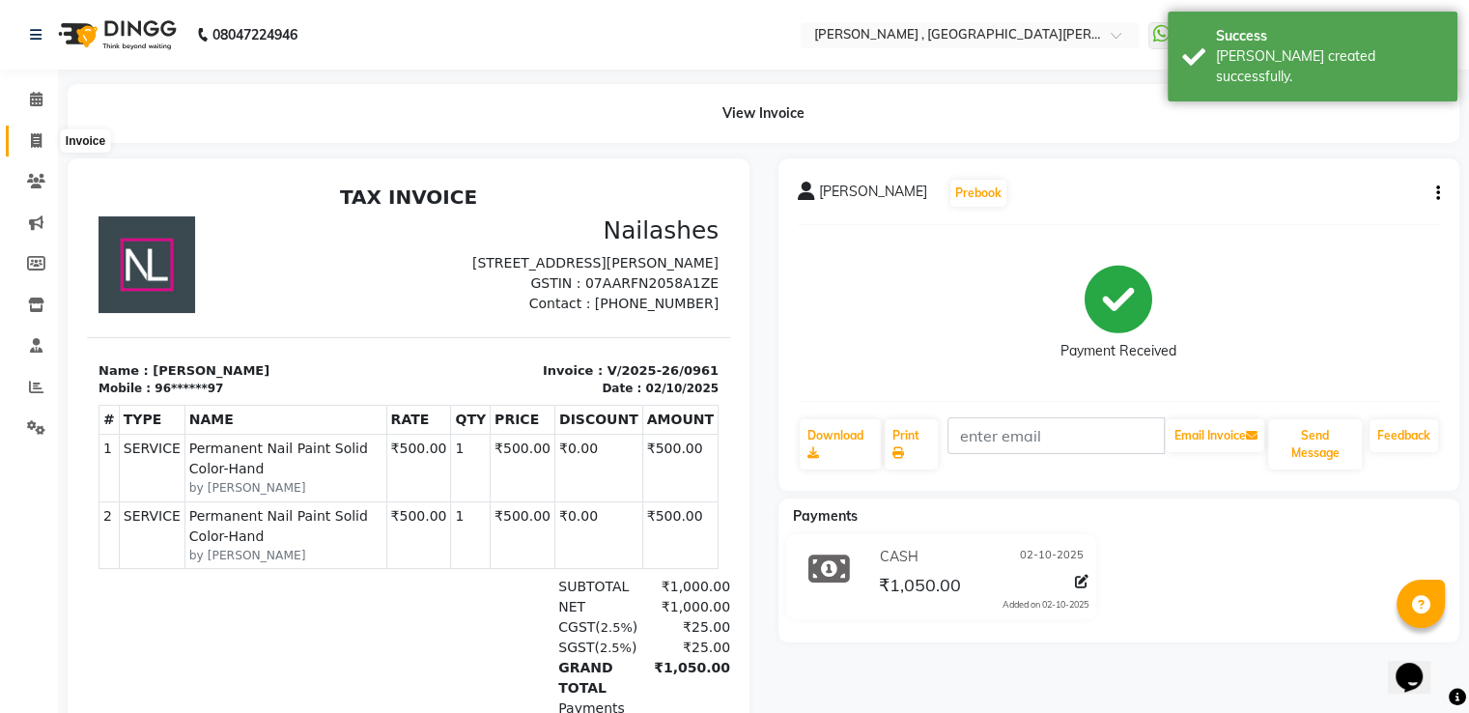
click at [34, 143] on icon at bounding box center [36, 140] width 11 height 14
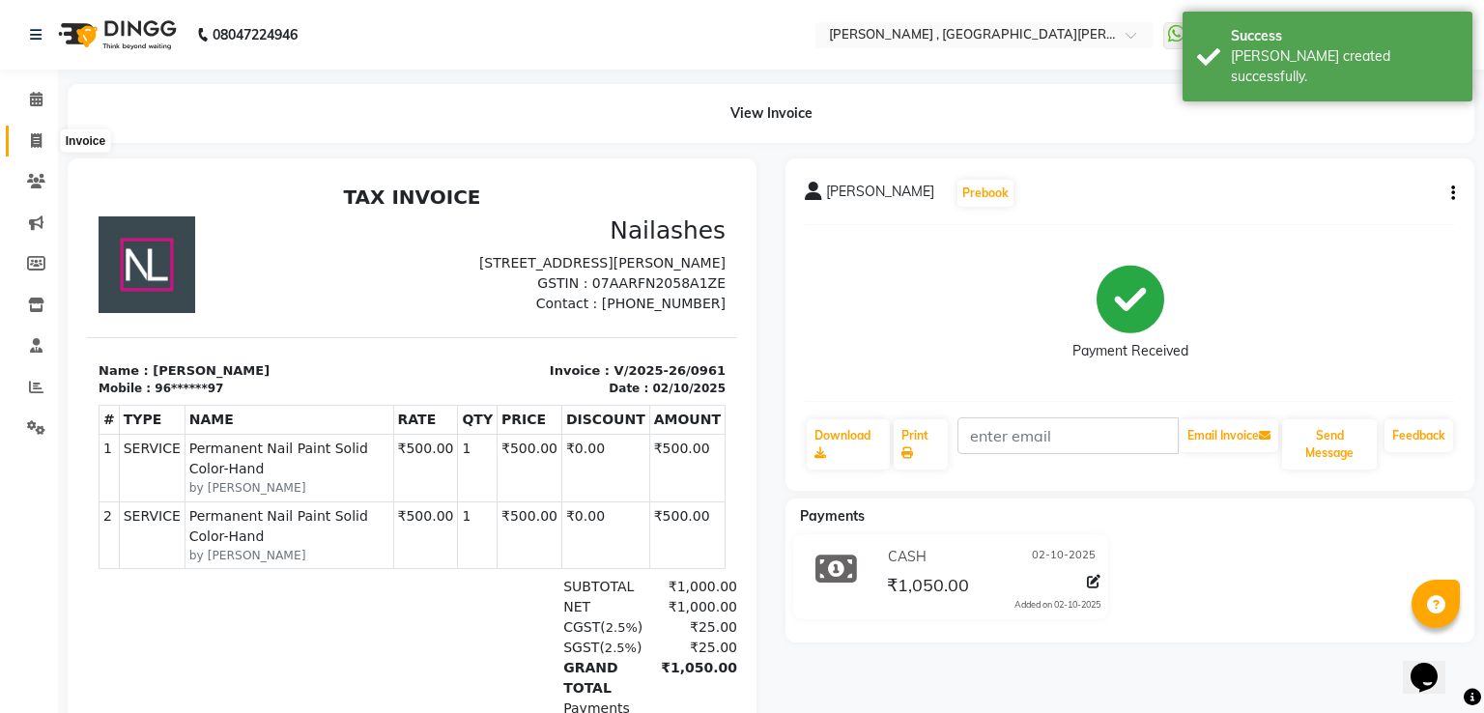
select select "3836"
select select "service"
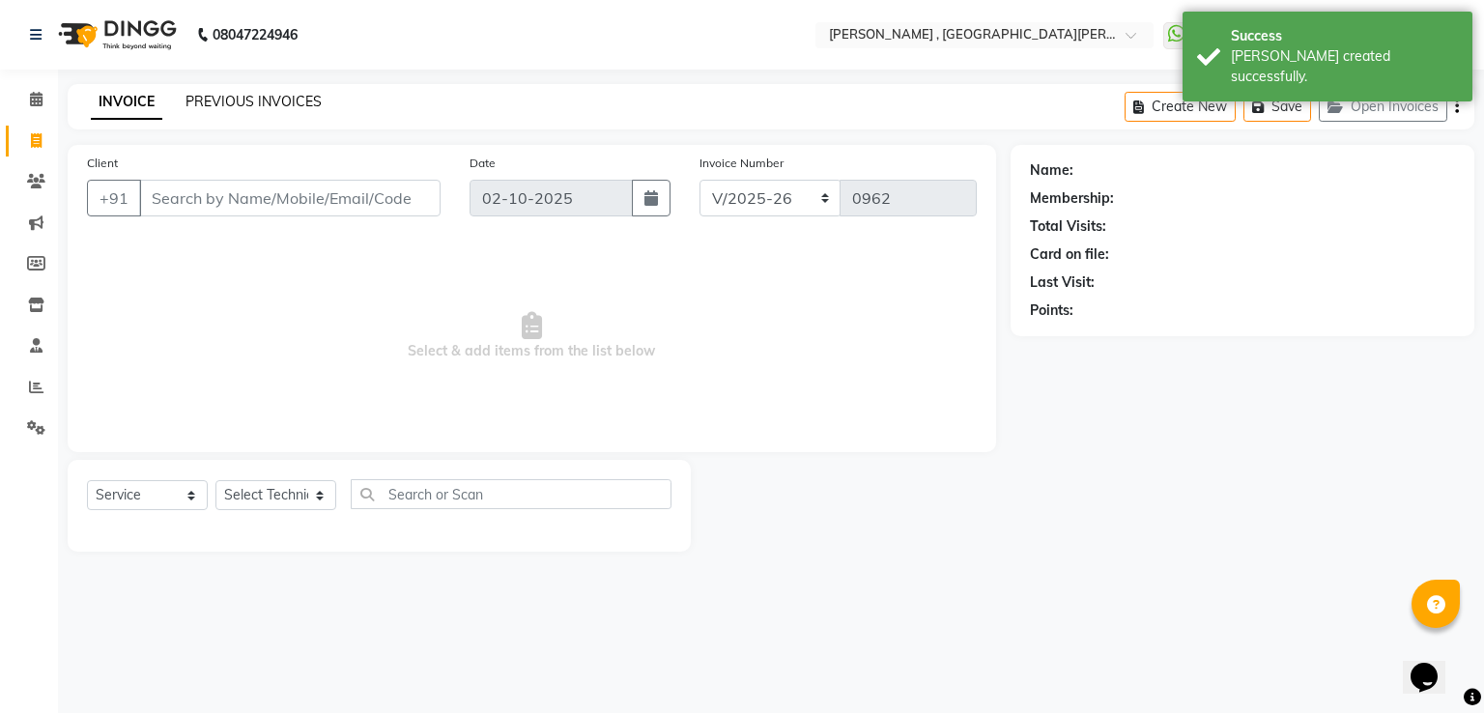
click at [230, 103] on link "PREVIOUS INVOICES" at bounding box center [253, 101] width 136 height 17
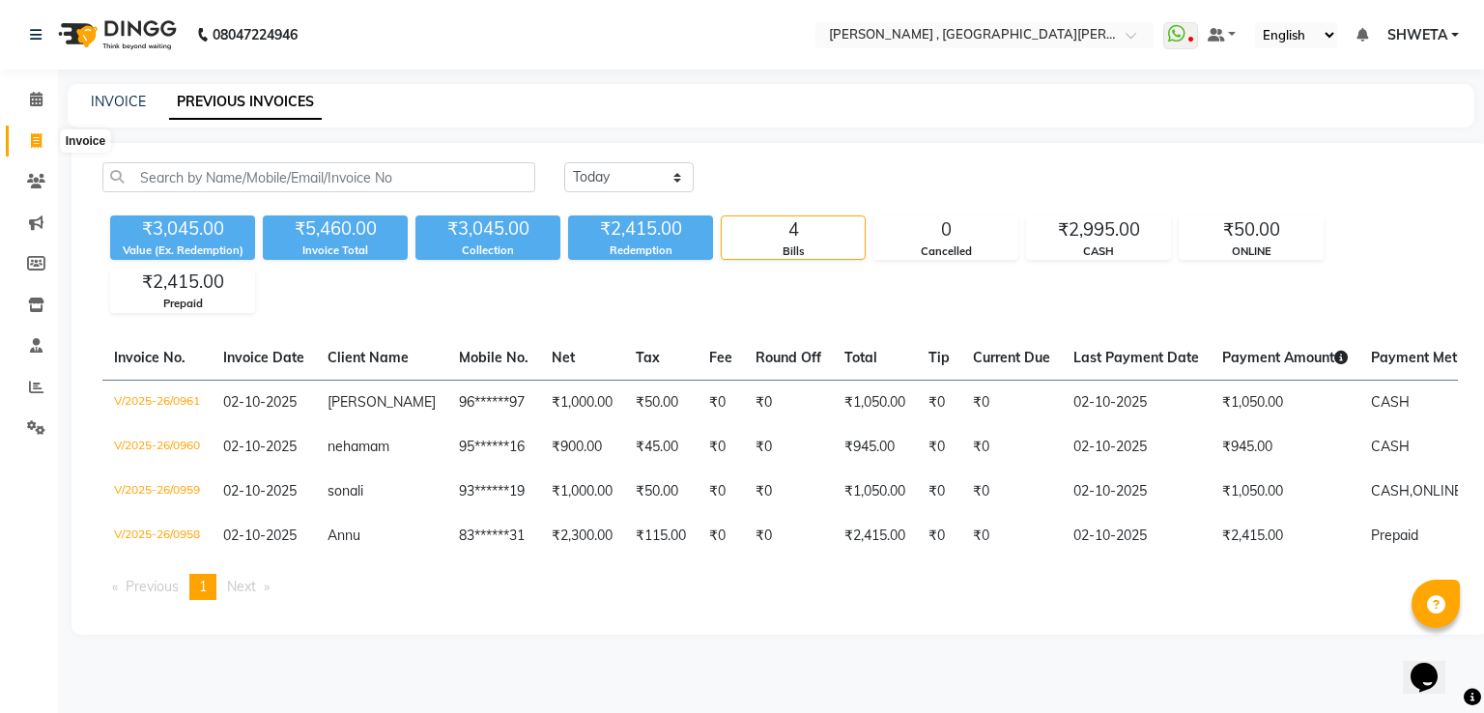
click at [31, 137] on icon at bounding box center [36, 140] width 11 height 14
select select "service"
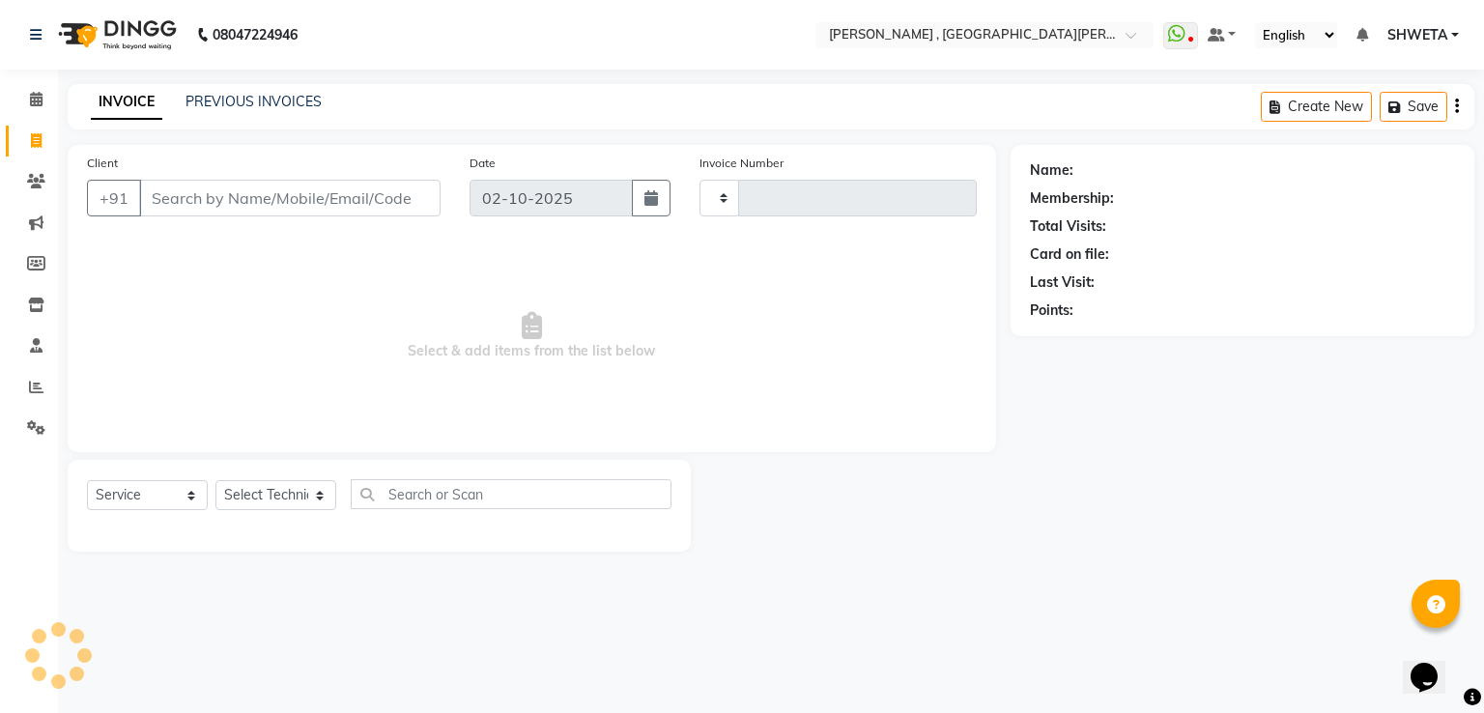
type input "0962"
select select "3836"
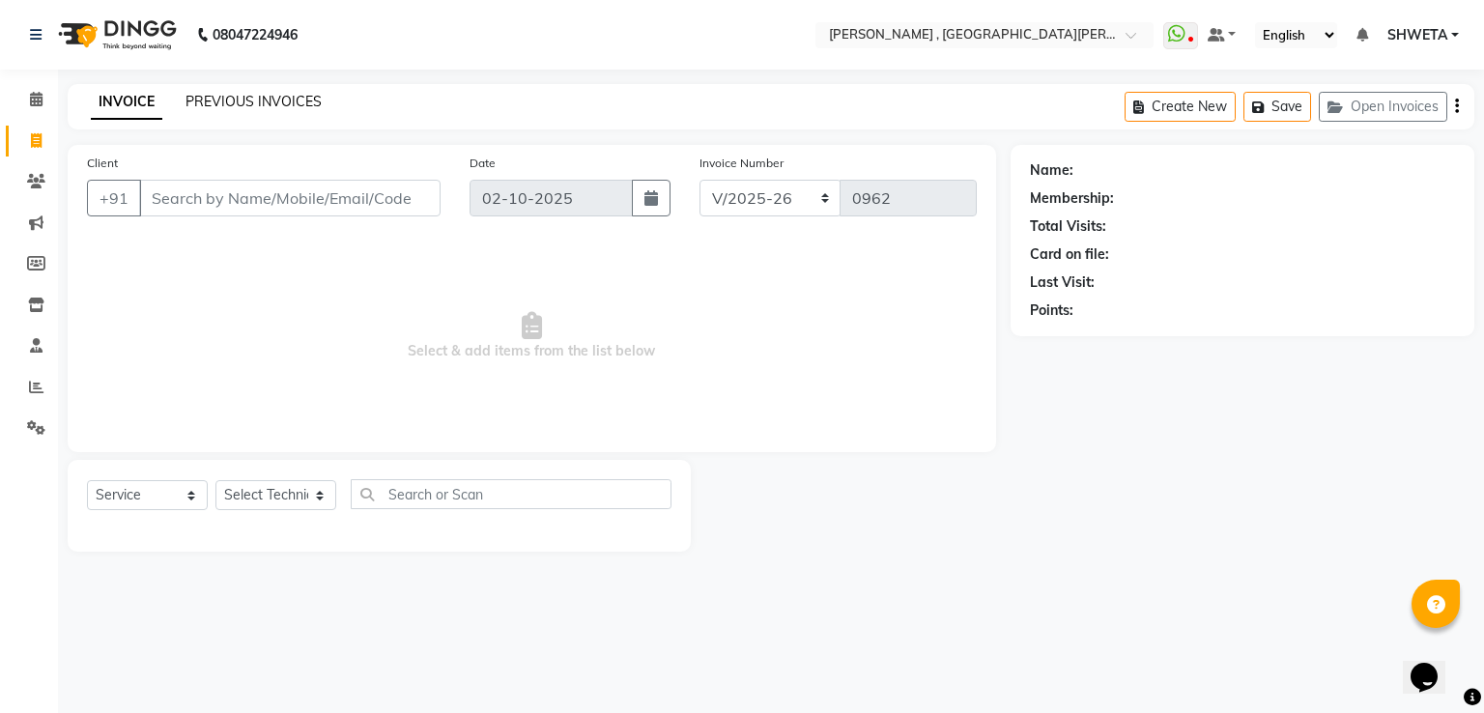
click at [292, 104] on link "PREVIOUS INVOICES" at bounding box center [253, 101] width 136 height 17
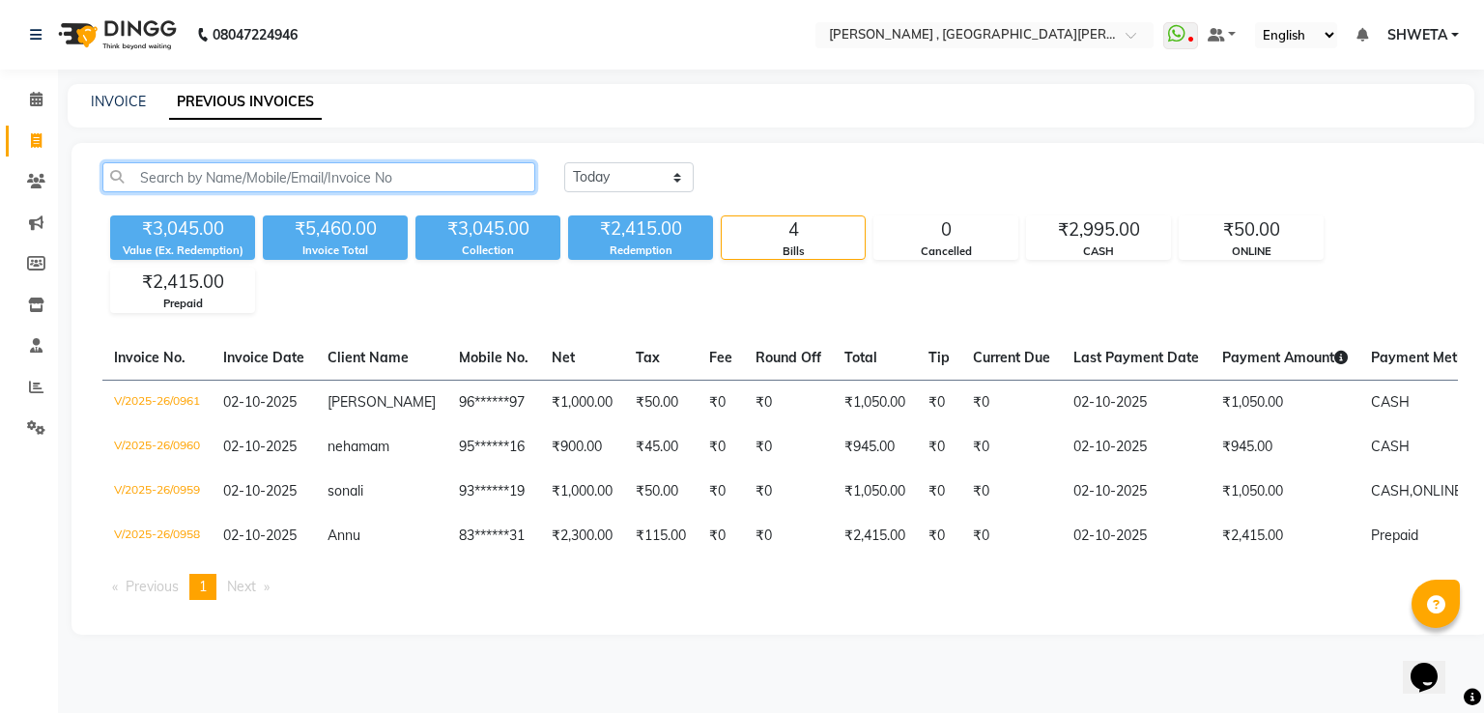
click at [217, 185] on input "text" at bounding box center [318, 177] width 433 height 30
click at [108, 106] on link "INVOICE" at bounding box center [118, 101] width 55 height 17
select select "service"
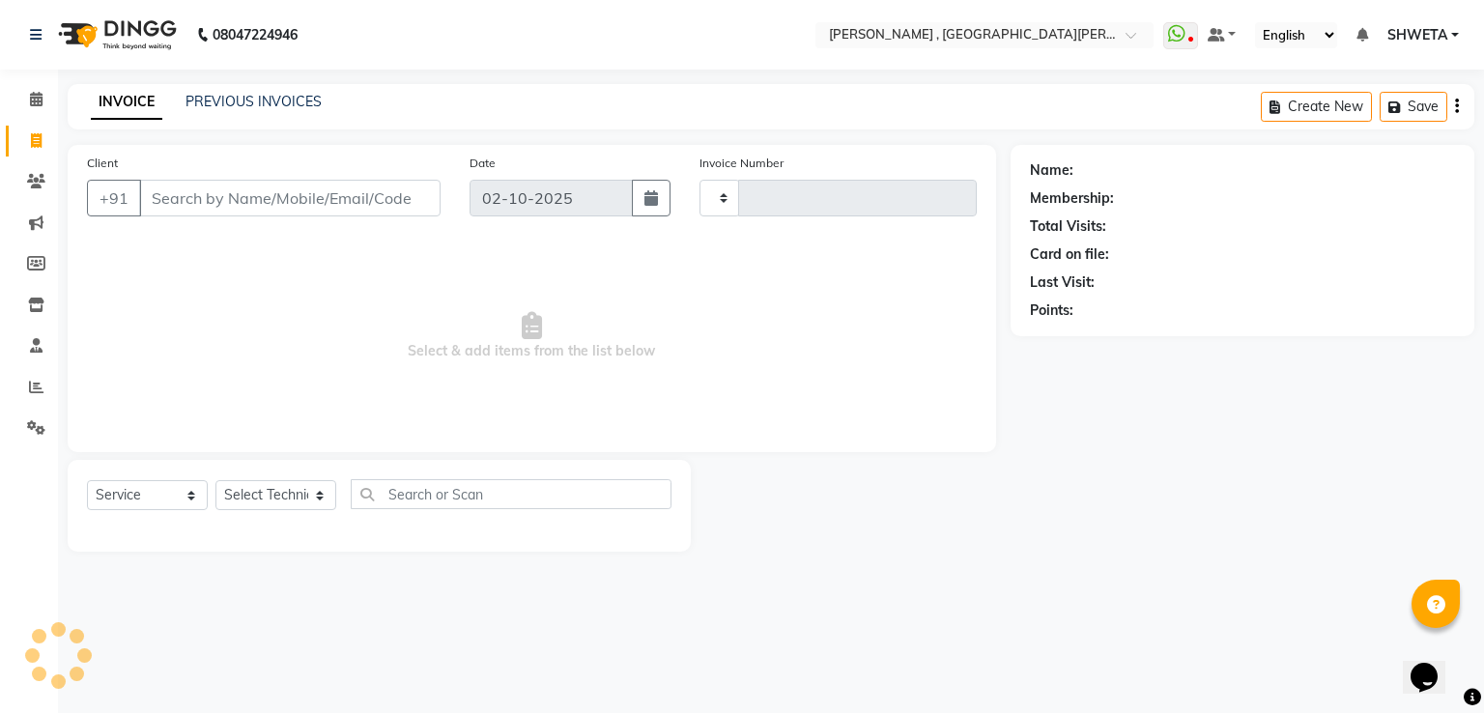
type input "0962"
select select "3836"
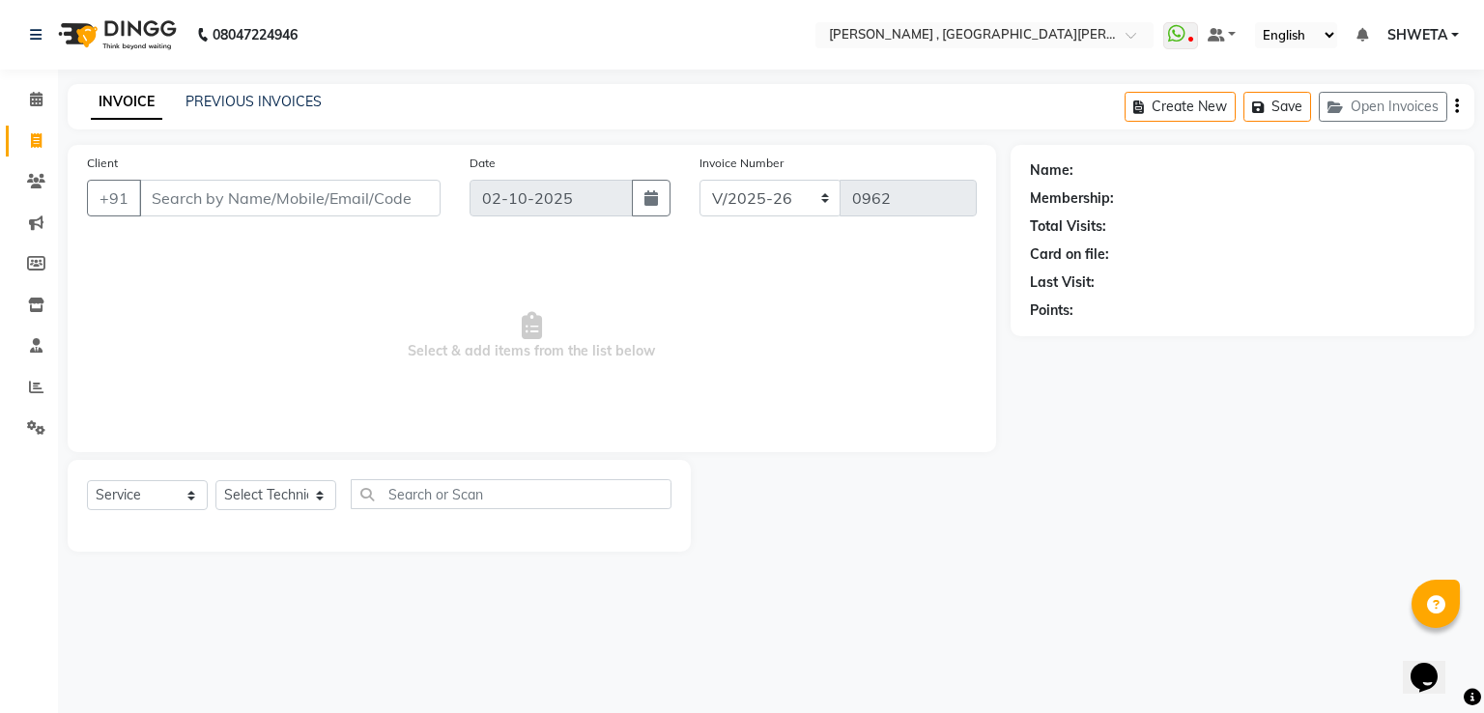
click at [209, 194] on input "Client" at bounding box center [289, 198] width 301 height 37
click at [197, 216] on input "Client" at bounding box center [289, 198] width 301 height 37
click at [225, 204] on input "Client" at bounding box center [289, 198] width 301 height 37
click at [249, 489] on select "Select Technician aakash Manager Nargis Neha Nagarwal rohit Sky" at bounding box center [275, 495] width 121 height 30
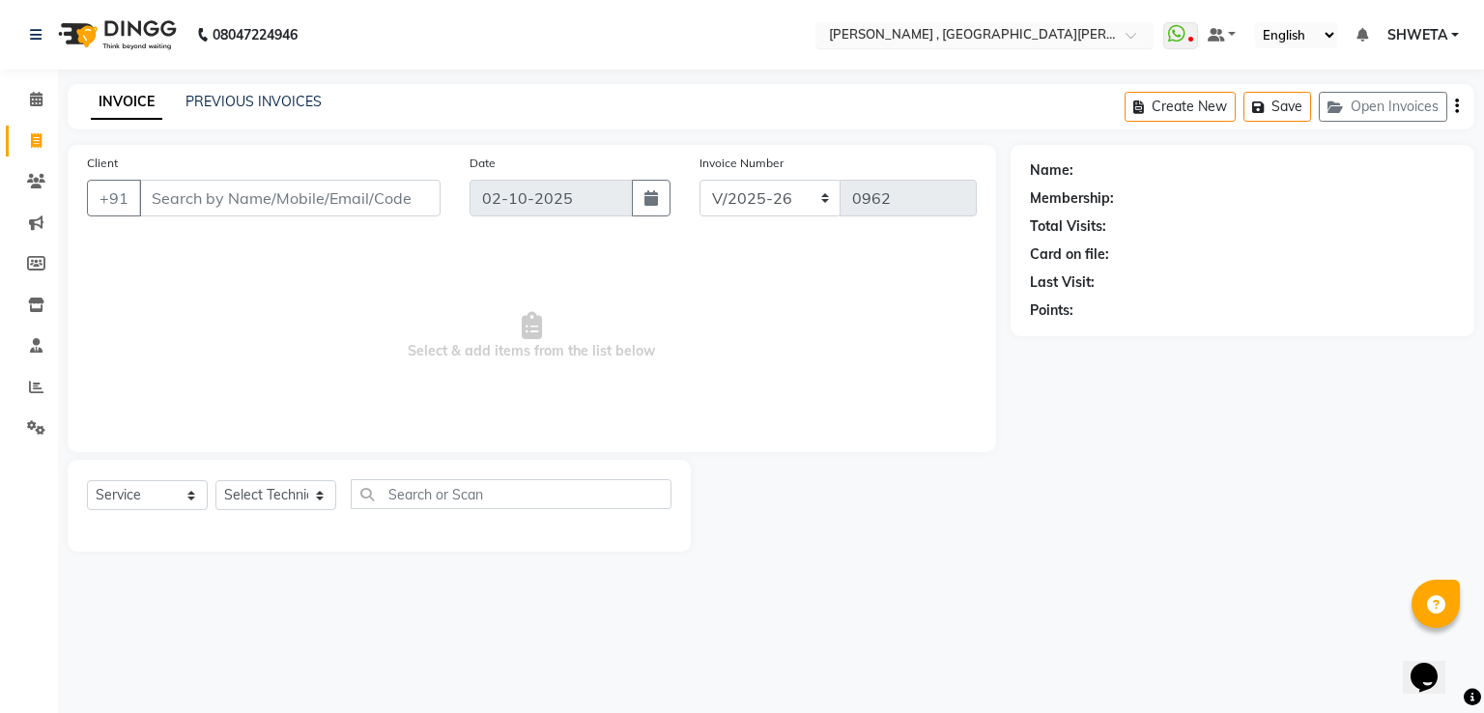
click at [959, 27] on input "text" at bounding box center [965, 36] width 280 height 19
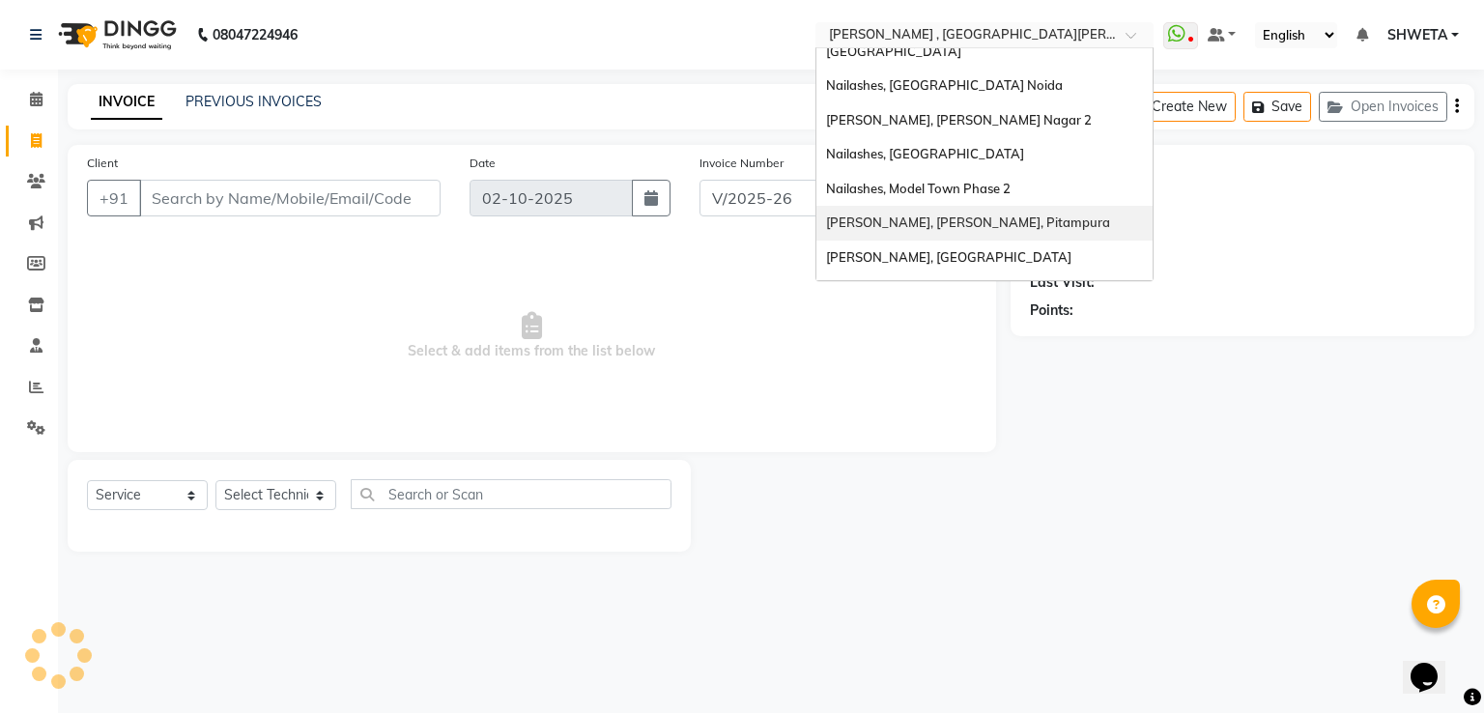
scroll to position [380, 0]
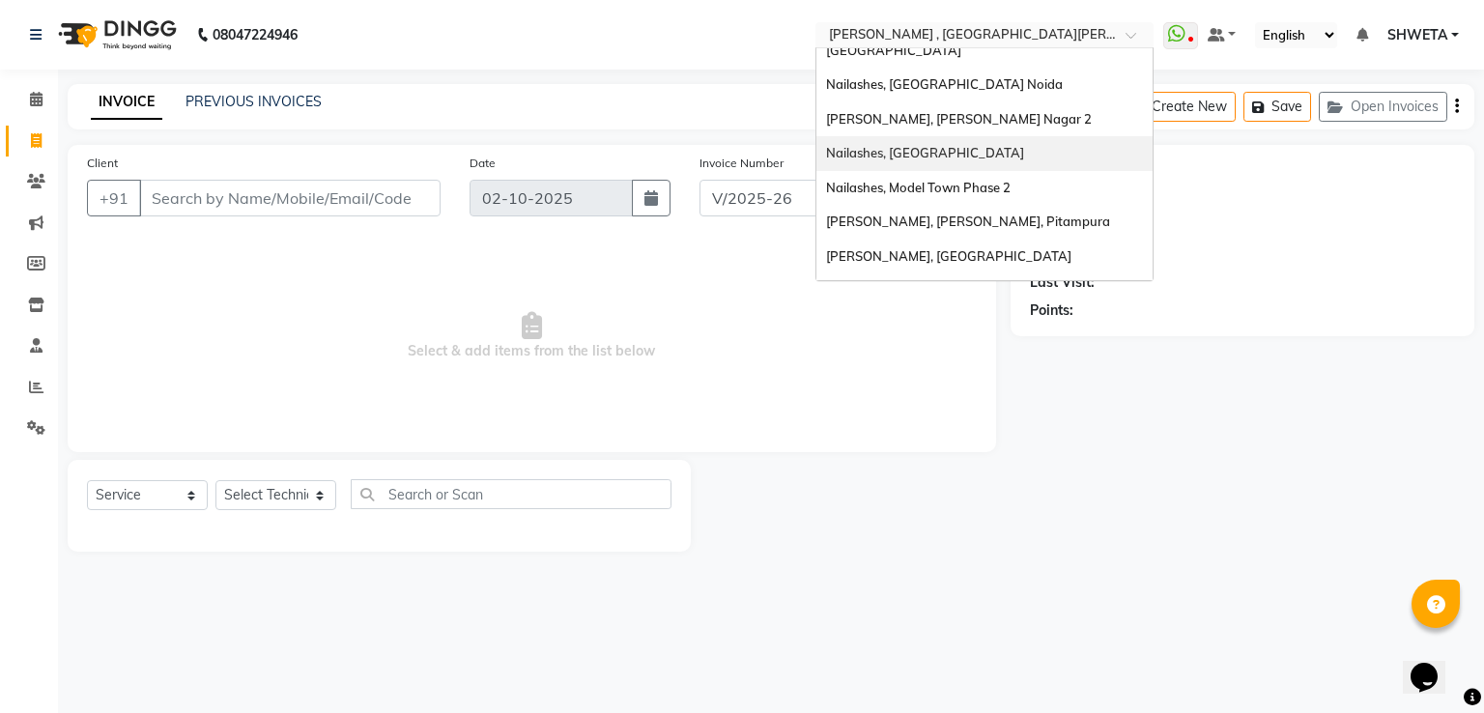
click at [941, 145] on span "Nailashes, [GEOGRAPHIC_DATA]" at bounding box center [925, 152] width 198 height 15
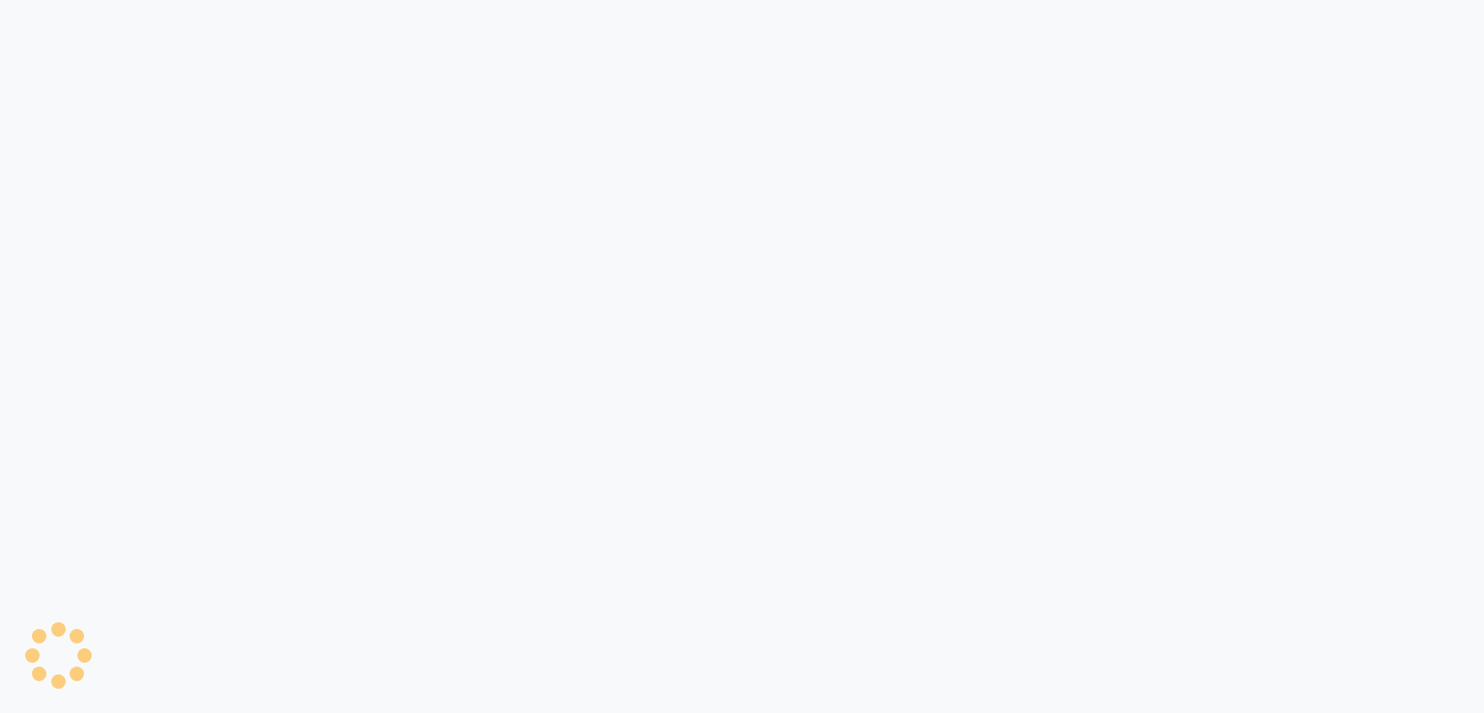
select select "3926"
select select "service"
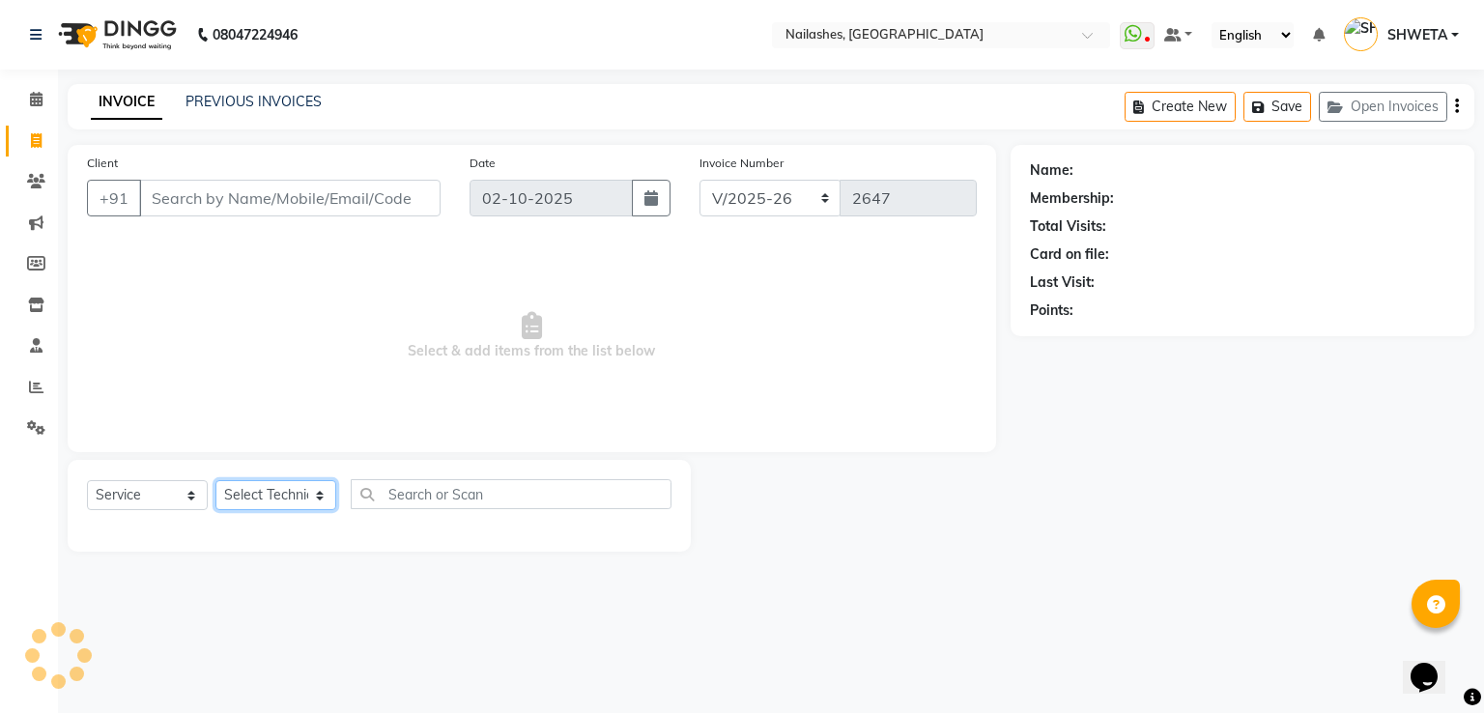
click at [267, 490] on select "Select Technician [PERSON_NAME] [PERSON_NAME] [PERSON_NAME] 2 [PERSON_NAME] MAN…" at bounding box center [275, 495] width 121 height 30
select select "19576"
click at [215, 481] on select "Select Technician [PERSON_NAME] [PERSON_NAME] [PERSON_NAME] 2 [PERSON_NAME] MAN…" at bounding box center [275, 495] width 121 height 30
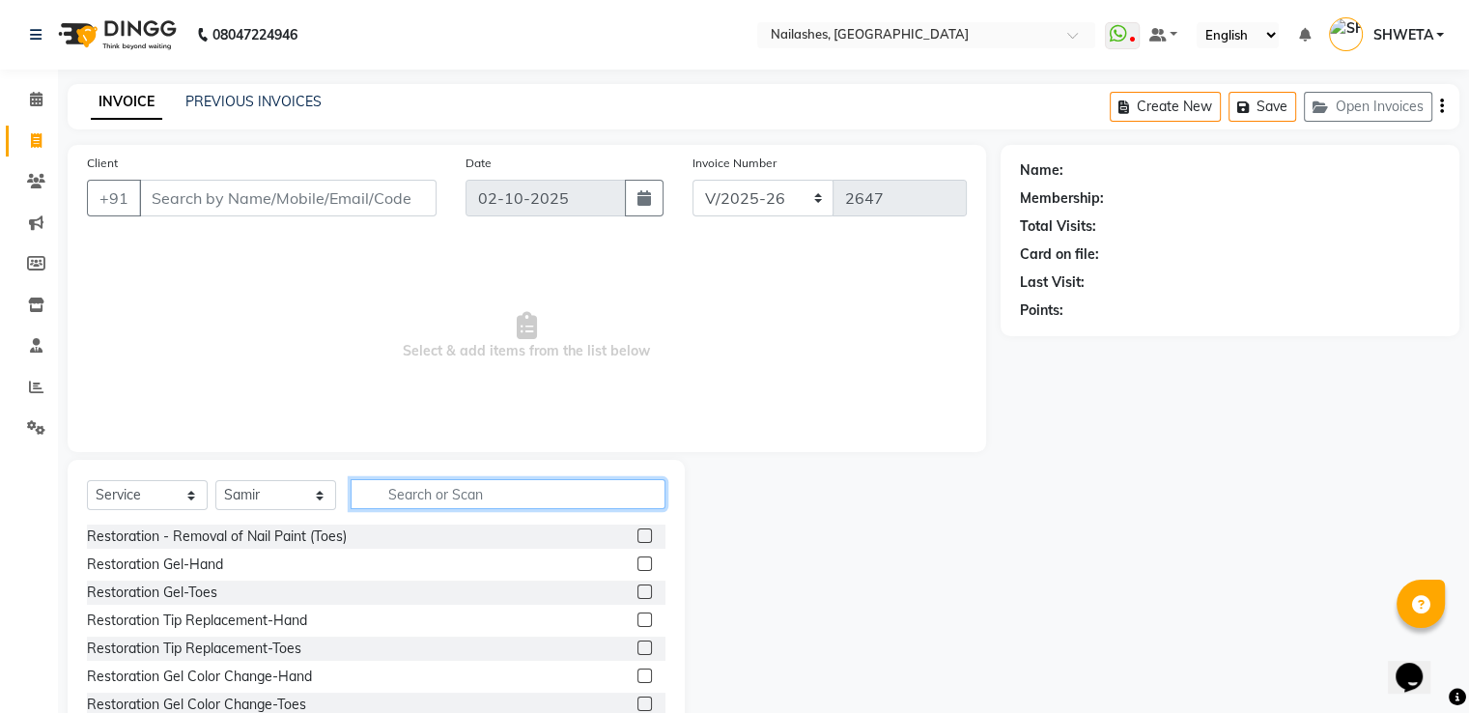
click at [439, 494] on input "text" at bounding box center [508, 494] width 315 height 30
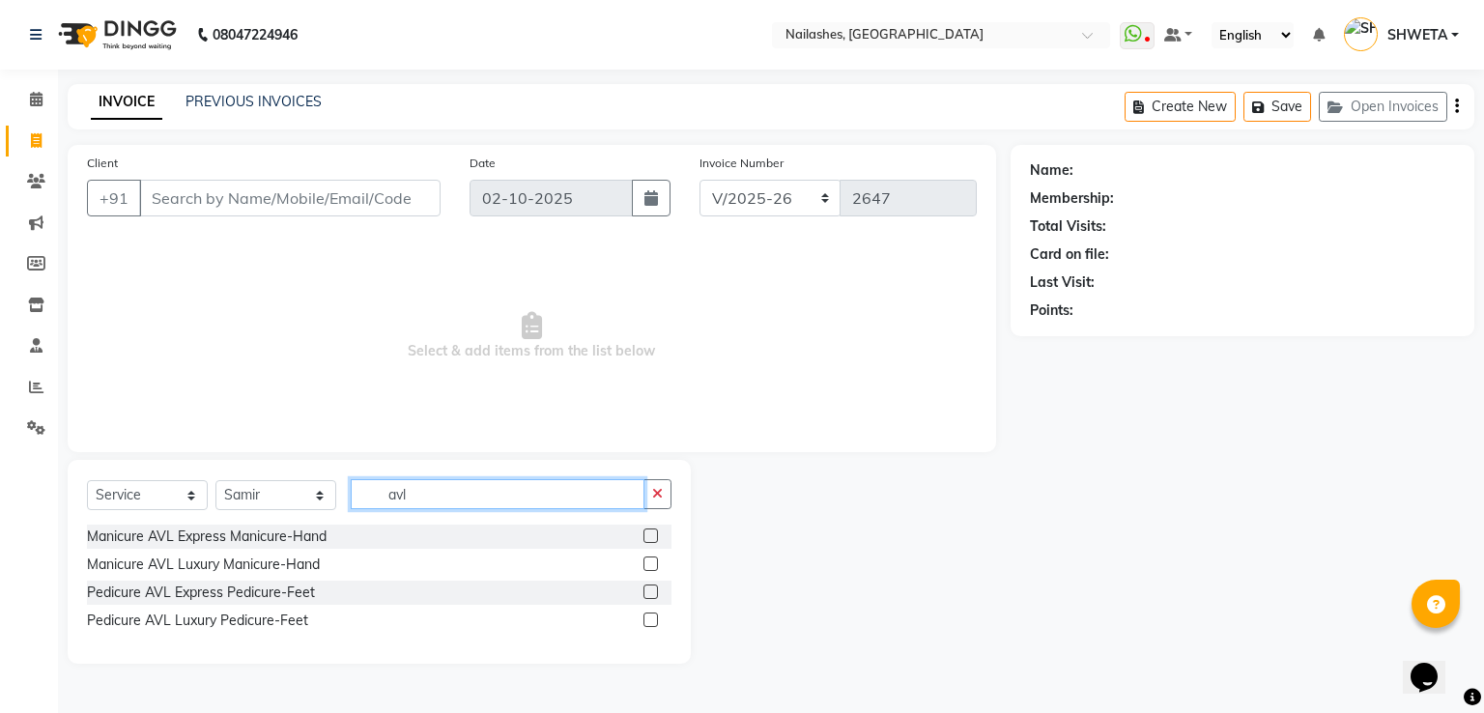
type input "avl"
click at [644, 594] on label at bounding box center [650, 592] width 14 height 14
click at [644, 594] on input "checkbox" at bounding box center [649, 592] width 13 height 13
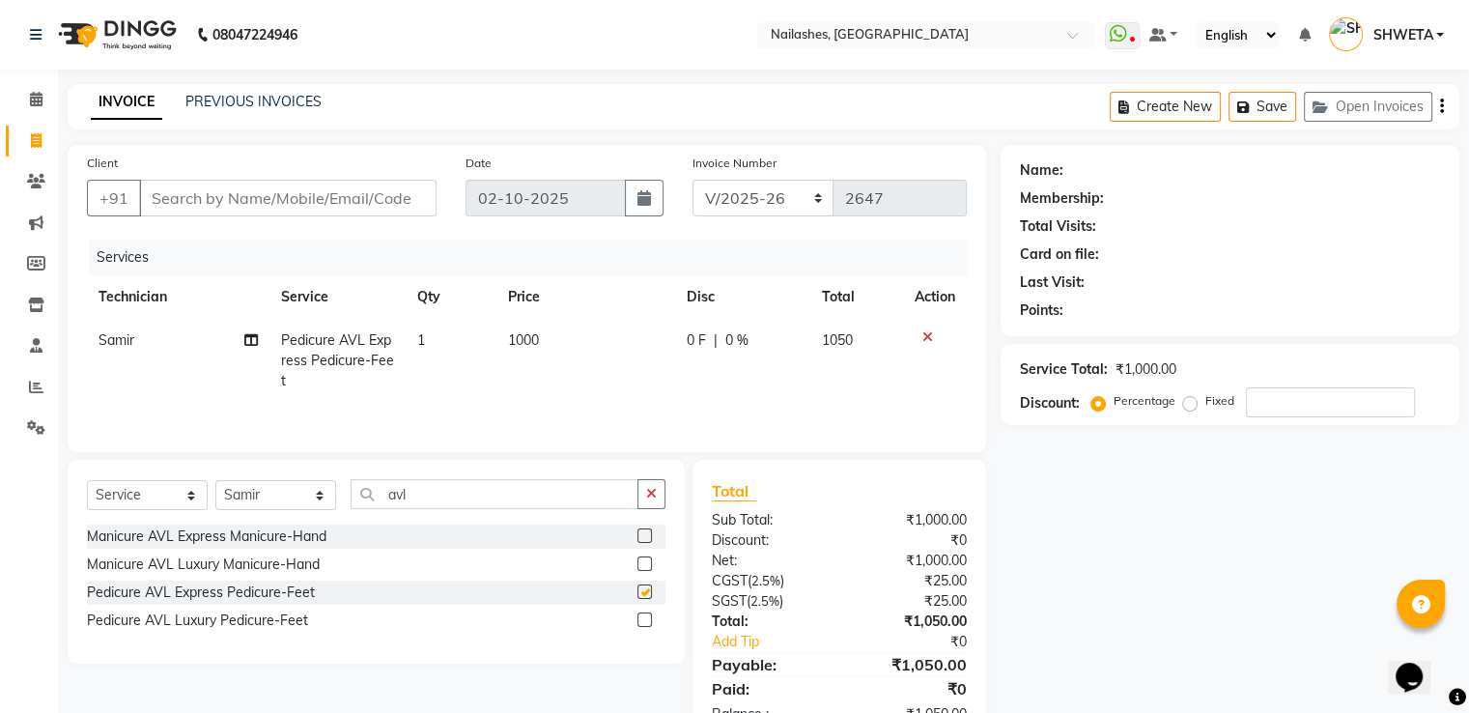
checkbox input "false"
click at [287, 493] on select "Select Technician [PERSON_NAME] [PERSON_NAME] [PERSON_NAME] 2 [PERSON_NAME] MAN…" at bounding box center [275, 495] width 121 height 30
click at [647, 503] on button "button" at bounding box center [652, 494] width 28 height 30
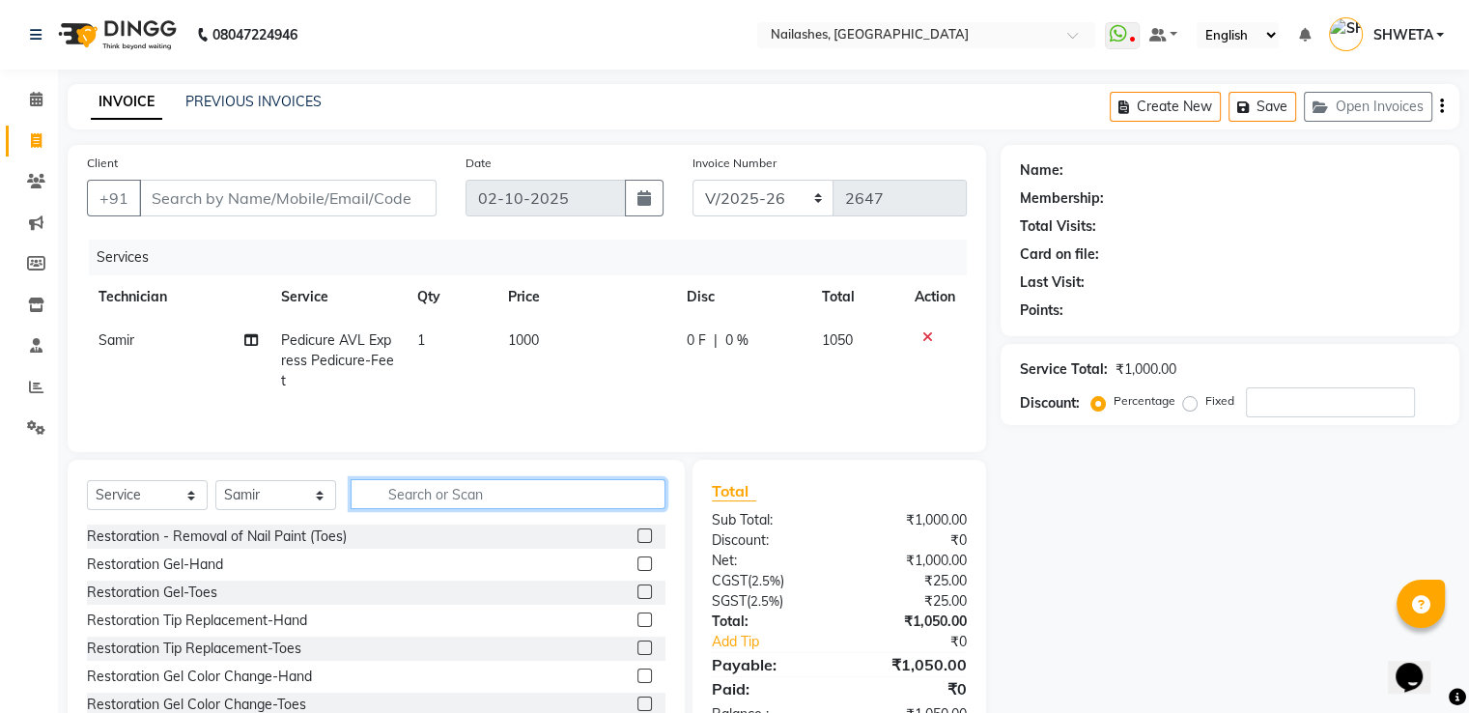
click at [630, 496] on input "text" at bounding box center [508, 494] width 315 height 30
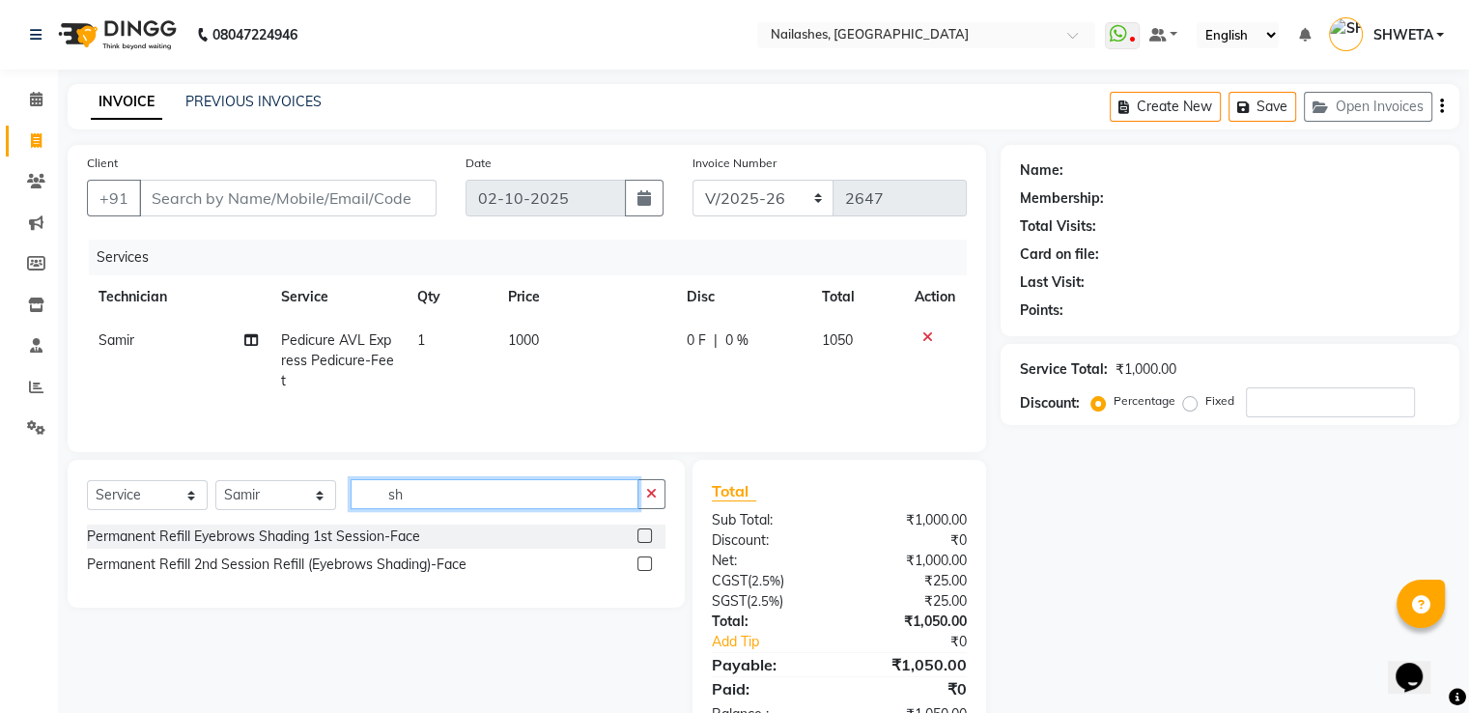
type input "s"
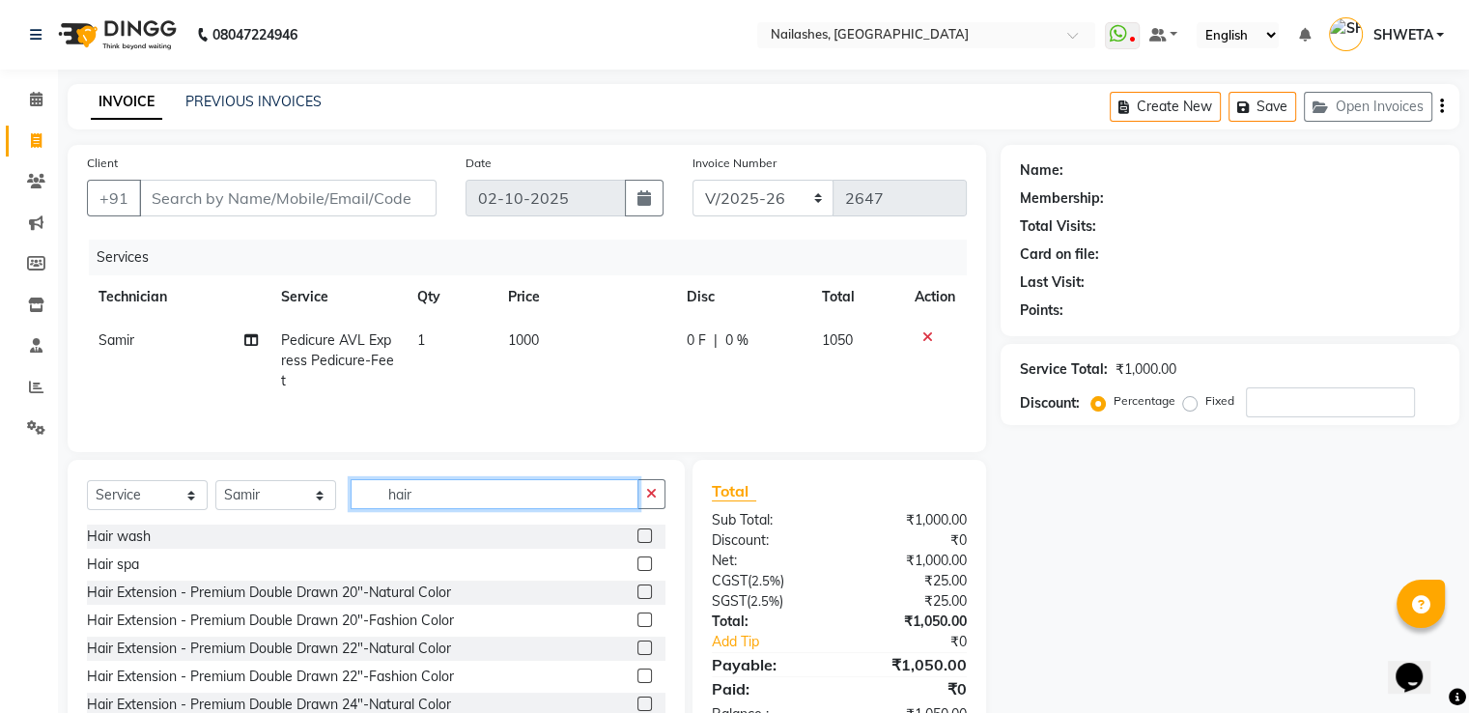
type input "hair"
click at [638, 535] on label at bounding box center [645, 535] width 14 height 14
click at [638, 535] on input "checkbox" at bounding box center [644, 536] width 13 height 13
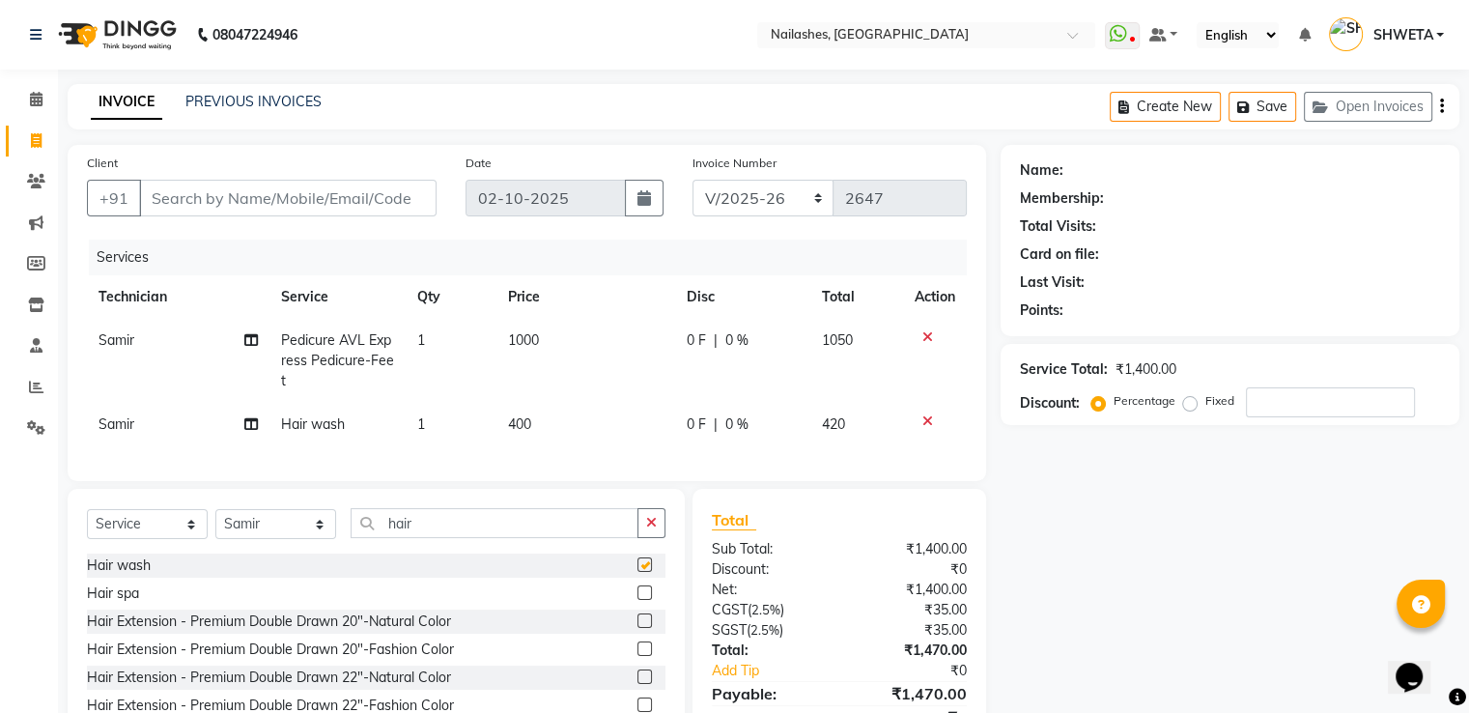
checkbox input "false"
click at [1194, 485] on div "Name: Membership: Total Visits: Card on file: Last Visit: Points: Service Total…" at bounding box center [1237, 459] width 473 height 629
click at [286, 198] on input "Client" at bounding box center [288, 198] width 298 height 37
type input "9"
type input "0"
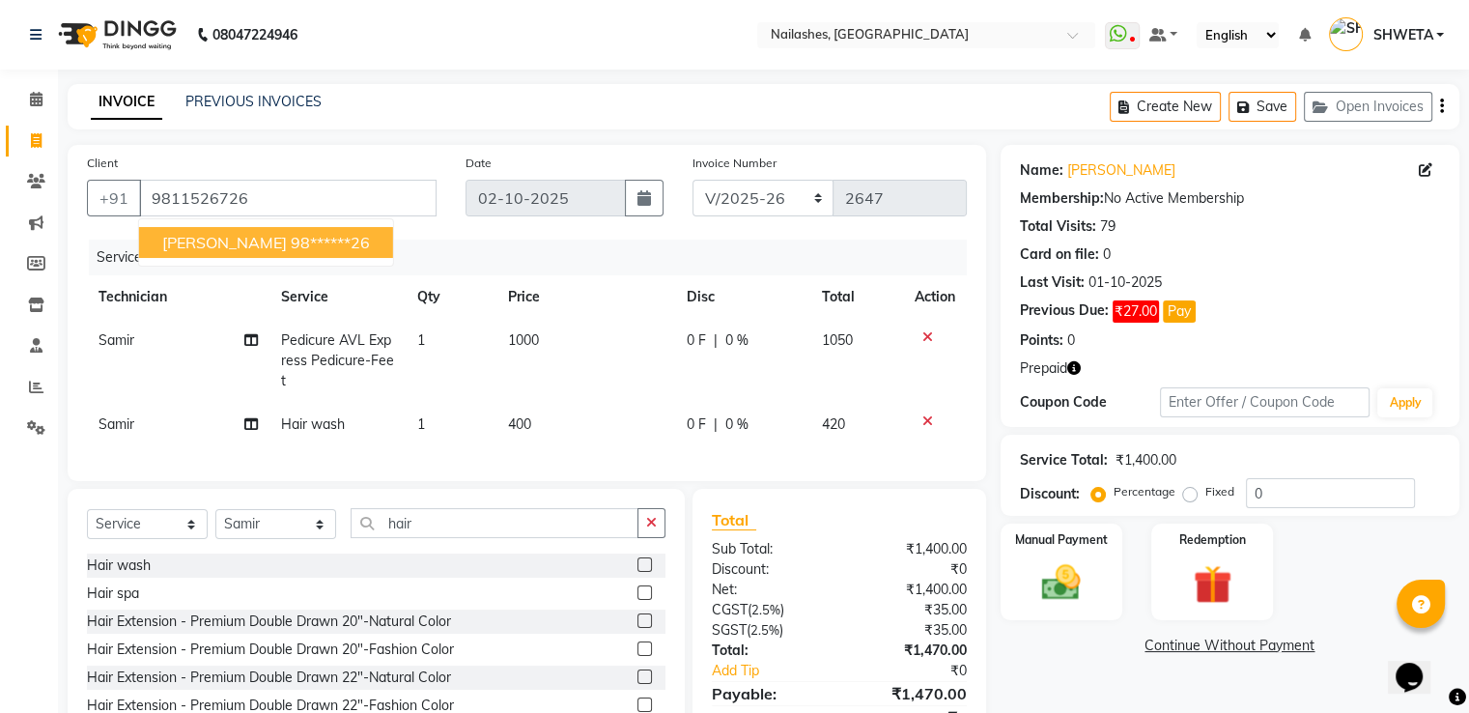
click at [291, 242] on ngb-highlight "98******26" at bounding box center [330, 242] width 79 height 19
type input "98******26"
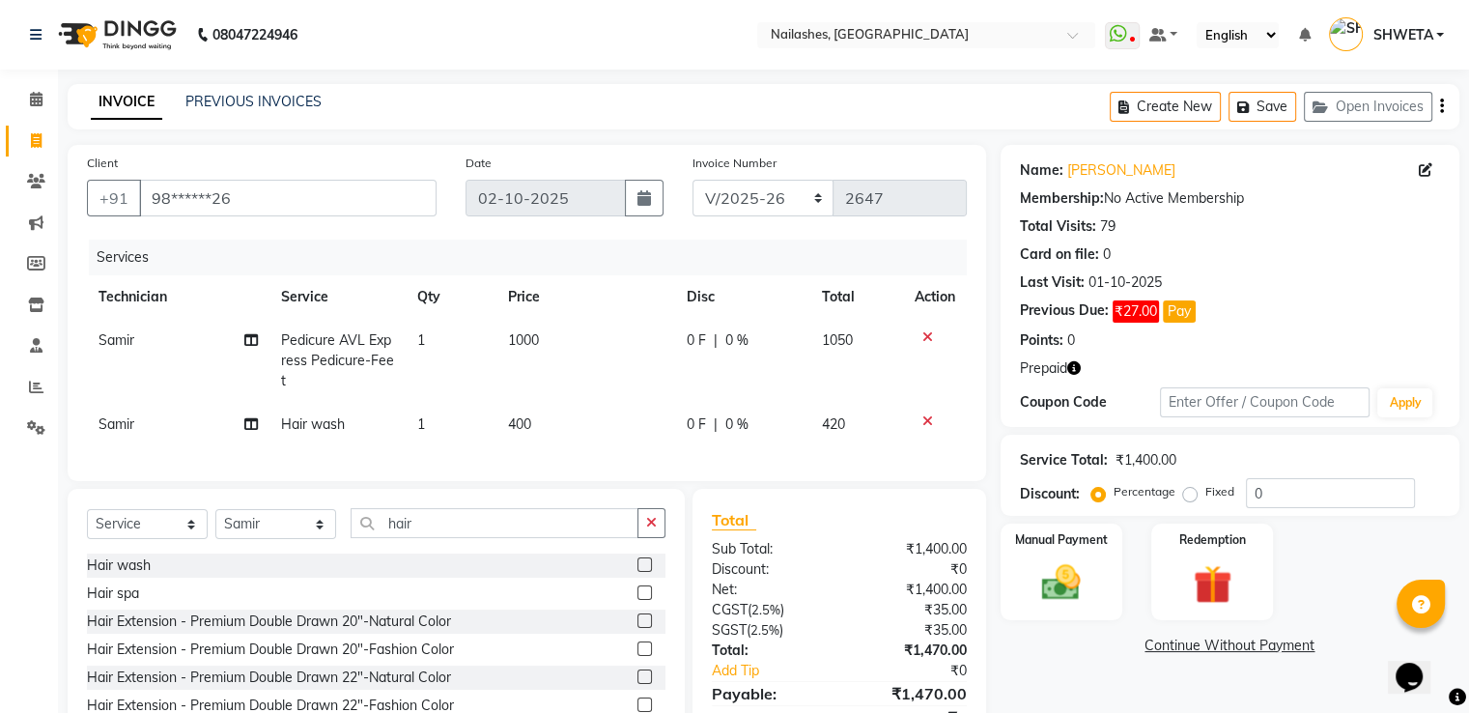
click at [1074, 374] on icon "button" at bounding box center [1075, 368] width 14 height 14
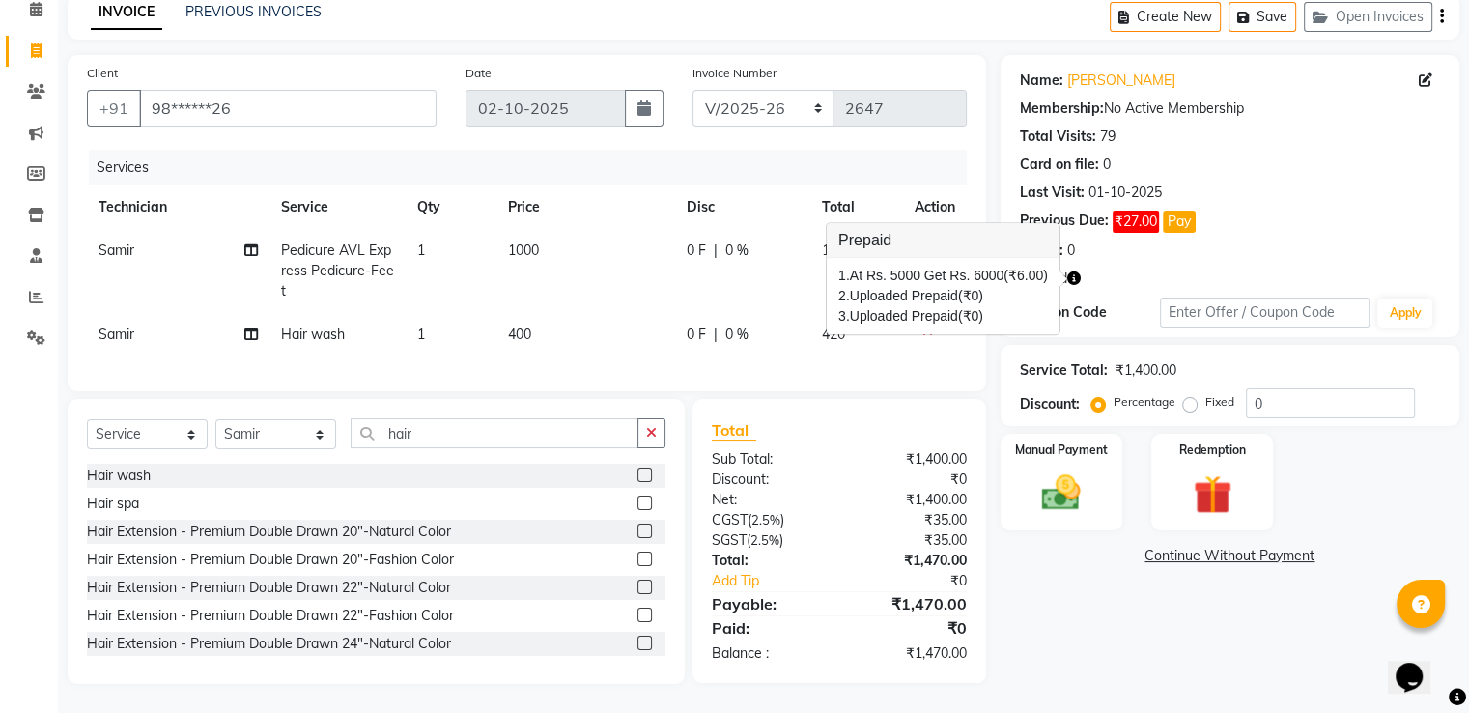
scroll to position [105, 0]
click at [1069, 471] on img at bounding box center [1061, 494] width 65 height 46
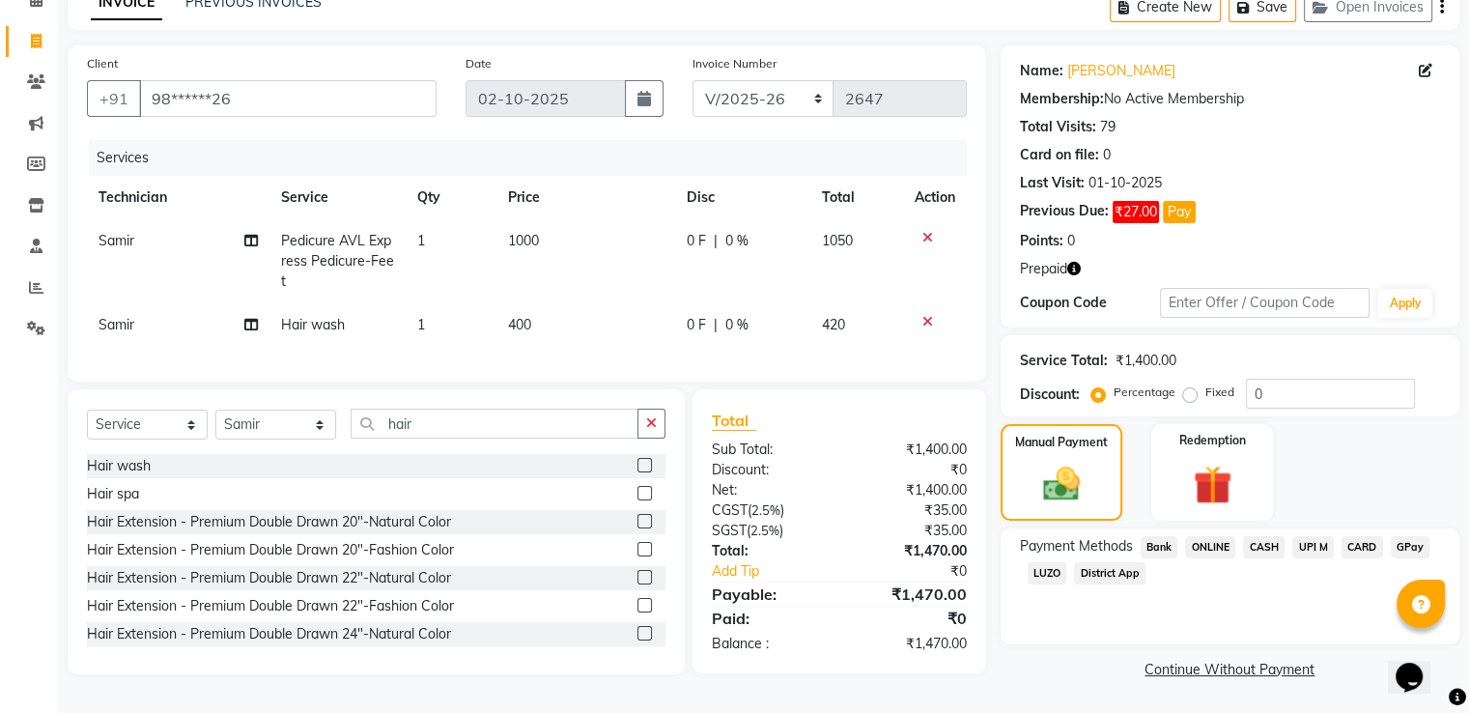
click at [1260, 544] on span "CASH" at bounding box center [1264, 547] width 42 height 22
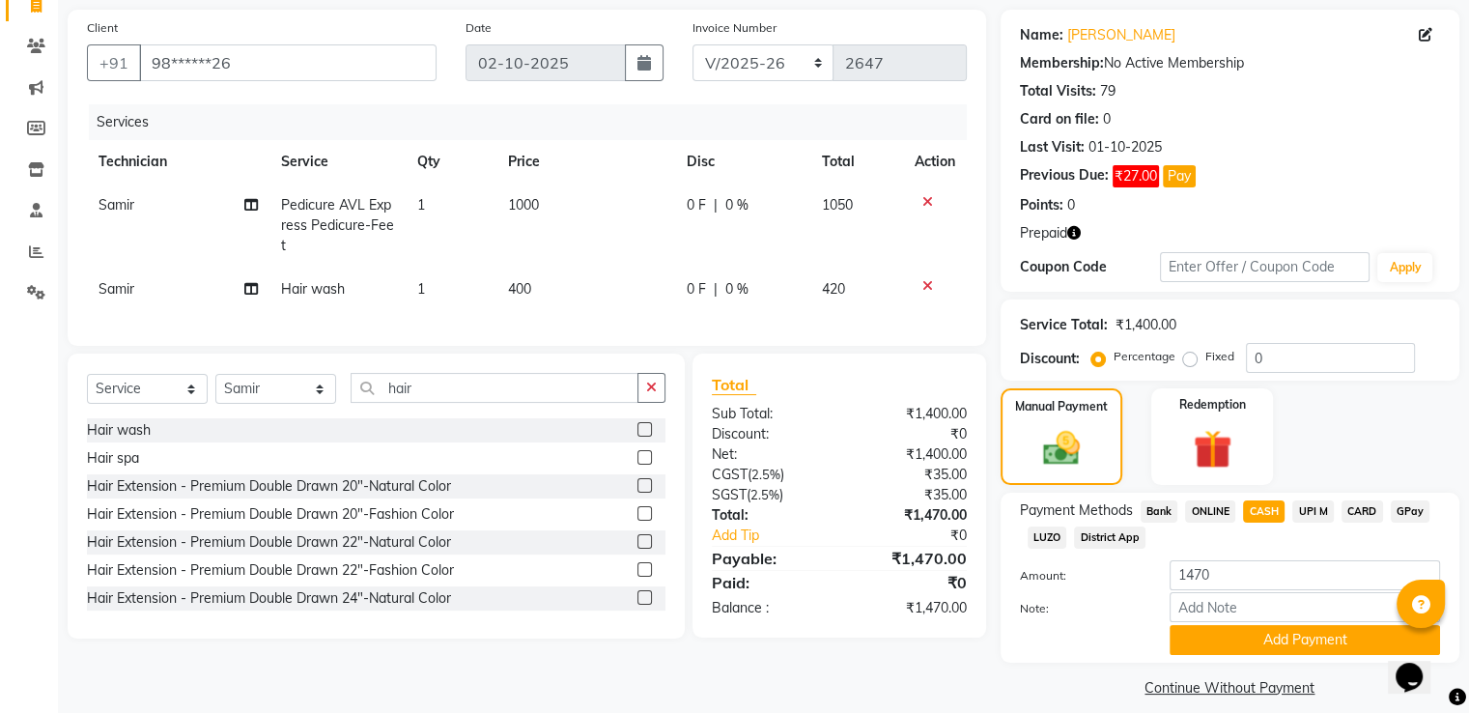
scroll to position [156, 0]
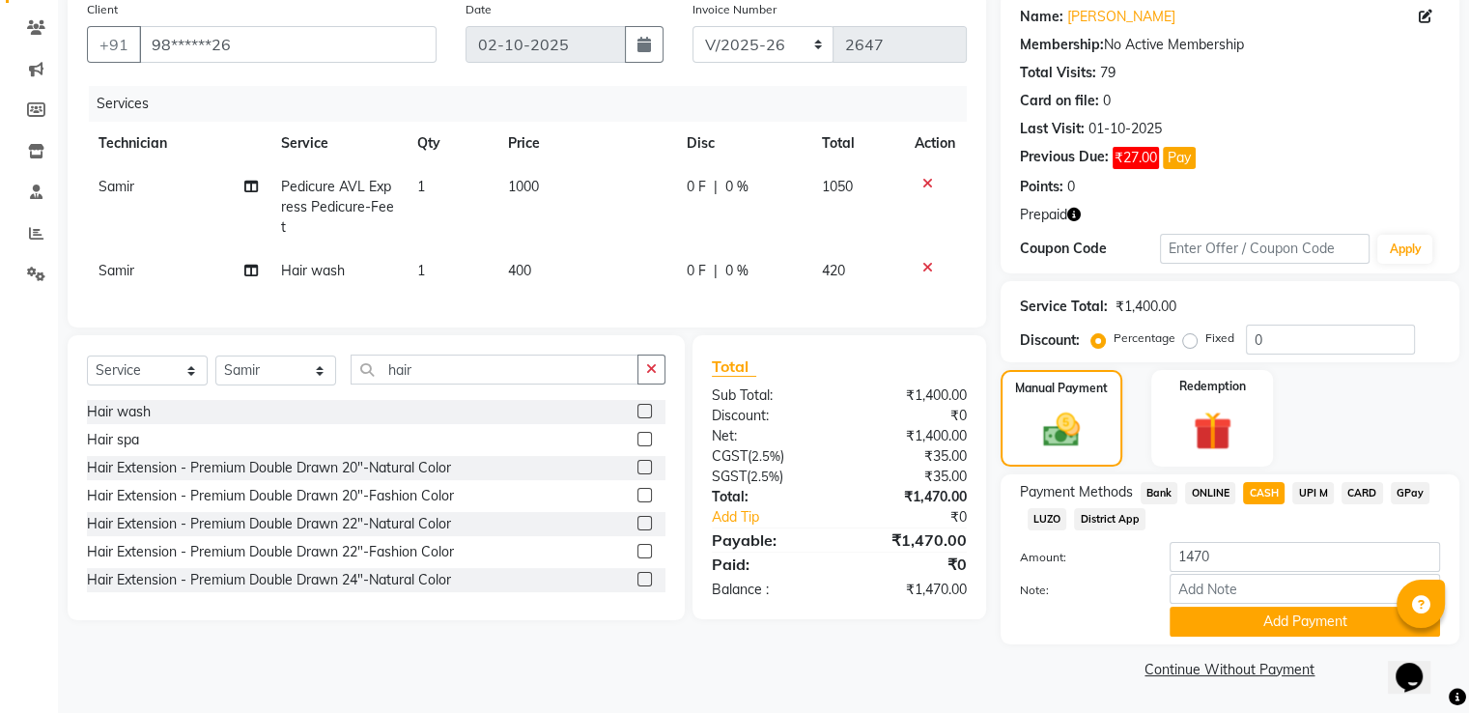
click at [1212, 491] on span "ONLINE" at bounding box center [1210, 493] width 50 height 22
click at [1262, 620] on button "Add Payment" at bounding box center [1305, 622] width 271 height 30
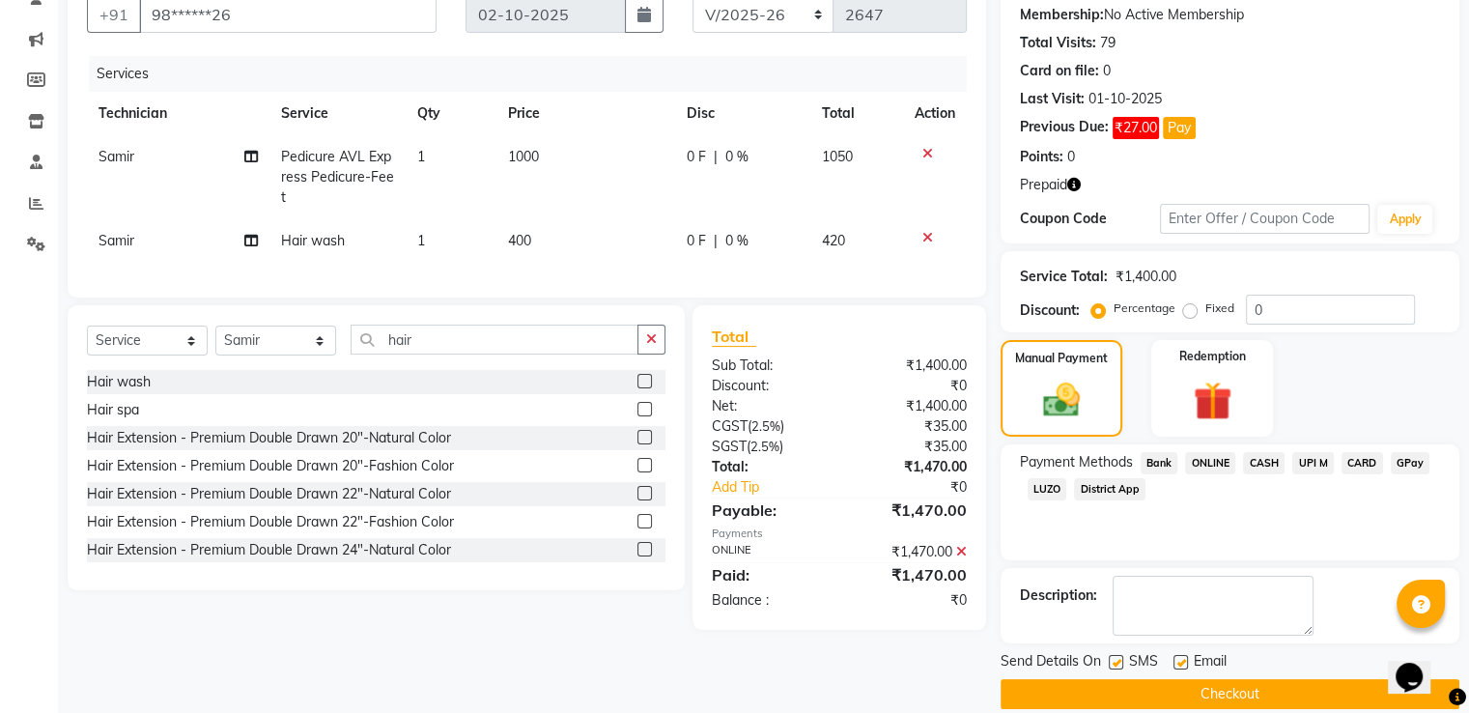
scroll to position [208, 0]
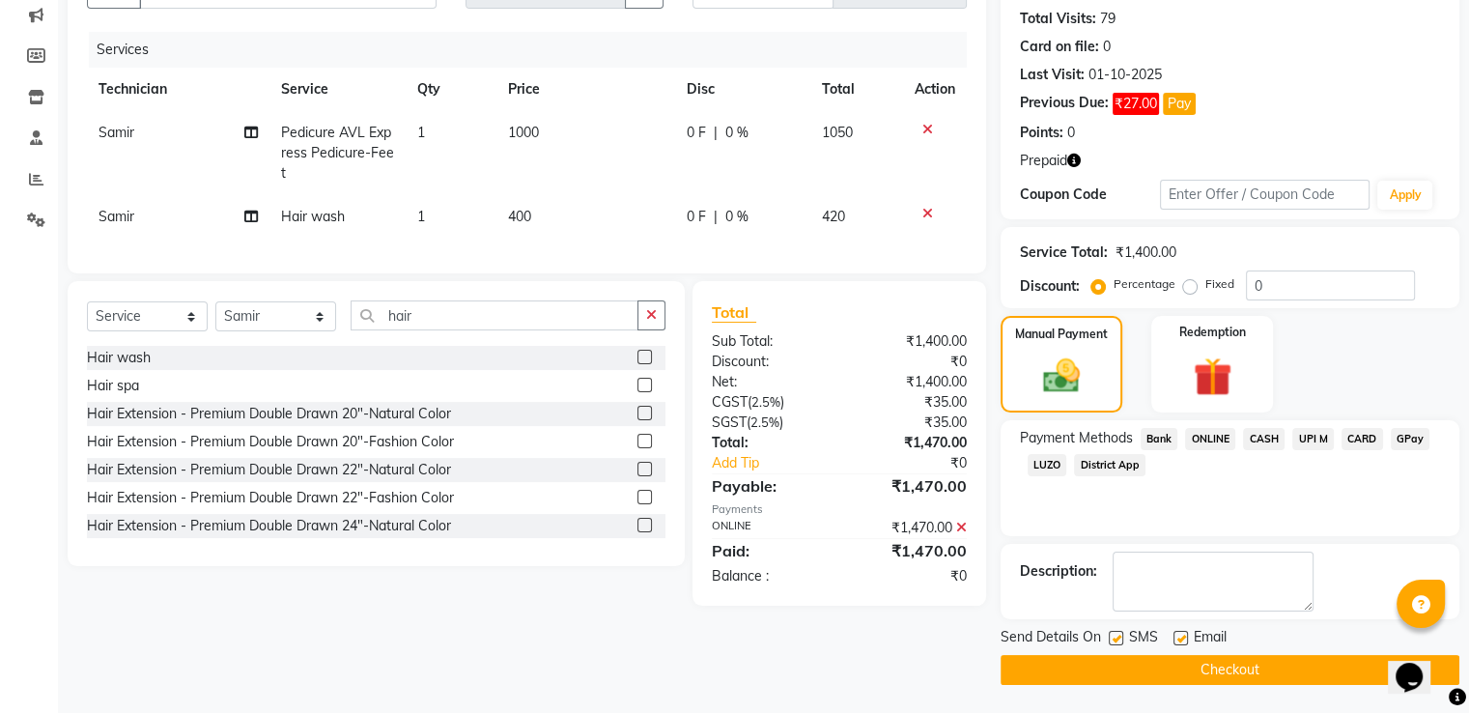
click at [1221, 670] on button "Checkout" at bounding box center [1230, 670] width 459 height 30
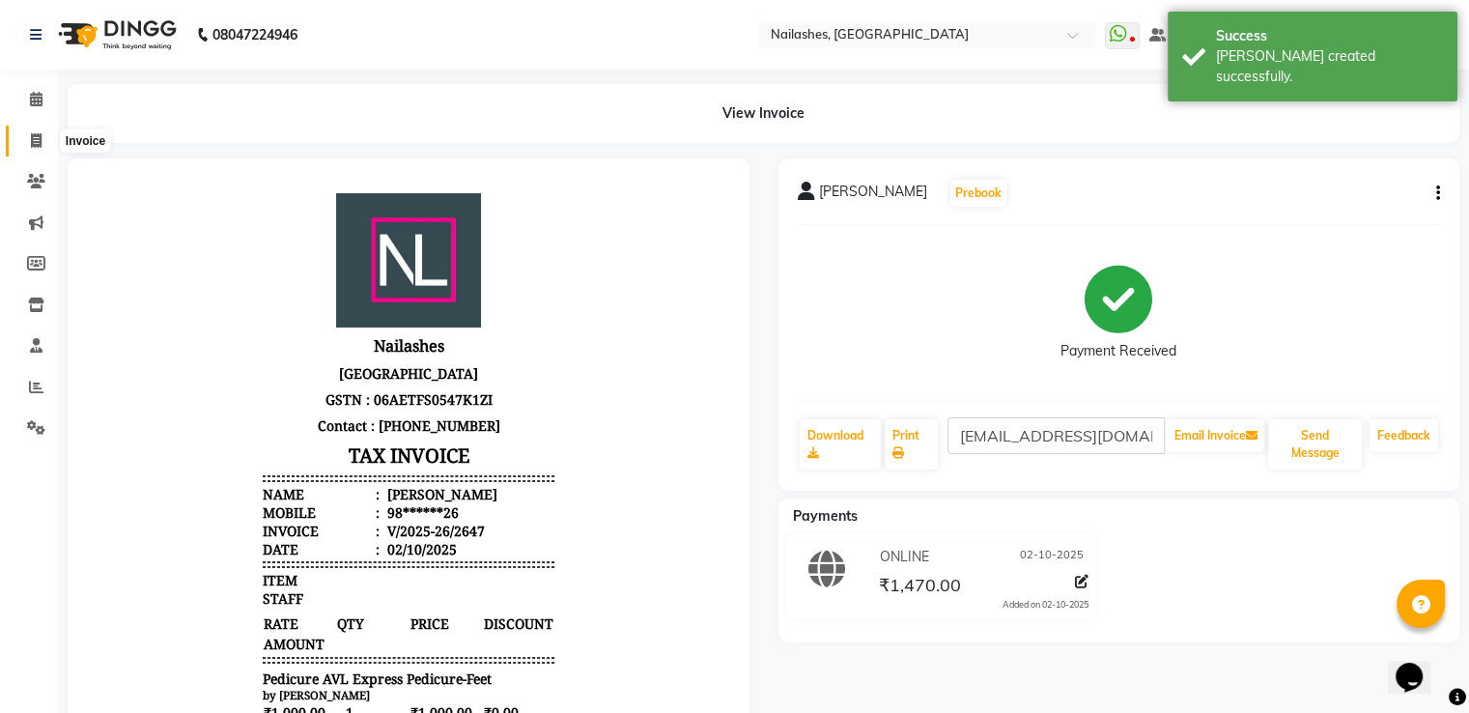
click at [35, 136] on icon at bounding box center [36, 140] width 11 height 14
select select "service"
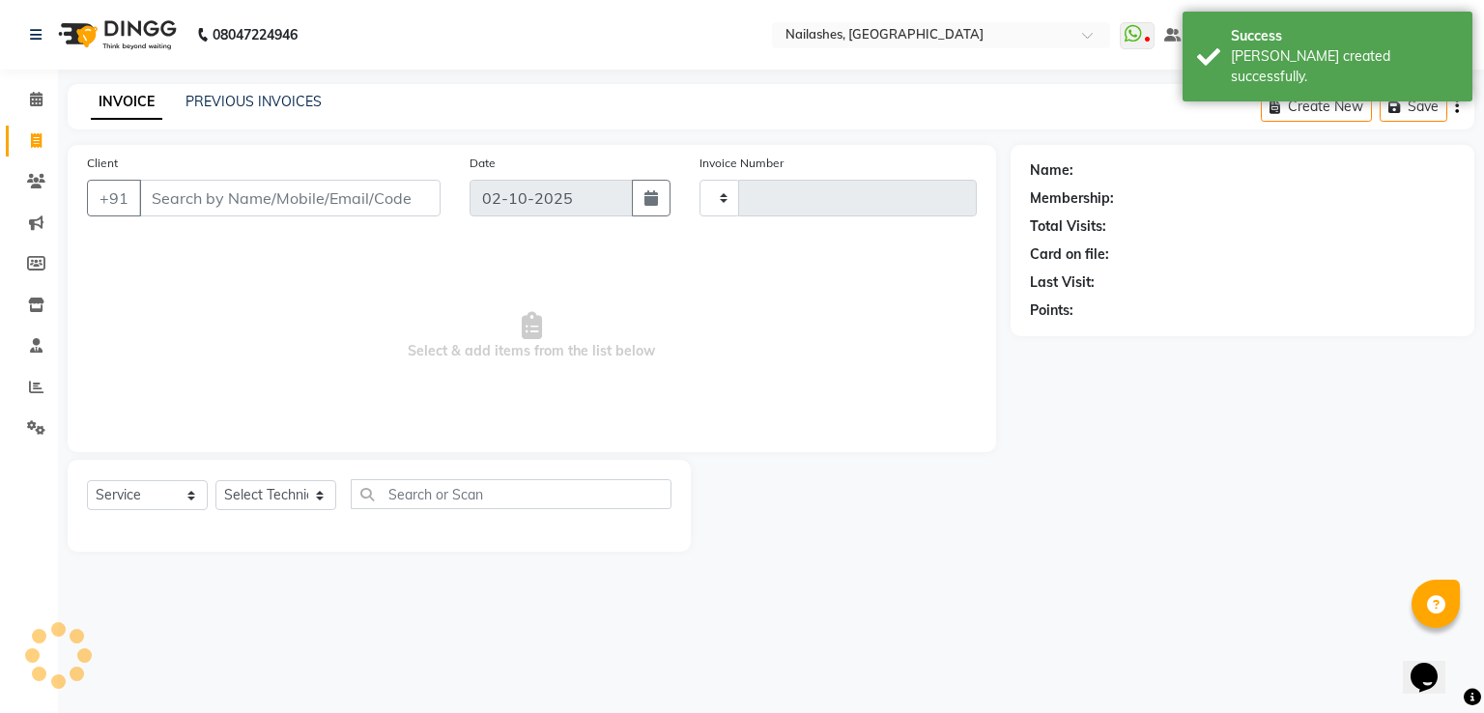
type input "2648"
select select "3926"
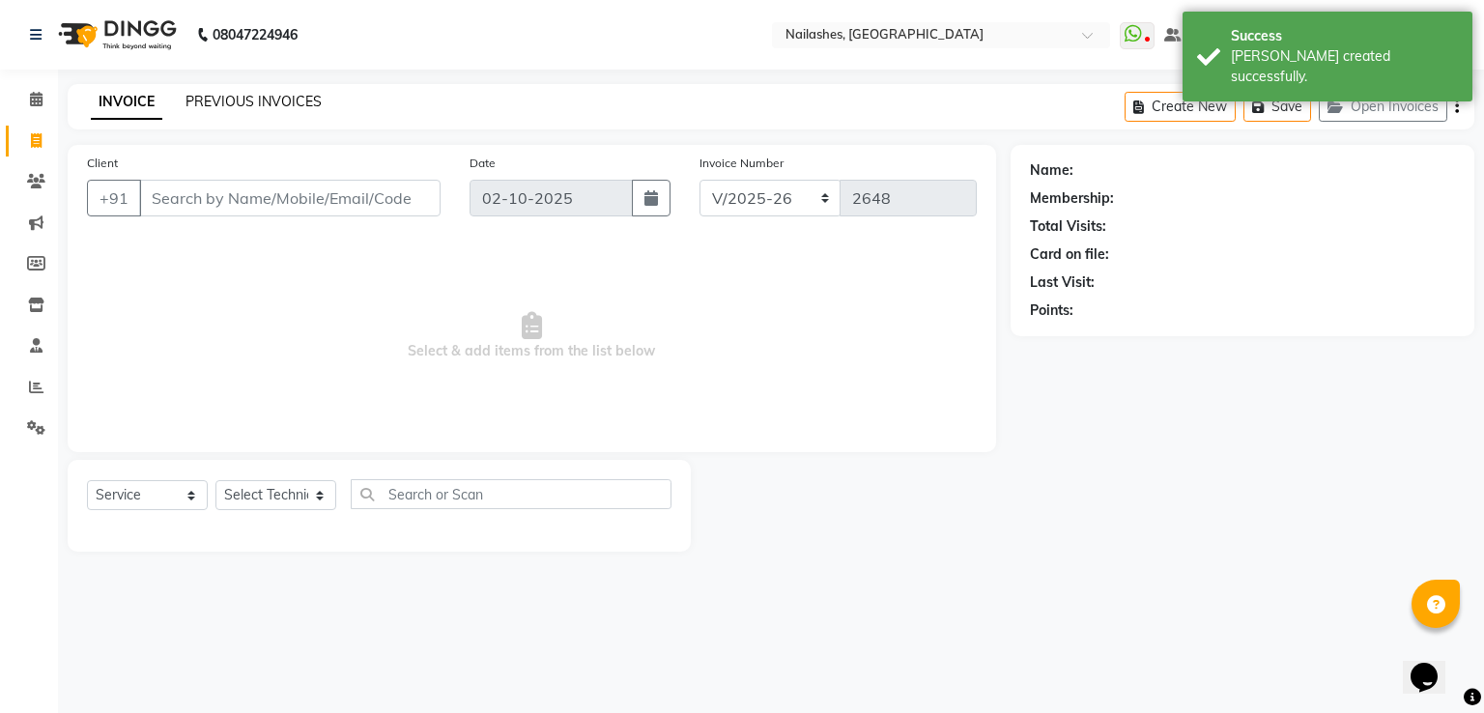
click at [268, 100] on link "PREVIOUS INVOICES" at bounding box center [253, 101] width 136 height 17
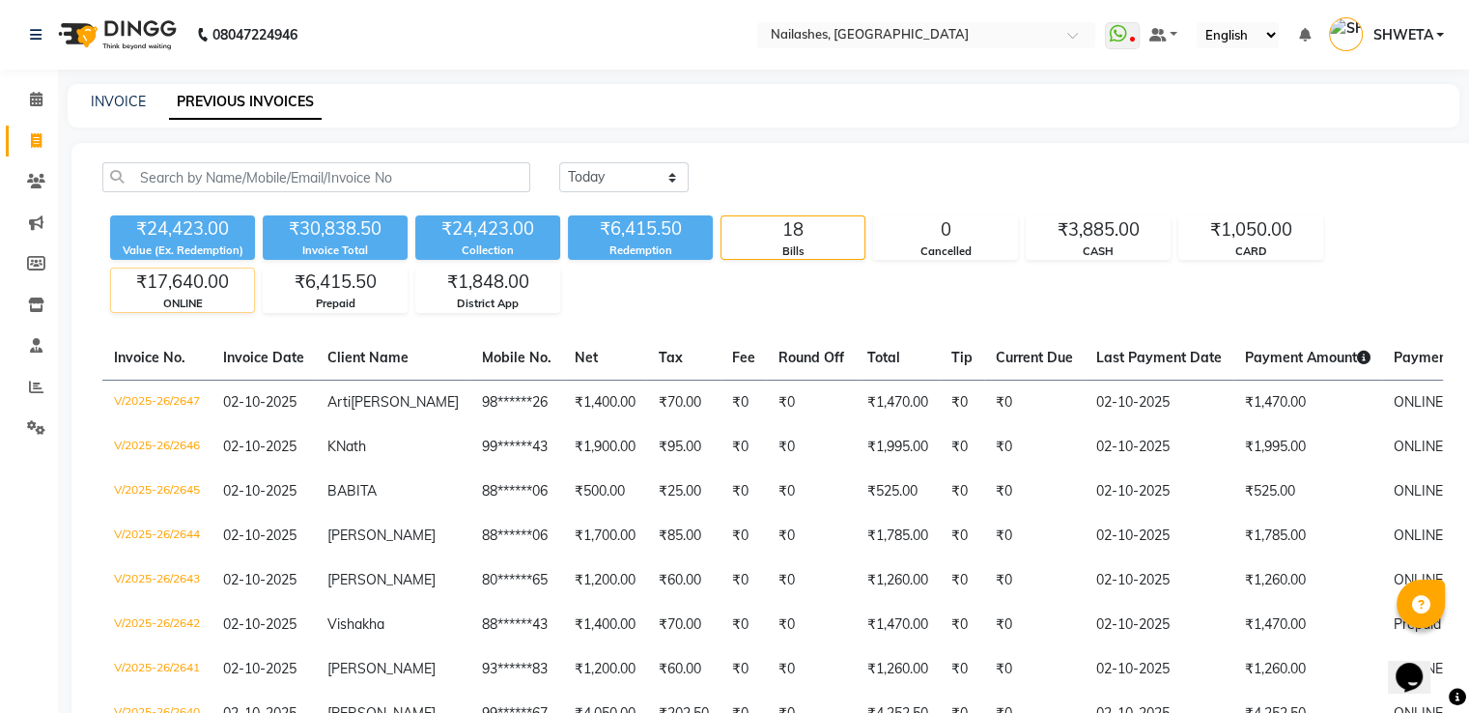
click at [157, 273] on div "₹17,640.00" at bounding box center [182, 282] width 143 height 27
click at [159, 285] on div "₹17,640.00" at bounding box center [182, 282] width 143 height 27
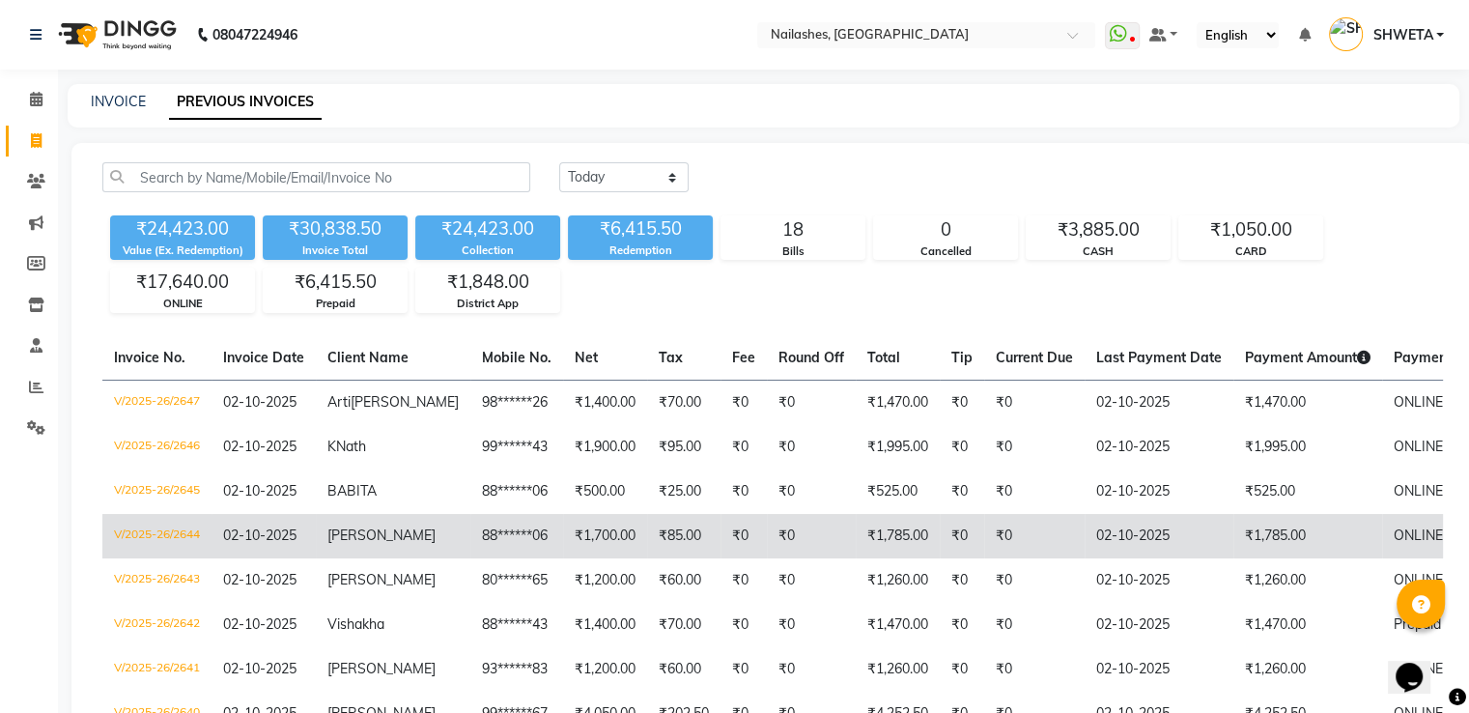
click at [803, 517] on td "₹0" at bounding box center [811, 536] width 89 height 44
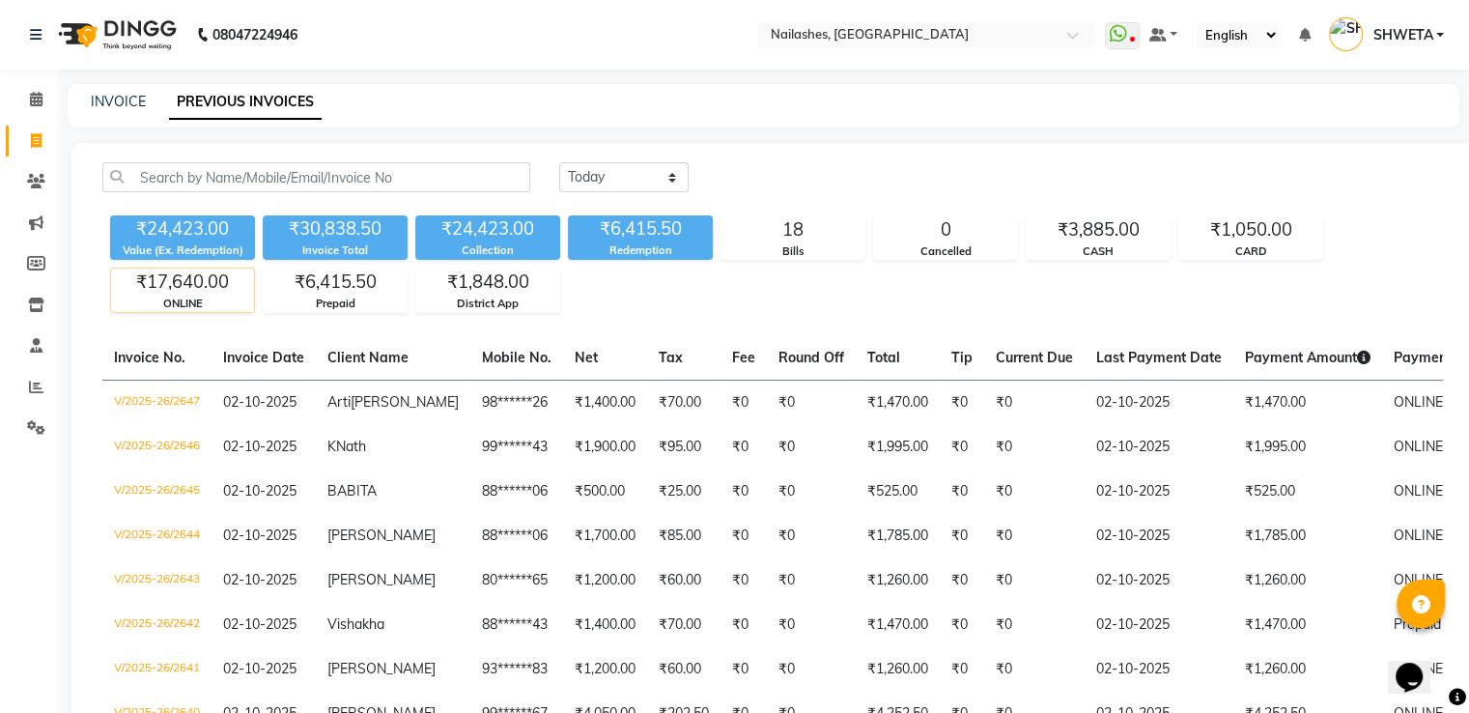
click at [169, 293] on div "₹17,640.00" at bounding box center [182, 282] width 143 height 27
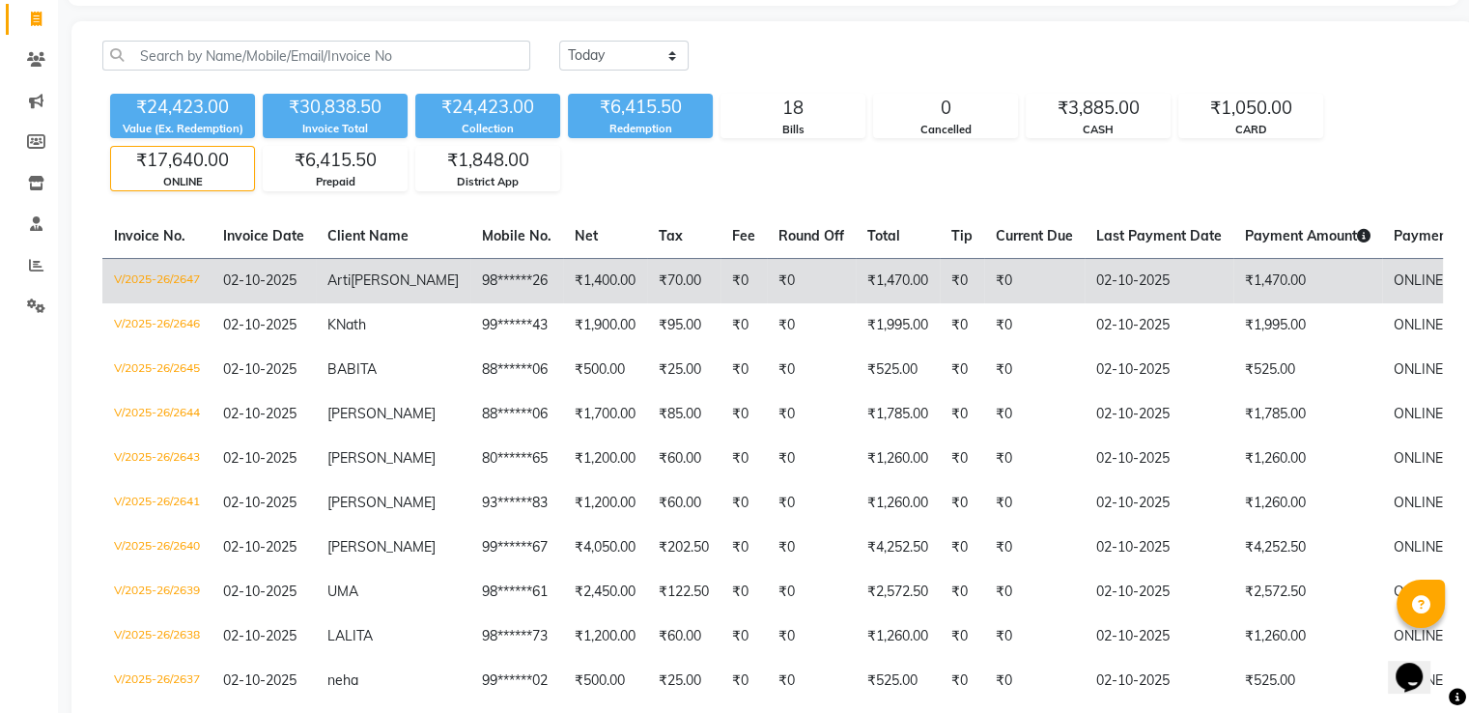
scroll to position [116, 0]
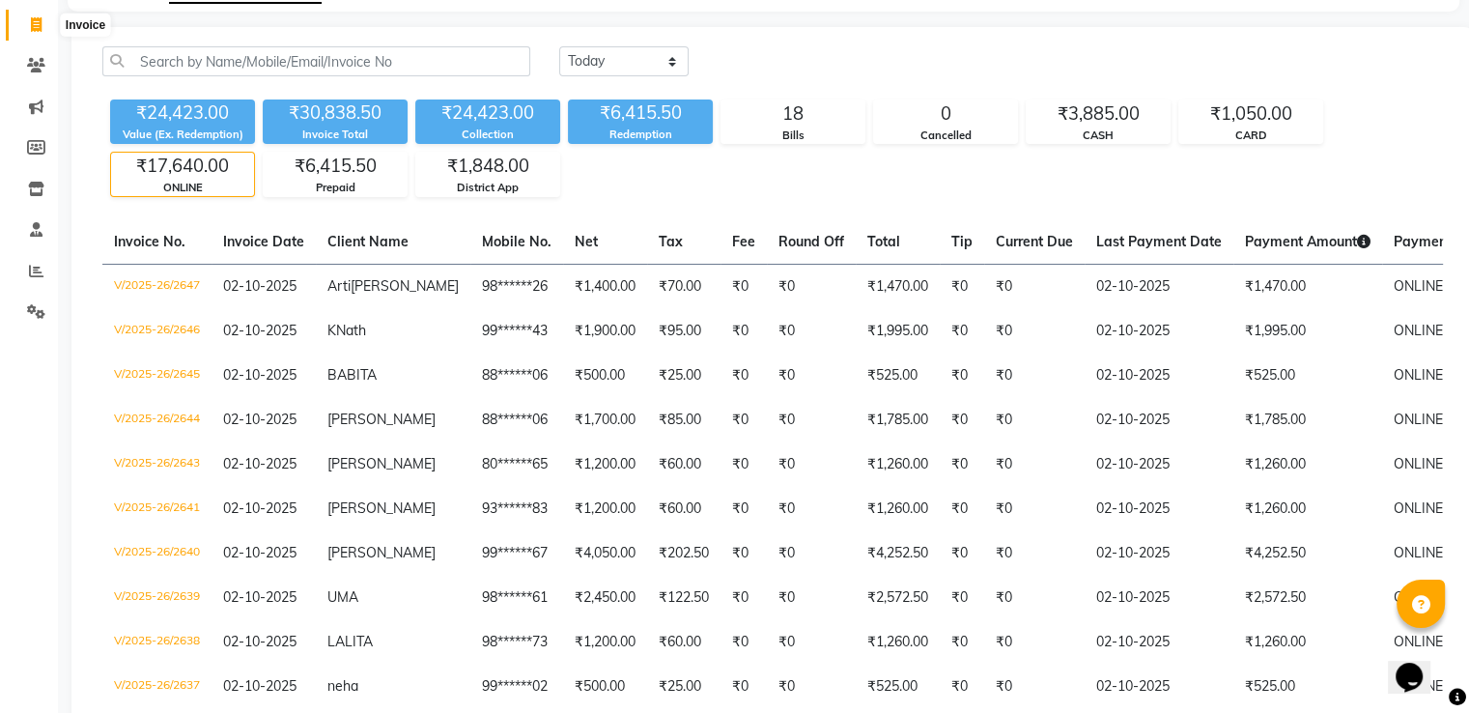
click at [43, 32] on span at bounding box center [36, 25] width 34 height 22
select select "service"
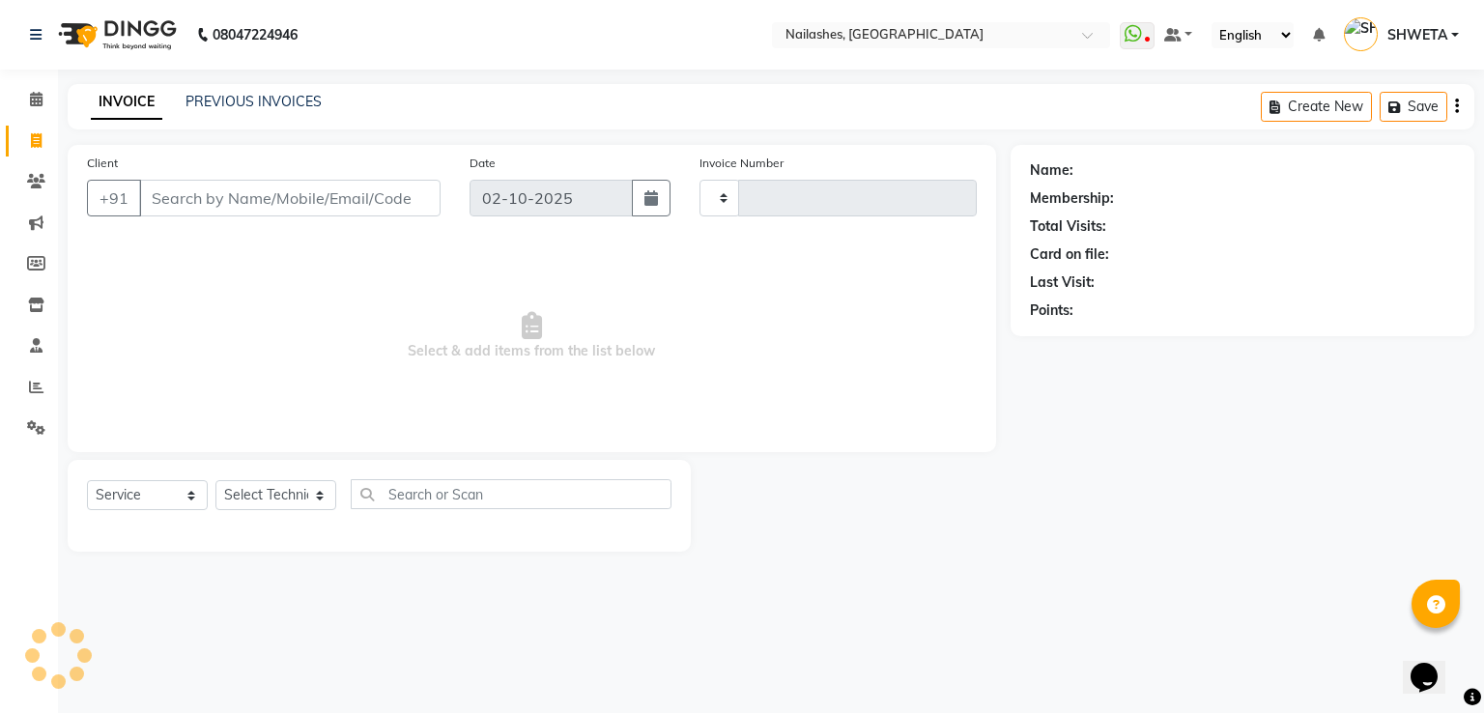
type input "2648"
select select "3926"
click at [213, 103] on link "PREVIOUS INVOICES" at bounding box center [253, 101] width 136 height 17
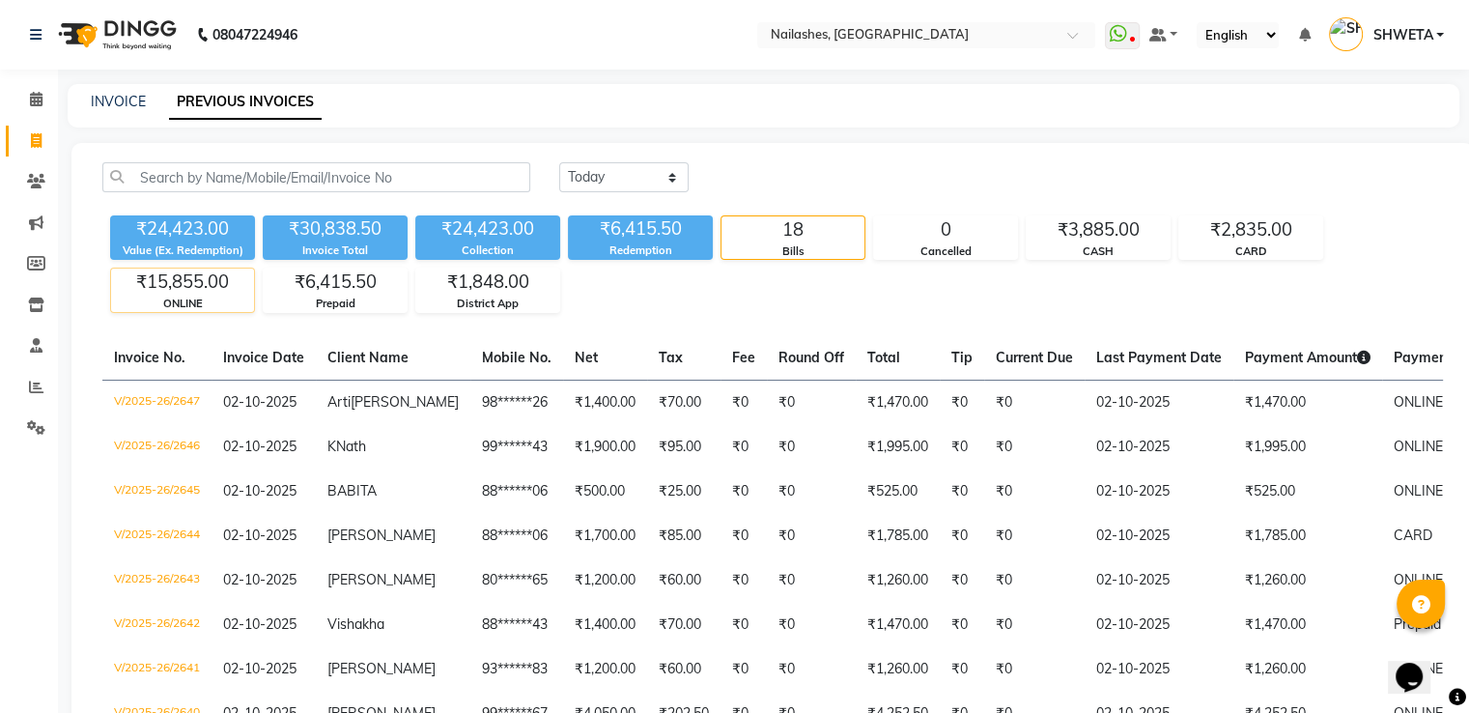
click at [227, 306] on div "ONLINE" at bounding box center [182, 304] width 143 height 16
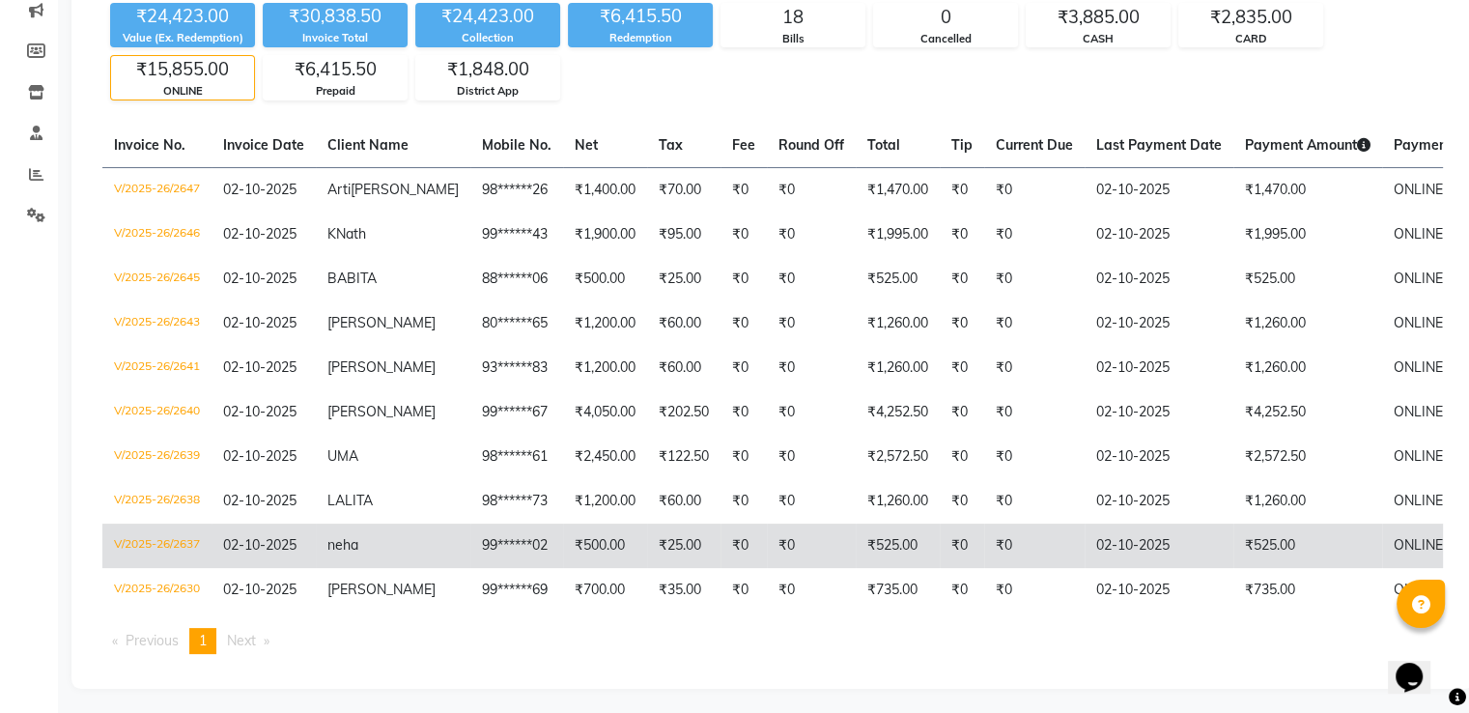
scroll to position [233, 0]
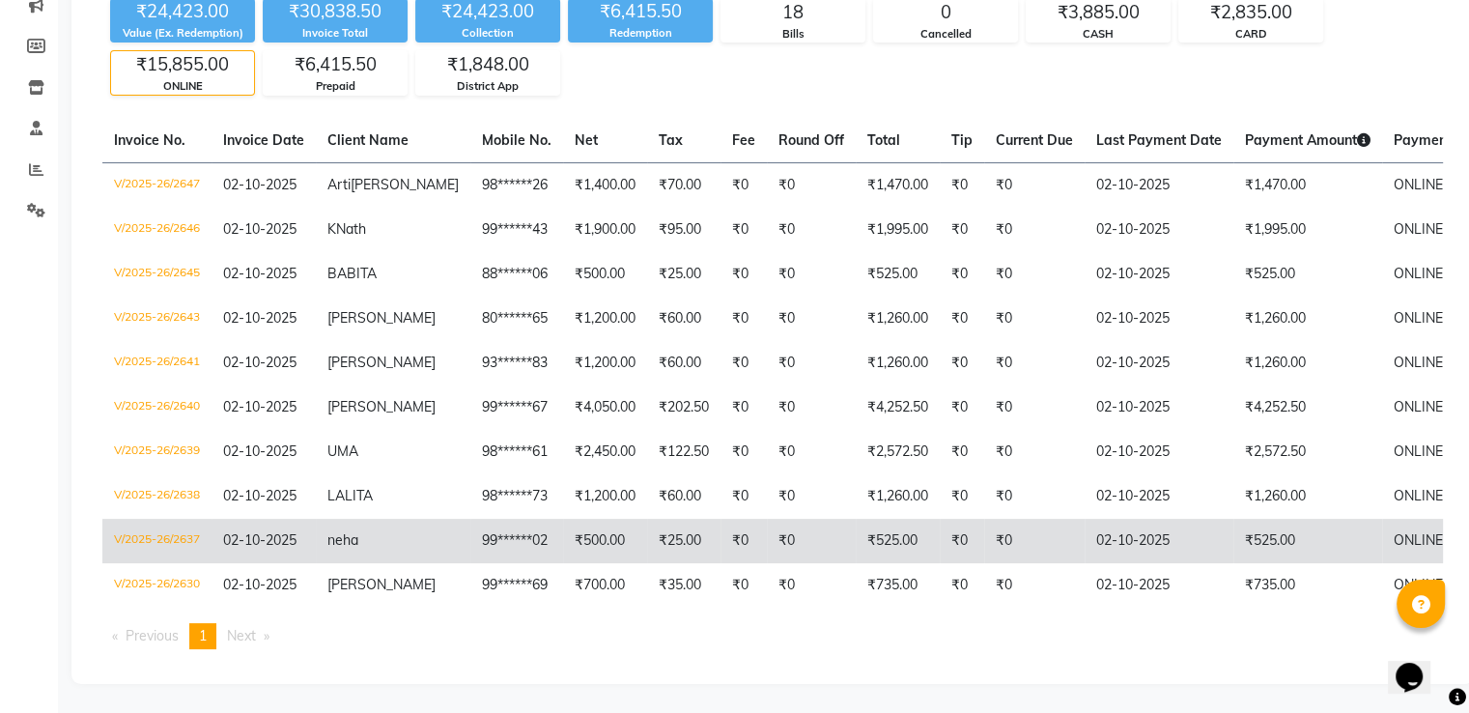
click at [767, 538] on td "₹0" at bounding box center [811, 541] width 89 height 44
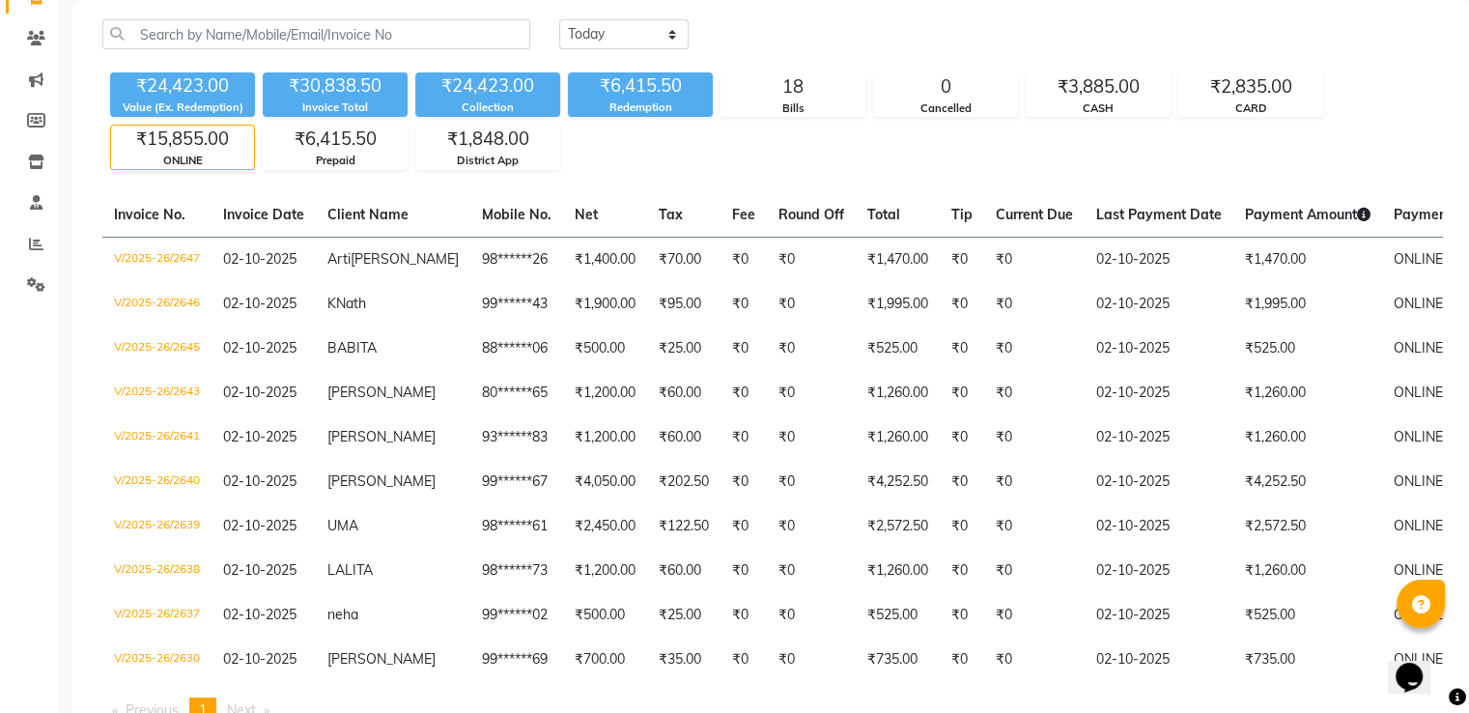
scroll to position [0, 0]
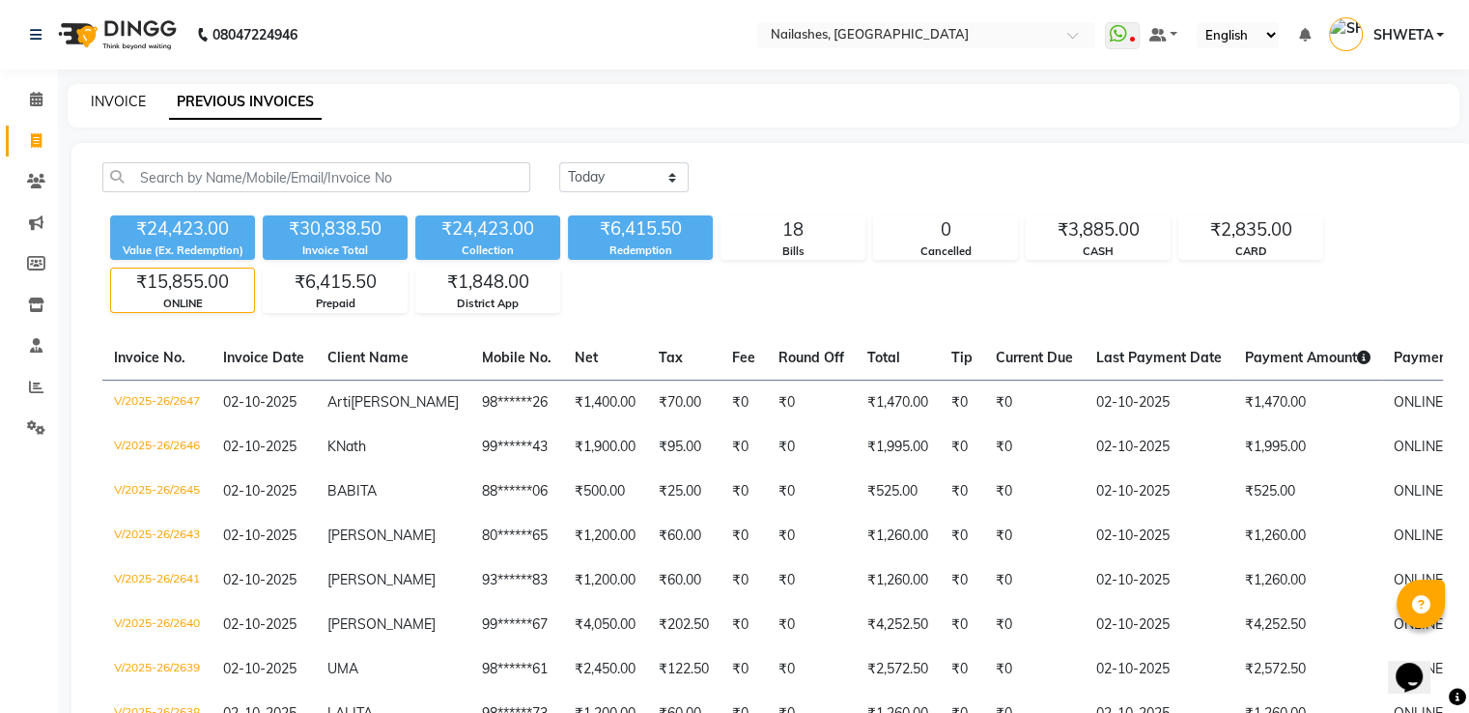
click at [100, 93] on link "INVOICE" at bounding box center [118, 101] width 55 height 17
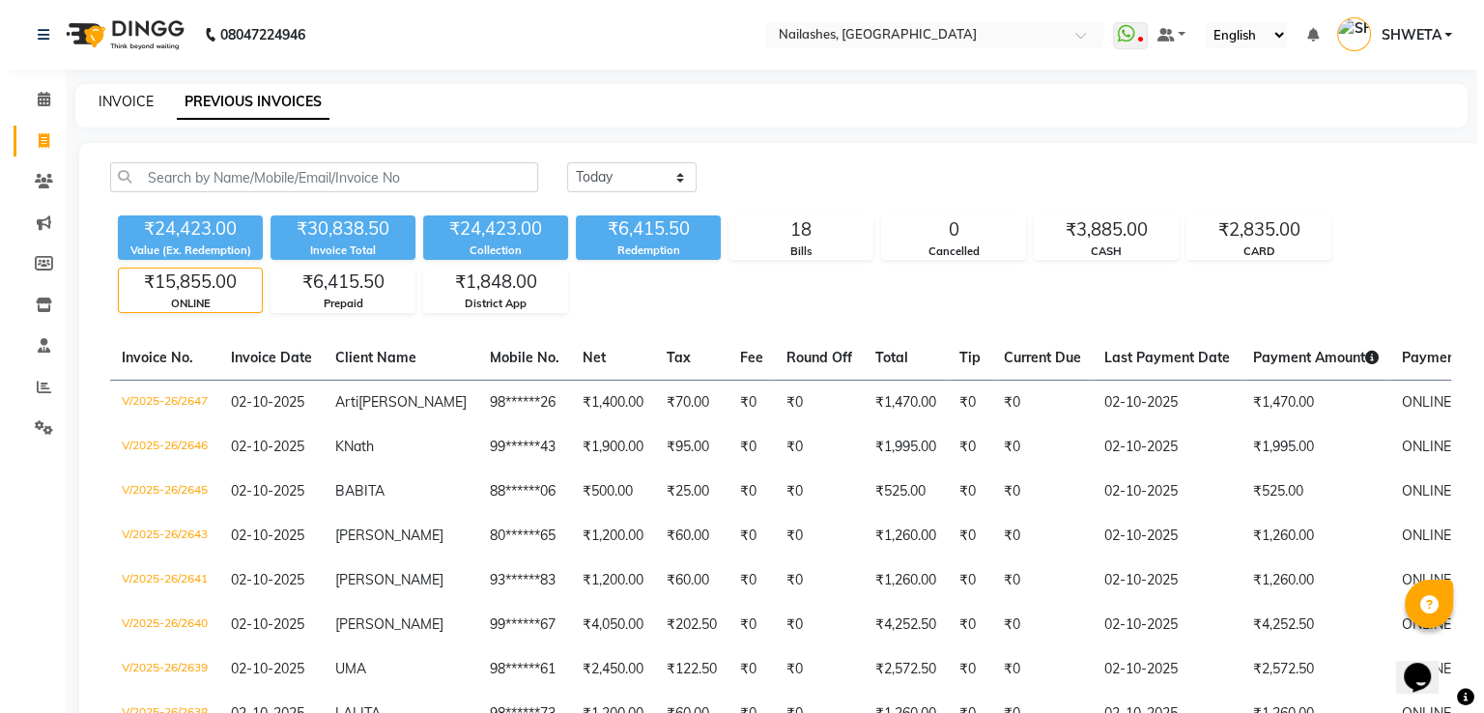
select select "service"
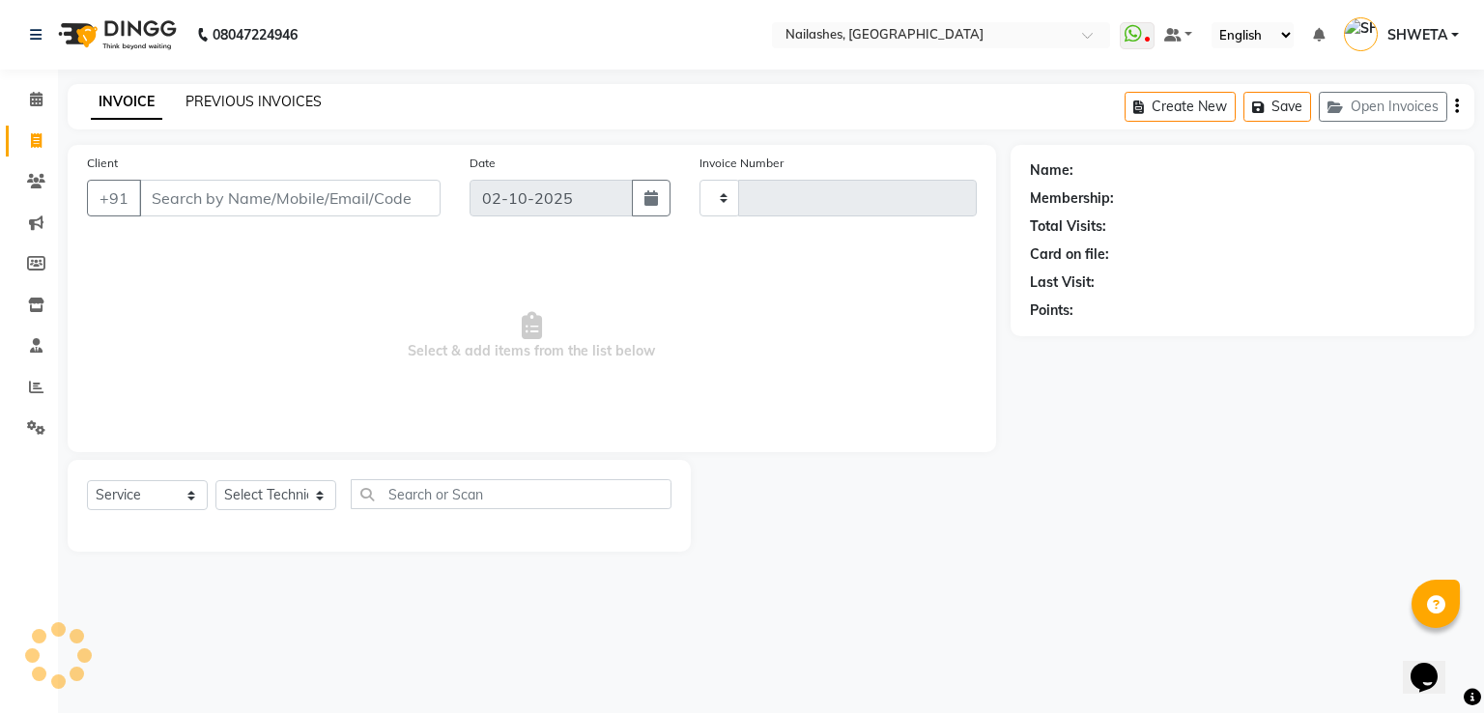
type input "2648"
select select "3926"
click at [203, 106] on link "PREVIOUS INVOICES" at bounding box center [253, 101] width 136 height 17
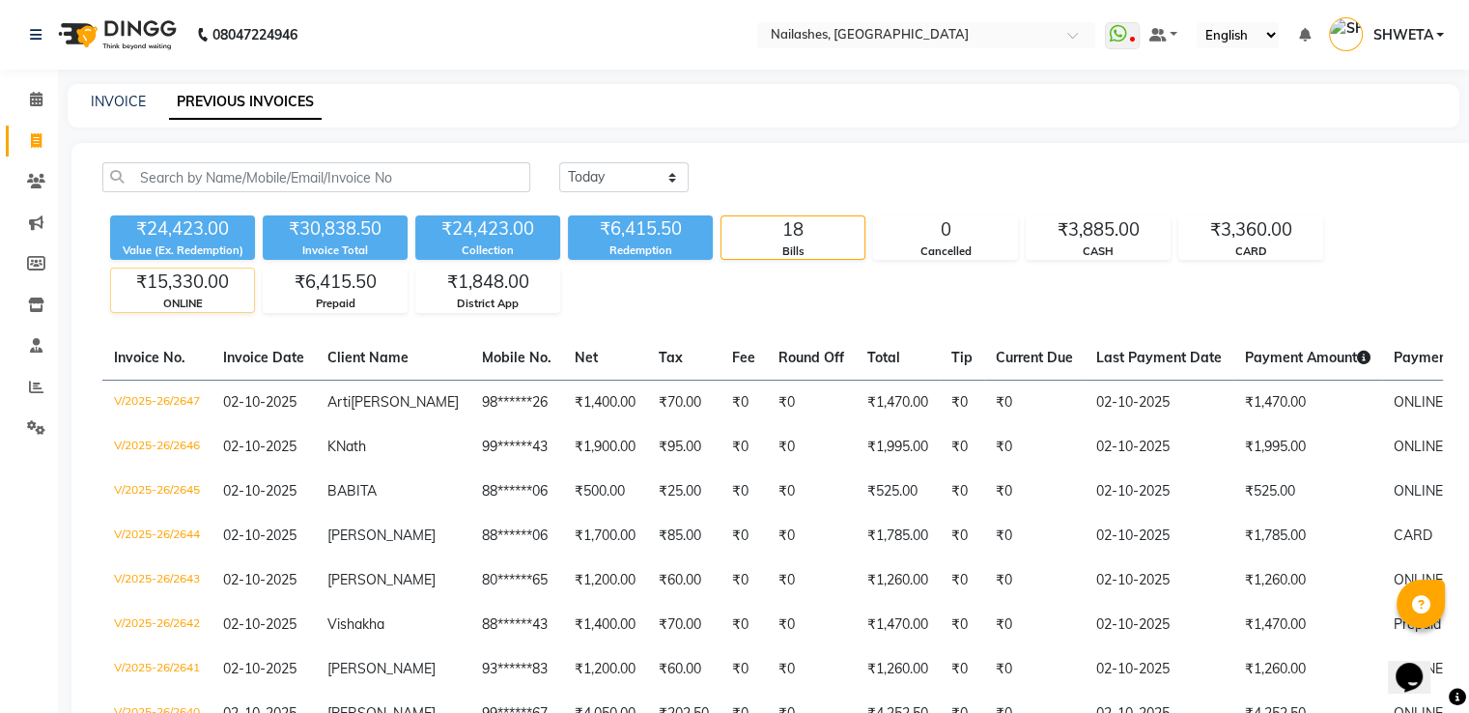
click at [185, 298] on div "ONLINE" at bounding box center [182, 304] width 143 height 16
click at [1242, 233] on div "₹3,360.00" at bounding box center [1251, 229] width 143 height 27
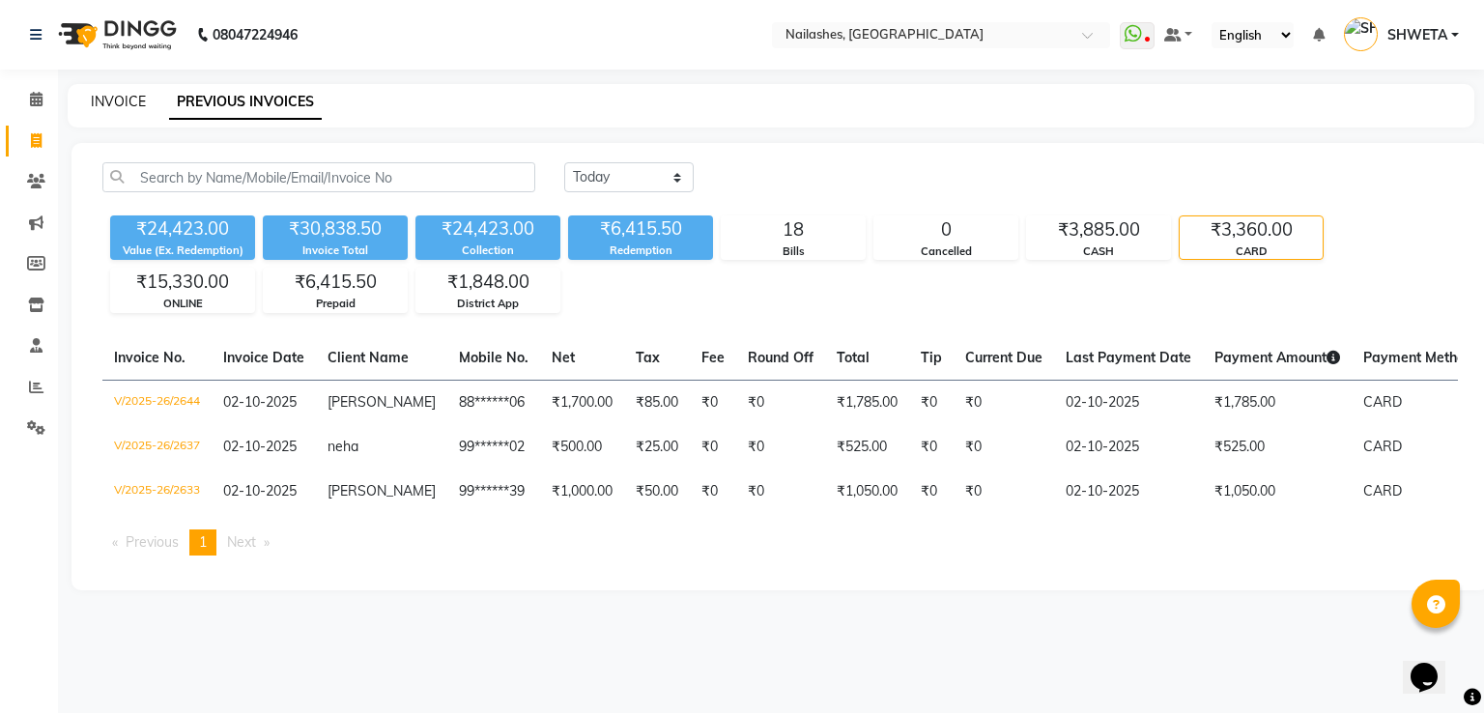
click at [128, 100] on link "INVOICE" at bounding box center [118, 101] width 55 height 17
select select "3926"
select select "service"
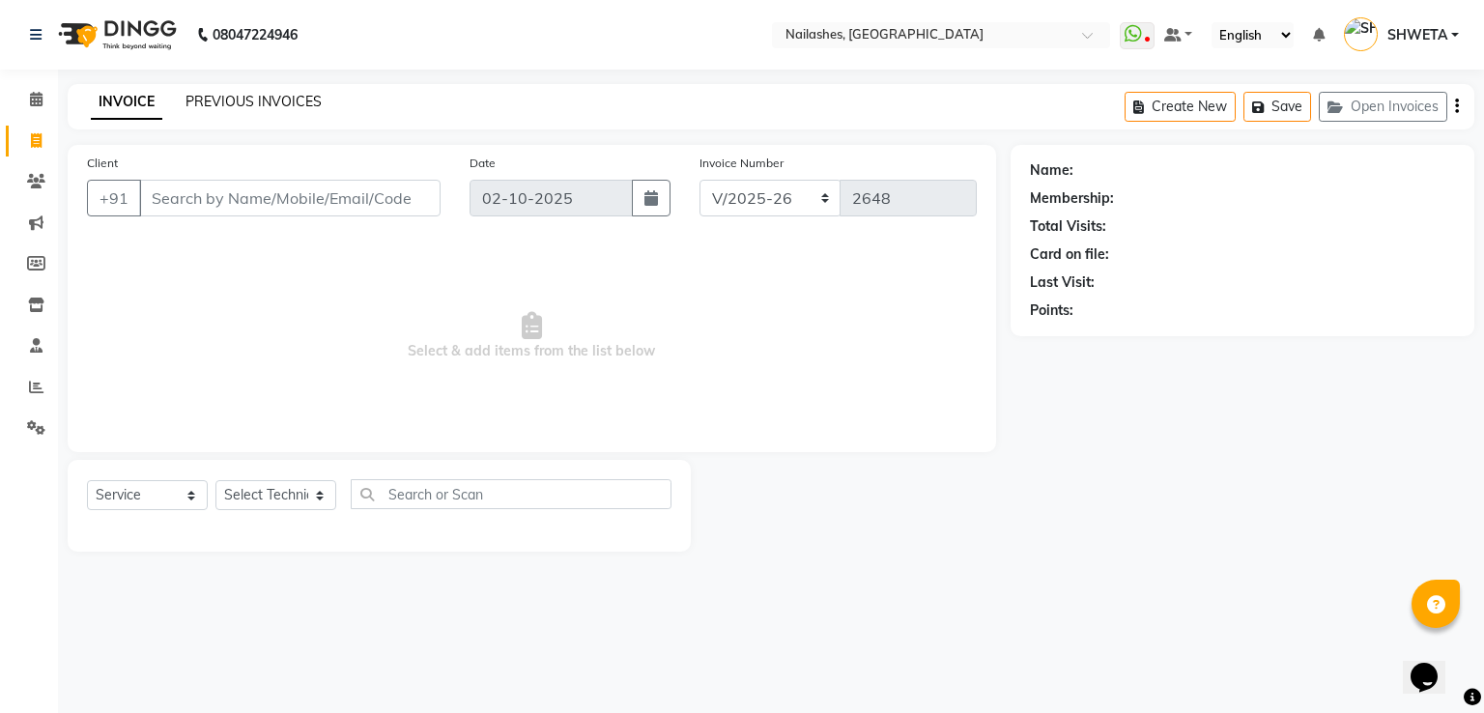
click at [256, 104] on link "PREVIOUS INVOICES" at bounding box center [253, 101] width 136 height 17
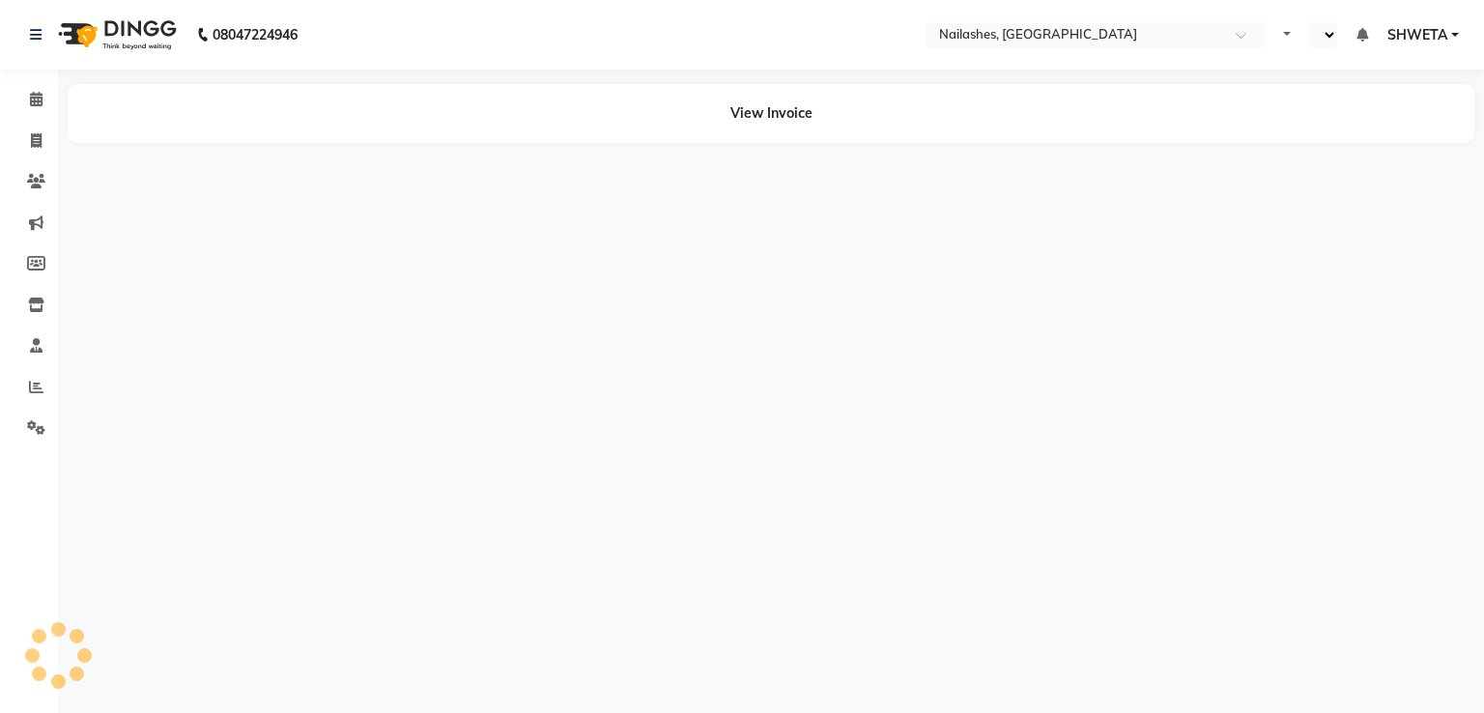
select select "en"
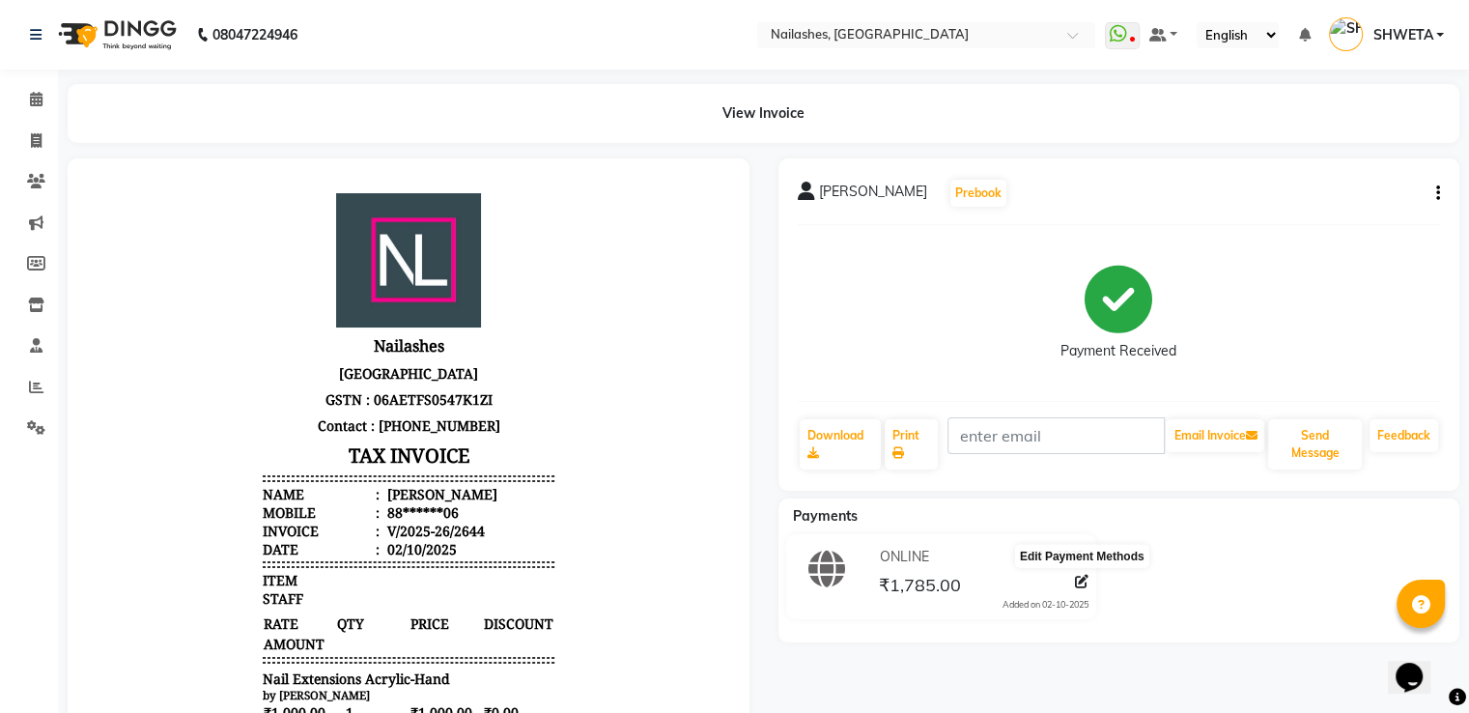
click at [1078, 588] on icon at bounding box center [1082, 582] width 14 height 14
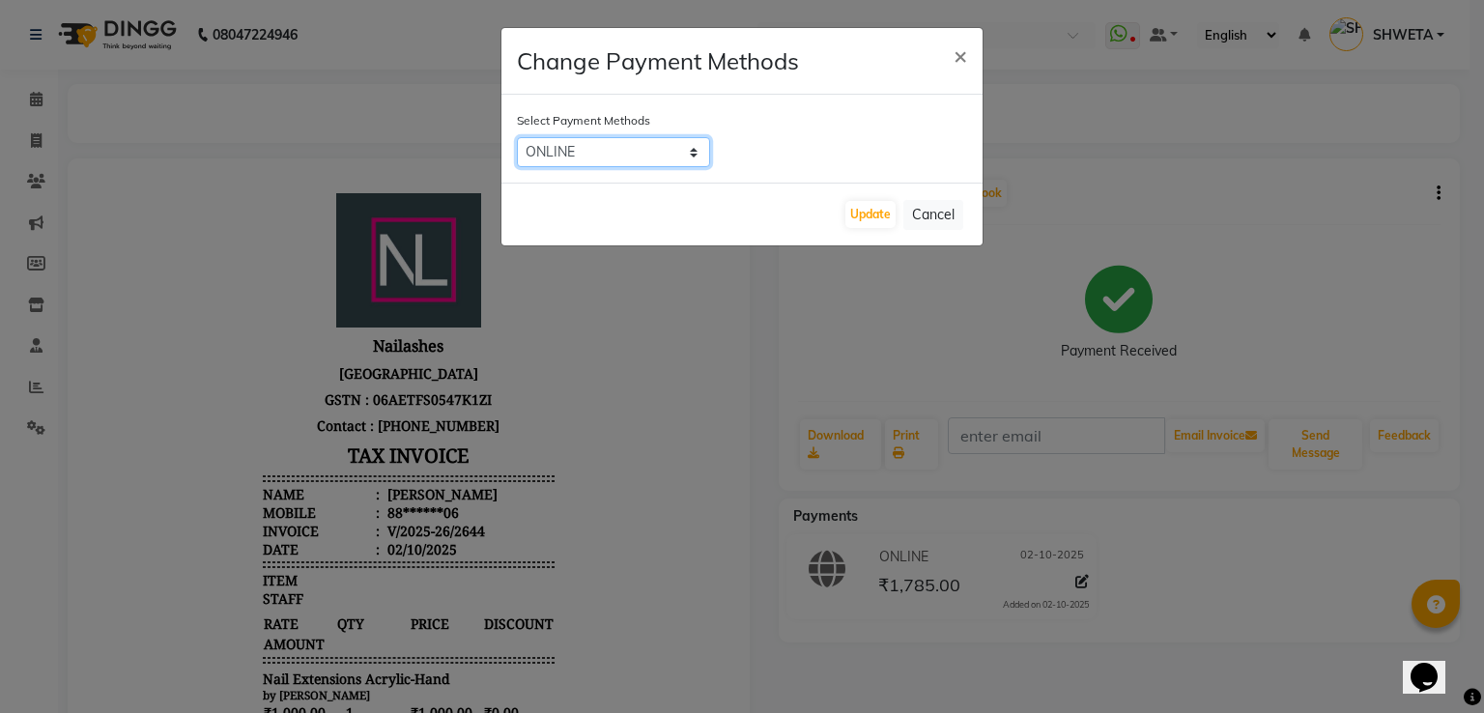
click at [698, 156] on select "Bank ONLINE CASH UPI M CARD GPay LUZO District App" at bounding box center [613, 152] width 193 height 30
select select "2"
click at [517, 137] on select "Bank ONLINE CASH UPI M CARD GPay LUZO District App" at bounding box center [613, 152] width 193 height 30
click at [880, 222] on button "Update" at bounding box center [870, 214] width 50 height 27
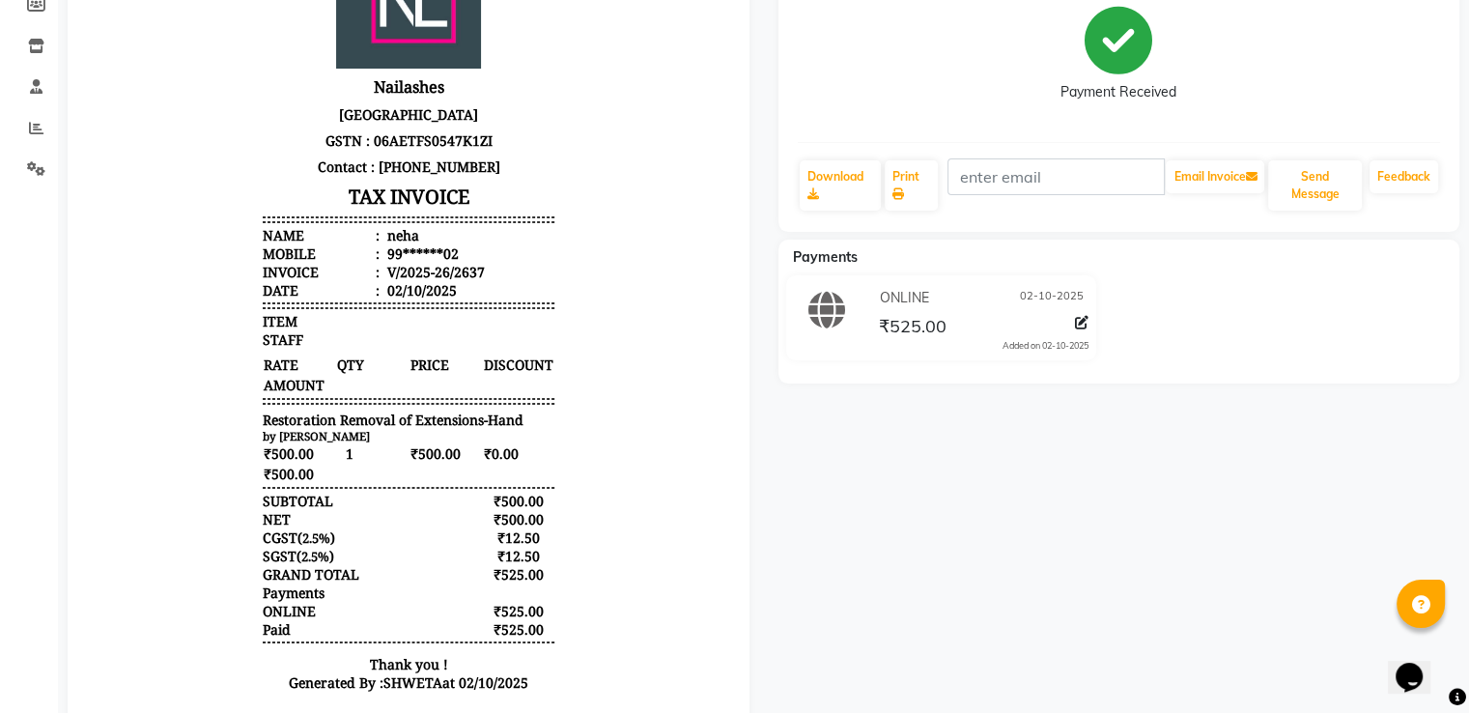
scroll to position [315, 0]
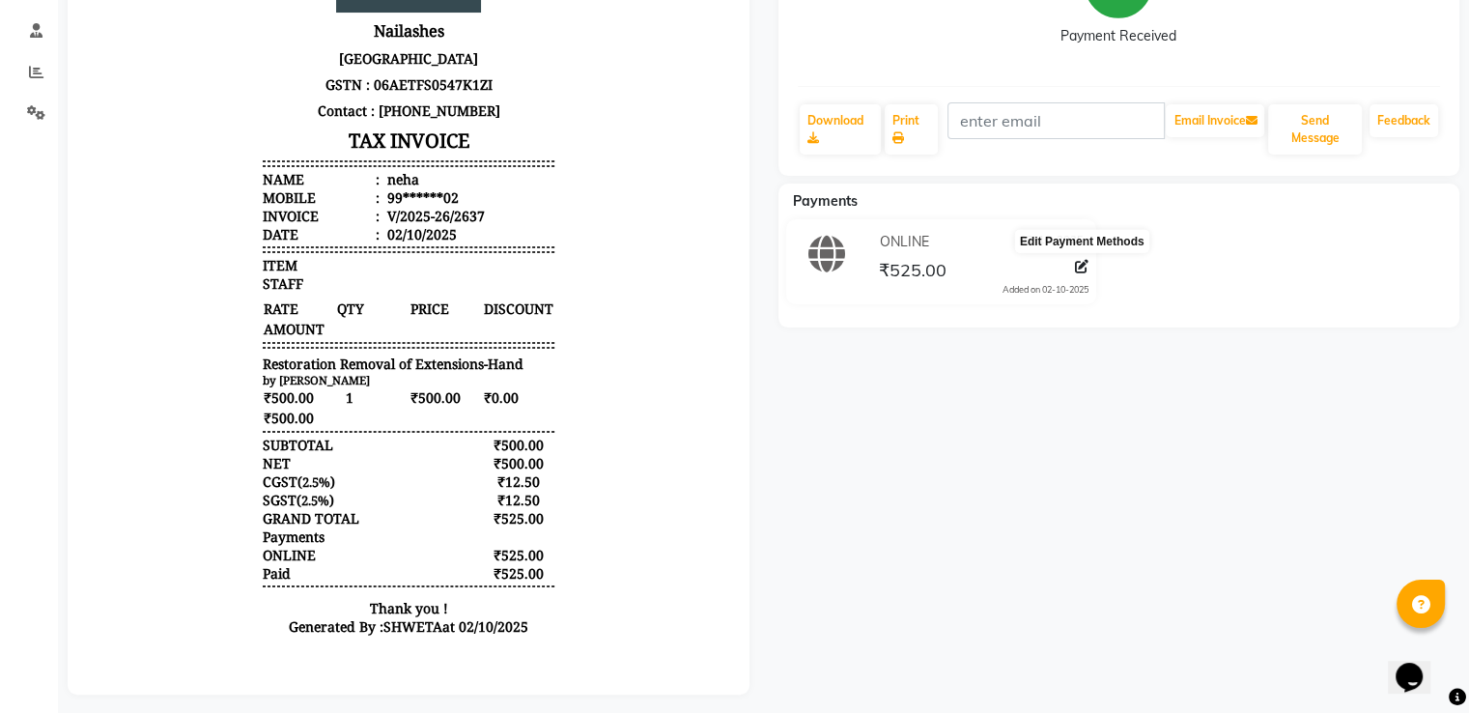
click at [1078, 268] on icon at bounding box center [1082, 267] width 14 height 14
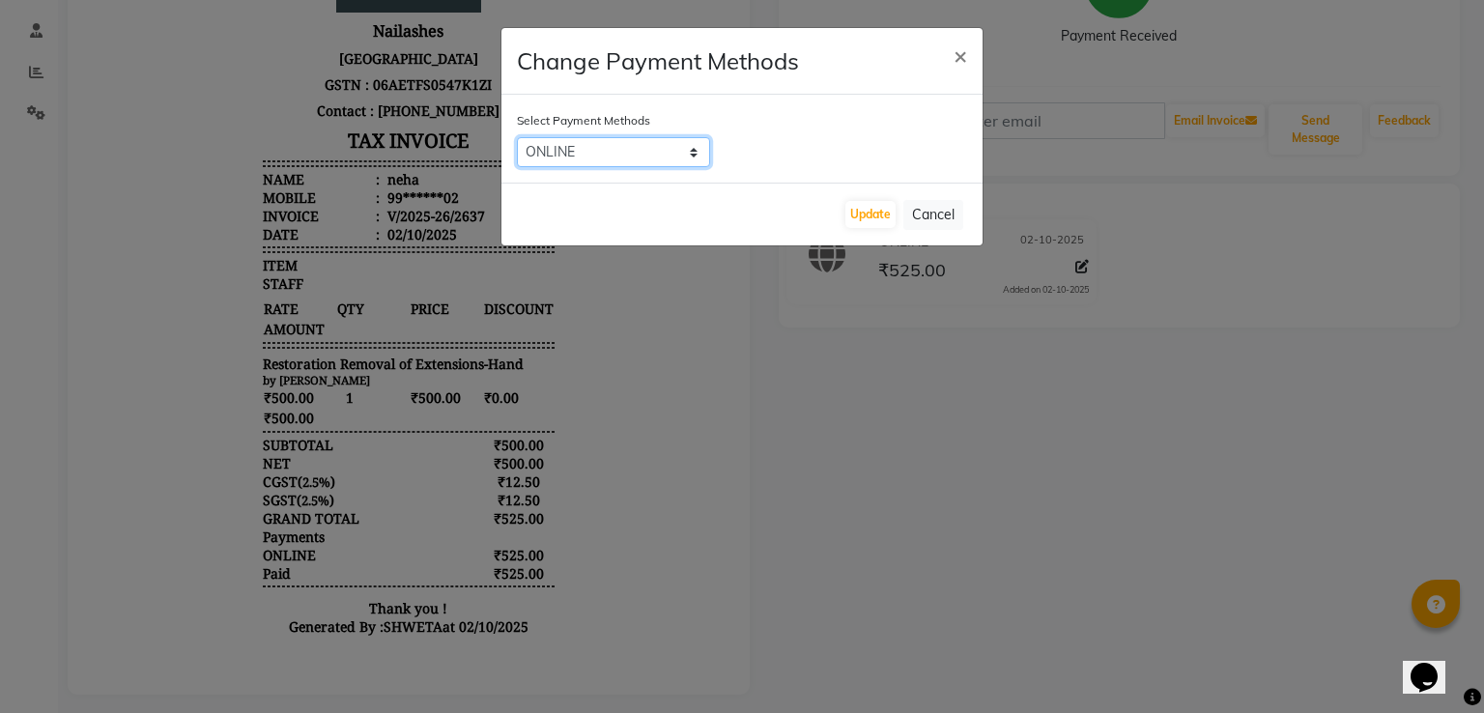
click at [696, 152] on select "Bank ONLINE CASH UPI M CARD GPay LUZO District App" at bounding box center [613, 152] width 193 height 30
select select "2"
click at [517, 137] on select "Bank ONLINE CASH UPI M CARD GPay LUZO District App" at bounding box center [613, 152] width 193 height 30
click at [858, 214] on button "Update" at bounding box center [870, 214] width 50 height 27
